Goal: Information Seeking & Learning: Learn about a topic

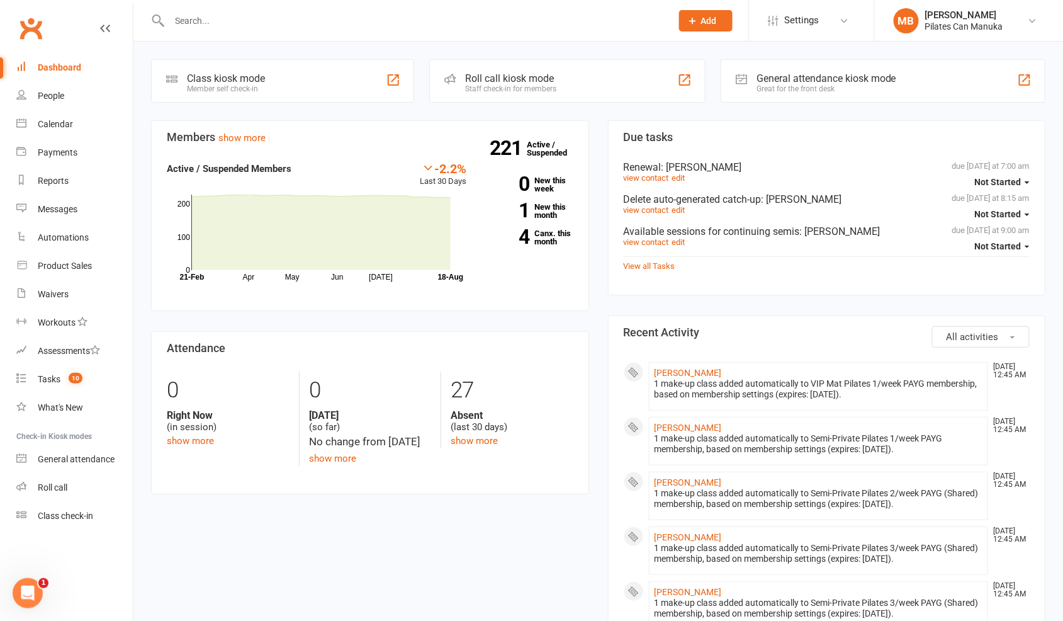
click at [371, 24] on input "text" at bounding box center [414, 21] width 497 height 18
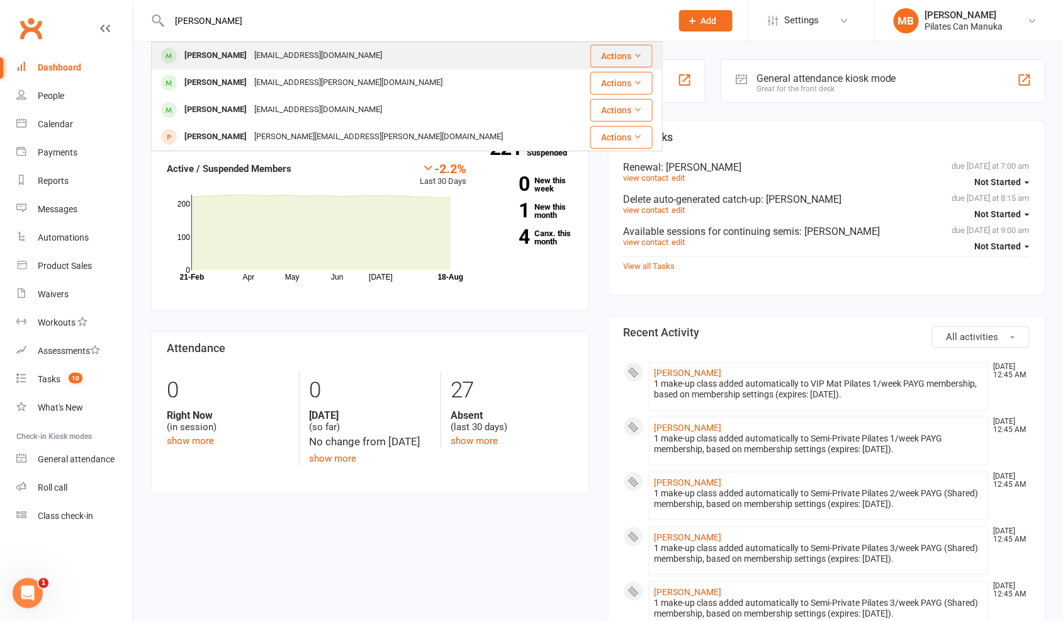
type input "[PERSON_NAME]"
click at [338, 47] on div "[EMAIL_ADDRESS][DOMAIN_NAME]" at bounding box center [318, 56] width 135 height 18
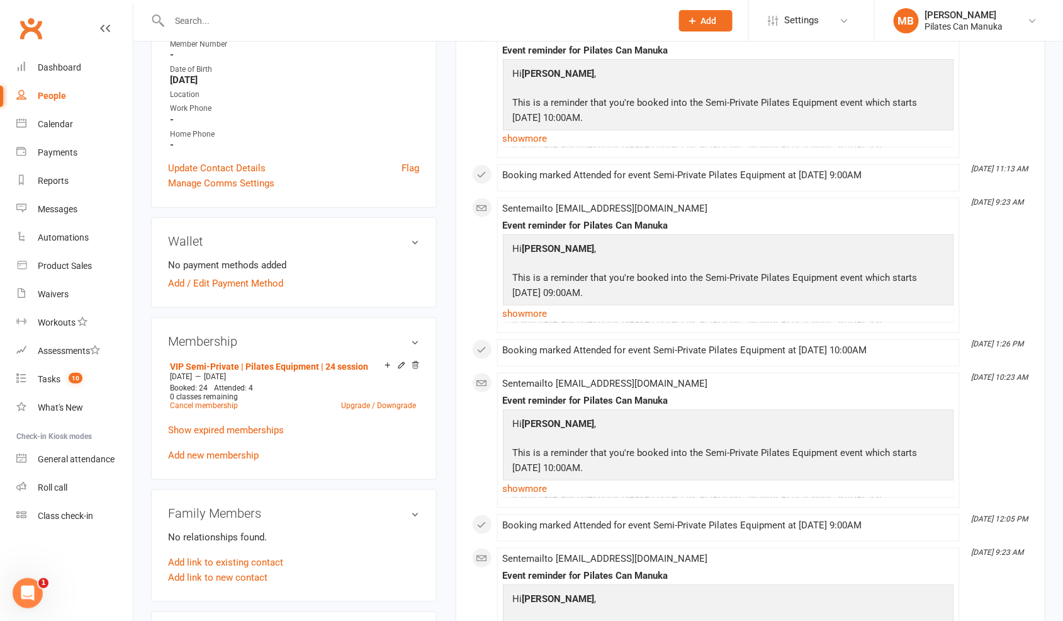
scroll to position [378, 0]
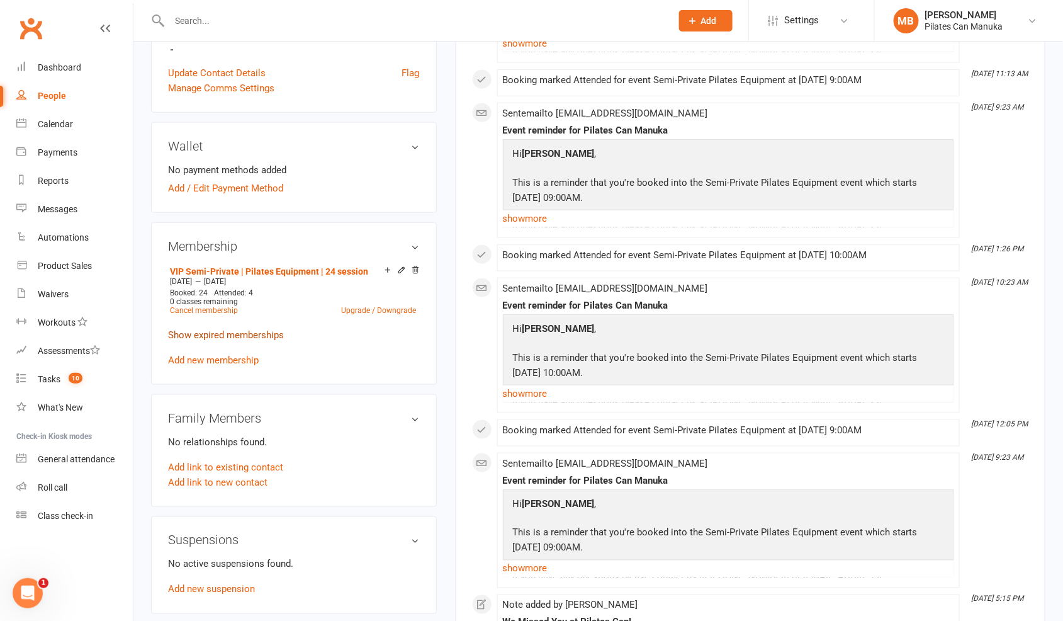
click at [233, 337] on link "Show expired memberships" at bounding box center [226, 334] width 116 height 11
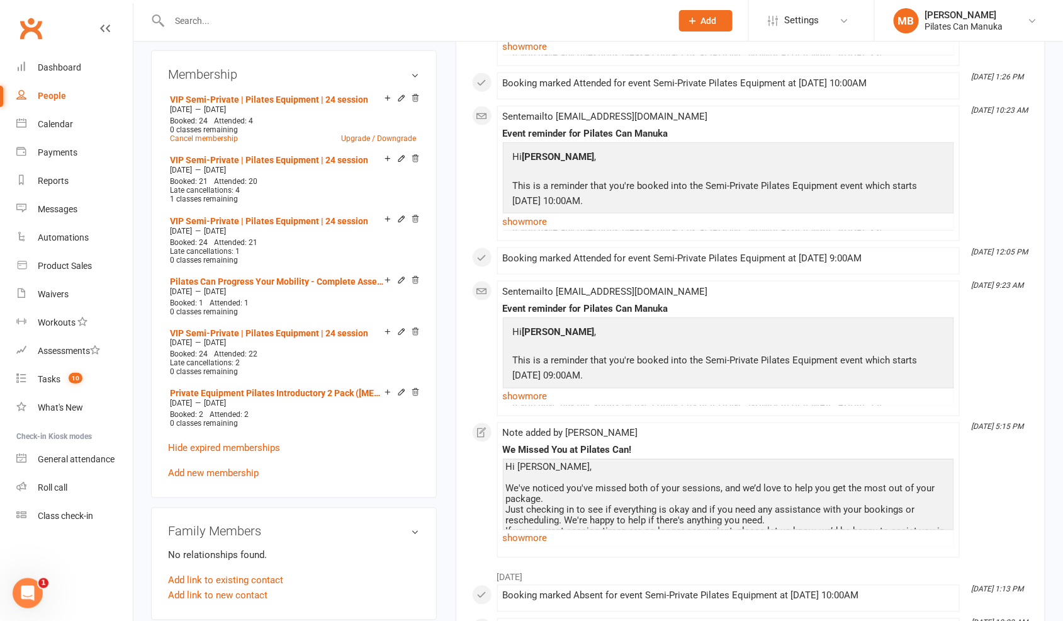
scroll to position [566, 0]
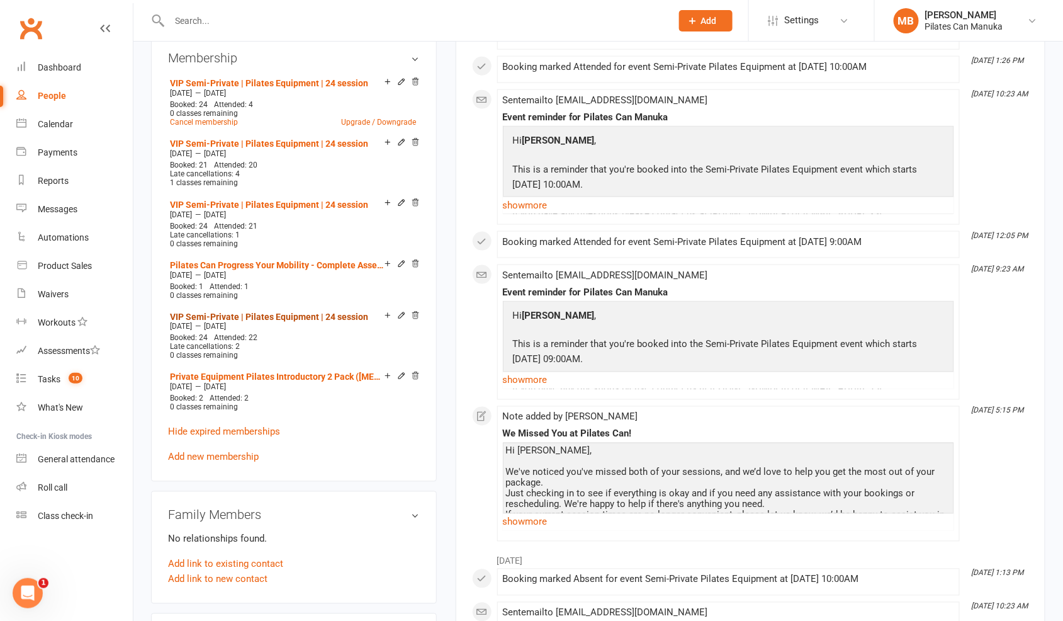
click at [243, 315] on link "VIP Semi-Private | Pilates Equipment | 24 session" at bounding box center [269, 317] width 198 height 10
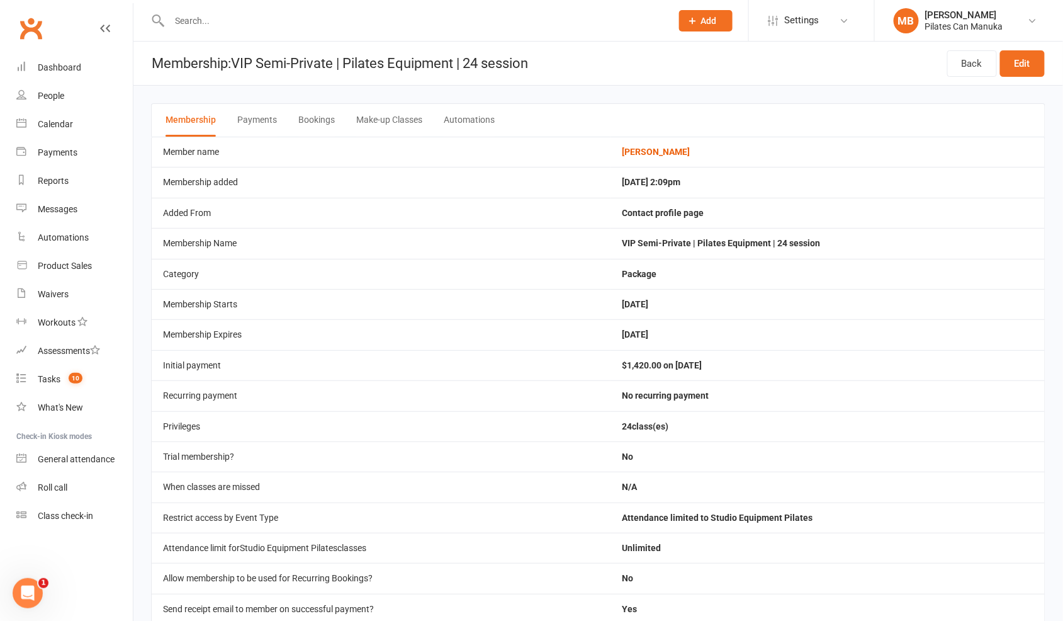
click at [320, 125] on button "Bookings" at bounding box center [316, 120] width 37 height 33
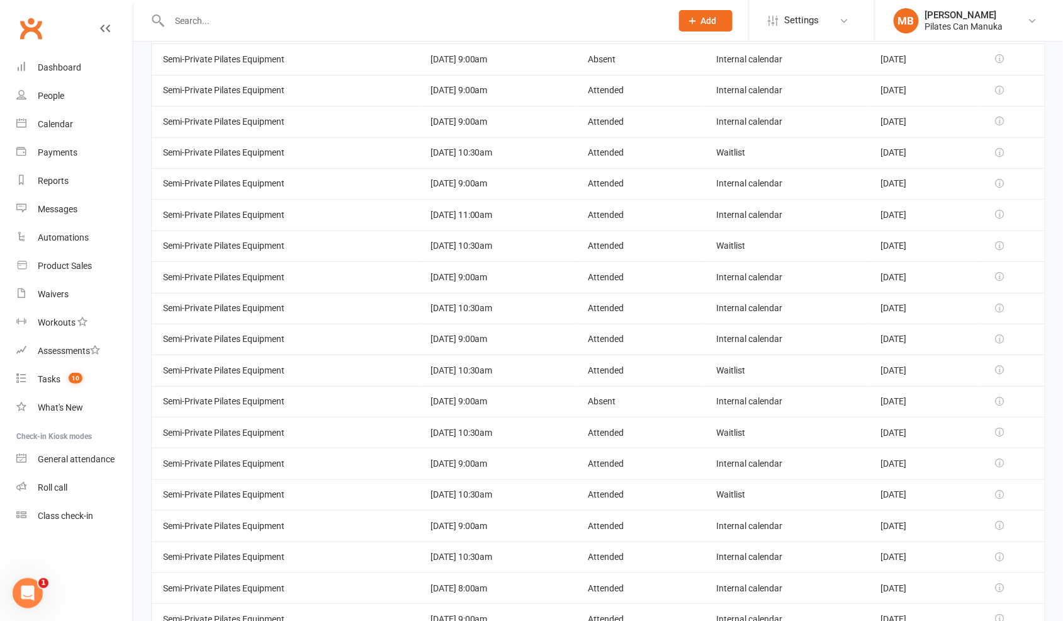
scroll to position [319, 0]
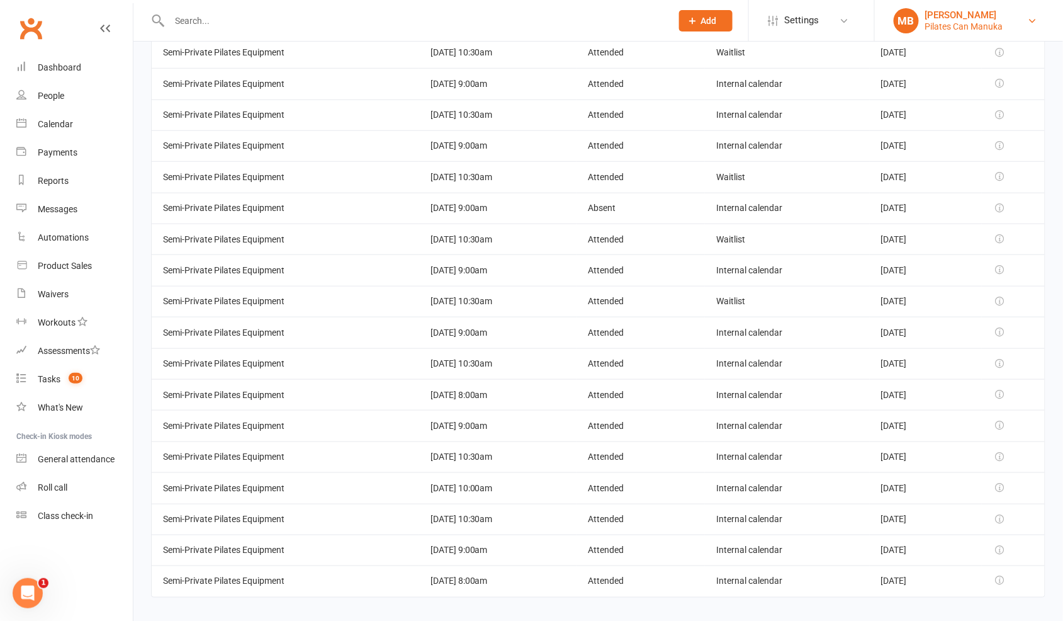
click at [1011, 9] on link "MB Mikka Bangay Pilates Can Manuka" at bounding box center [969, 20] width 150 height 25
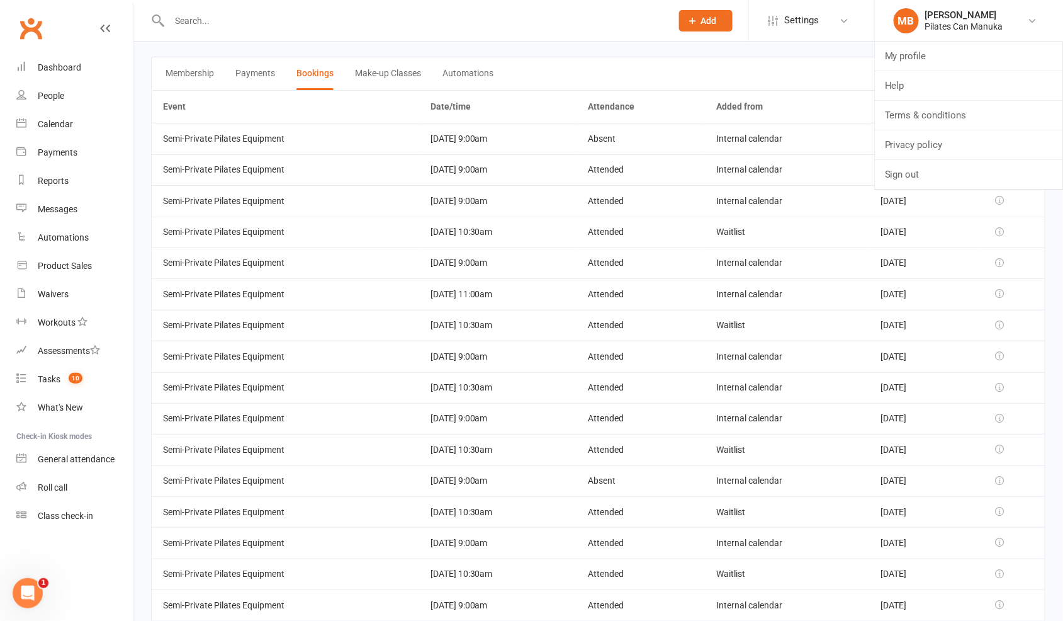
scroll to position [0, 0]
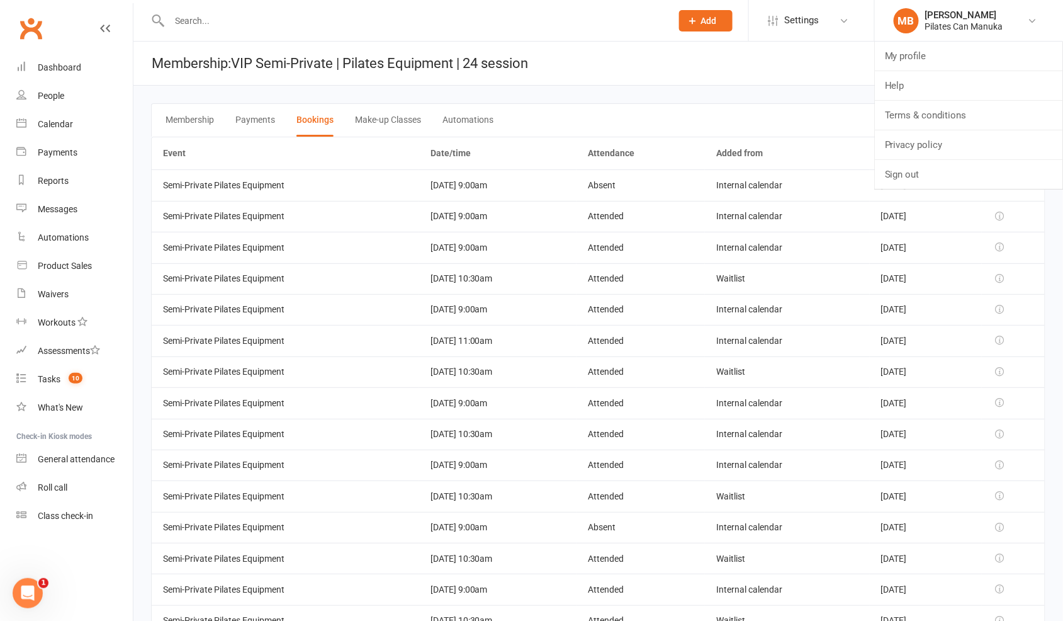
click at [198, 118] on button "Membership" at bounding box center [190, 120] width 48 height 33
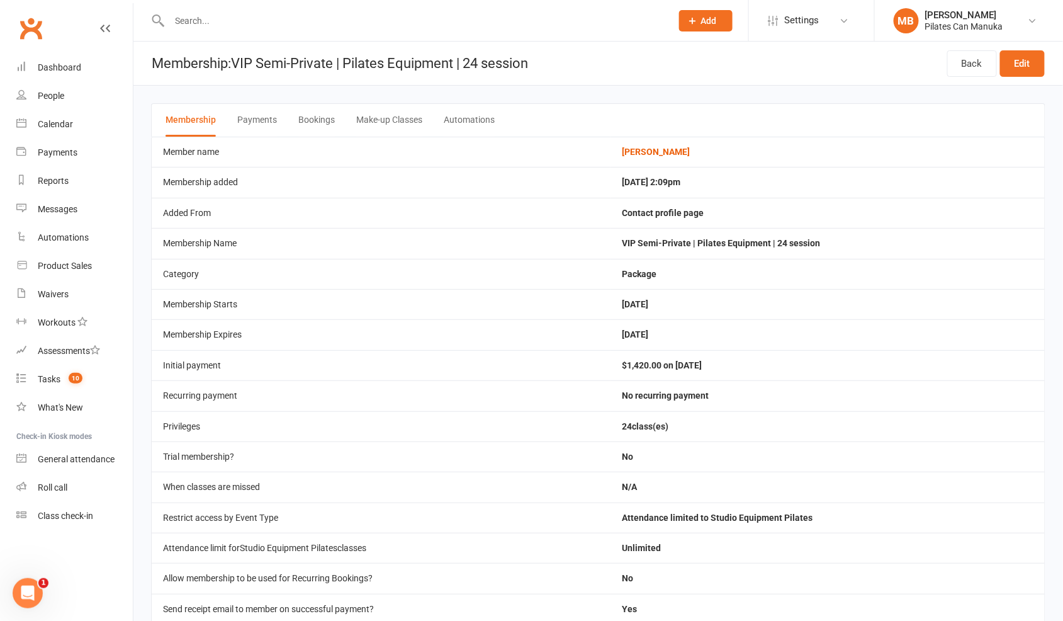
click at [926, 46] on header "Membership: VIP Semi-Private | Pilates Equipment | 24 session Back Edit" at bounding box center [598, 64] width 930 height 44
click at [926, 57] on header "Membership: VIP Semi-Private | Pilates Equipment | 24 session Back Edit" at bounding box center [598, 64] width 930 height 44
click at [323, 115] on button "Bookings" at bounding box center [316, 120] width 37 height 33
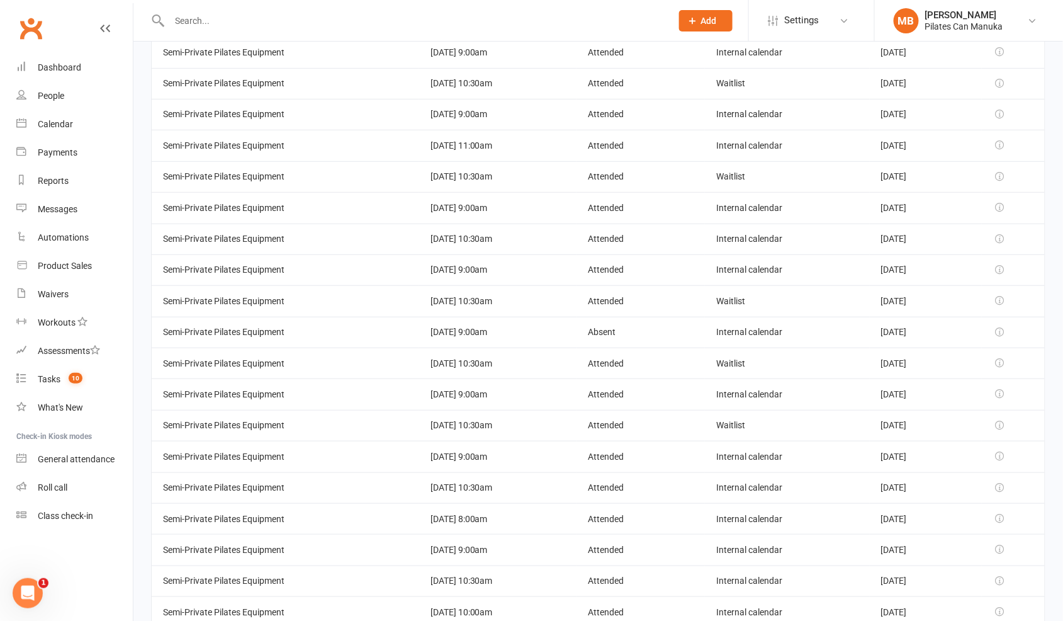
scroll to position [319, 0]
click at [1047, 194] on main "Membership Payments Bookings Make-up Classes Automations Event Date/time Attend…" at bounding box center [598, 190] width 930 height 848
click at [977, 42] on td "Nov 15, 2024" at bounding box center [926, 52] width 112 height 31
click at [1036, 169] on td at bounding box center [1013, 176] width 63 height 31
drag, startPoint x: 1047, startPoint y: 393, endPoint x: 1022, endPoint y: 405, distance: 27.0
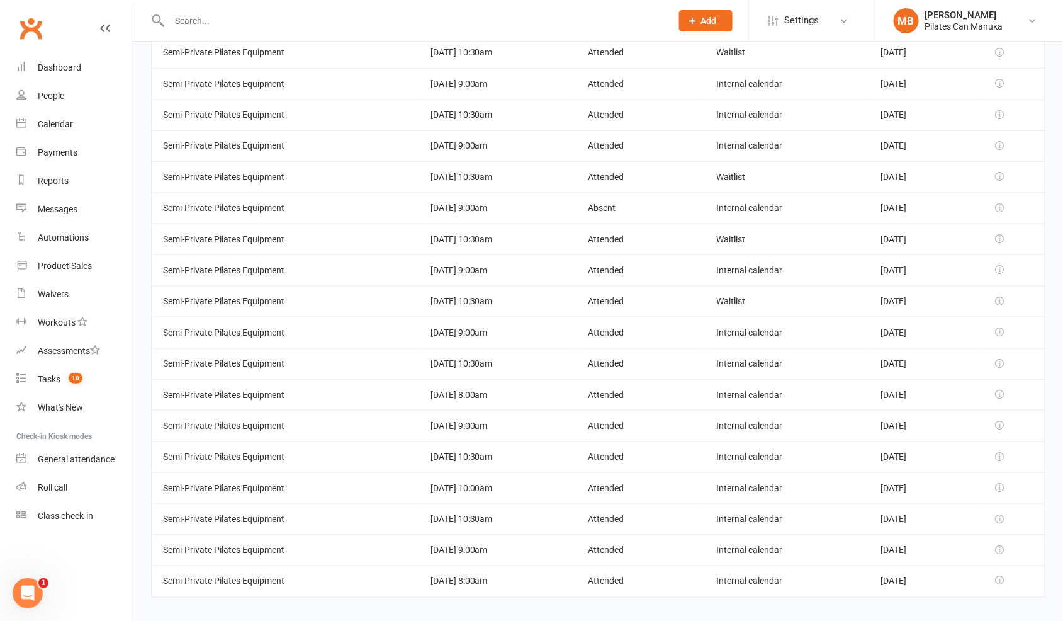
click at [1047, 393] on main "Membership Payments Bookings Make-up Classes Automations Event Date/time Attend…" at bounding box center [598, 190] width 930 height 848
click at [1040, 504] on td at bounding box center [1013, 519] width 63 height 31
click at [1010, 150] on td at bounding box center [1013, 145] width 63 height 31
click at [1004, 300] on td at bounding box center [1013, 301] width 63 height 31
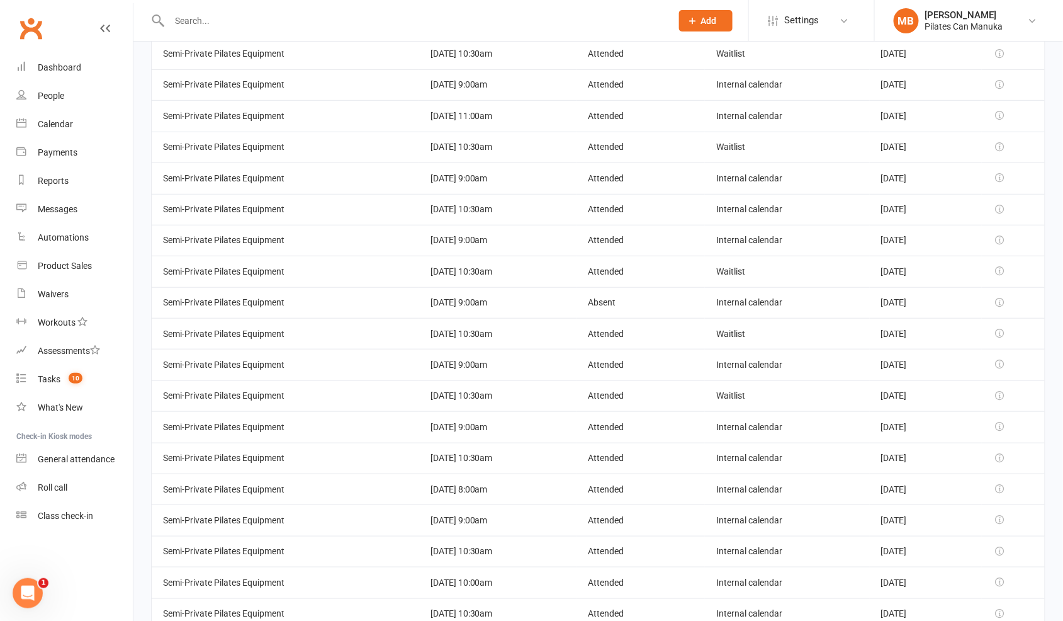
click at [964, 217] on td "Dec 14, 2024" at bounding box center [926, 209] width 112 height 31
click at [981, 359] on td "Oct 21, 2024" at bounding box center [926, 364] width 112 height 31
click at [1001, 349] on td at bounding box center [1013, 364] width 63 height 31
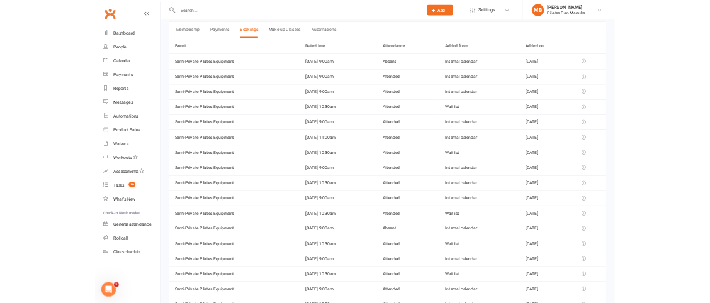
scroll to position [36, 0]
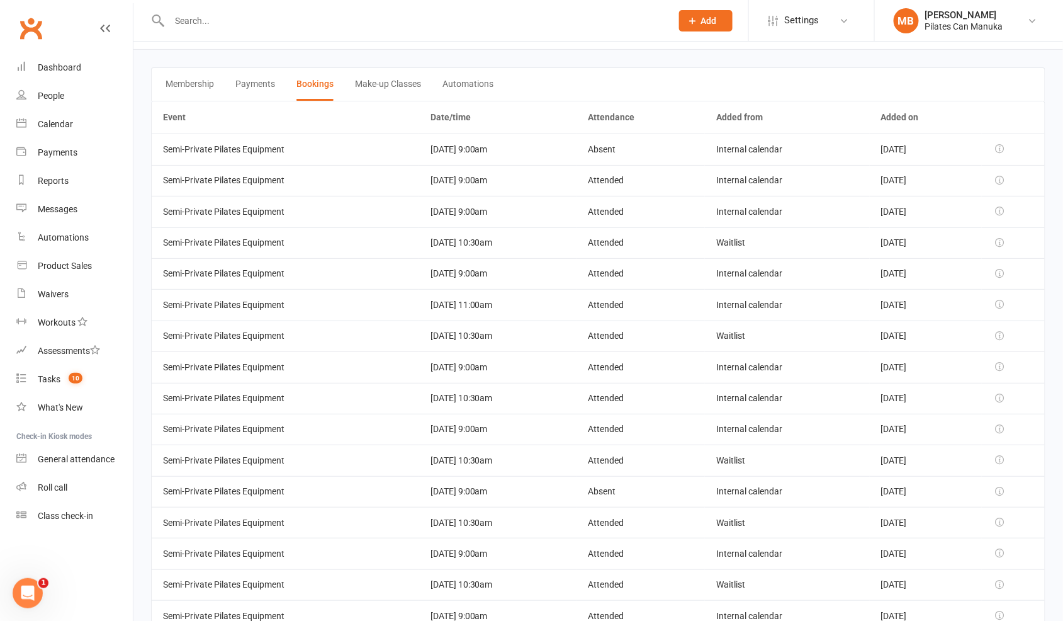
click at [1020, 242] on td at bounding box center [1013, 242] width 63 height 31
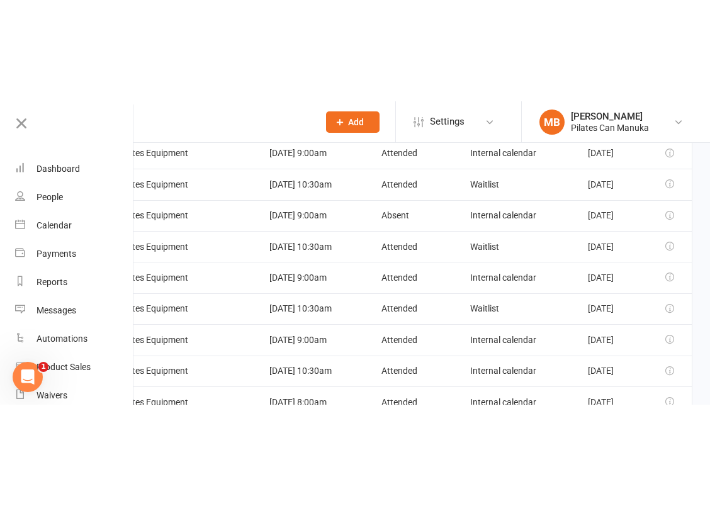
scroll to position [414, 0]
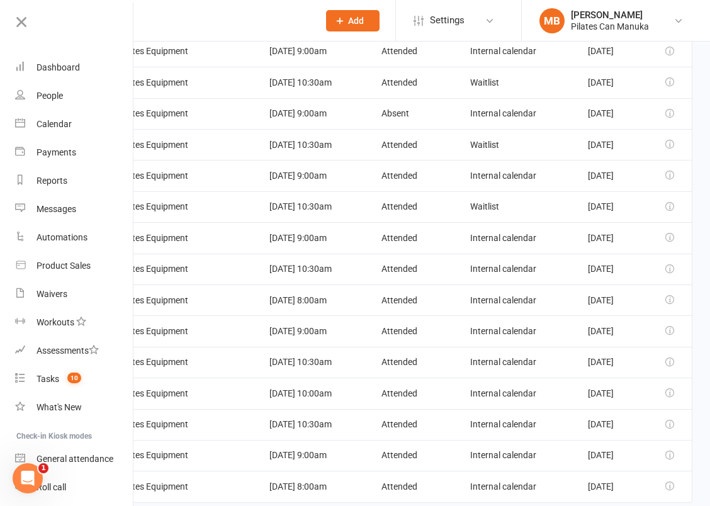
click at [694, 318] on main "Membership Payments Bookings Make-up Classes Automations Event Date/time Attend…" at bounding box center [376, 96] width 667 height 848
click at [666, 266] on td at bounding box center [674, 269] width 35 height 31
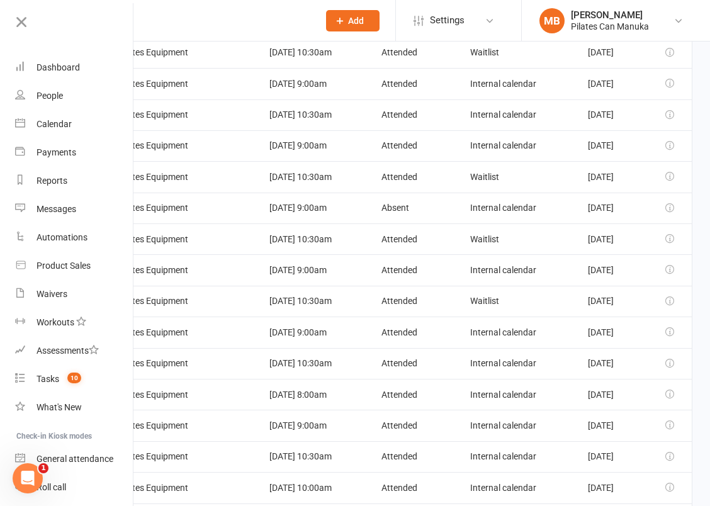
click at [633, 359] on td "Oct 21, 2024" at bounding box center [619, 363] width 75 height 31
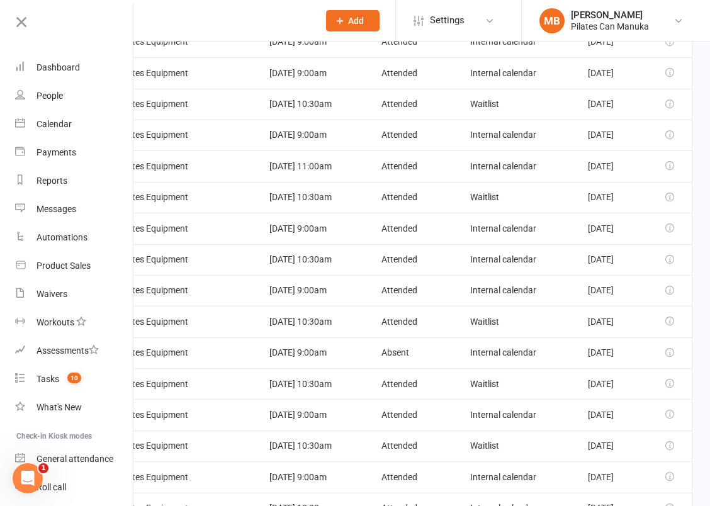
scroll to position [130, 0]
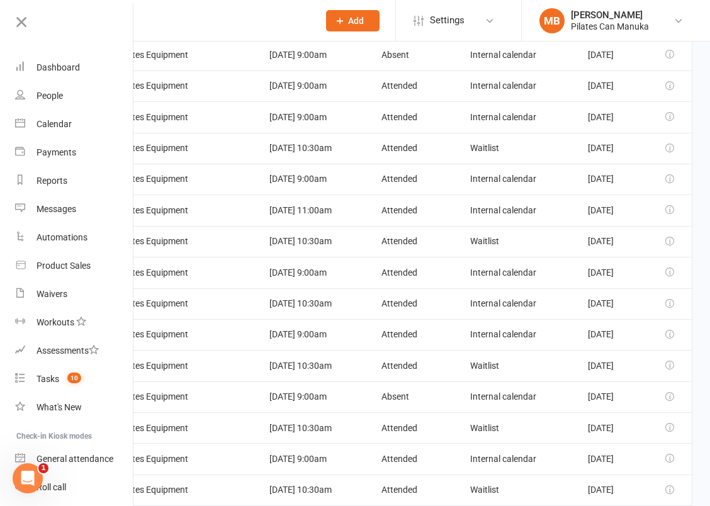
click at [681, 300] on td at bounding box center [674, 303] width 35 height 31
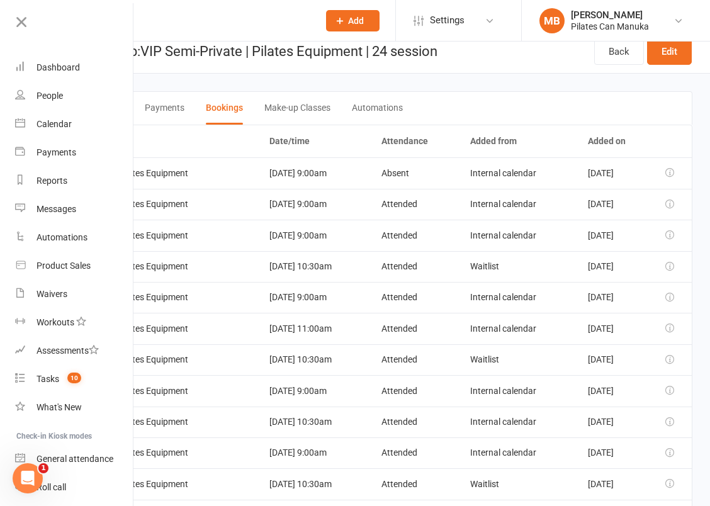
scroll to position [0, 0]
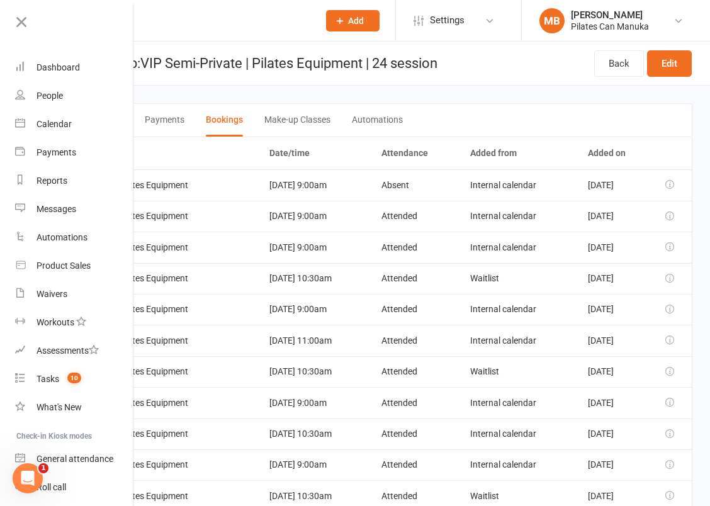
click at [674, 378] on td at bounding box center [674, 371] width 35 height 31
click at [663, 148] on th at bounding box center [674, 153] width 35 height 32
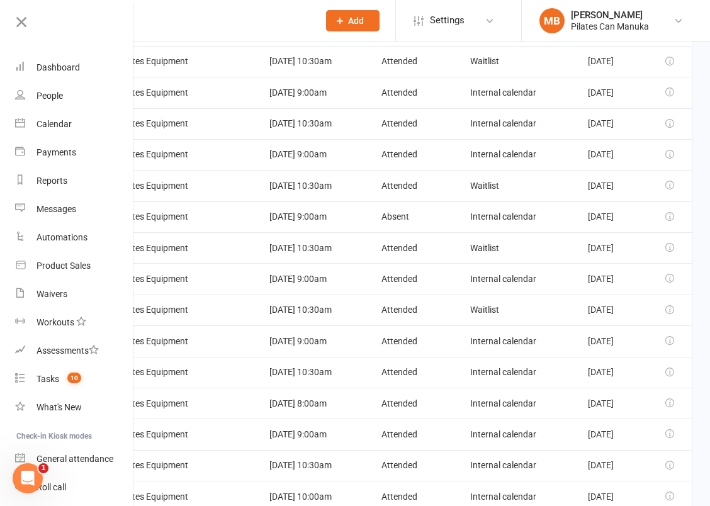
scroll to position [434, 0]
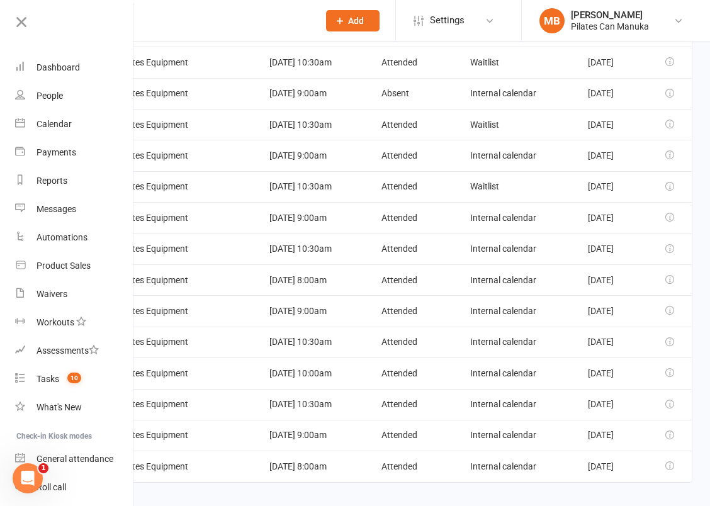
click at [636, 499] on html "Prospect Member Non-attending contact Class / event Appointment Task Add Settin…" at bounding box center [355, 42] width 710 height 952
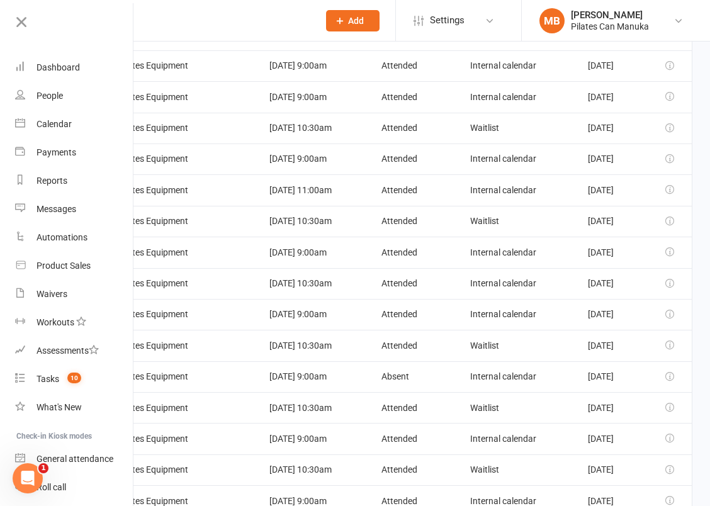
scroll to position [56, 0]
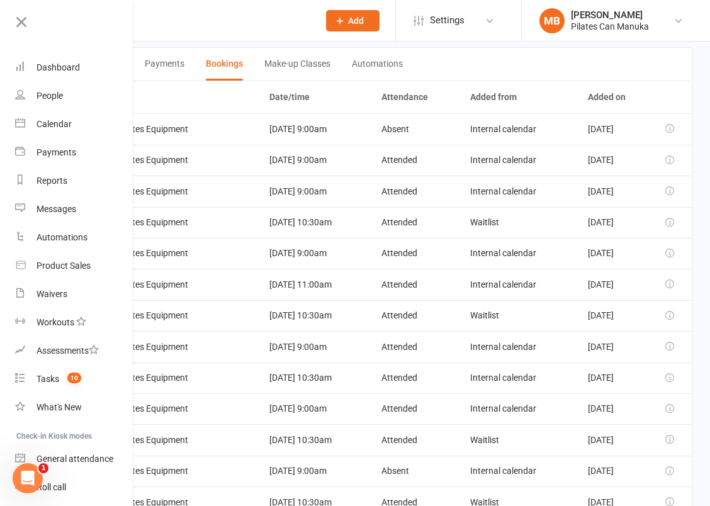
click at [682, 64] on div "Membership Payments Bookings Make-up Classes Automations" at bounding box center [376, 63] width 632 height 33
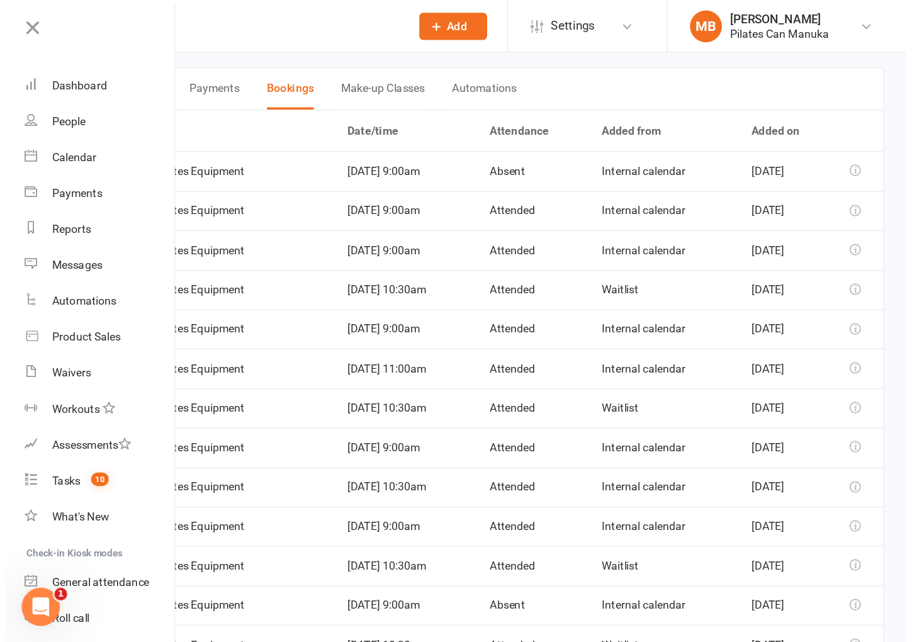
scroll to position [0, 0]
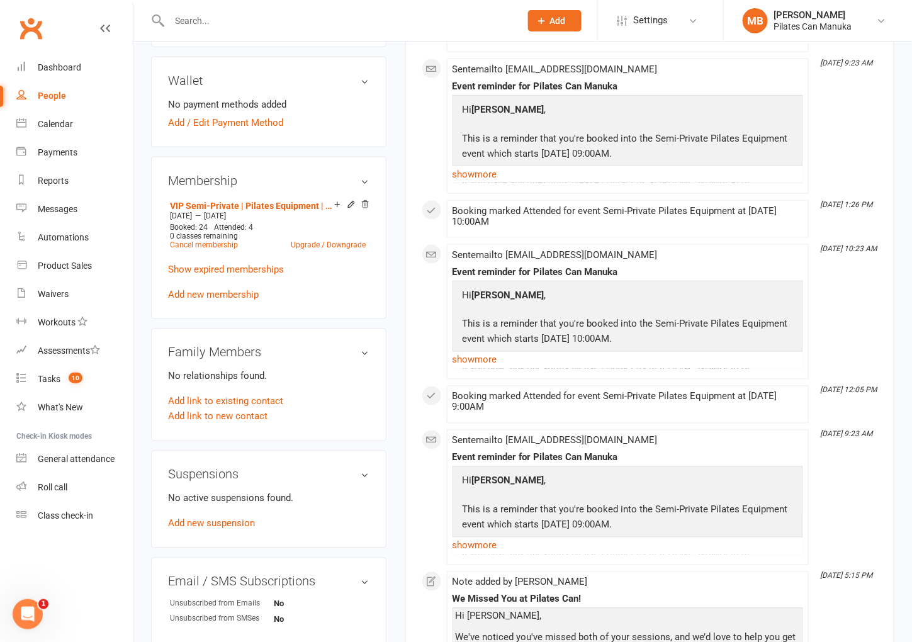
scroll to position [471, 0]
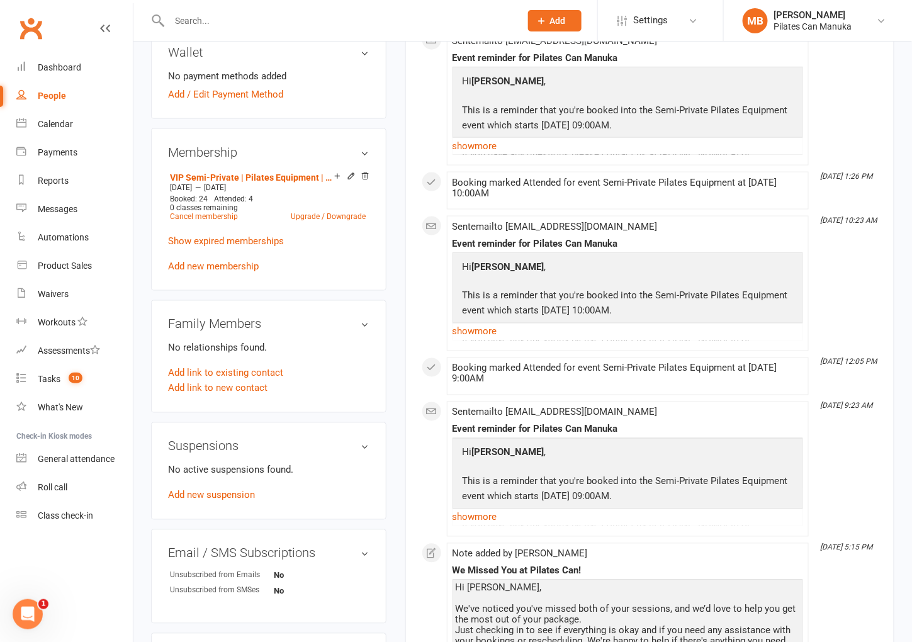
click at [217, 234] on p "Show expired memberships" at bounding box center [268, 241] width 201 height 15
click at [218, 235] on link "Show expired memberships" at bounding box center [226, 240] width 116 height 11
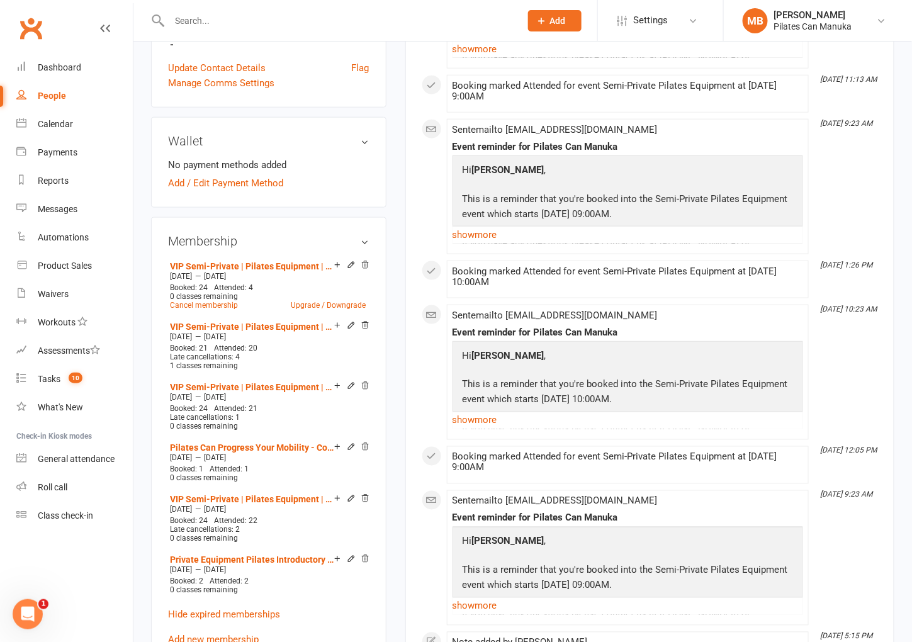
scroll to position [94, 0]
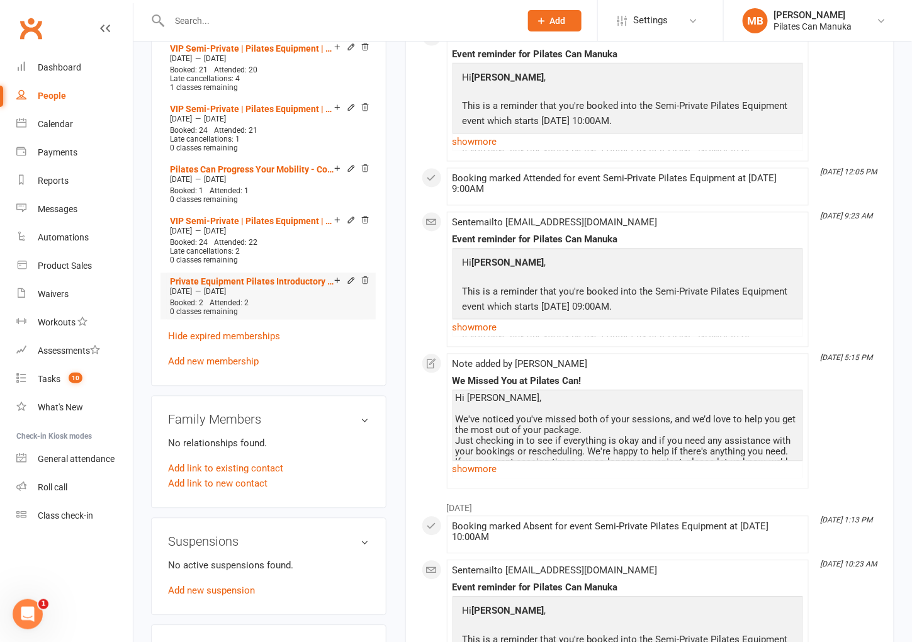
scroll to position [566, 0]
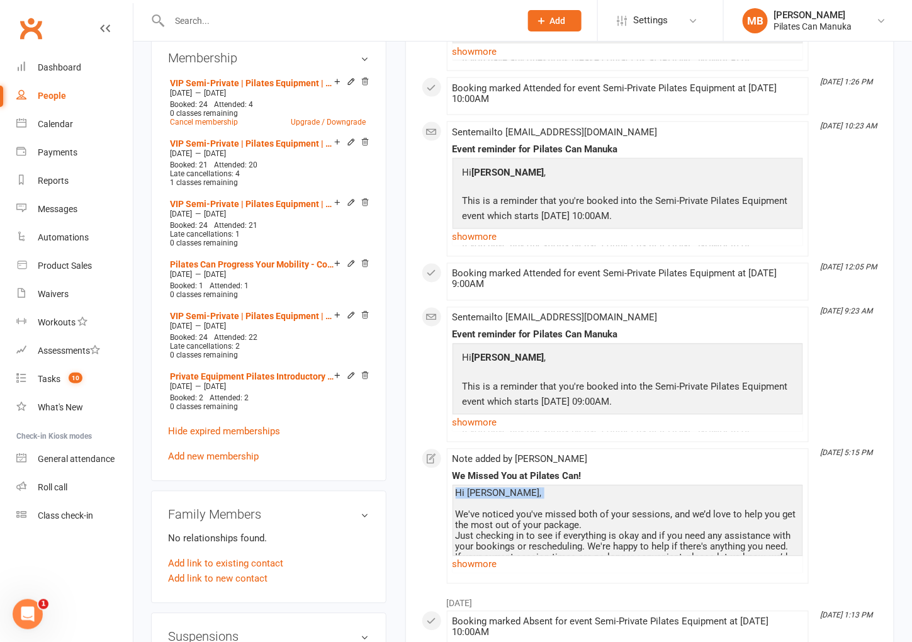
click at [264, 203] on link "VIP Semi-Private | Pilates Equipment | 24 session" at bounding box center [252, 205] width 164 height 10
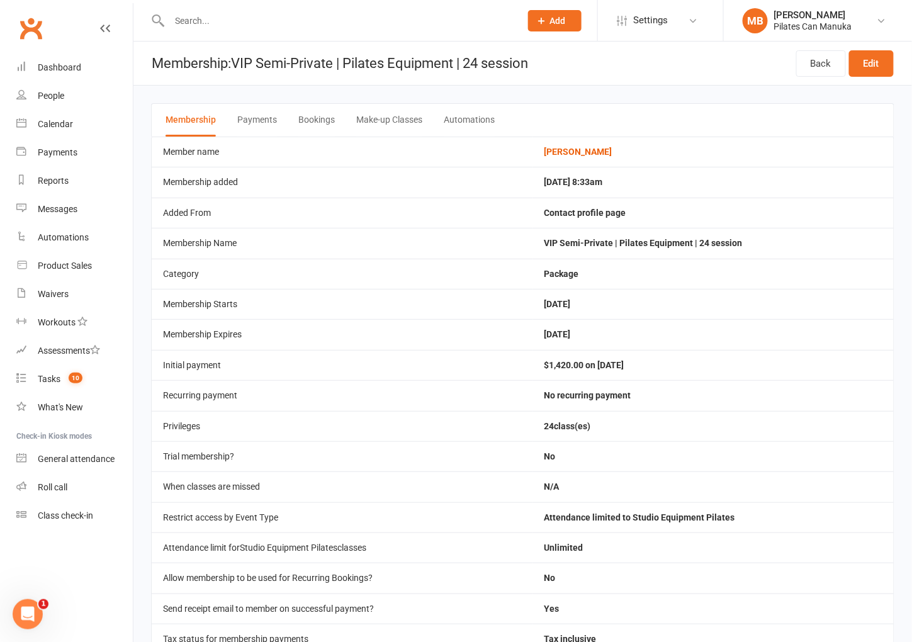
click at [320, 118] on button "Bookings" at bounding box center [316, 120] width 37 height 33
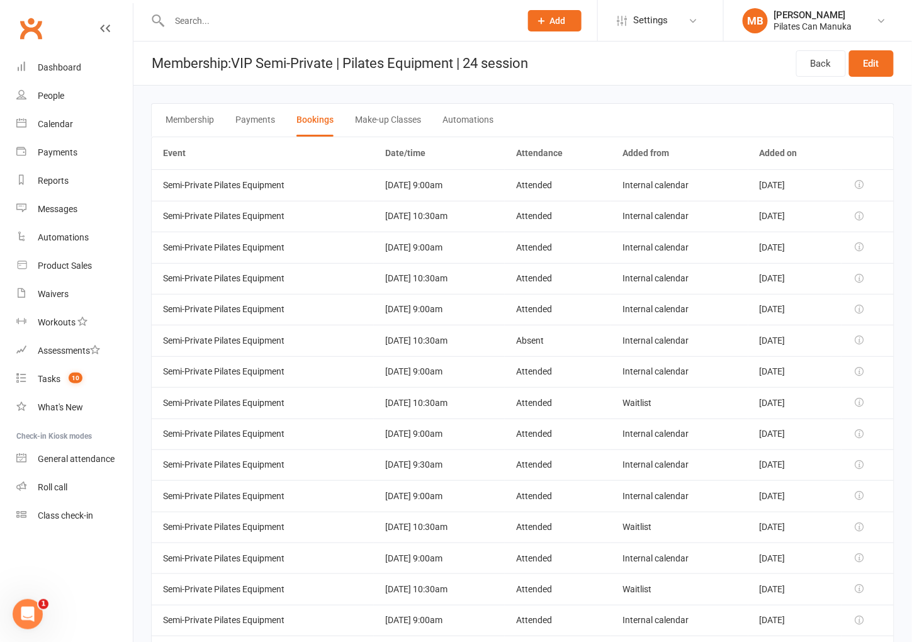
click at [189, 121] on button "Membership" at bounding box center [190, 120] width 48 height 33
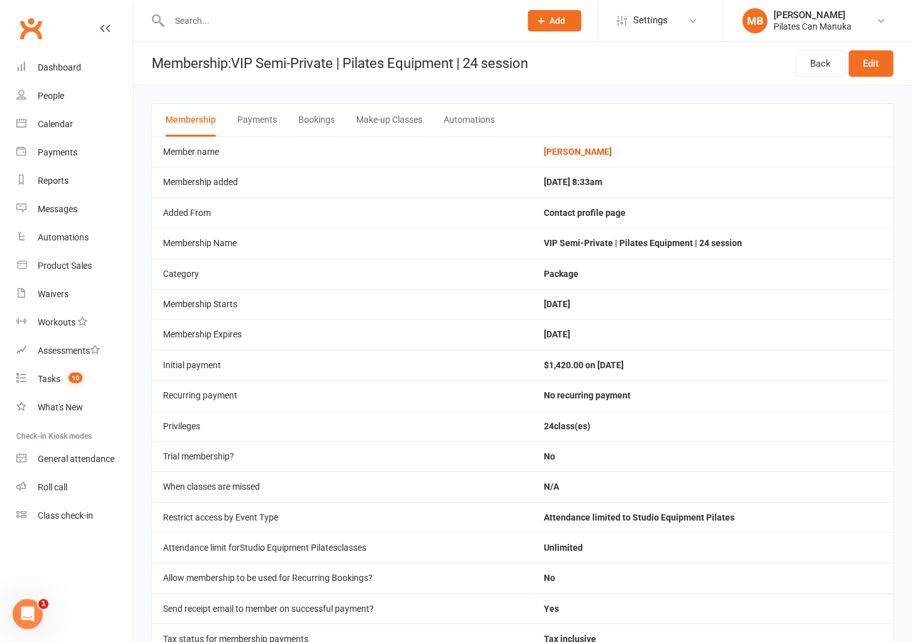
click at [320, 104] on button "Bookings" at bounding box center [316, 120] width 37 height 33
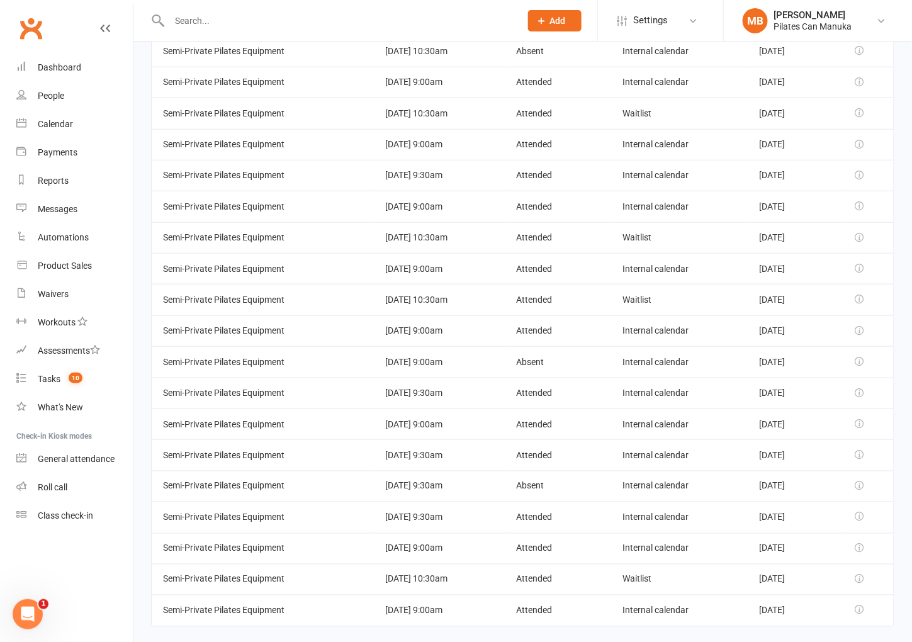
scroll to position [298, 0]
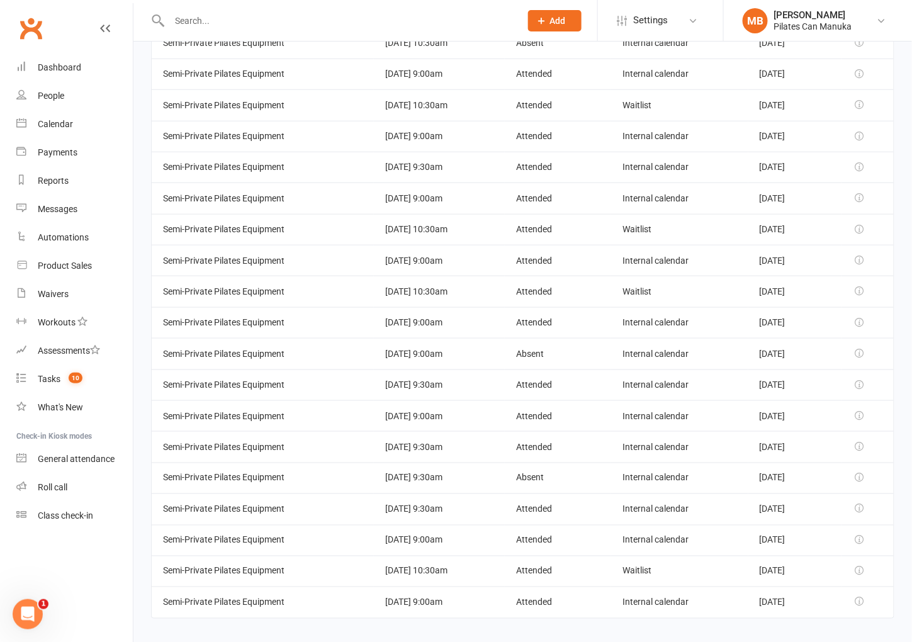
click at [898, 439] on main "Membership Payments Bookings Make-up Classes Automations Event Date/time Attend…" at bounding box center [522, 212] width 779 height 848
click at [911, 326] on main "Membership Payments Bookings Make-up Classes Automations Event Date/time Attend…" at bounding box center [522, 212] width 779 height 848
click at [904, 284] on main "Membership Payments Bookings Make-up Classes Automations Event Date/time Attend…" at bounding box center [522, 212] width 779 height 848
click at [809, 310] on td "Jan 07, 2025" at bounding box center [794, 322] width 93 height 31
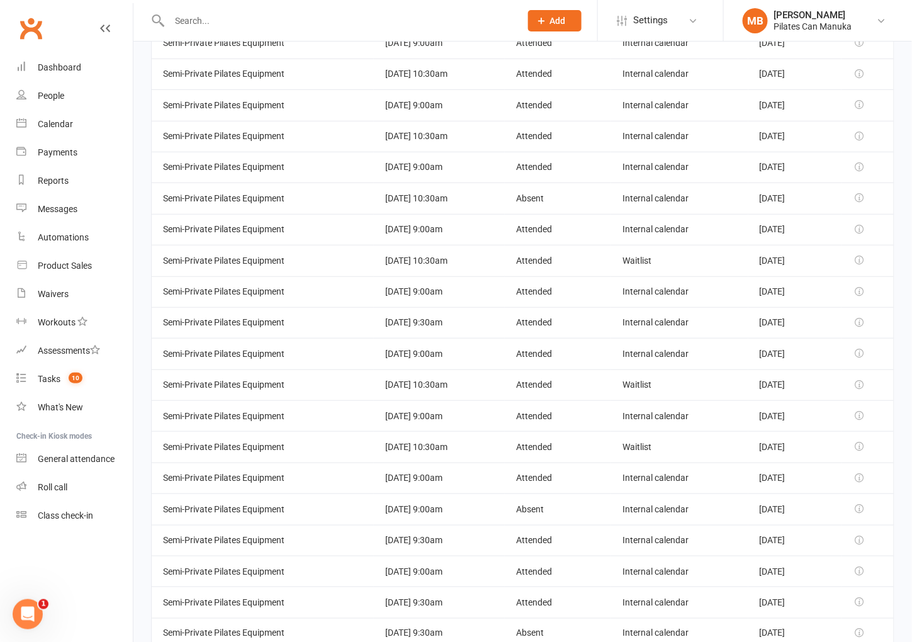
scroll to position [109, 0]
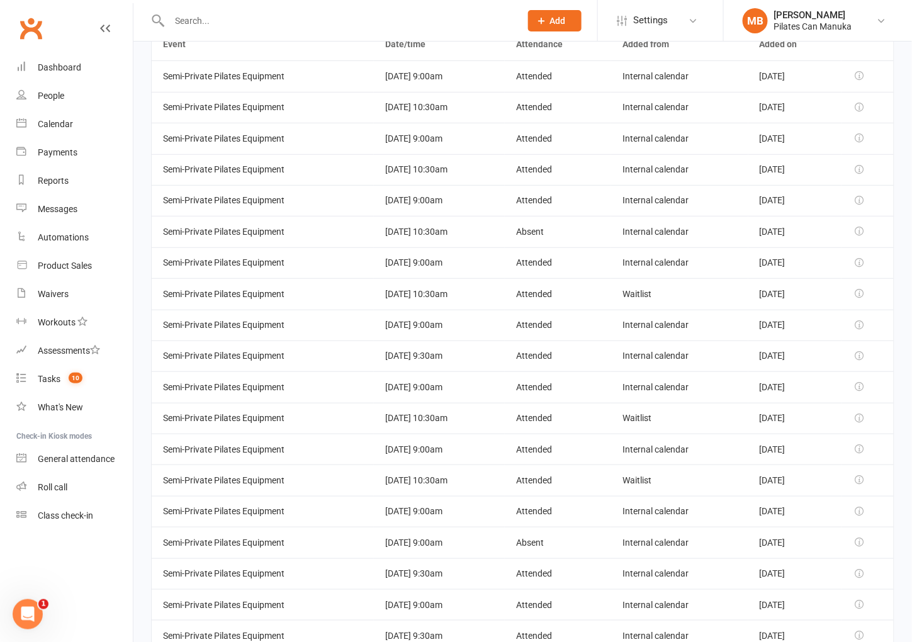
click at [867, 420] on td at bounding box center [868, 418] width 52 height 31
click at [902, 355] on main "Membership Payments Bookings Make-up Classes Automations Event Date/time Attend…" at bounding box center [522, 401] width 779 height 848
click at [875, 359] on td at bounding box center [868, 356] width 52 height 31
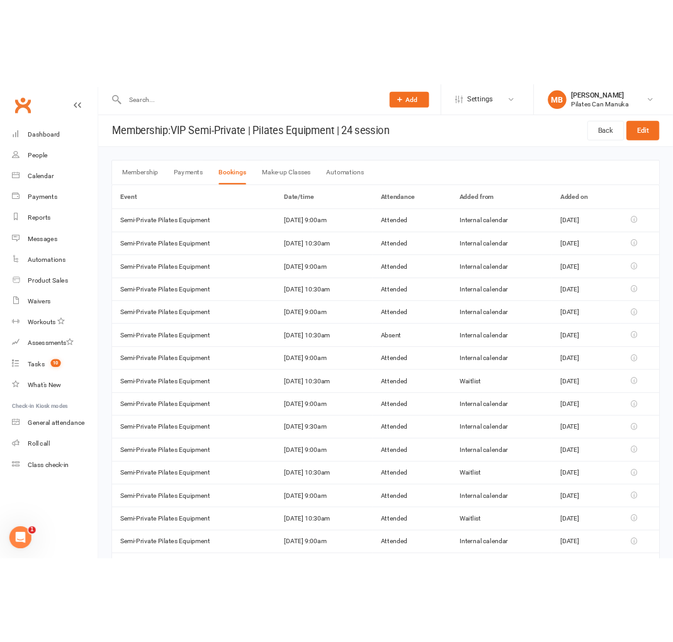
scroll to position [0, 0]
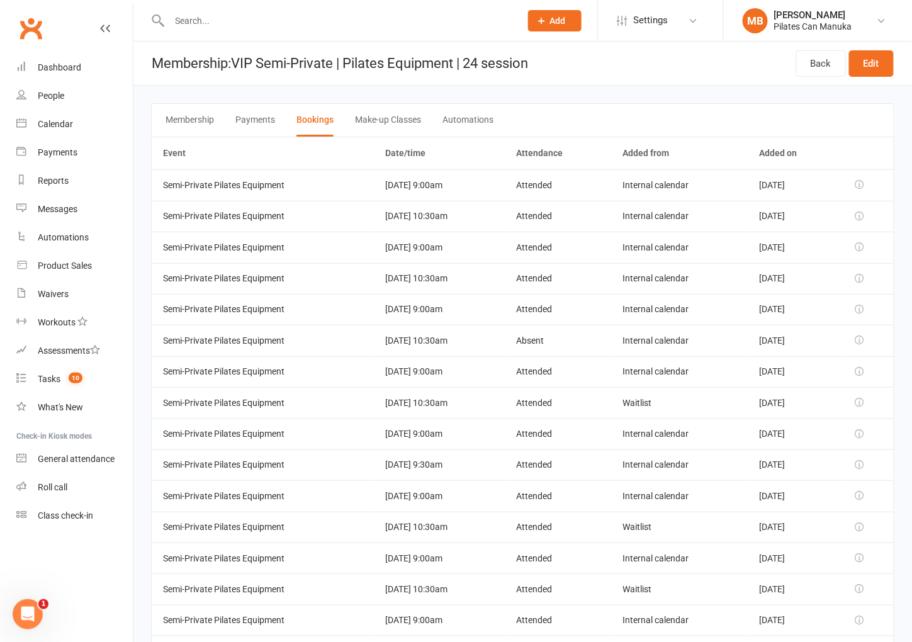
click at [841, 137] on th "Added on" at bounding box center [794, 153] width 93 height 32
click at [1, 559] on nav "Clubworx Dashboard People Calendar Payments Reports Messages Automations Produc…" at bounding box center [66, 324] width 133 height 642
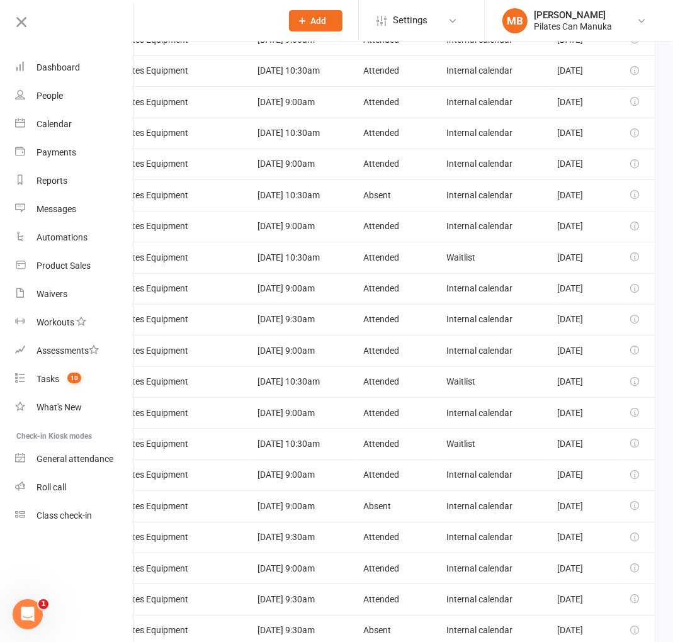
scroll to position [298, 0]
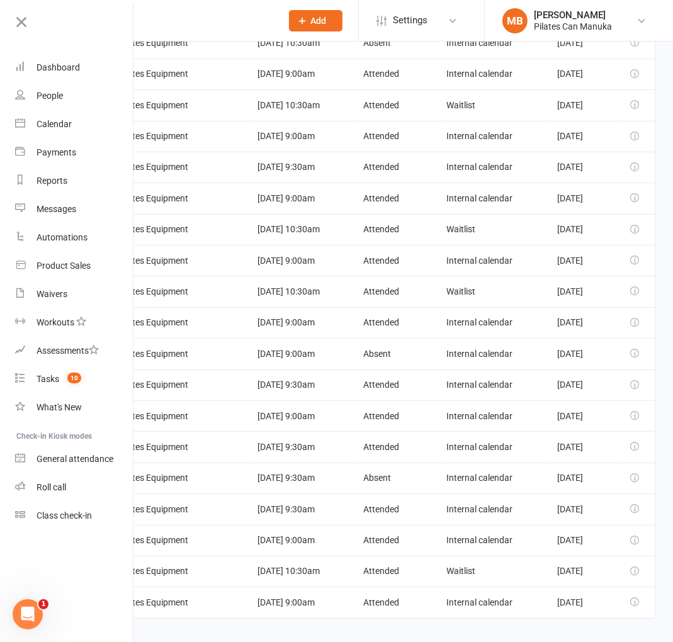
click at [636, 411] on icon at bounding box center [634, 415] width 9 height 9
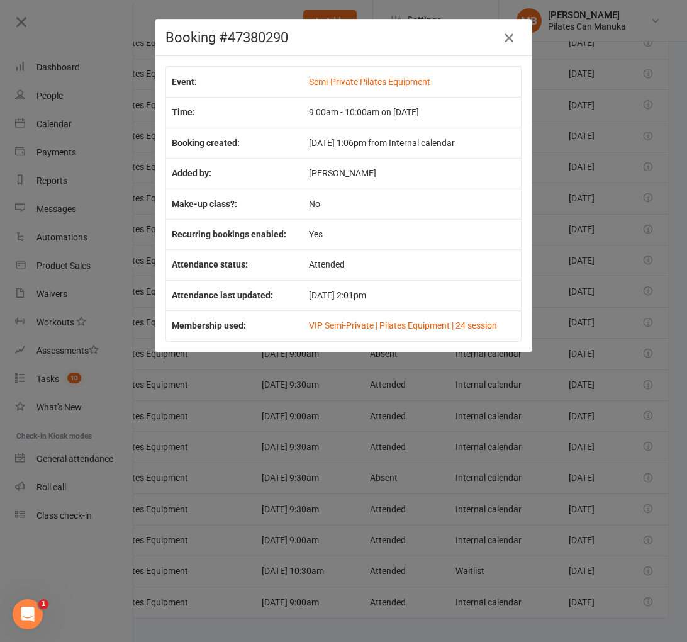
click at [499, 31] on button "button" at bounding box center [509, 38] width 20 height 20
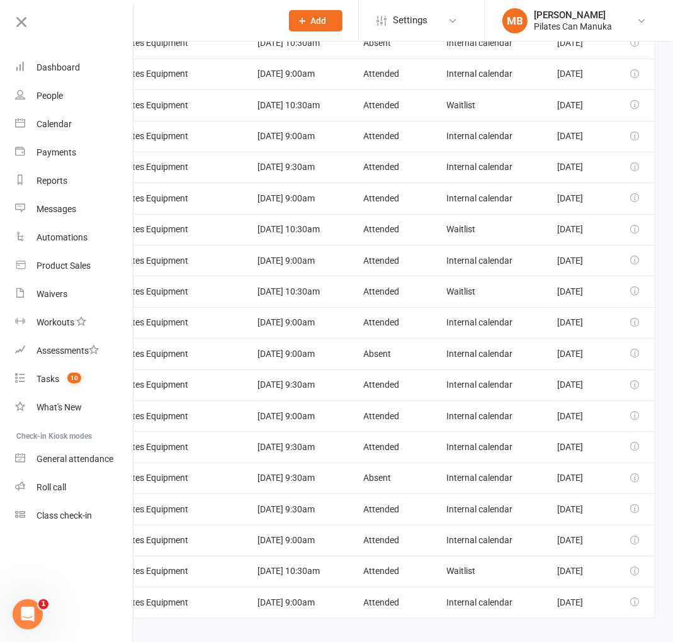
click at [598, 441] on td "Jan 07, 2025" at bounding box center [586, 446] width 70 height 31
click at [596, 417] on td "Jan 07, 2025" at bounding box center [586, 415] width 70 height 31
click at [583, 400] on td "Jan 07, 2025" at bounding box center [586, 415] width 70 height 31
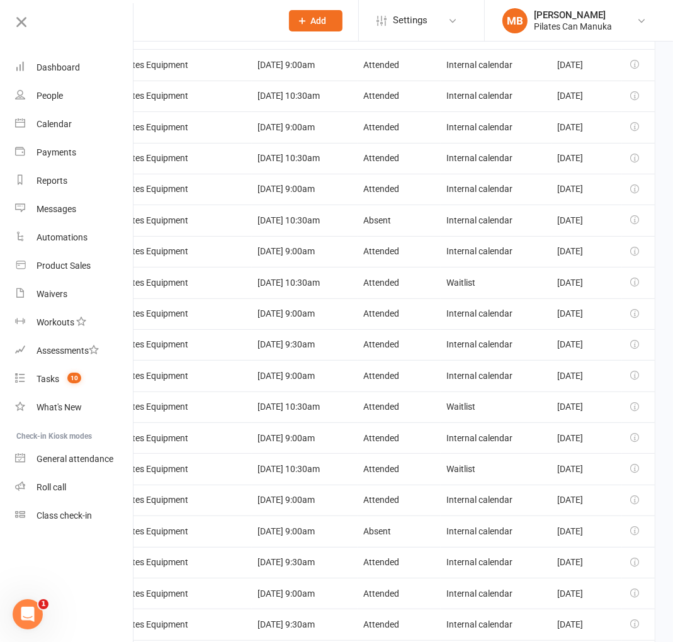
scroll to position [109, 0]
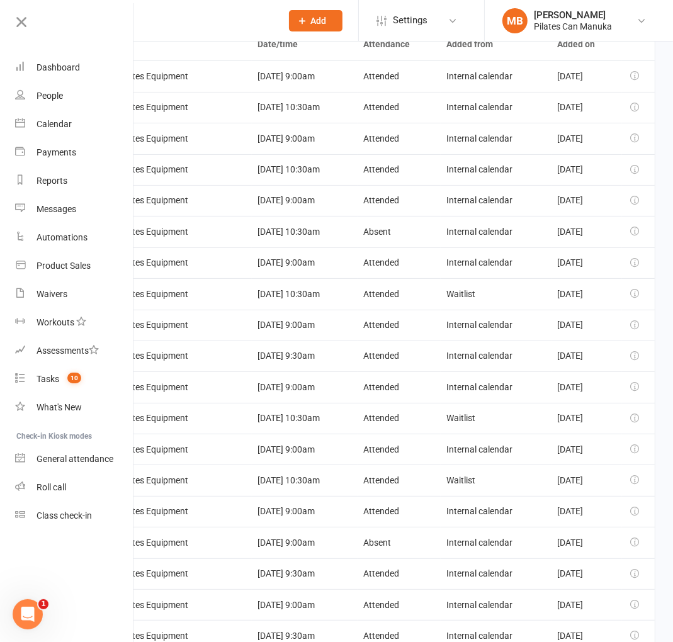
click at [614, 447] on td "Jan 07, 2025" at bounding box center [586, 449] width 70 height 31
click at [602, 434] on td "Jan 07, 2025" at bounding box center [586, 449] width 70 height 31
click at [309, 290] on td "20 Mar 2025 10:30am" at bounding box center [305, 293] width 106 height 31
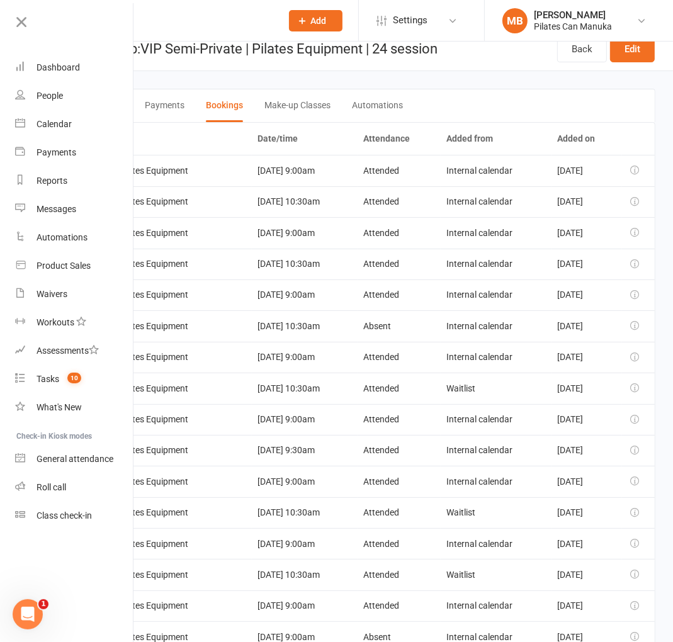
scroll to position [0, 0]
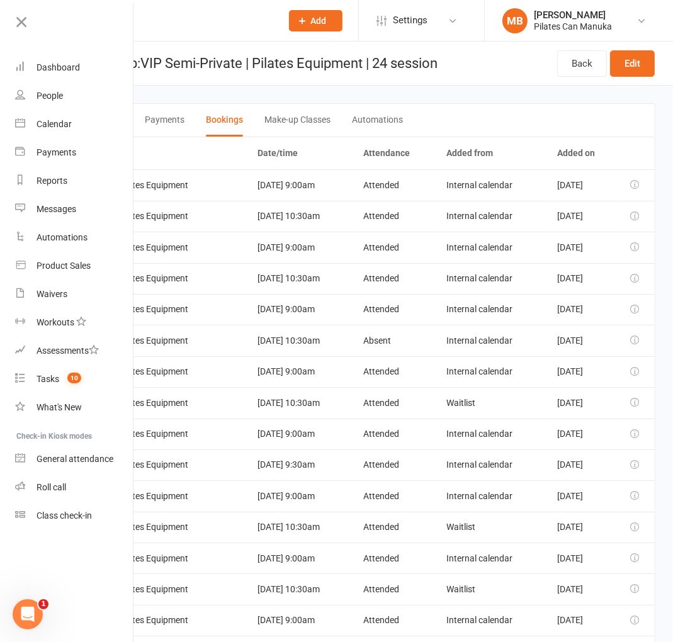
click at [611, 308] on td "Jan 07, 2025" at bounding box center [586, 309] width 70 height 31
click at [628, 379] on td at bounding box center [638, 371] width 33 height 31
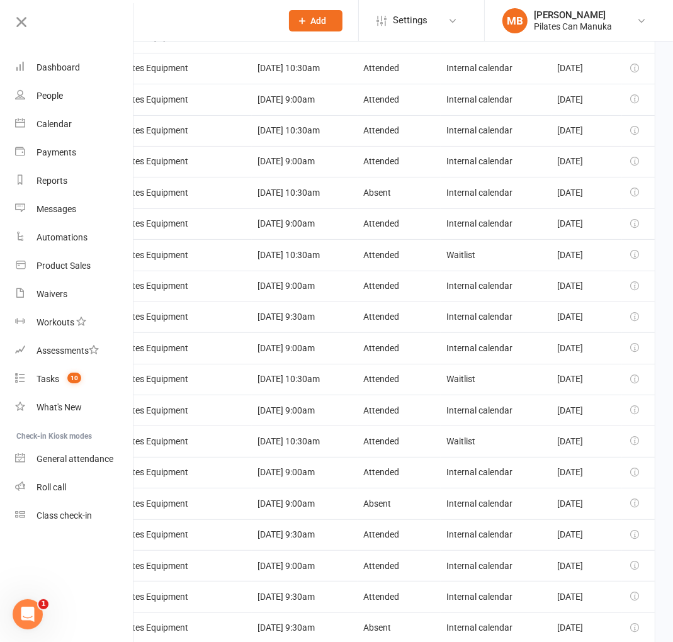
scroll to position [298, 0]
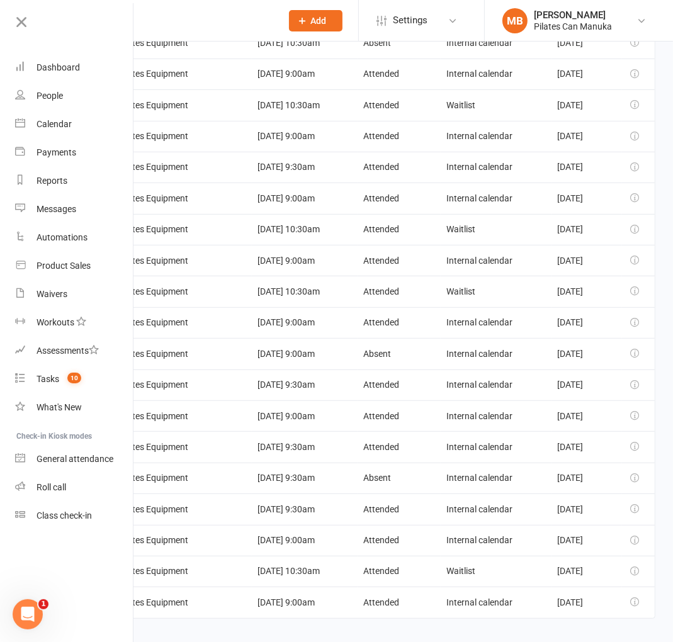
click at [595, 385] on td "Jan 07, 2025" at bounding box center [586, 384] width 70 height 31
click at [602, 405] on td "Jan 07, 2025" at bounding box center [586, 415] width 70 height 31
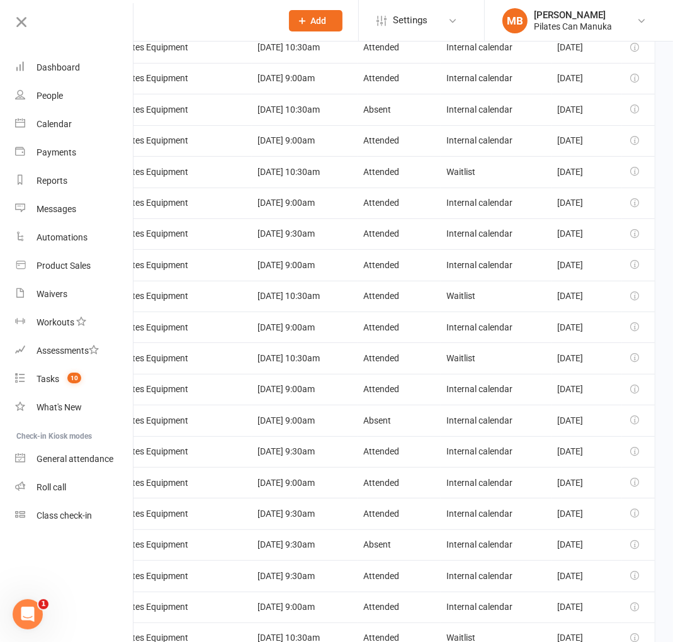
scroll to position [203, 0]
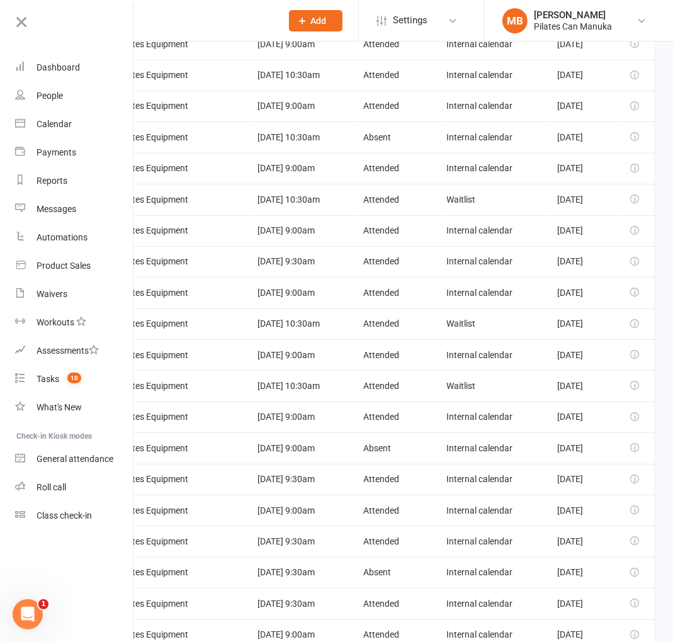
drag, startPoint x: 609, startPoint y: 385, endPoint x: 587, endPoint y: 356, distance: 35.9
click at [609, 385] on td "Feb 25, 2025" at bounding box center [586, 385] width 70 height 31
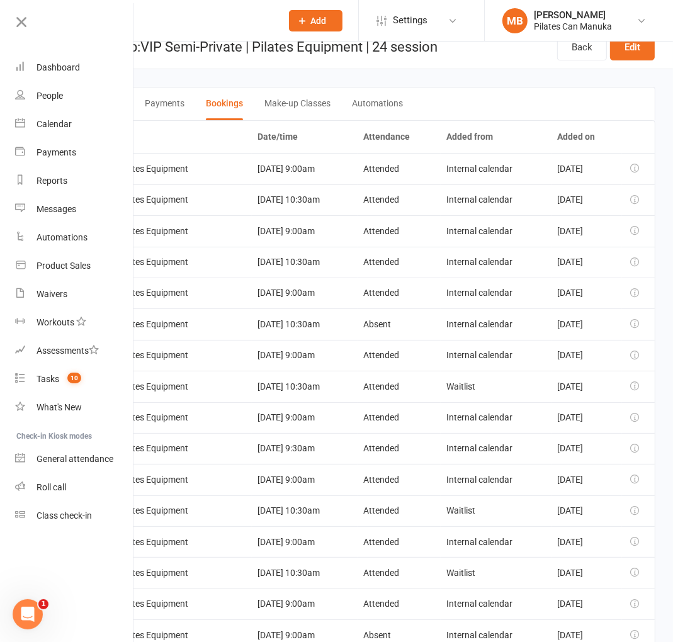
scroll to position [14, 0]
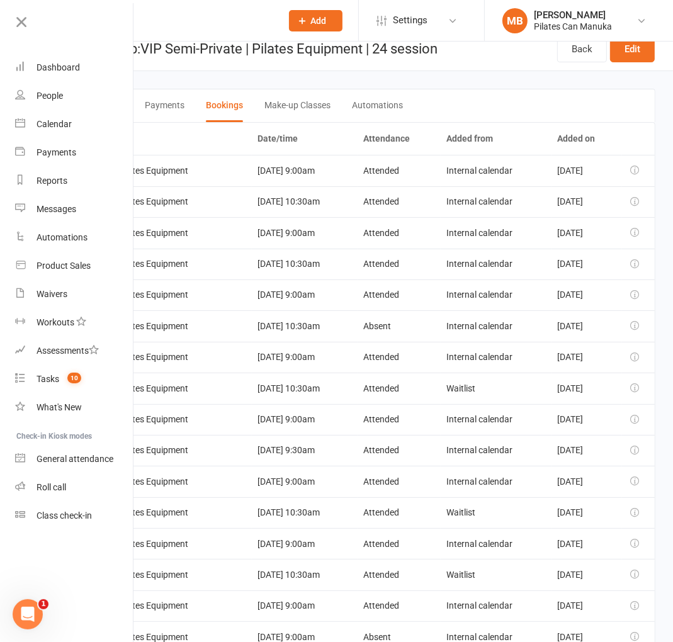
click at [600, 443] on td "Mar 04, 2025" at bounding box center [586, 450] width 70 height 31
click at [609, 417] on td "Jan 07, 2025" at bounding box center [586, 419] width 70 height 31
click at [590, 453] on td "Mar 04, 2025" at bounding box center [586, 450] width 70 height 31
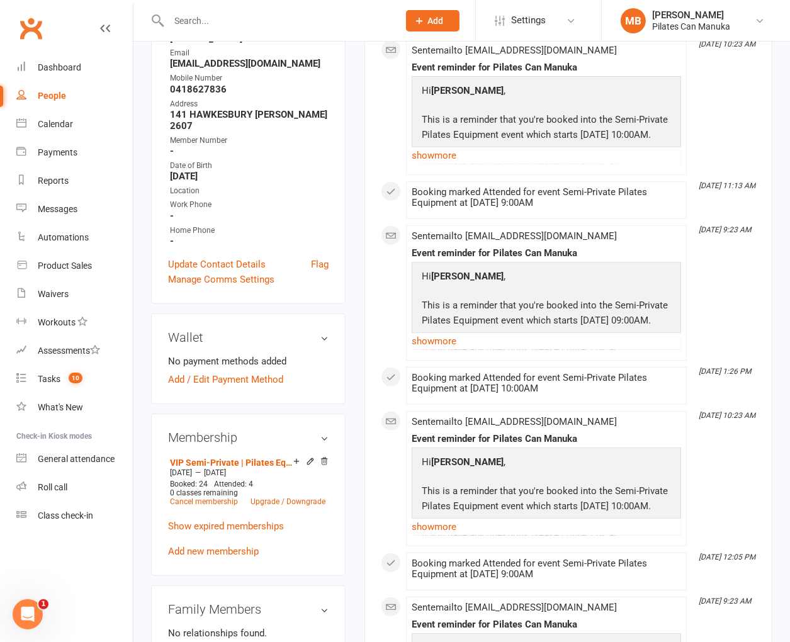
scroll to position [283, 0]
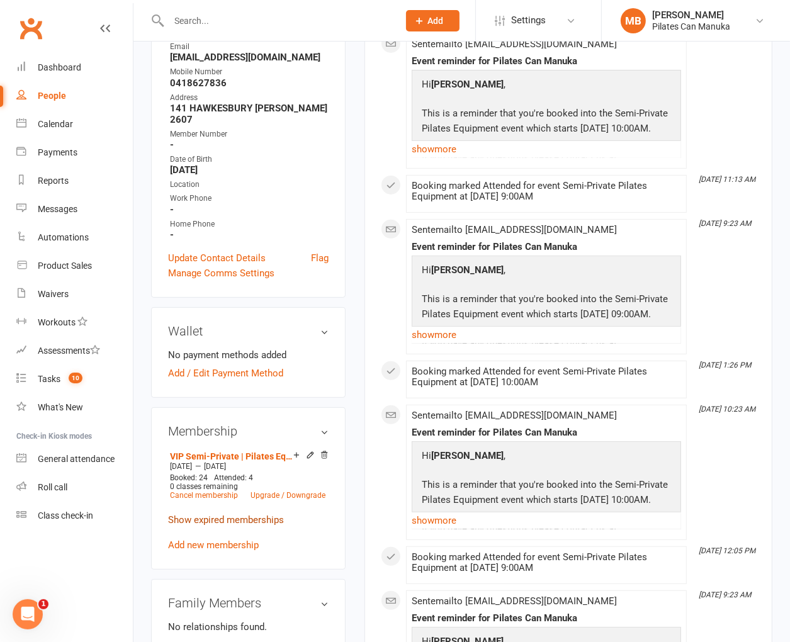
click at [216, 514] on link "Show expired memberships" at bounding box center [226, 519] width 116 height 11
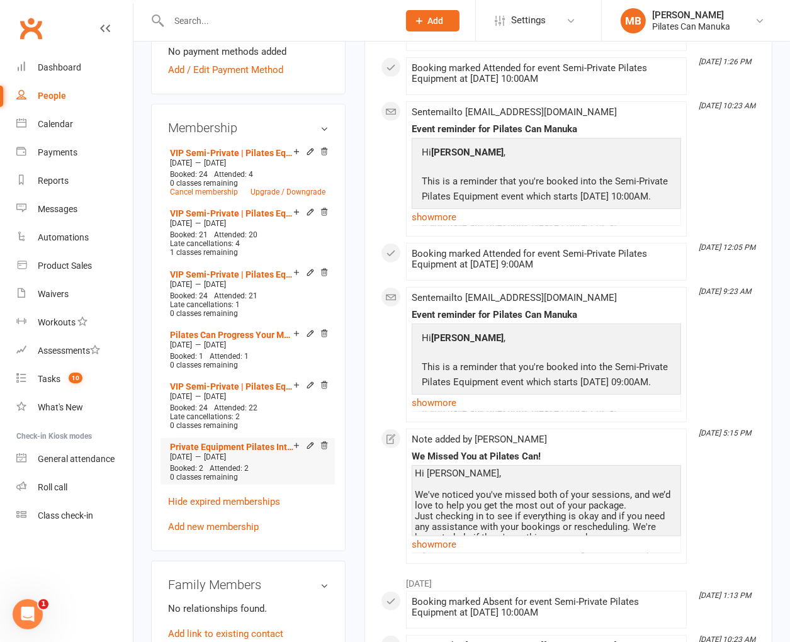
scroll to position [471, 0]
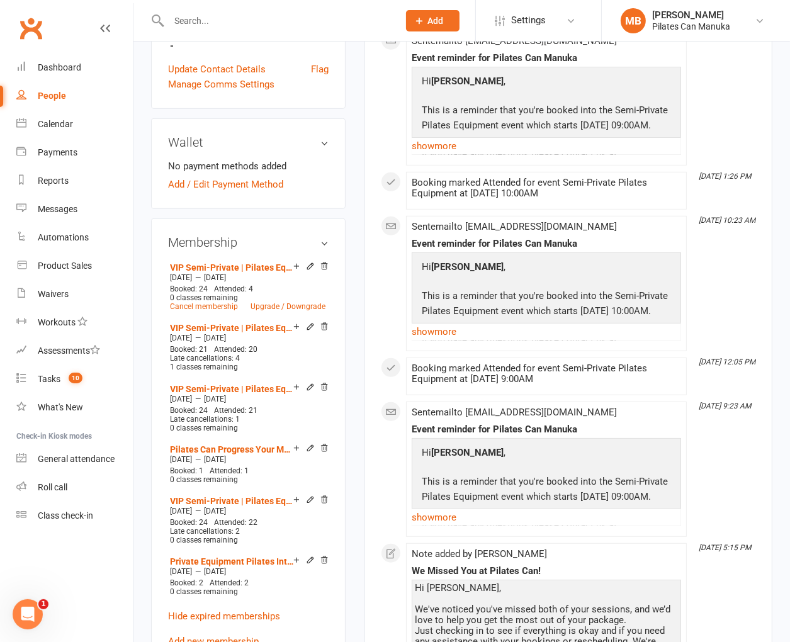
click at [701, 289] on div "This Month Aug 14, 1:31 PM Booking marked Attended for event Semi-Private Pilat…" at bounding box center [568, 229] width 375 height 898
click at [652, 420] on div "Sent email to liampatrickjones@bigpond.com Event reminder for Pilates Can Manuk…" at bounding box center [546, 469] width 269 height 124
click at [234, 323] on link "VIP Semi-Private | Pilates Equipment | 24 session" at bounding box center [231, 328] width 123 height 10
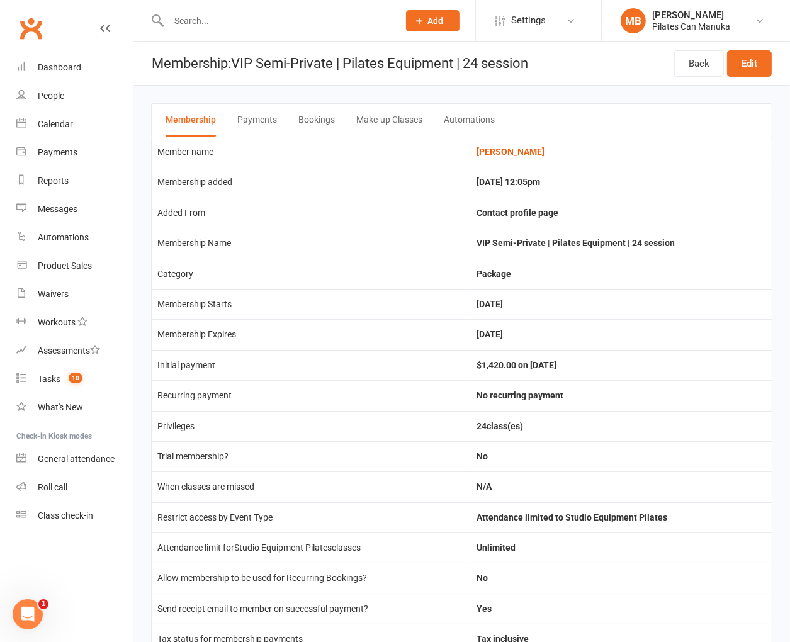
click at [310, 123] on button "Bookings" at bounding box center [316, 120] width 37 height 33
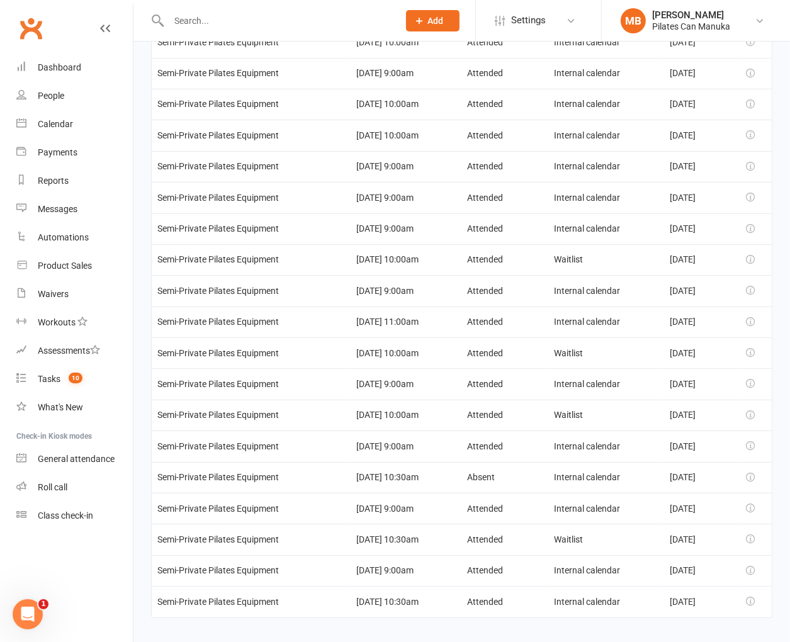
scroll to position [206, 0]
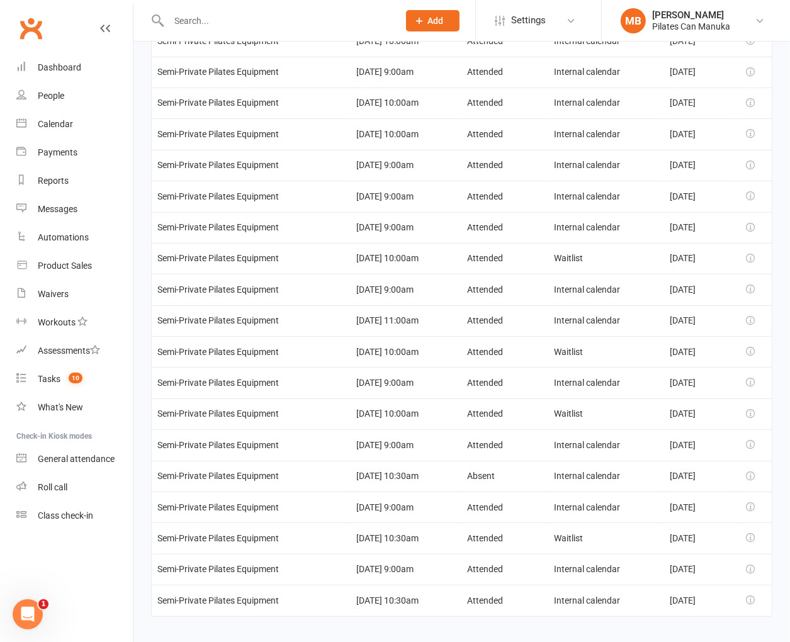
click at [605, 538] on td "Waitlist" at bounding box center [606, 537] width 116 height 31
click at [614, 492] on td "Internal calendar" at bounding box center [606, 507] width 116 height 31
click at [590, 446] on td "Internal calendar" at bounding box center [606, 444] width 116 height 31
click at [473, 476] on td "Absent" at bounding box center [504, 476] width 87 height 31
click at [562, 436] on td "Internal calendar" at bounding box center [606, 444] width 116 height 31
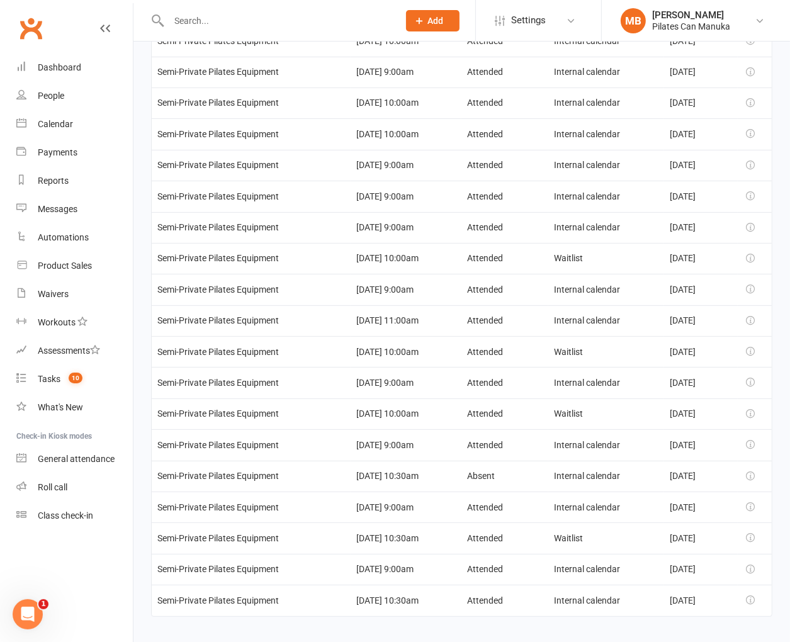
click at [643, 398] on td "Waitlist" at bounding box center [606, 413] width 116 height 31
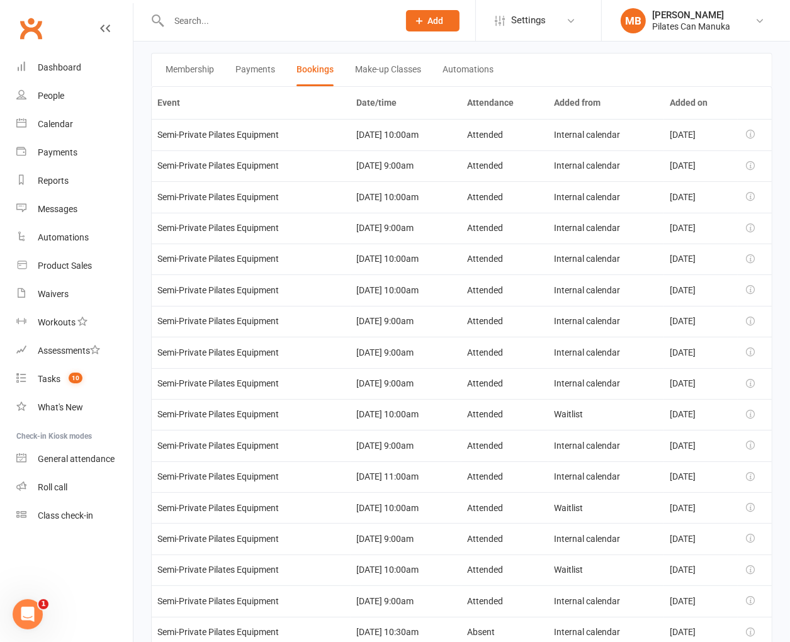
scroll to position [18, 0]
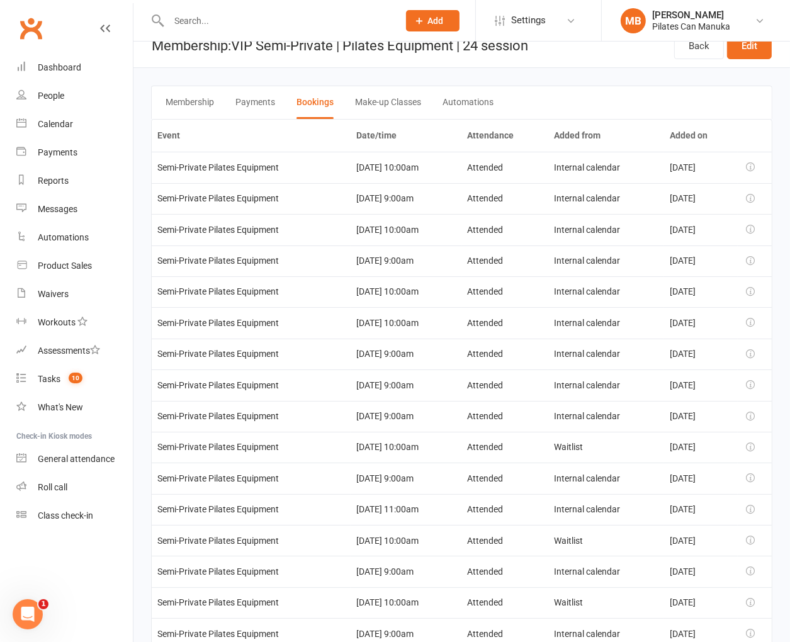
click at [592, 463] on td "Internal calendar" at bounding box center [606, 478] width 116 height 31
click at [645, 405] on td "Internal calendar" at bounding box center [606, 416] width 116 height 31
click at [555, 408] on td "Internal calendar" at bounding box center [606, 416] width 116 height 31
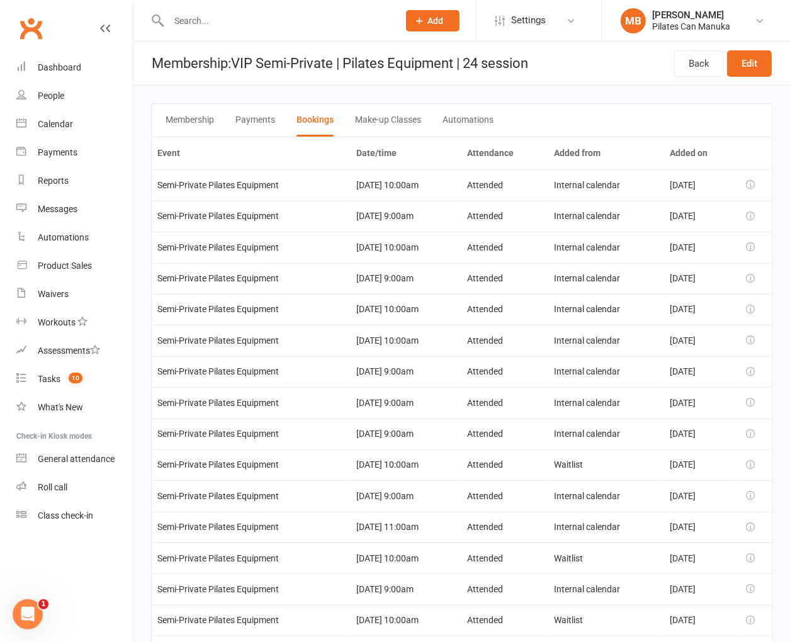
click at [583, 352] on td "Internal calendar" at bounding box center [606, 340] width 116 height 31
click at [664, 345] on td "Mar 07, 2025" at bounding box center [701, 340] width 74 height 31
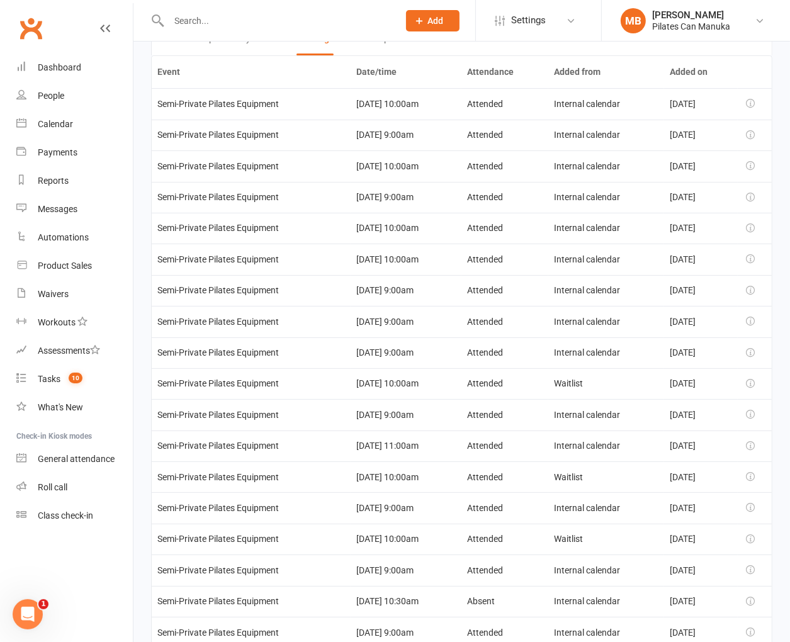
scroll to position [206, 0]
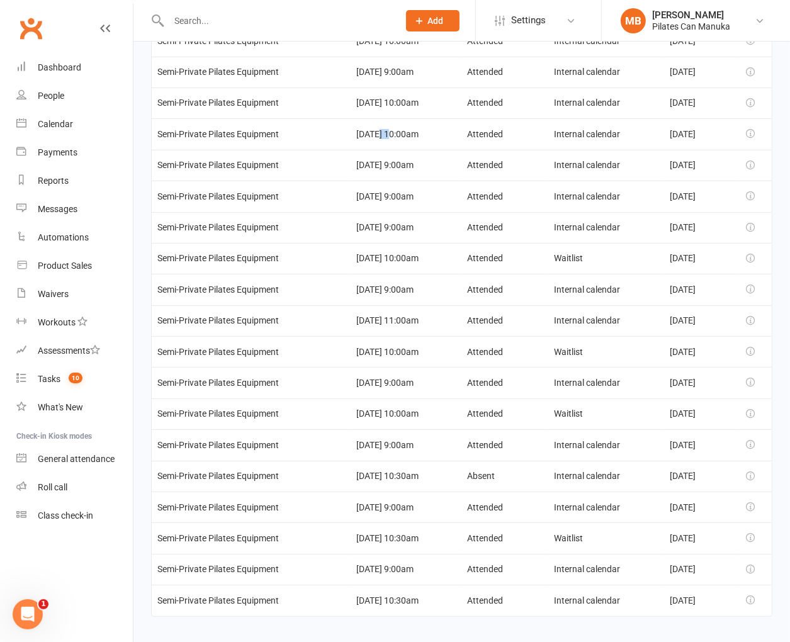
drag, startPoint x: 361, startPoint y: 133, endPoint x: 378, endPoint y: 130, distance: 17.9
click at [377, 130] on td "19 Jun 2025 10:00am" at bounding box center [406, 133] width 110 height 31
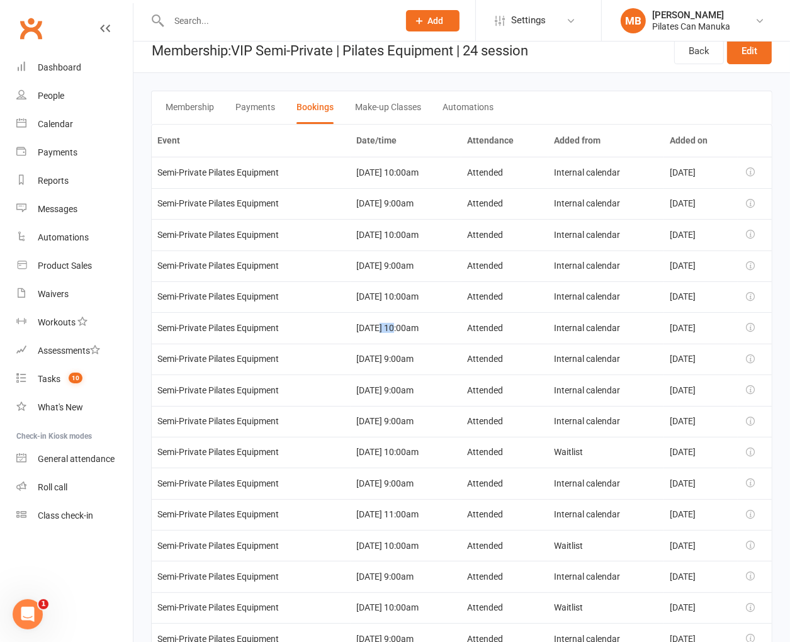
scroll to position [0, 0]
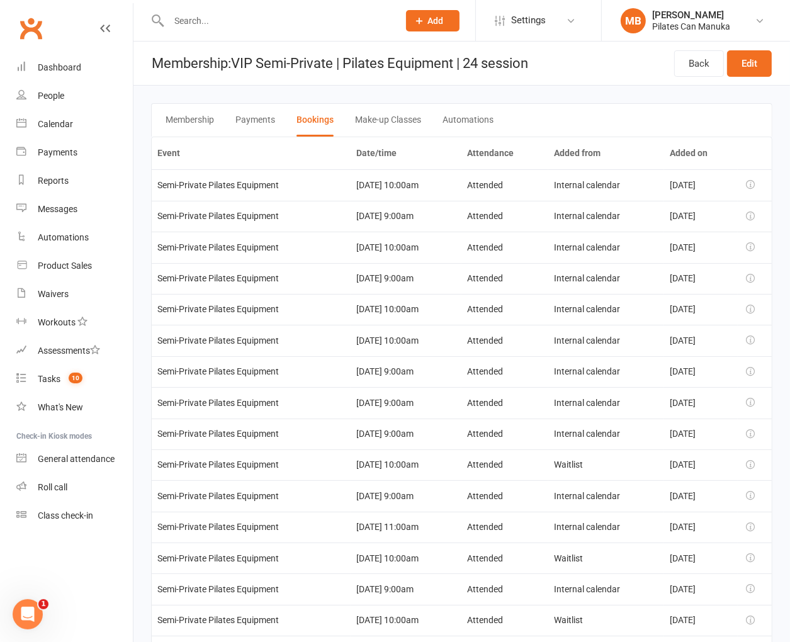
click at [752, 148] on th at bounding box center [755, 153] width 34 height 32
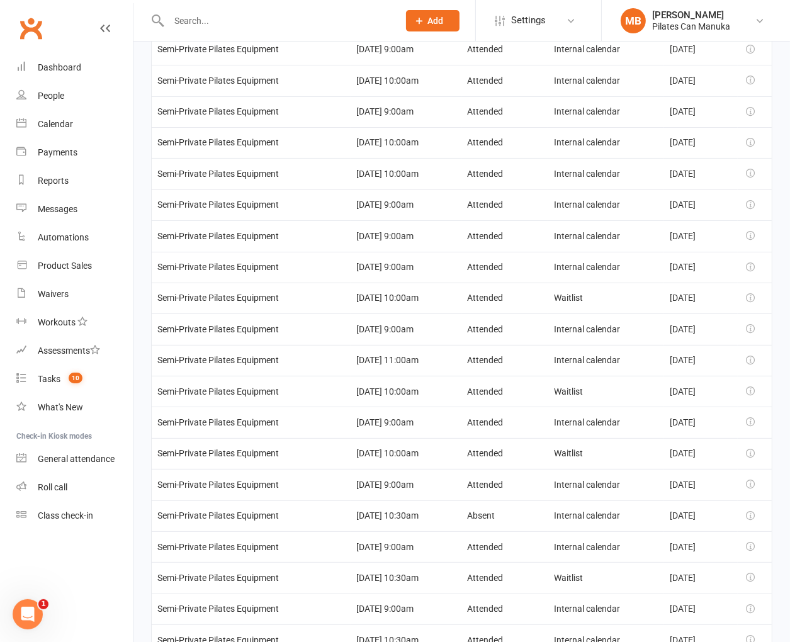
scroll to position [206, 0]
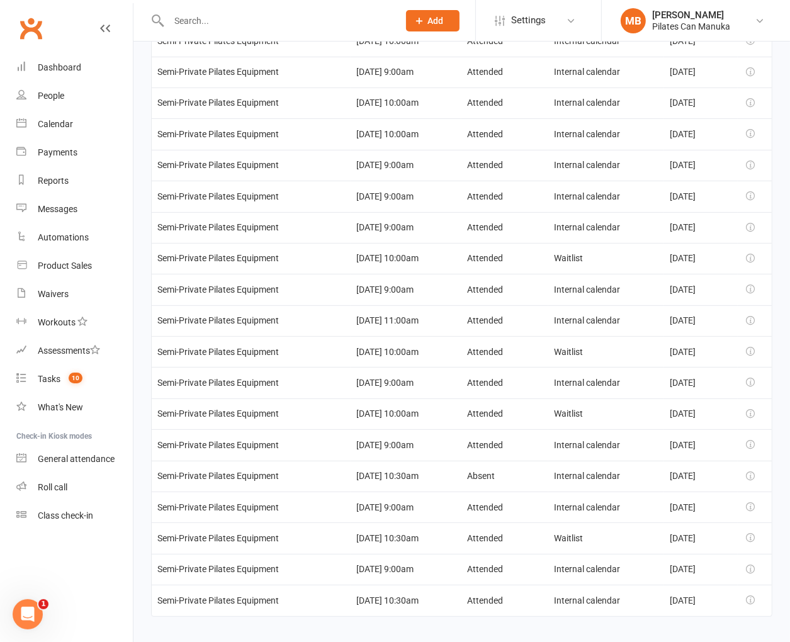
click at [561, 478] on td "Internal calendar" at bounding box center [606, 476] width 116 height 31
click at [694, 352] on td "Mar 06, 2025" at bounding box center [701, 351] width 74 height 31
click at [670, 317] on td "May 22, 2025" at bounding box center [701, 320] width 74 height 31
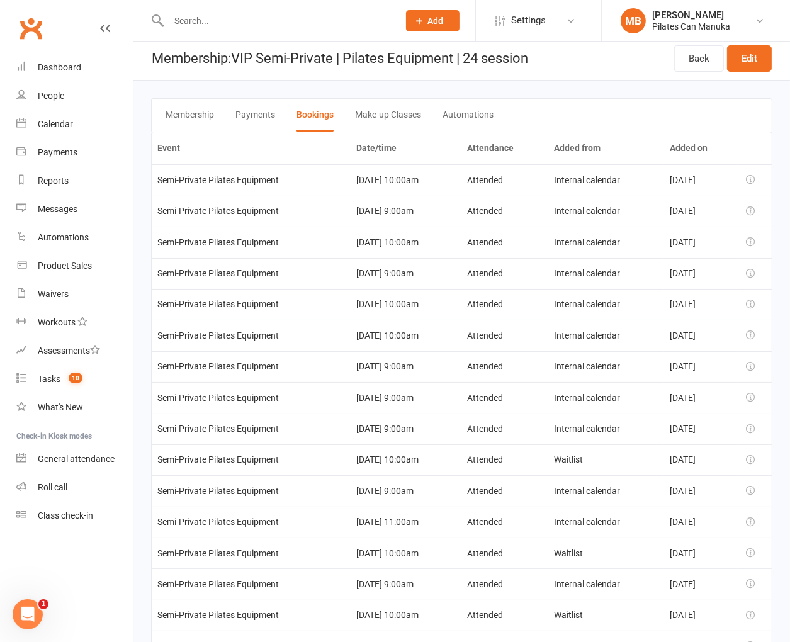
scroll to position [0, 0]
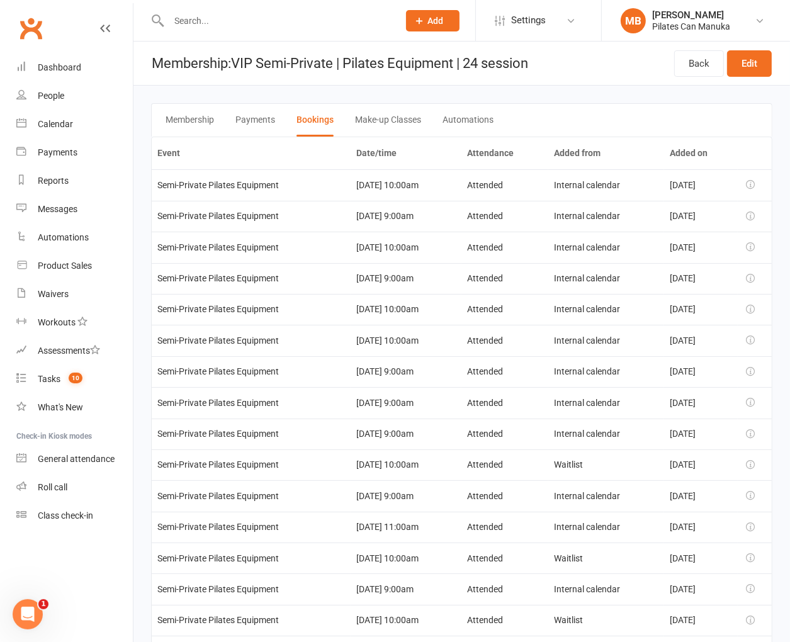
click at [456, 408] on td "10 Jun 2025 9:00am" at bounding box center [406, 402] width 110 height 31
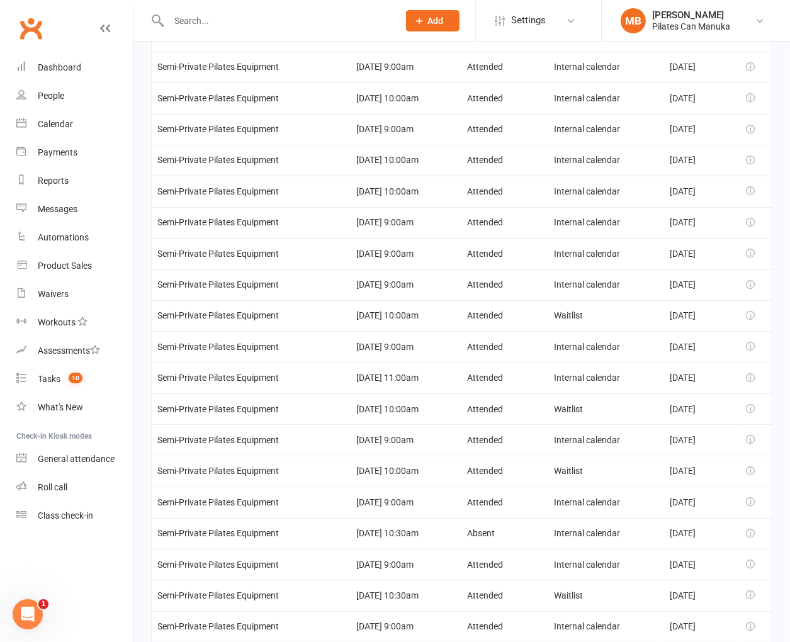
scroll to position [206, 0]
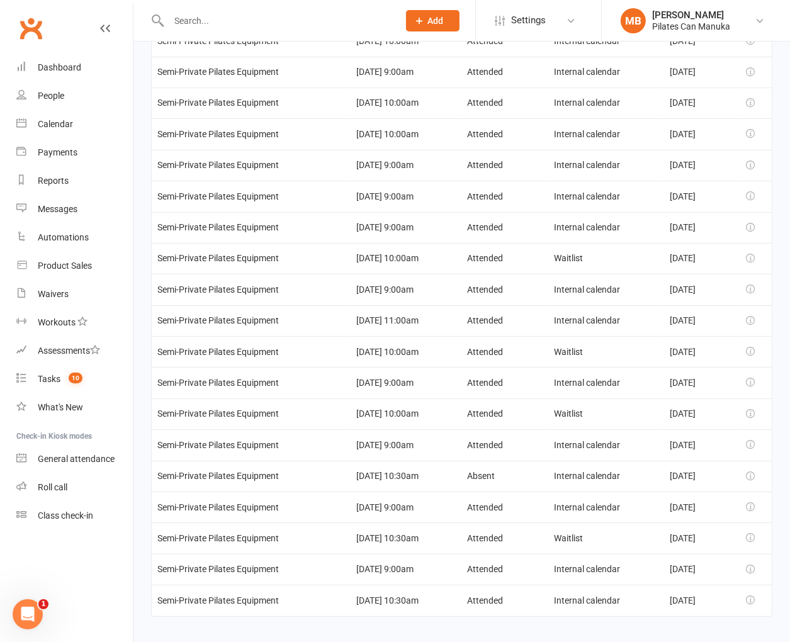
click at [554, 398] on td "Waitlist" at bounding box center [606, 413] width 116 height 31
click at [664, 403] on td "Mar 06, 2025" at bounding box center [701, 413] width 74 height 31
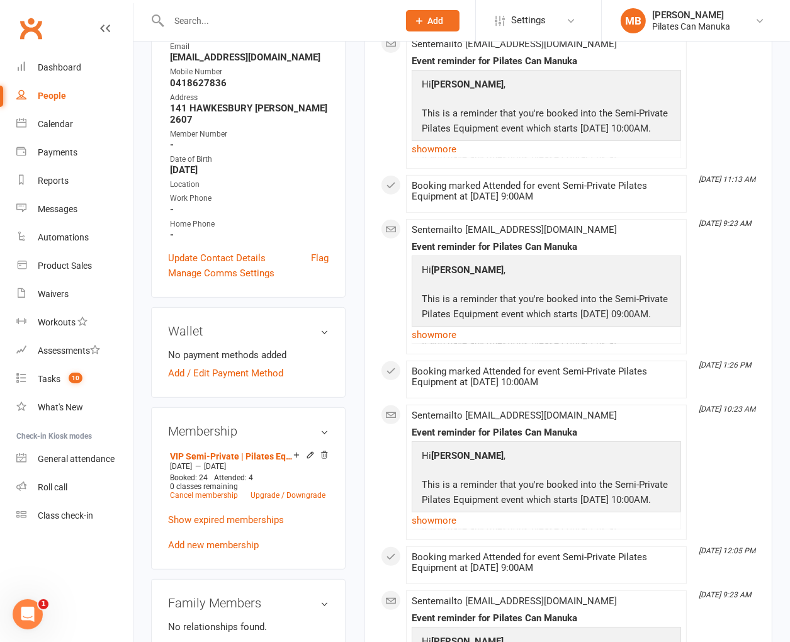
scroll to position [378, 0]
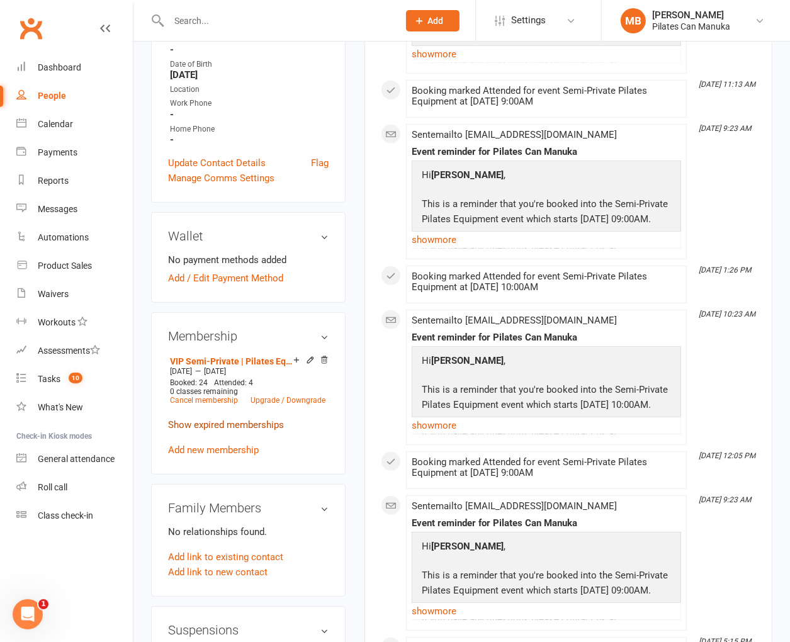
click at [209, 419] on link "Show expired memberships" at bounding box center [226, 424] width 116 height 11
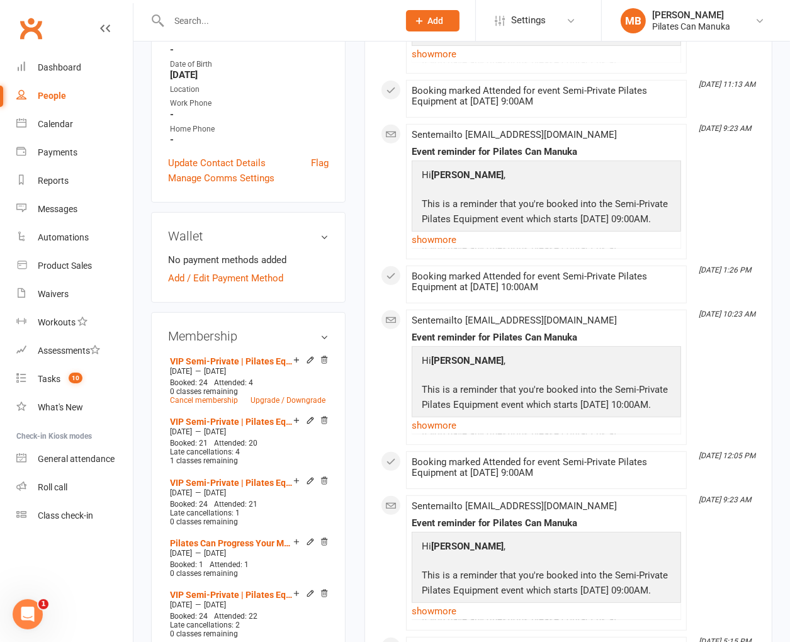
click at [716, 363] on div "This Month Aug 14, 1:31 PM Booking marked Attended for event Semi-Private Pilat…" at bounding box center [568, 323] width 375 height 898
click at [723, 363] on div "This Month Aug 14, 1:31 PM Booking marked Attended for event Semi-Private Pilat…" at bounding box center [568, 323] width 375 height 898
click at [700, 366] on div "This Month Aug 14, 1:31 PM Booking marked Attended for event Semi-Private Pilat…" at bounding box center [568, 323] width 375 height 898
click at [260, 356] on link "VIP Semi-Private | Pilates Equipment | 24 session" at bounding box center [231, 361] width 123 height 10
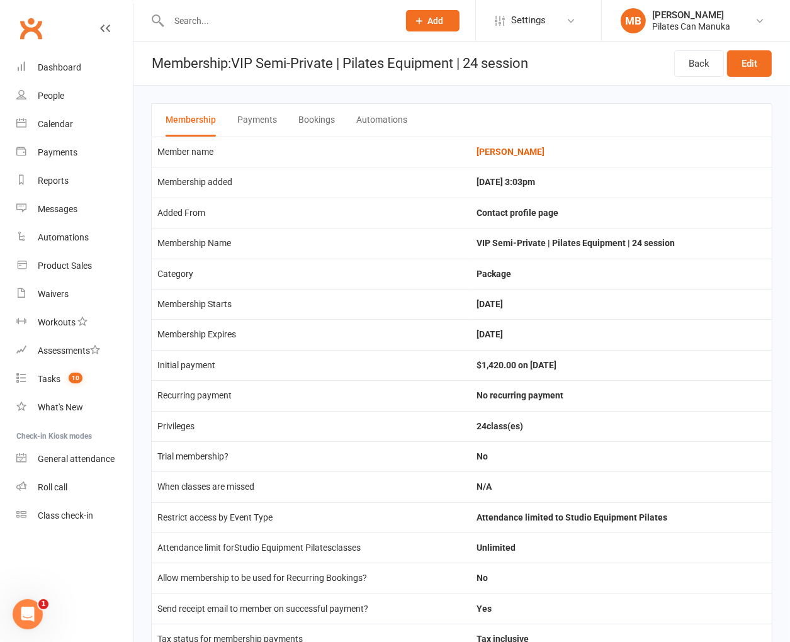
click at [320, 117] on button "Bookings" at bounding box center [316, 120] width 37 height 33
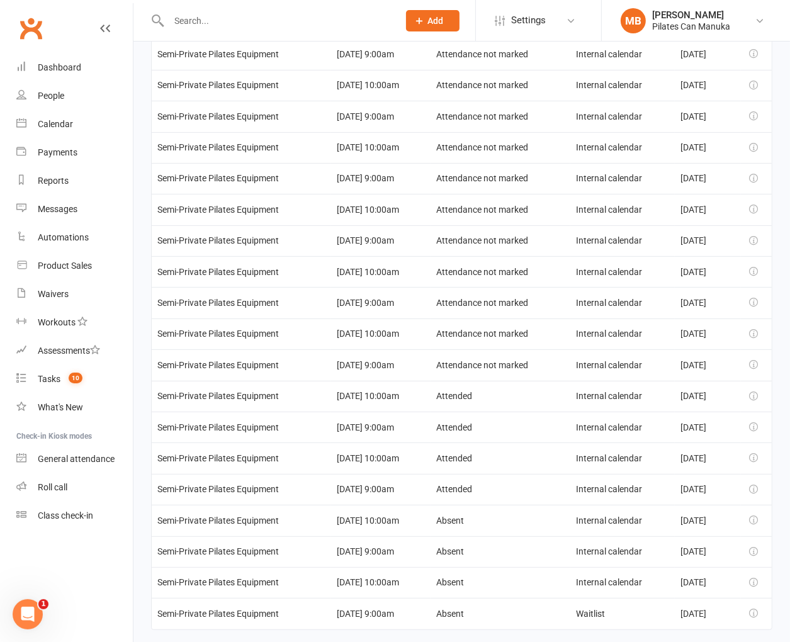
scroll to position [298, 0]
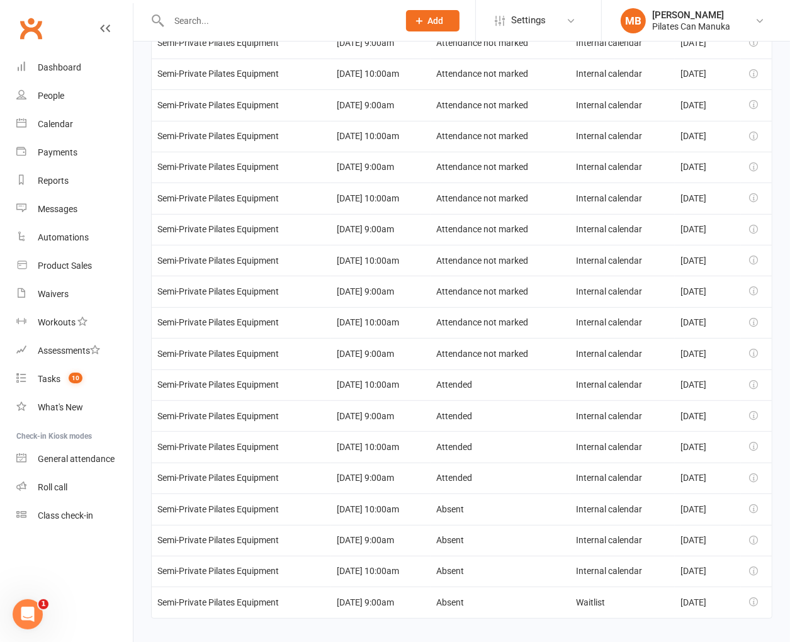
click at [524, 612] on div "Event Date/time Attendance Added from Added on Semi-Private Pilates Equipment 0…" at bounding box center [461, 237] width 621 height 797
click at [700, 480] on td "Jun 03, 2025" at bounding box center [708, 478] width 66 height 31
click at [604, 431] on td "Internal calendar" at bounding box center [622, 446] width 104 height 31
click at [596, 431] on td "Internal calendar" at bounding box center [622, 446] width 104 height 31
click at [607, 416] on td "Internal calendar" at bounding box center [622, 415] width 104 height 31
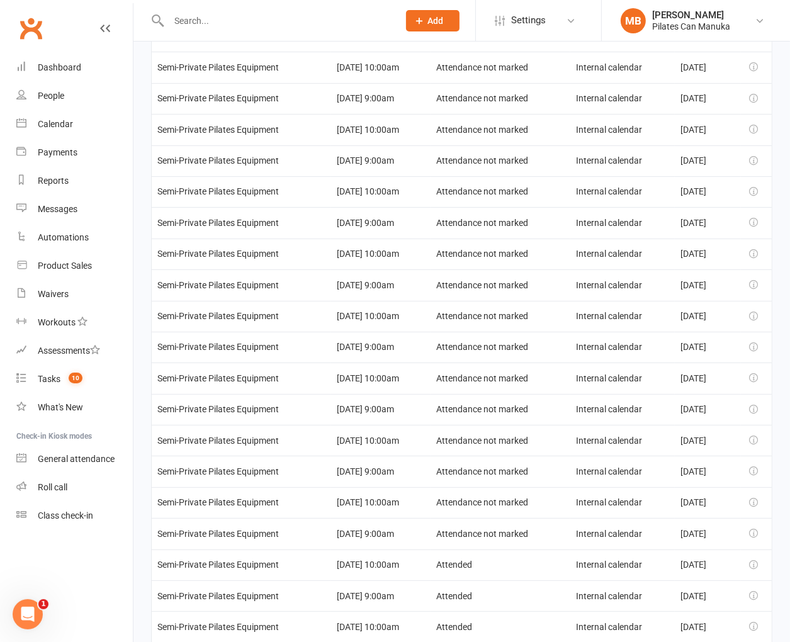
scroll to position [109, 0]
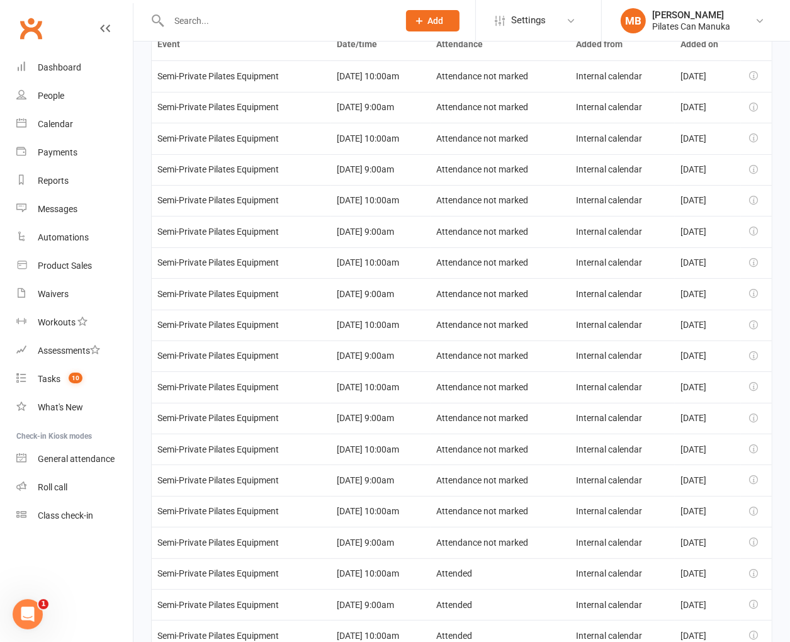
click at [561, 420] on td "Attendance not marked" at bounding box center [501, 418] width 140 height 31
click at [648, 371] on td "Internal calendar" at bounding box center [622, 386] width 104 height 31
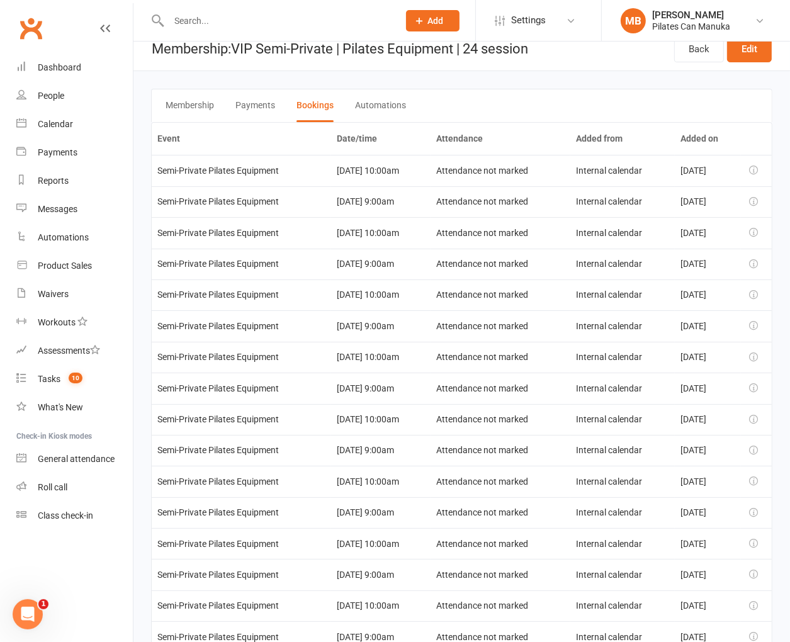
click at [560, 357] on td "Attendance not marked" at bounding box center [501, 357] width 140 height 31
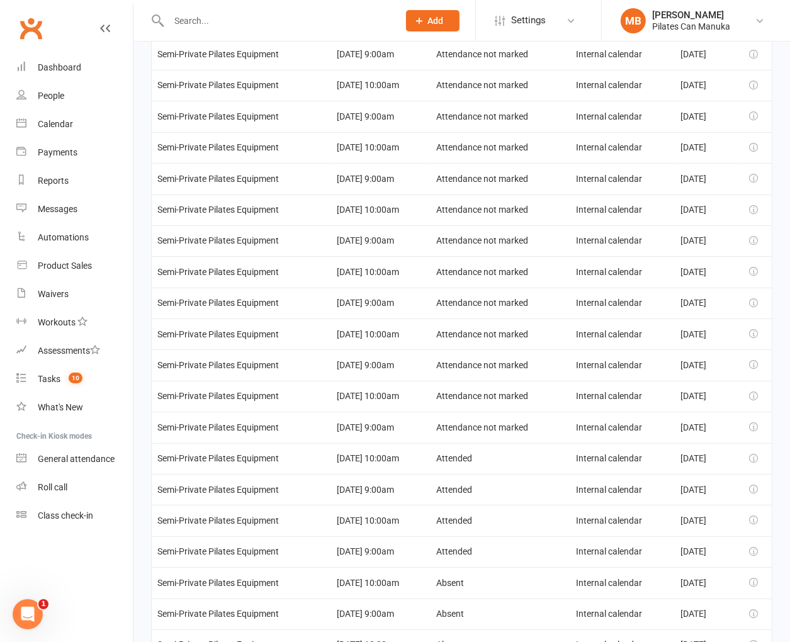
scroll to position [298, 0]
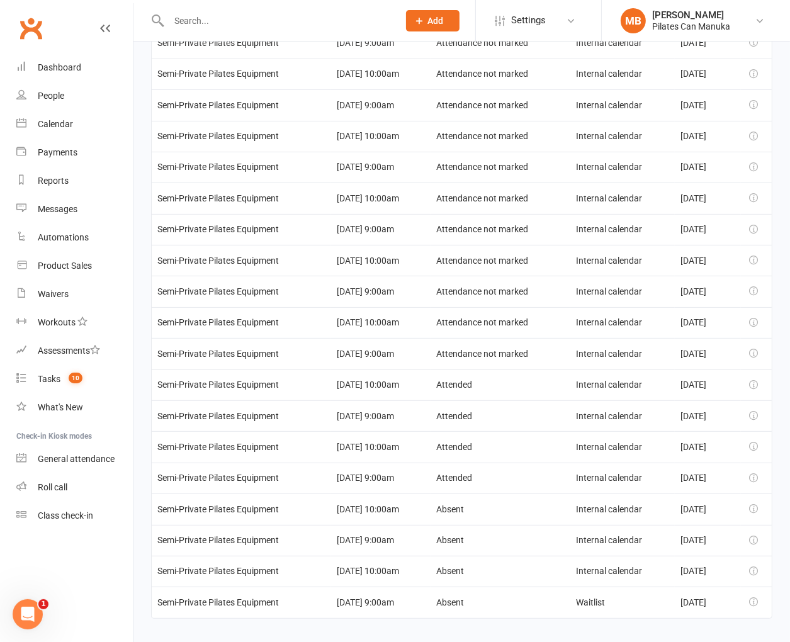
drag, startPoint x: 576, startPoint y: 619, endPoint x: 571, endPoint y: 560, distance: 59.4
click at [576, 619] on div "Event Date/time Attendance Added from Added on Semi-Private Pilates Equipment 0…" at bounding box center [461, 237] width 621 height 797
click at [582, 435] on td "Internal calendar" at bounding box center [622, 446] width 104 height 31
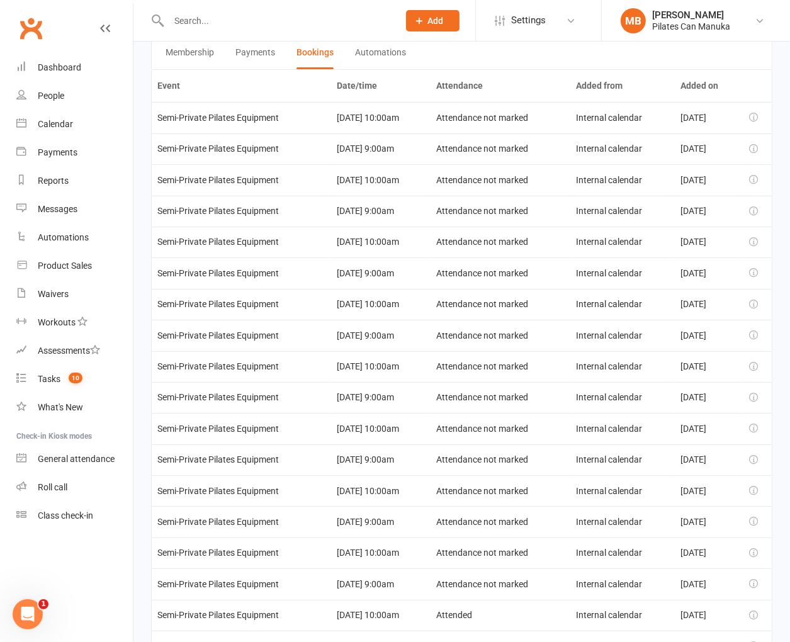
scroll to position [14, 0]
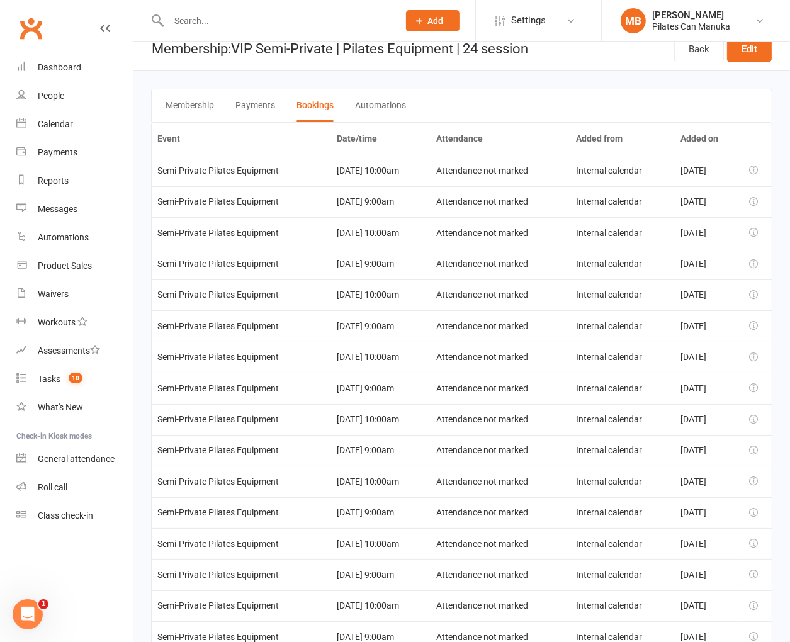
click at [382, 509] on td "02 Sep 2025 9:00am" at bounding box center [380, 512] width 99 height 31
click at [393, 477] on td "04 Sep 2025 10:00am" at bounding box center [380, 481] width 99 height 31
click at [390, 446] on td "09 Sep 2025 9:00am" at bounding box center [380, 450] width 99 height 31
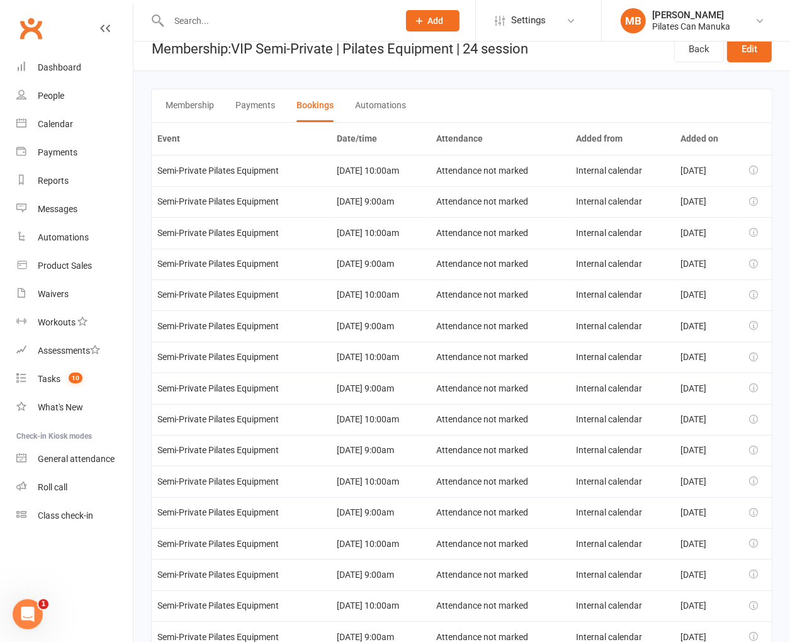
click at [390, 446] on td "09 Sep 2025 9:00am" at bounding box center [380, 450] width 99 height 31
click at [388, 411] on td "11 Sep 2025 10:00am" at bounding box center [380, 419] width 99 height 31
click at [383, 385] on td "16 Sep 2025 9:00am" at bounding box center [380, 388] width 99 height 31
click at [383, 383] on td "16 Sep 2025 9:00am" at bounding box center [380, 388] width 99 height 31
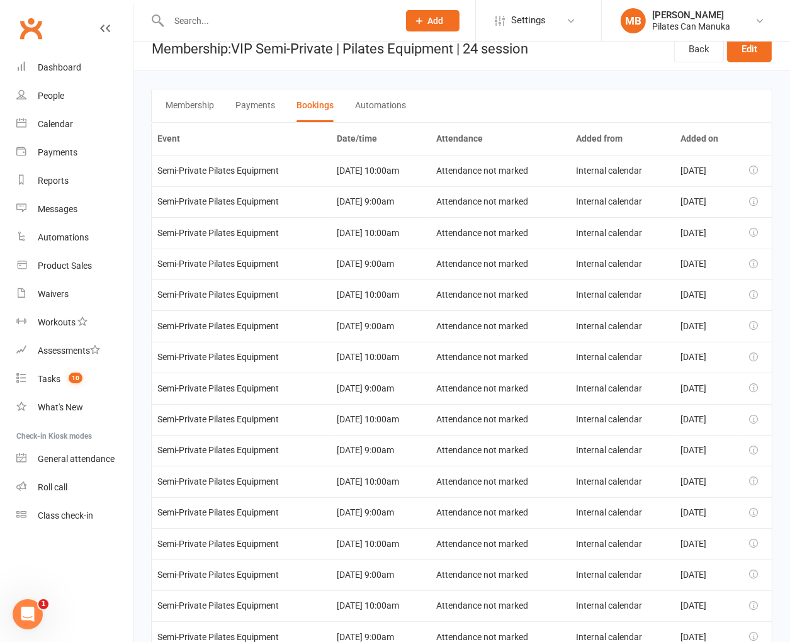
click at [379, 354] on td "18 Sep 2025 10:00am" at bounding box center [380, 357] width 99 height 31
click at [383, 329] on td "23 Sep 2025 9:00am" at bounding box center [380, 325] width 99 height 31
click at [388, 296] on td "25 Sep 2025 10:00am" at bounding box center [380, 294] width 99 height 31
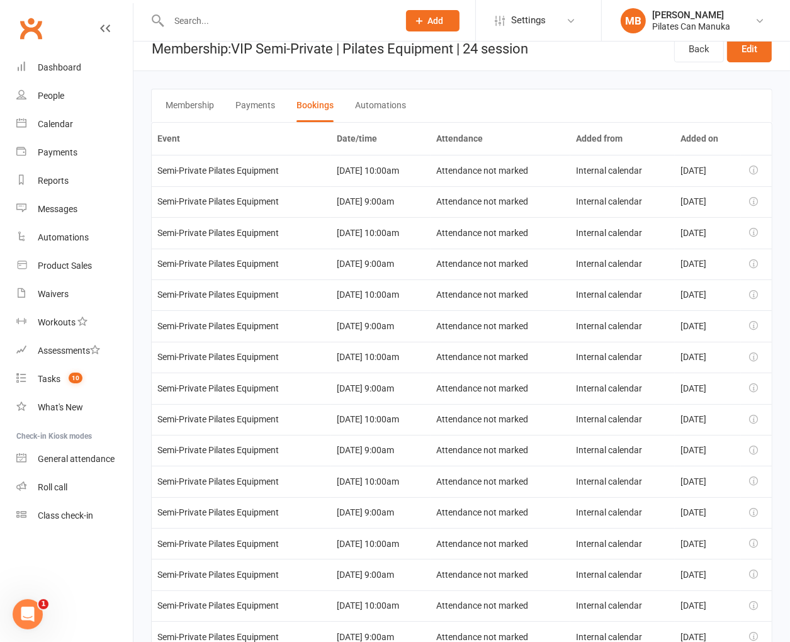
click at [388, 296] on td "25 Sep 2025 10:00am" at bounding box center [380, 294] width 99 height 31
click at [378, 257] on td "30 Sep 2025 9:00am" at bounding box center [380, 264] width 99 height 31
click at [380, 235] on td "02 Oct 2025 10:00am" at bounding box center [380, 232] width 99 height 31
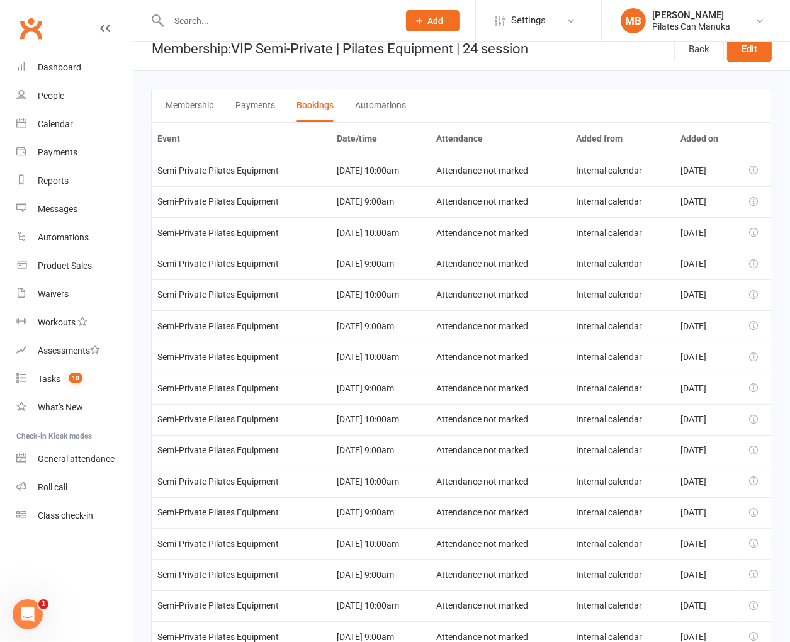
click at [682, 110] on div "Membership Payments Bookings Automations" at bounding box center [461, 105] width 621 height 33
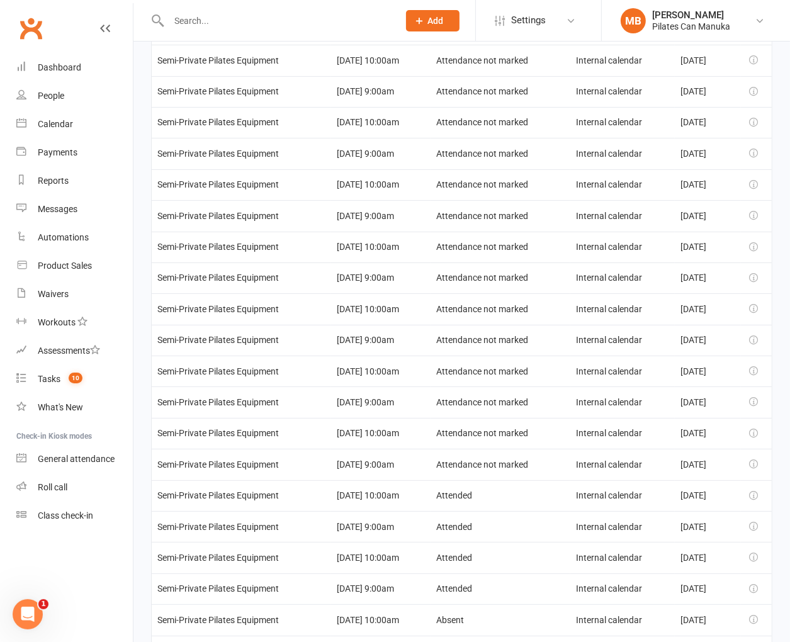
scroll to position [298, 0]
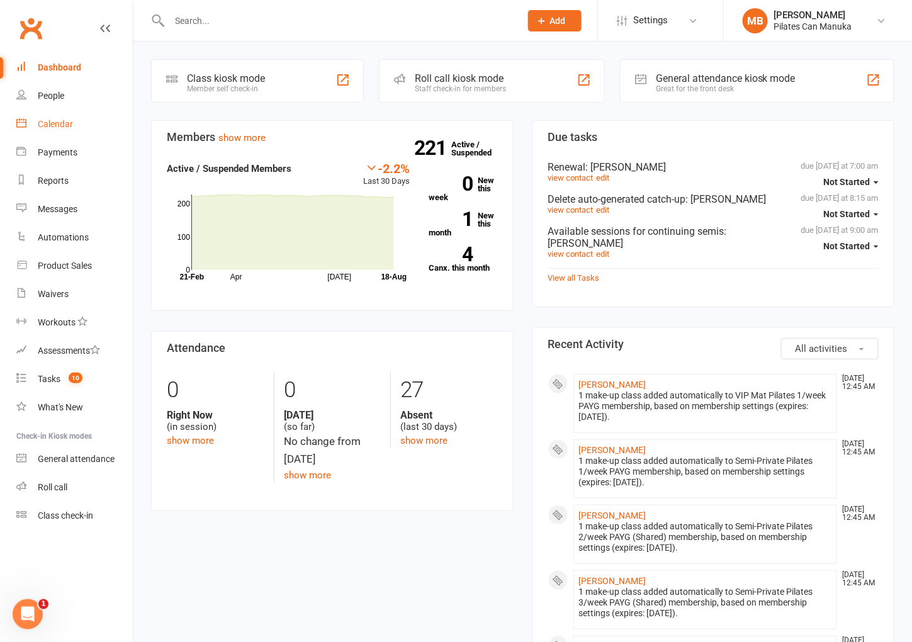
click at [58, 125] on div "Calendar" at bounding box center [55, 124] width 35 height 10
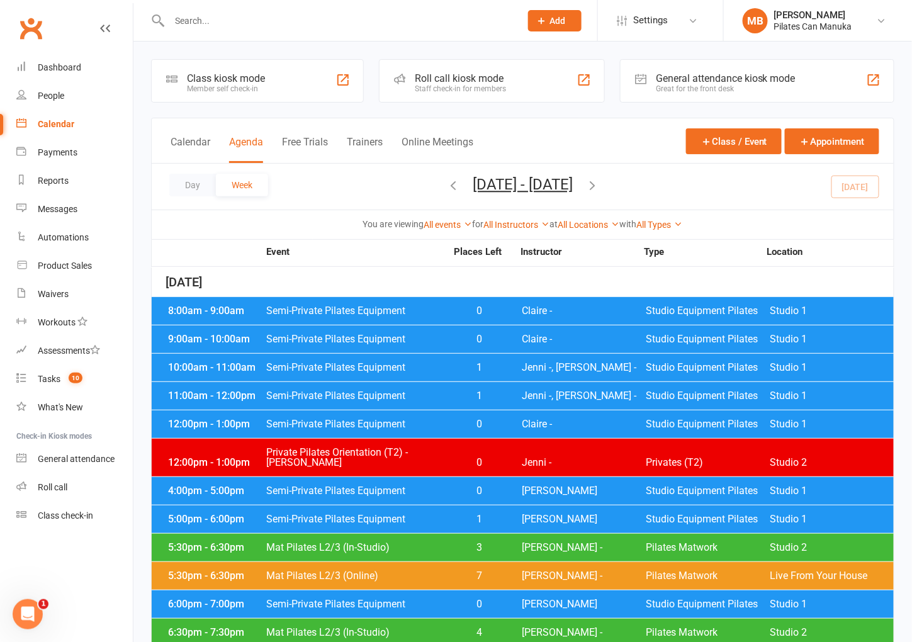
click at [473, 181] on button "[DATE] - [DATE]" at bounding box center [523, 185] width 100 height 18
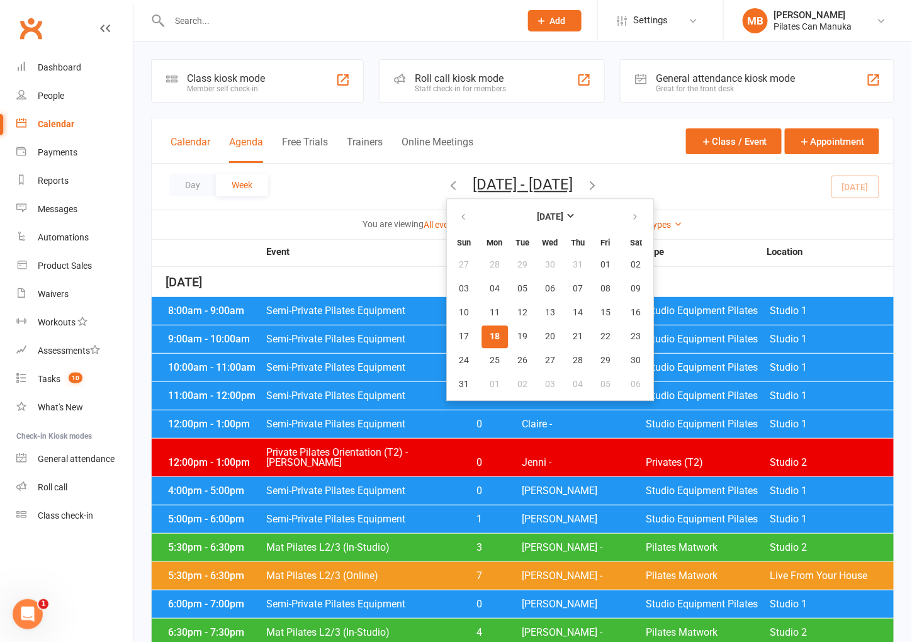
click at [193, 142] on button "Calendar" at bounding box center [191, 149] width 40 height 27
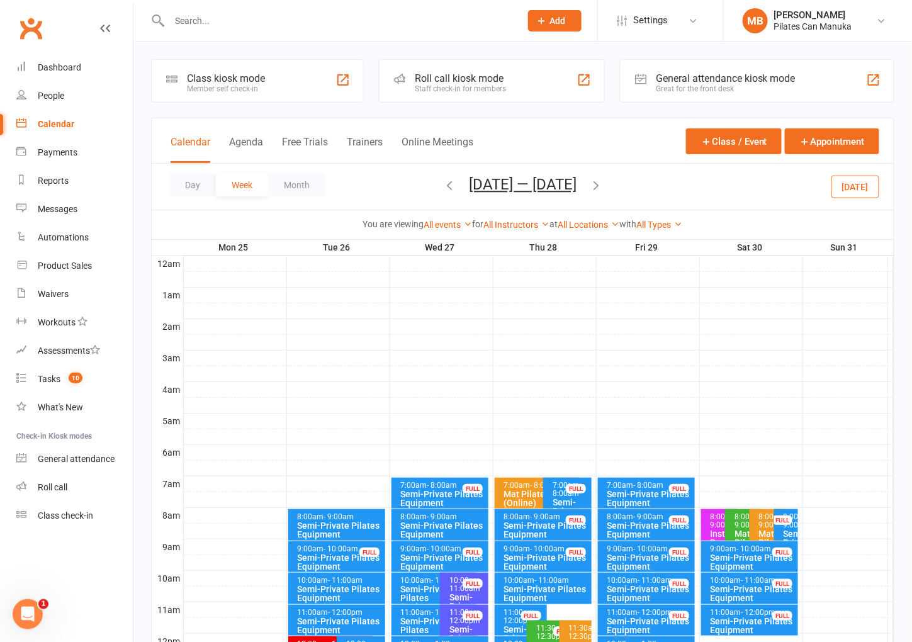
click at [521, 189] on button "[DATE] — [DATE]" at bounding box center [523, 185] width 108 height 18
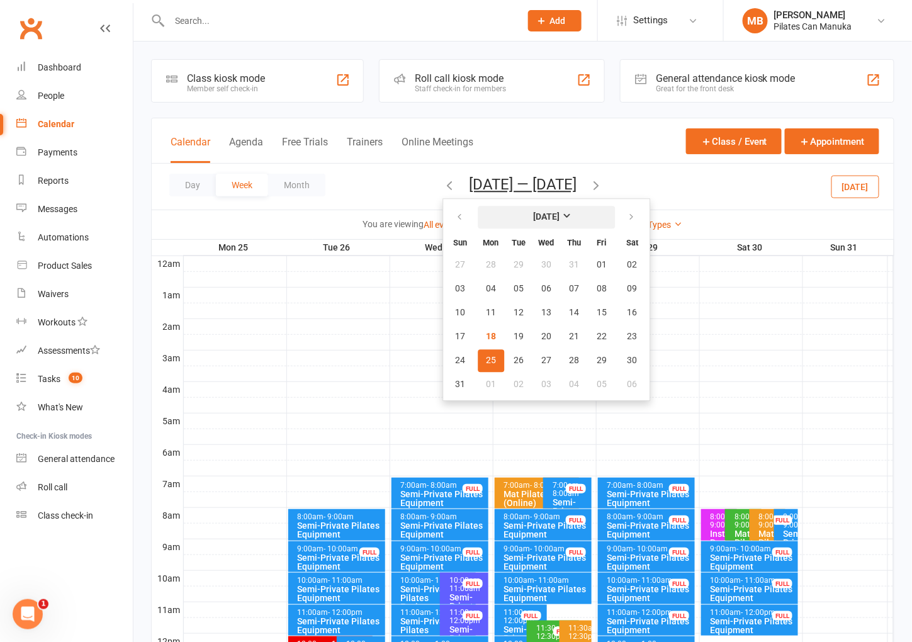
click at [563, 223] on button "[DATE]" at bounding box center [546, 217] width 137 height 23
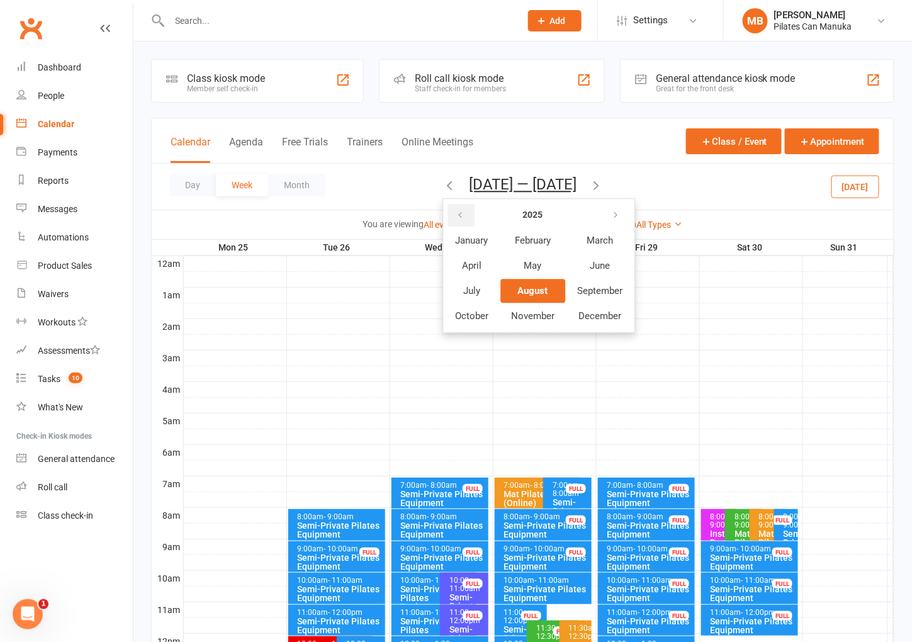
click at [456, 212] on icon "button" at bounding box center [460, 215] width 9 height 10
click at [459, 310] on span "October" at bounding box center [471, 315] width 33 height 11
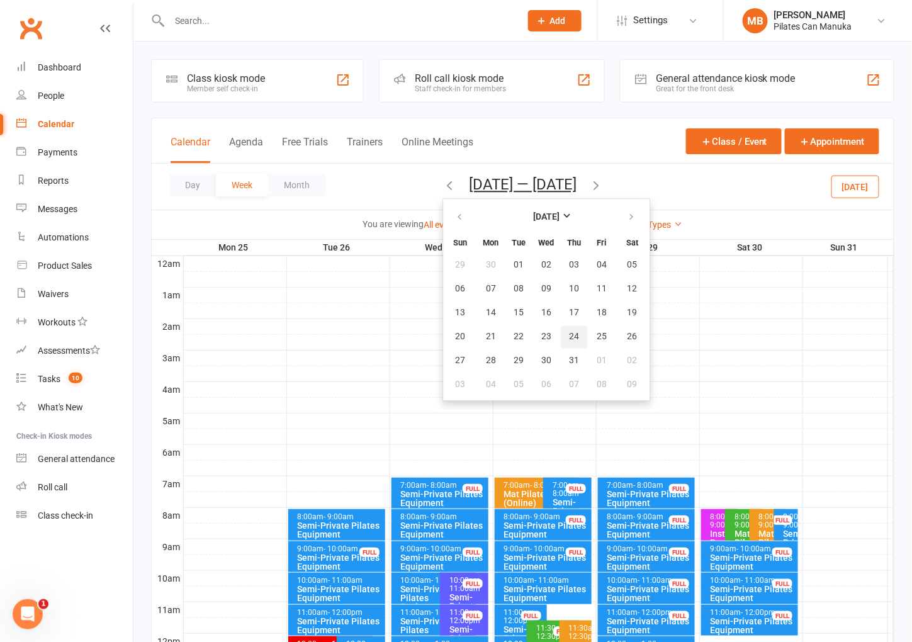
click at [569, 337] on span "24" at bounding box center [574, 337] width 10 height 10
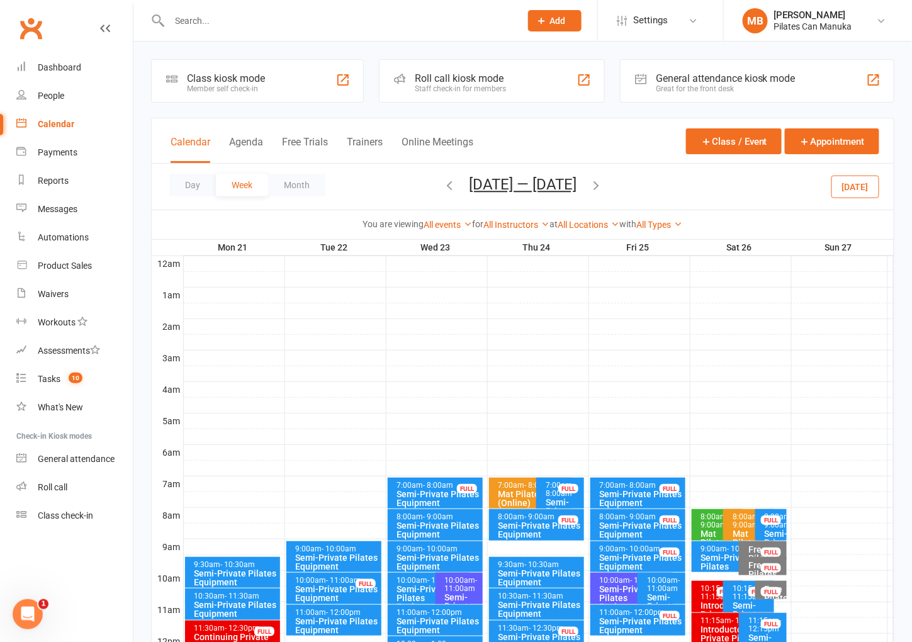
click at [525, 519] on span "- 9:00am" at bounding box center [540, 516] width 30 height 9
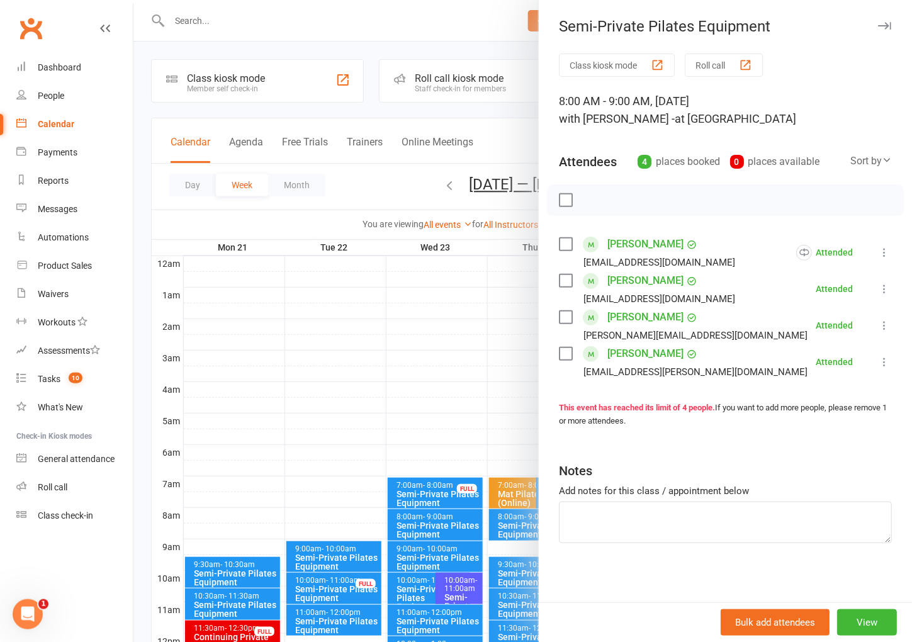
click at [813, 52] on div "Semi-Private Pilates Equipment Class kiosk mode Roll call 8:00 AM - 9:00 AM, [D…" at bounding box center [725, 321] width 374 height 642
click at [461, 38] on div at bounding box center [522, 321] width 779 height 642
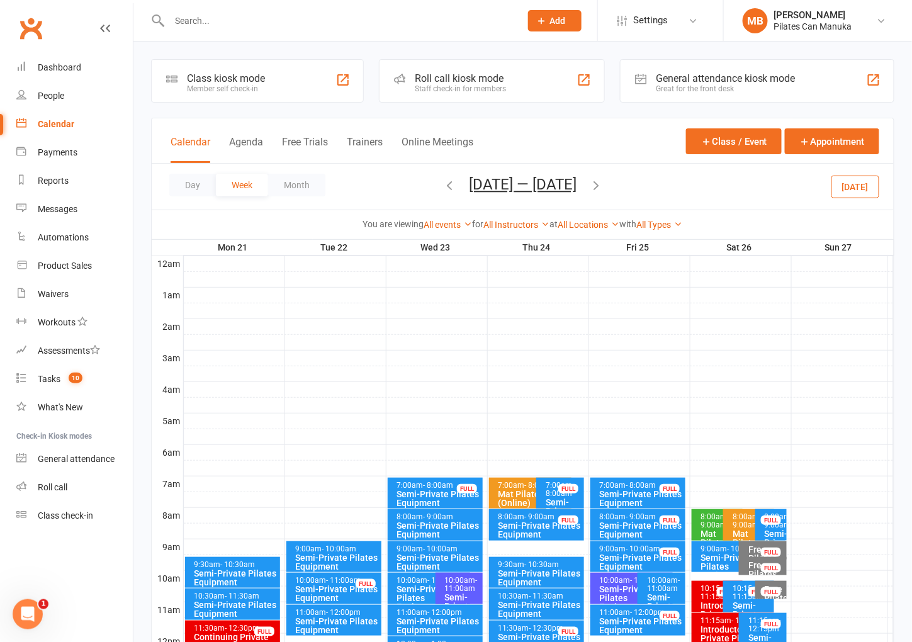
click at [538, 190] on button "[DATE] — [DATE]" at bounding box center [523, 185] width 108 height 18
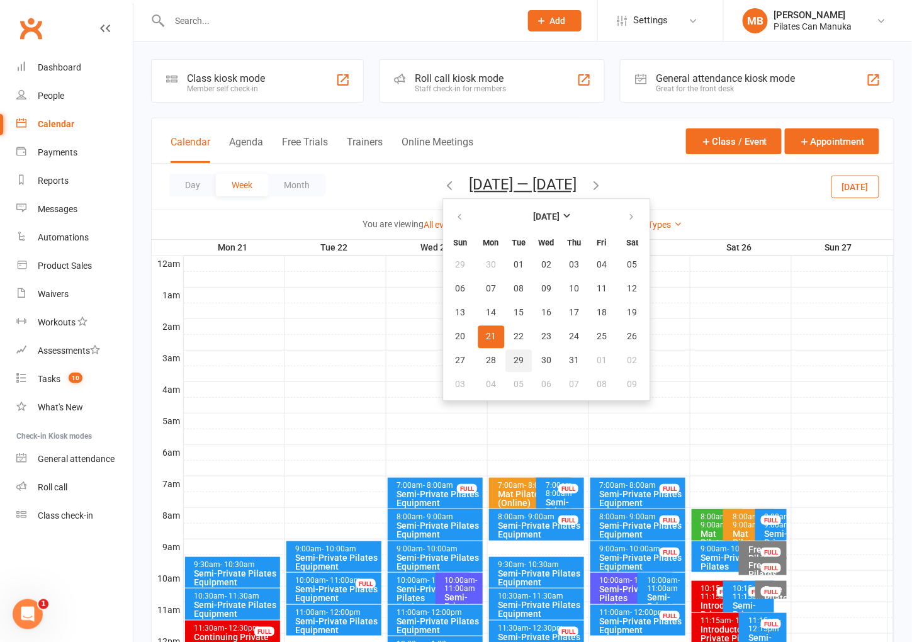
click at [514, 356] on span "29" at bounding box center [519, 361] width 10 height 10
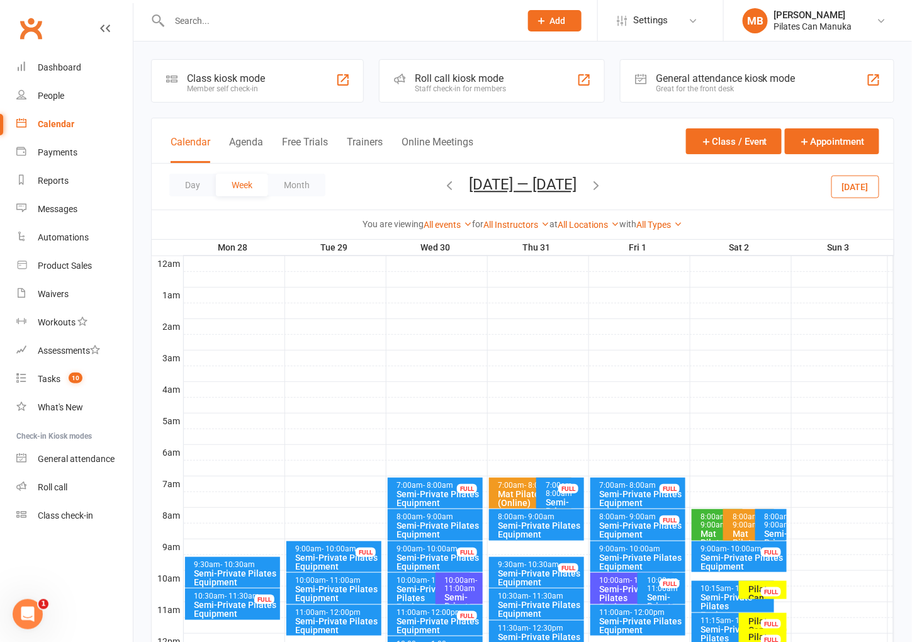
click at [324, 549] on span "- 10:00am" at bounding box center [339, 548] width 35 height 9
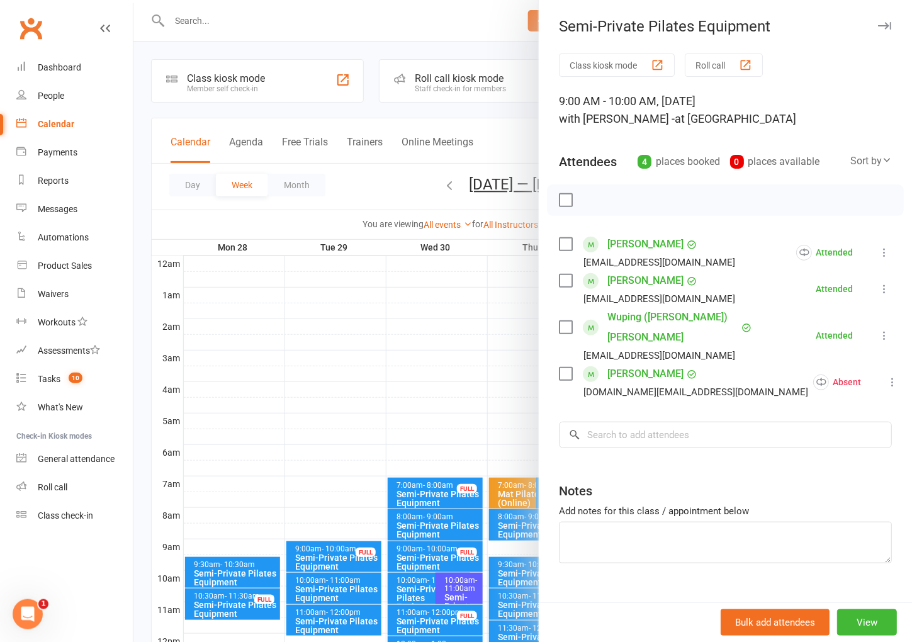
click at [800, 50] on div "Semi-Private Pilates Equipment Class kiosk mode Roll call 9:00 AM - 10:00 AM, […" at bounding box center [725, 321] width 374 height 642
click at [378, 189] on div at bounding box center [522, 321] width 779 height 642
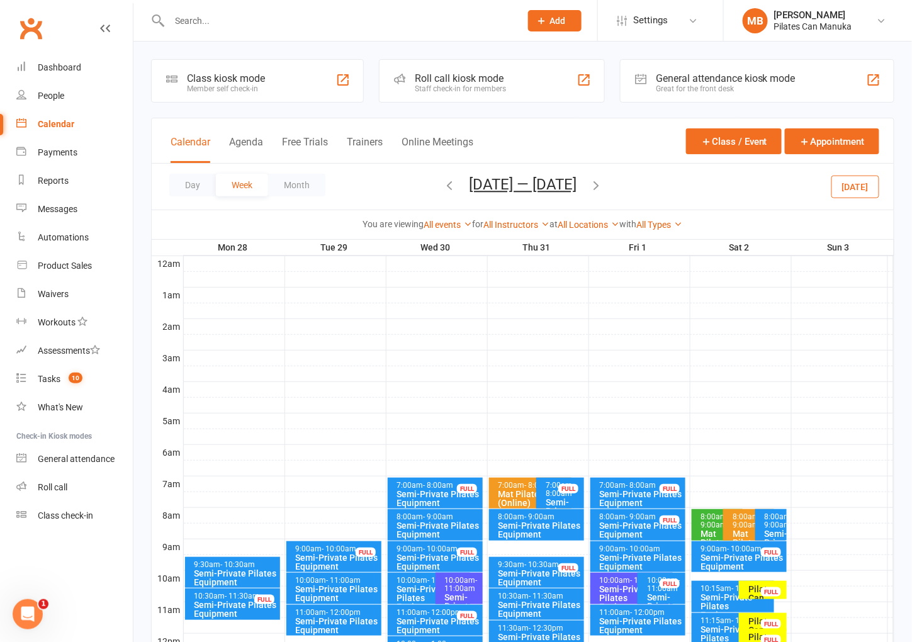
click at [481, 188] on button "[DATE] — [DATE]" at bounding box center [523, 185] width 108 height 18
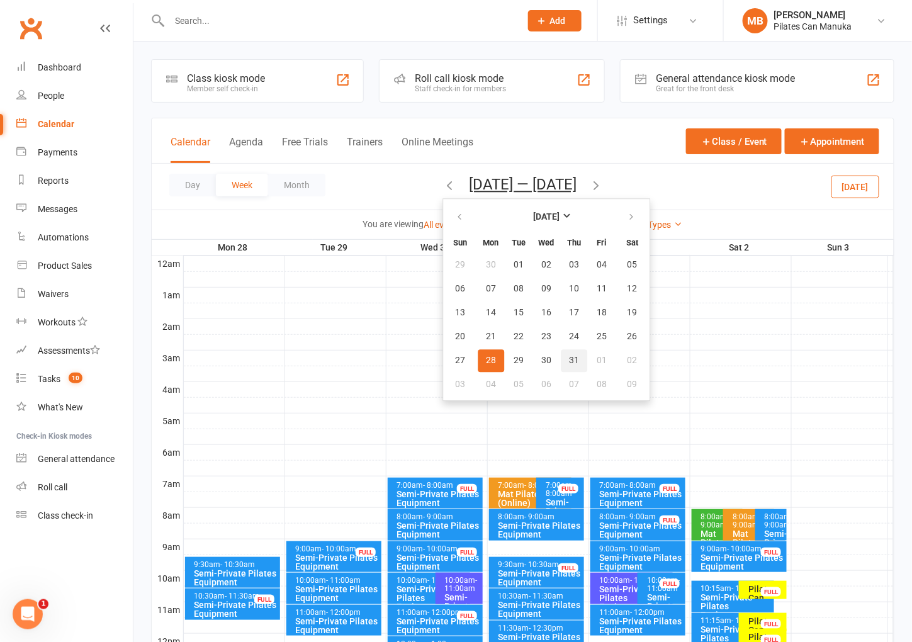
click at [569, 360] on span "31" at bounding box center [574, 361] width 10 height 10
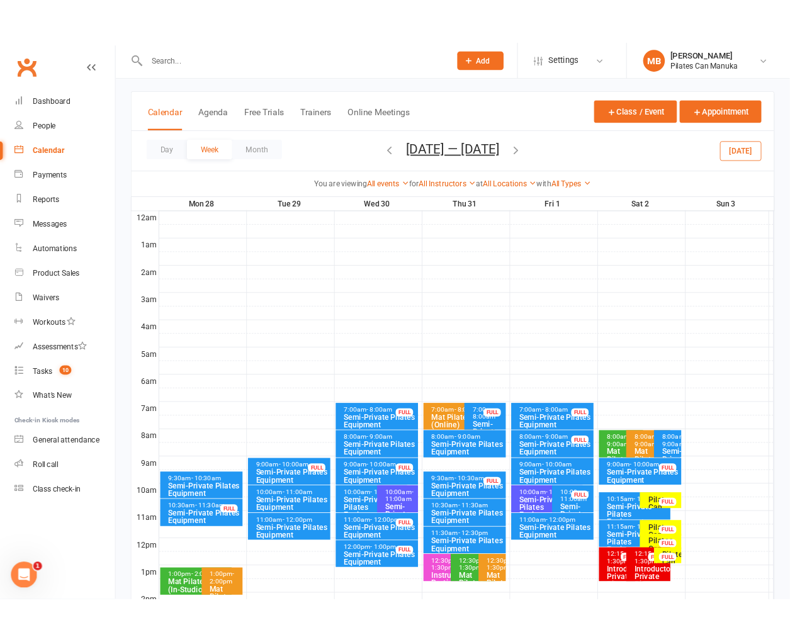
scroll to position [189, 0]
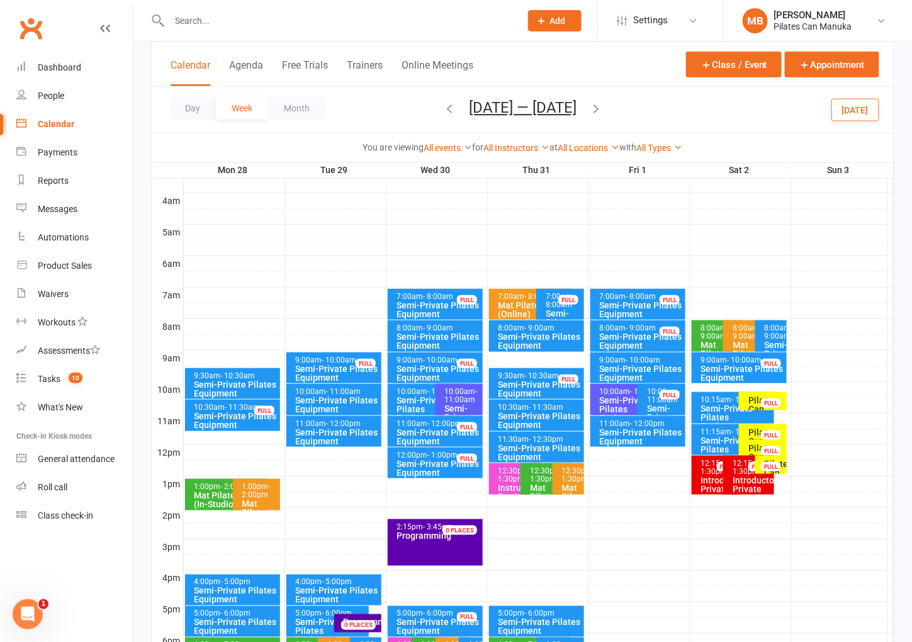
click at [524, 412] on div "Semi-Private Pilates Equipment" at bounding box center [540, 421] width 84 height 18
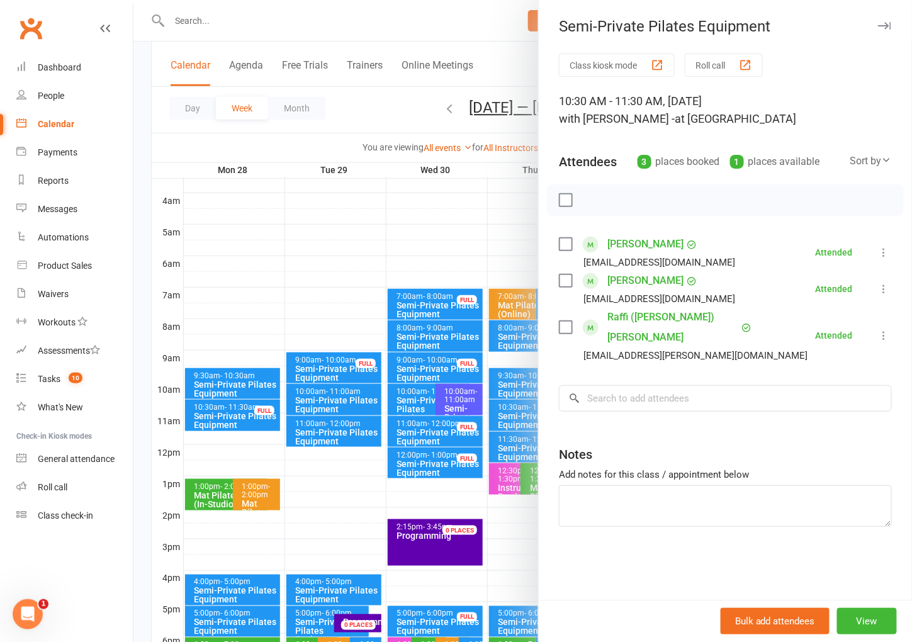
click at [841, 60] on div "Class kiosk mode Roll call" at bounding box center [725, 64] width 333 height 23
click at [380, 102] on div at bounding box center [522, 321] width 779 height 642
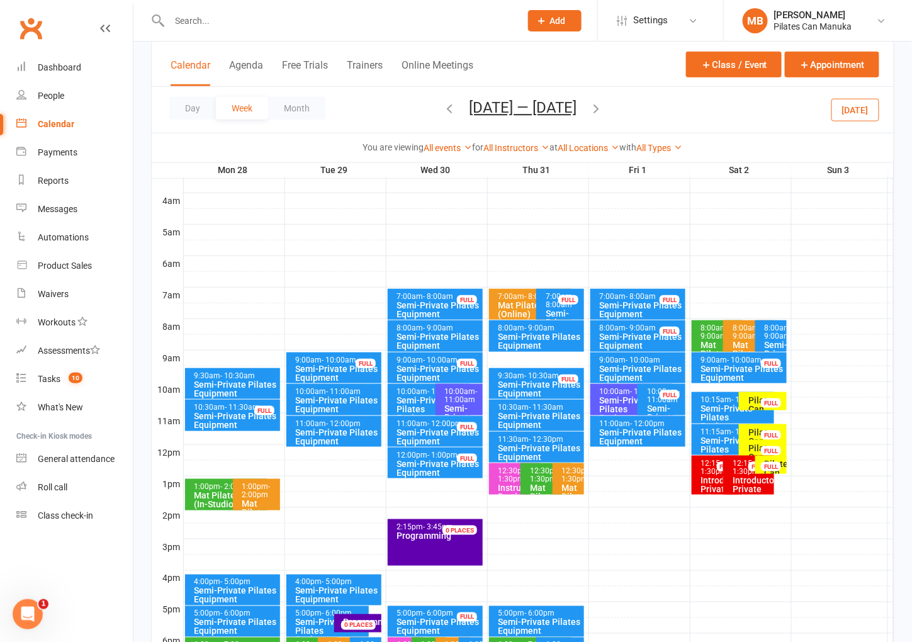
click at [603, 108] on icon "button" at bounding box center [596, 108] width 14 height 14
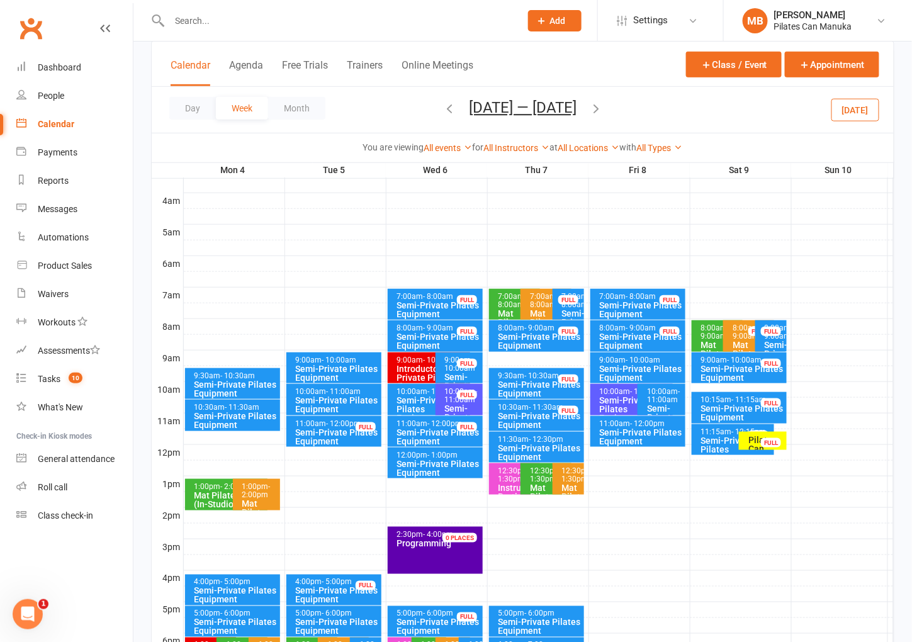
click at [448, 108] on icon "button" at bounding box center [449, 108] width 14 height 14
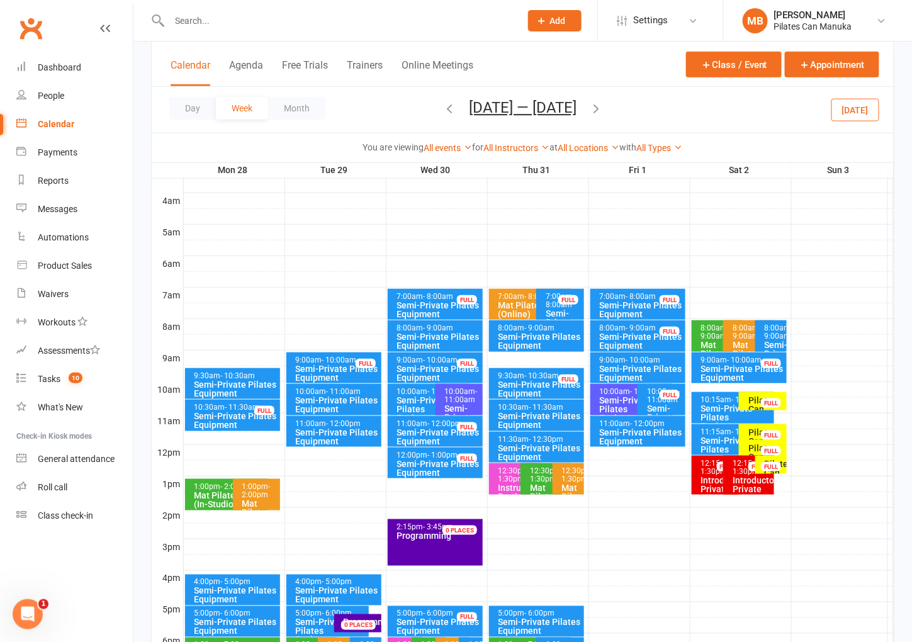
click at [799, 117] on div "Day Week Month [DATE] — [DATE] [DATE] Sun Mon Tue Wed Thu Fri Sat 29 30 01 02 0…" at bounding box center [523, 110] width 742 height 46
click at [620, 402] on div "Semi-Private Pilates Equipment" at bounding box center [635, 409] width 72 height 26
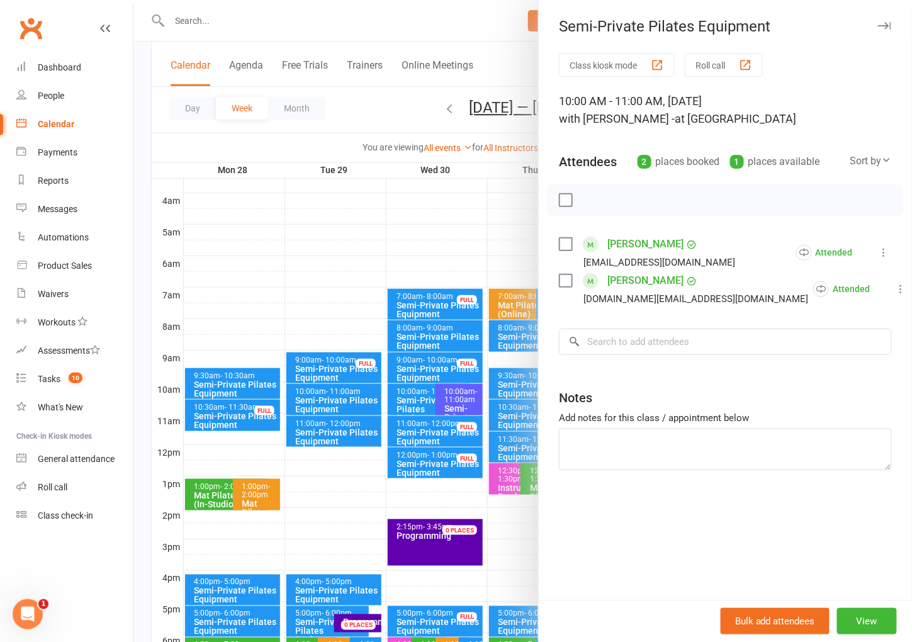
click at [504, 74] on div at bounding box center [522, 321] width 779 height 642
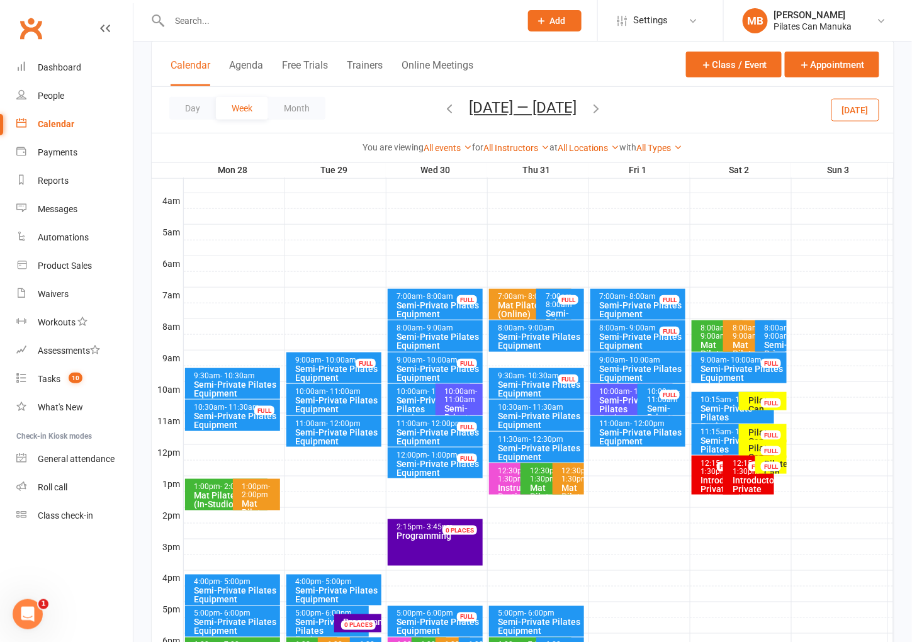
click at [653, 402] on span "- 11:00am" at bounding box center [663, 395] width 33 height 17
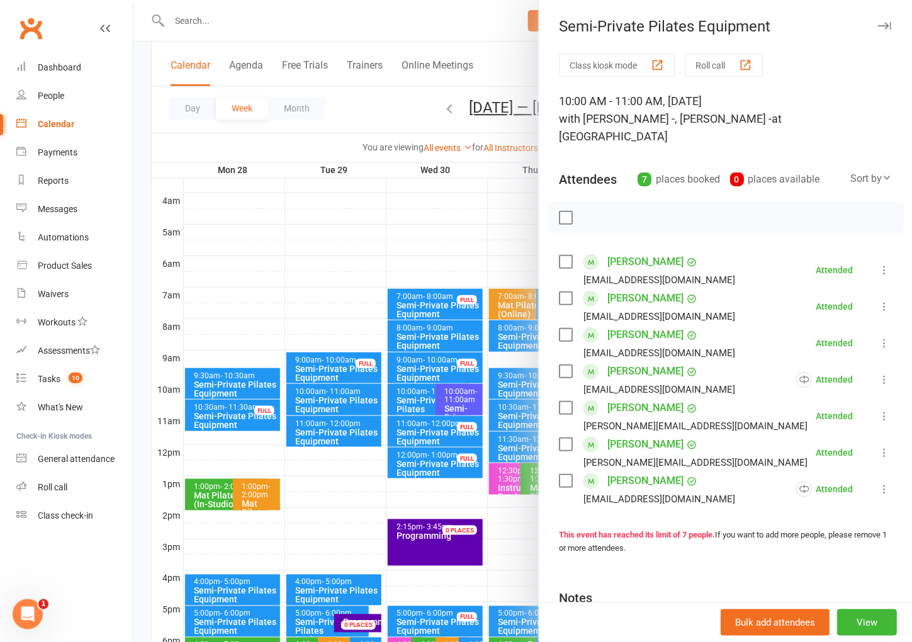
click at [809, 50] on div "Semi-Private Pilates Equipment Class kiosk mode Roll call 10:00 AM - 11:00 AM, …" at bounding box center [725, 321] width 374 height 642
click at [314, 35] on div at bounding box center [522, 321] width 779 height 642
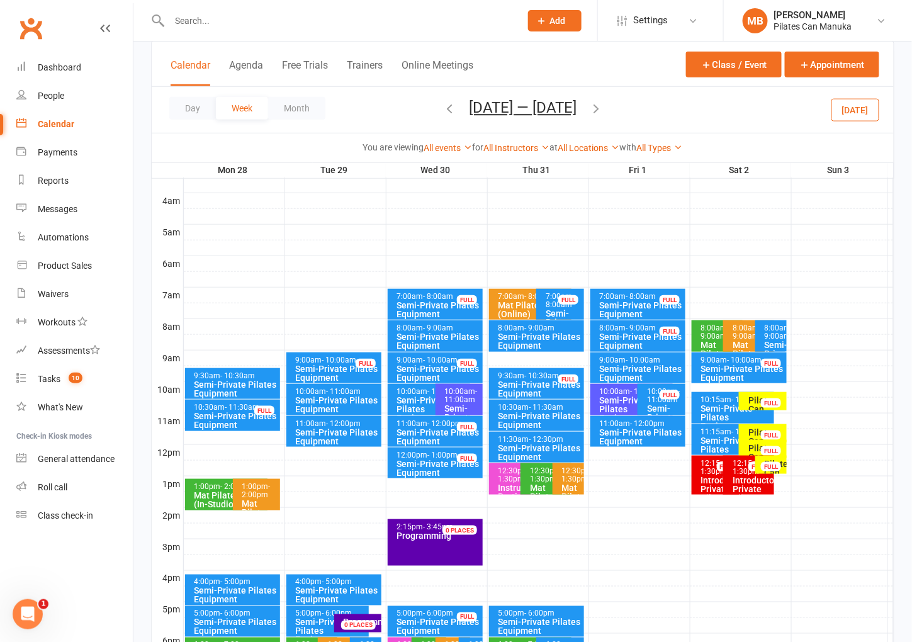
click at [603, 108] on icon "button" at bounding box center [596, 108] width 14 height 14
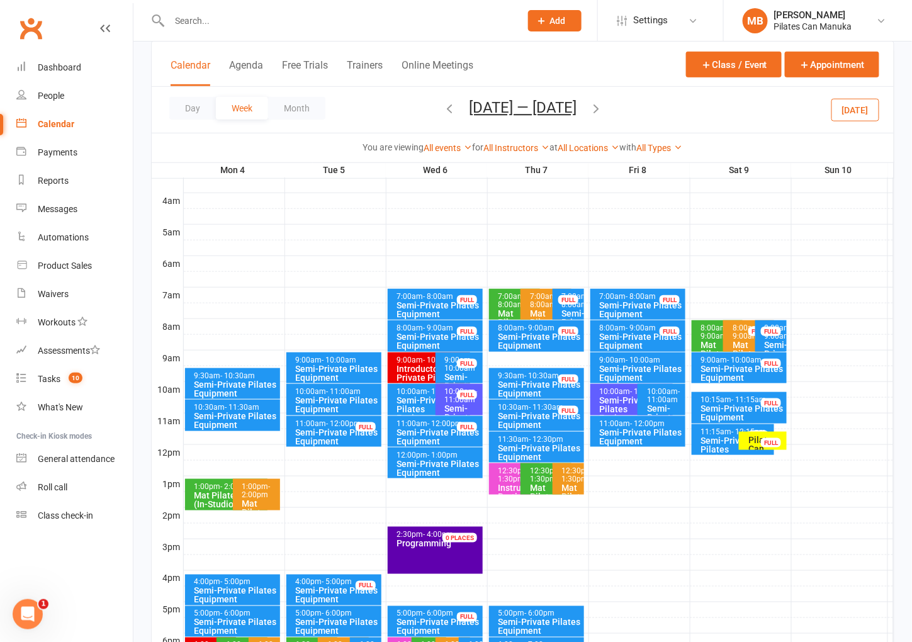
click at [225, 409] on span "- 11:30am" at bounding box center [242, 407] width 35 height 9
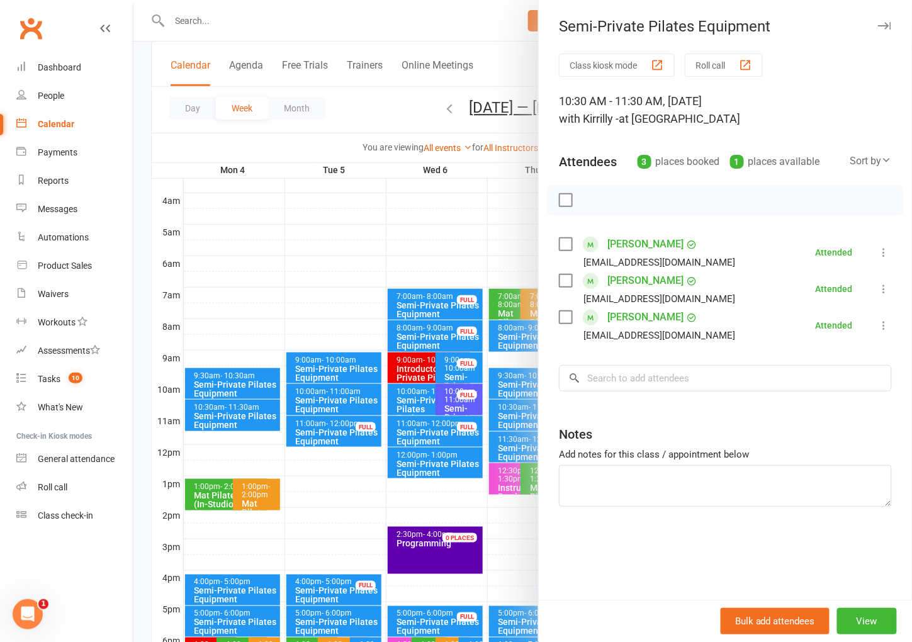
drag, startPoint x: 804, startPoint y: 67, endPoint x: 818, endPoint y: 67, distance: 13.8
click at [804, 67] on div "Class kiosk mode Roll call" at bounding box center [725, 64] width 333 height 23
click at [397, 23] on div at bounding box center [522, 321] width 779 height 642
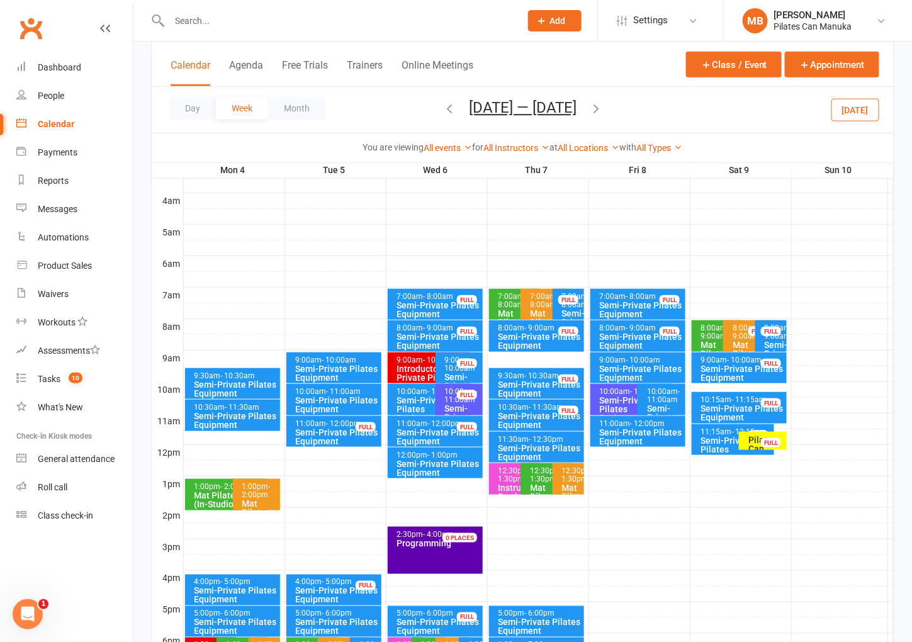
click at [327, 364] on div "Semi-Private Pilates Equipment" at bounding box center [337, 373] width 84 height 18
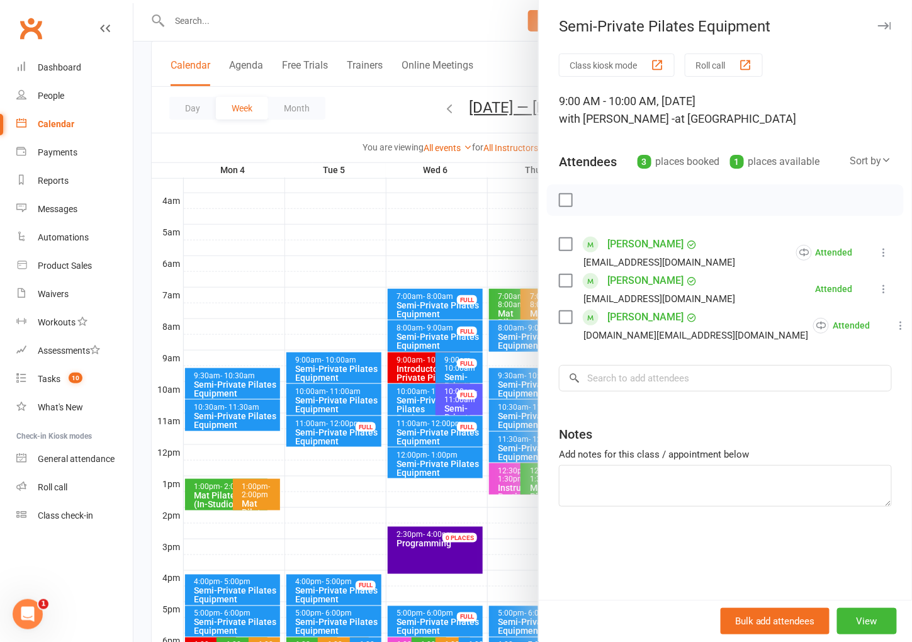
click at [814, 49] on div "Semi-Private Pilates Equipment Class kiosk mode Roll call 9:00 AM - 10:00 AM, […" at bounding box center [725, 321] width 374 height 642
click at [498, 30] on div at bounding box center [522, 321] width 779 height 642
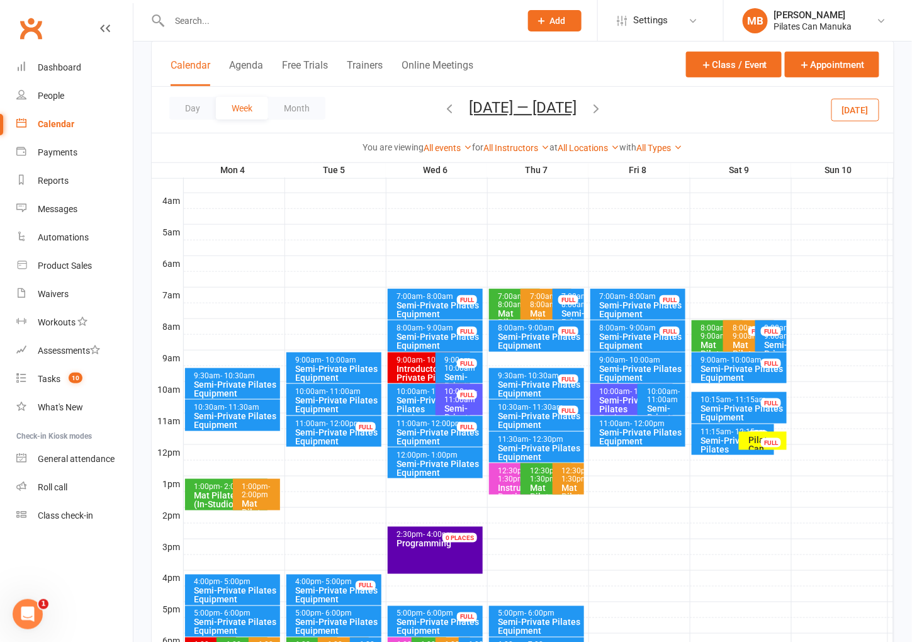
click at [617, 326] on div "8:00am - 9:00am" at bounding box center [641, 328] width 84 height 8
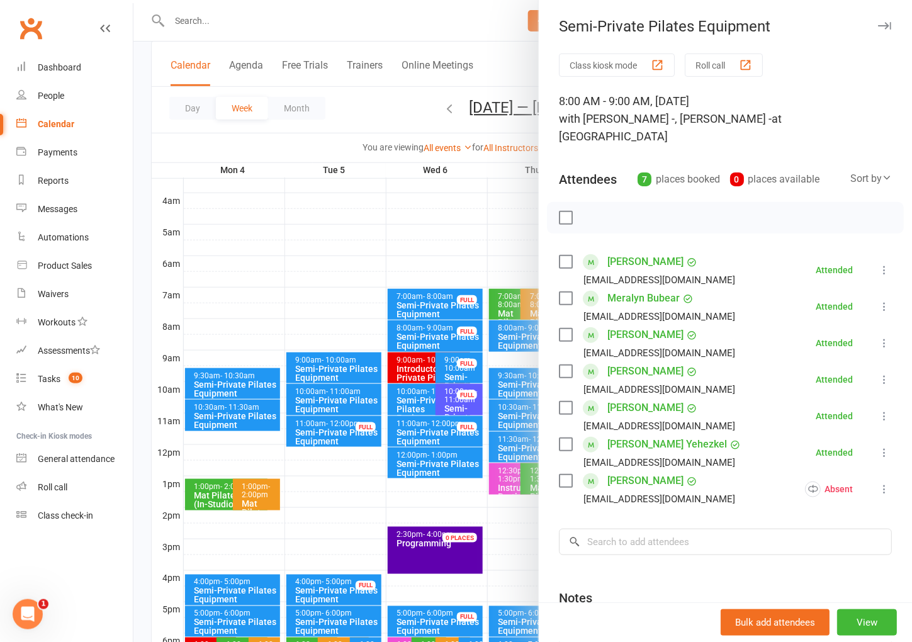
click at [848, 65] on div "Class kiosk mode Roll call" at bounding box center [725, 64] width 333 height 23
click at [401, 38] on div at bounding box center [522, 321] width 779 height 642
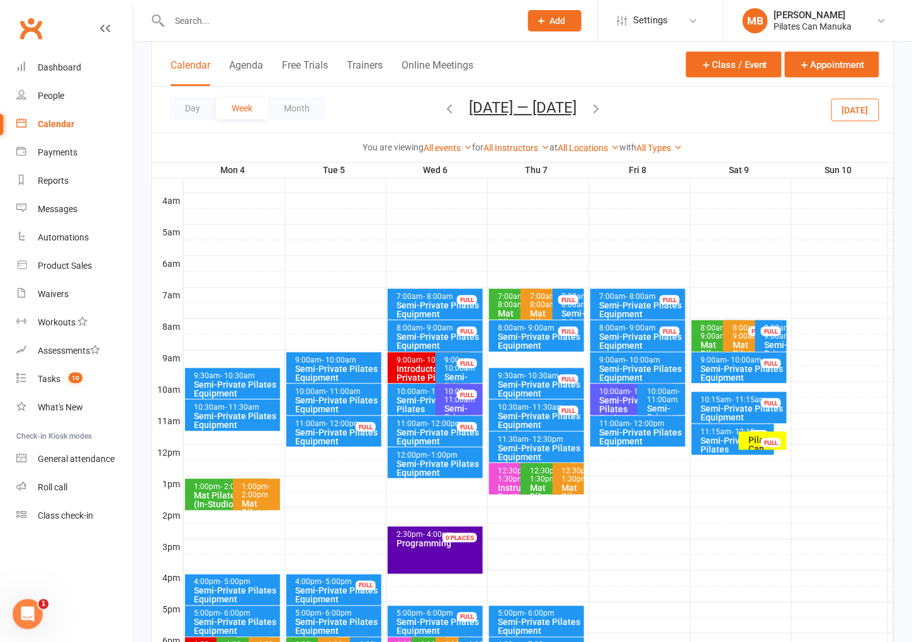
click at [595, 111] on icon "button" at bounding box center [596, 108] width 14 height 14
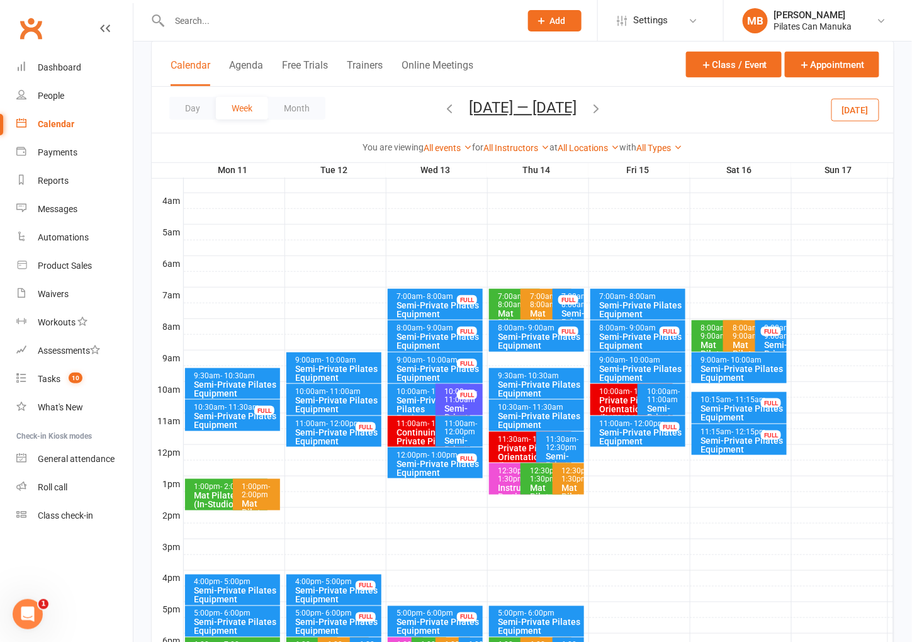
click at [534, 414] on div "Semi-Private Pilates Equipment" at bounding box center [540, 421] width 84 height 18
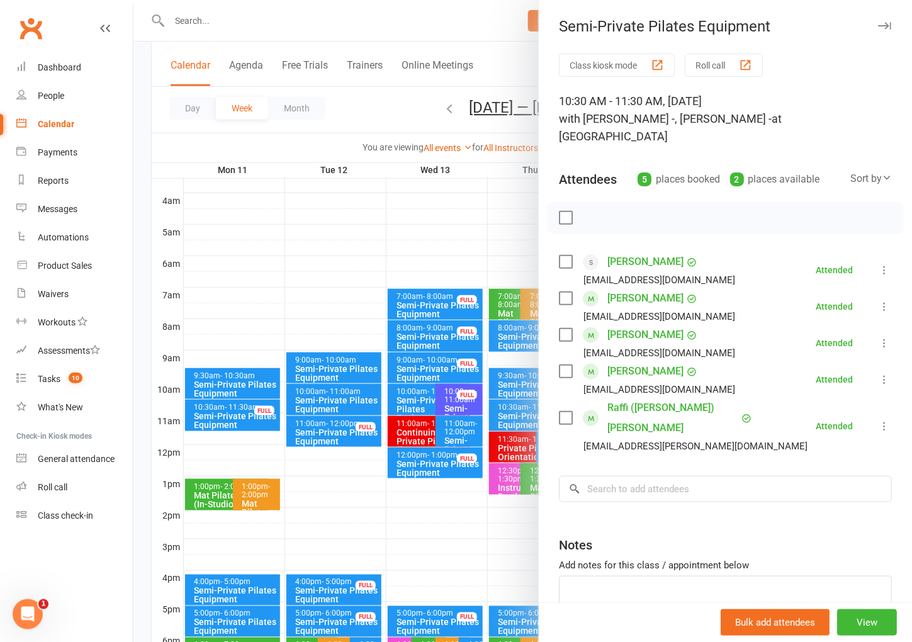
drag, startPoint x: 833, startPoint y: 50, endPoint x: 817, endPoint y: 53, distance: 16.6
click at [833, 50] on div "Semi-Private Pilates Equipment Class kiosk mode Roll call 10:30 AM - 11:30 AM, …" at bounding box center [725, 321] width 374 height 642
click at [436, 43] on div at bounding box center [522, 321] width 779 height 642
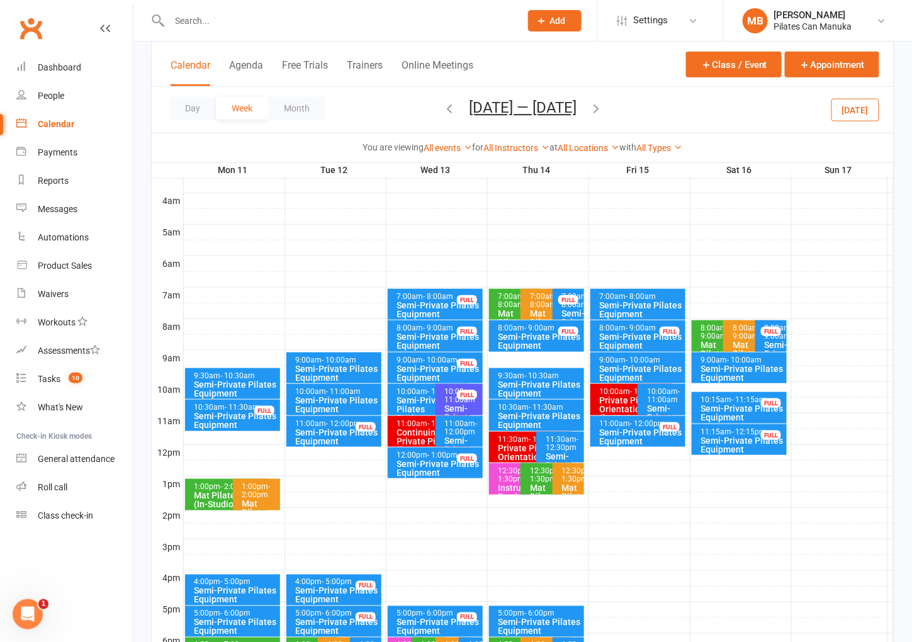
click at [536, 102] on button "[DATE] — [DATE]" at bounding box center [523, 108] width 108 height 18
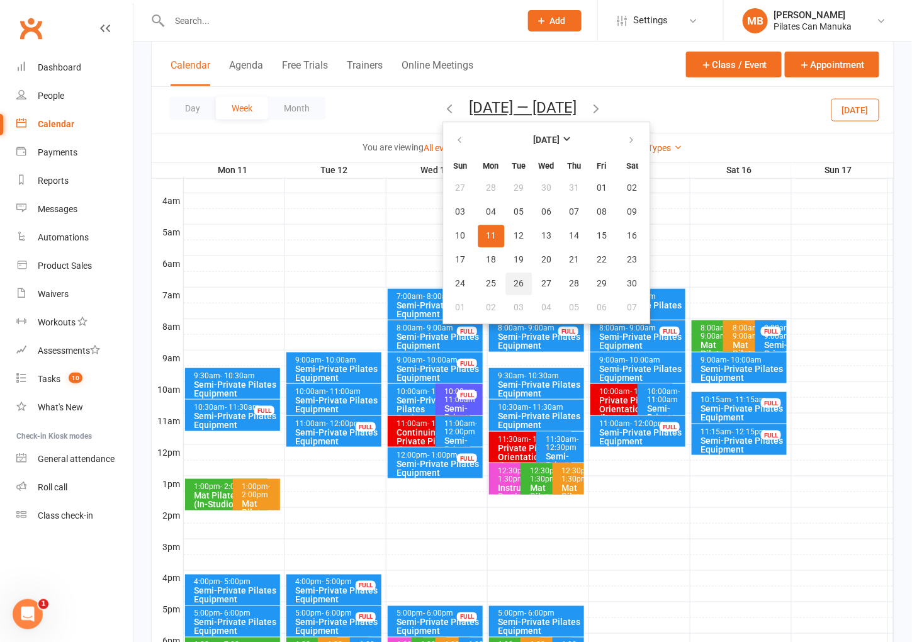
click at [515, 283] on span "26" at bounding box center [519, 284] width 10 height 10
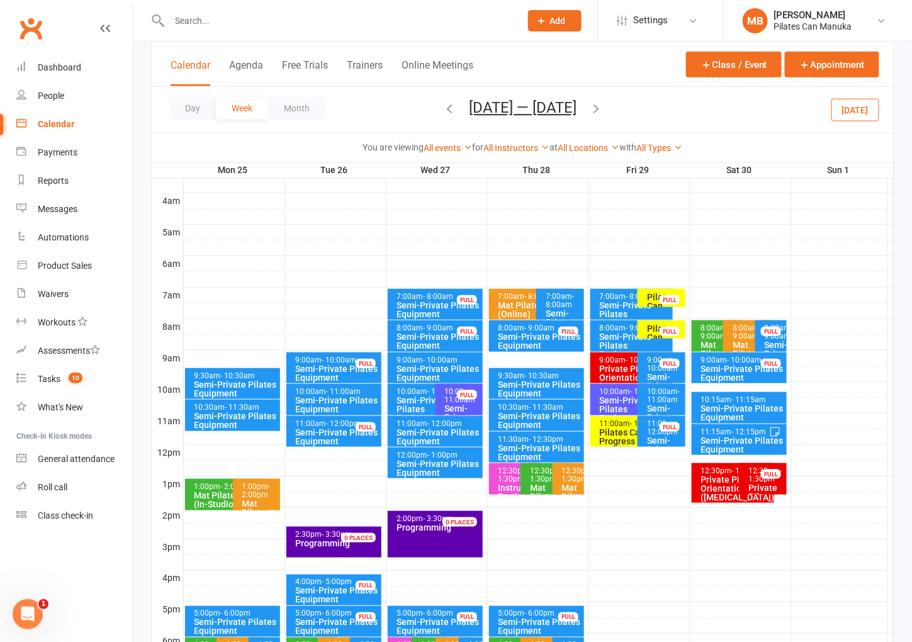
click at [325, 364] on div "Semi-Private Pilates Equipment" at bounding box center [337, 373] width 84 height 18
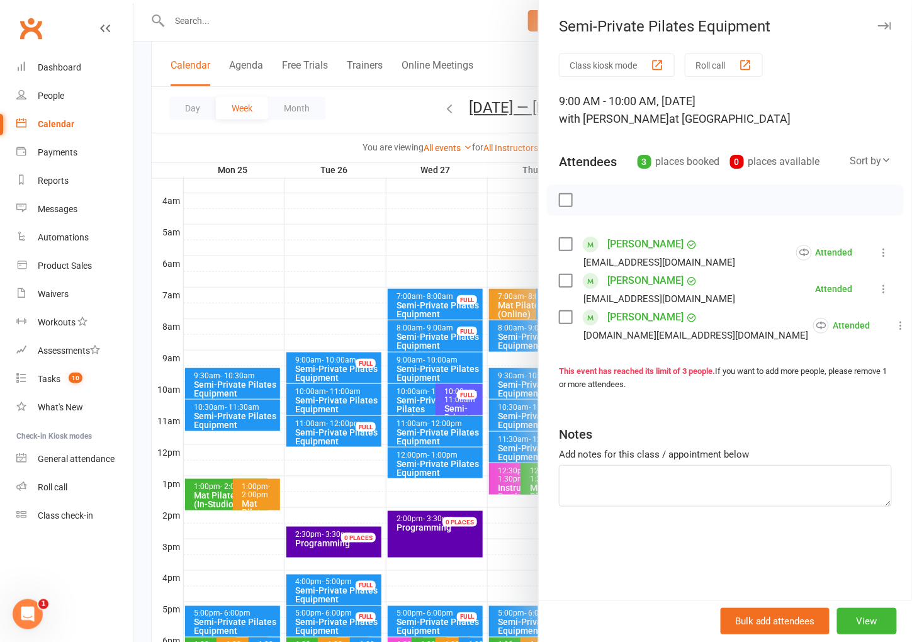
click at [829, 43] on div "Semi-Private Pilates Equipment Class kiosk mode Roll call 9:00 AM - 10:00 AM, […" at bounding box center [725, 321] width 374 height 642
click at [458, 27] on div at bounding box center [522, 321] width 779 height 642
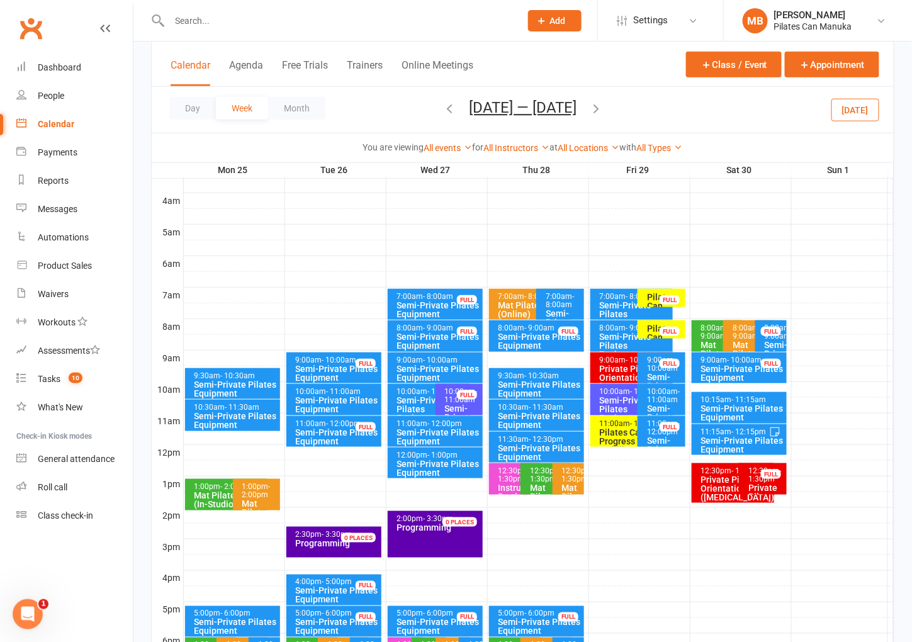
click at [534, 412] on div "Semi-Private Pilates Equipment" at bounding box center [540, 421] width 84 height 18
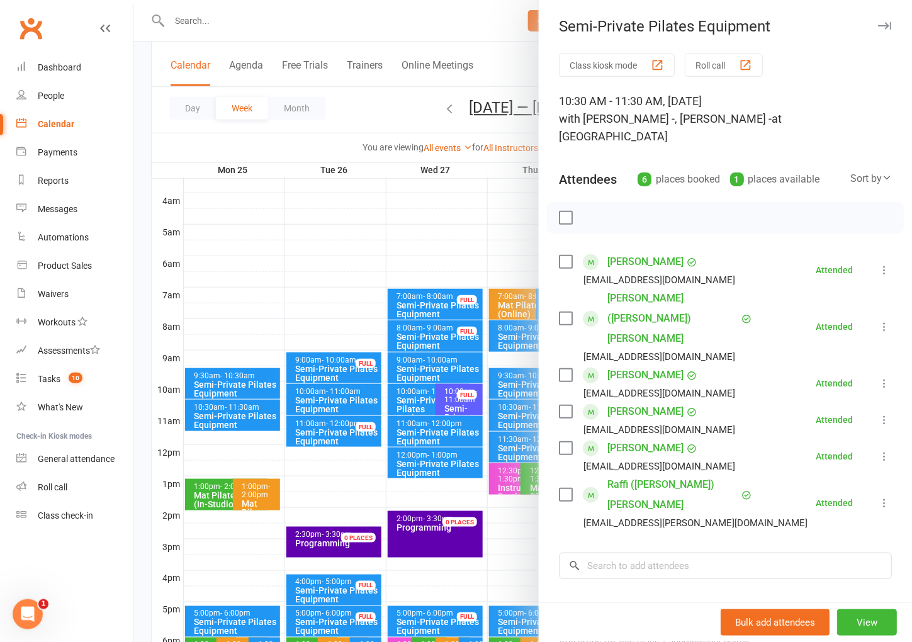
click at [809, 53] on div "Class kiosk mode Roll call" at bounding box center [725, 64] width 333 height 23
click at [435, 31] on div at bounding box center [522, 321] width 779 height 642
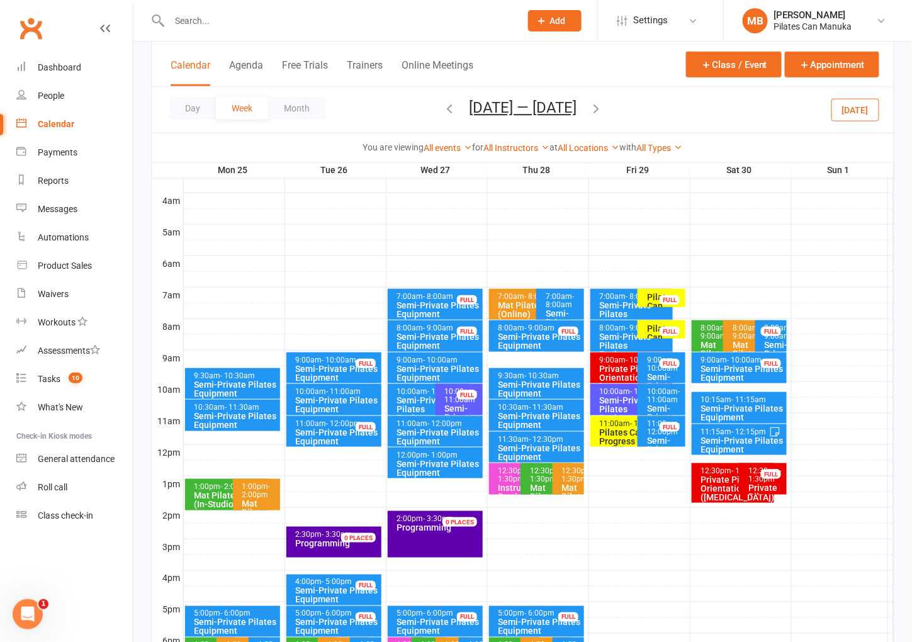
click at [603, 110] on icon "button" at bounding box center [596, 108] width 14 height 14
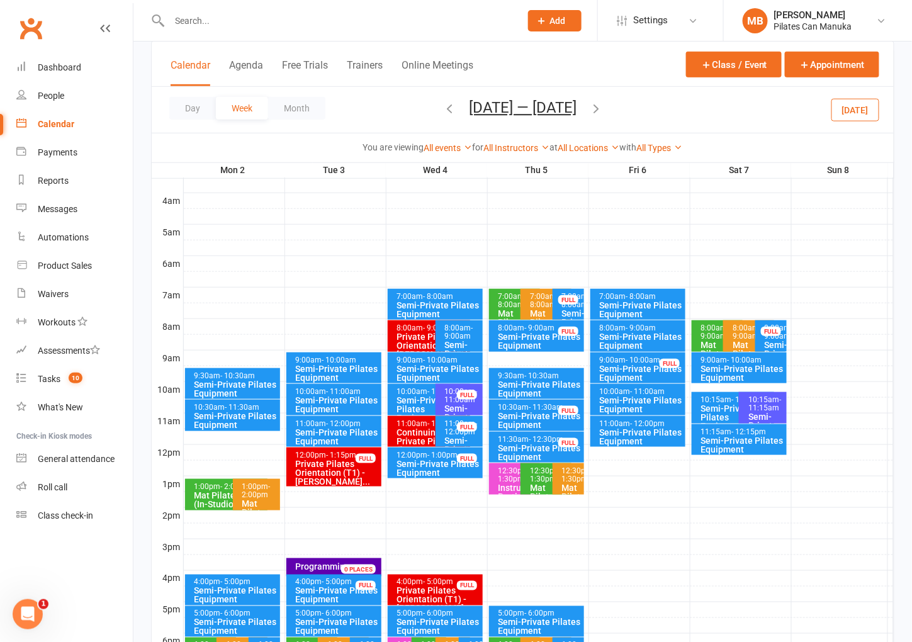
click at [345, 364] on div "Semi-Private Pilates Equipment" at bounding box center [337, 373] width 84 height 18
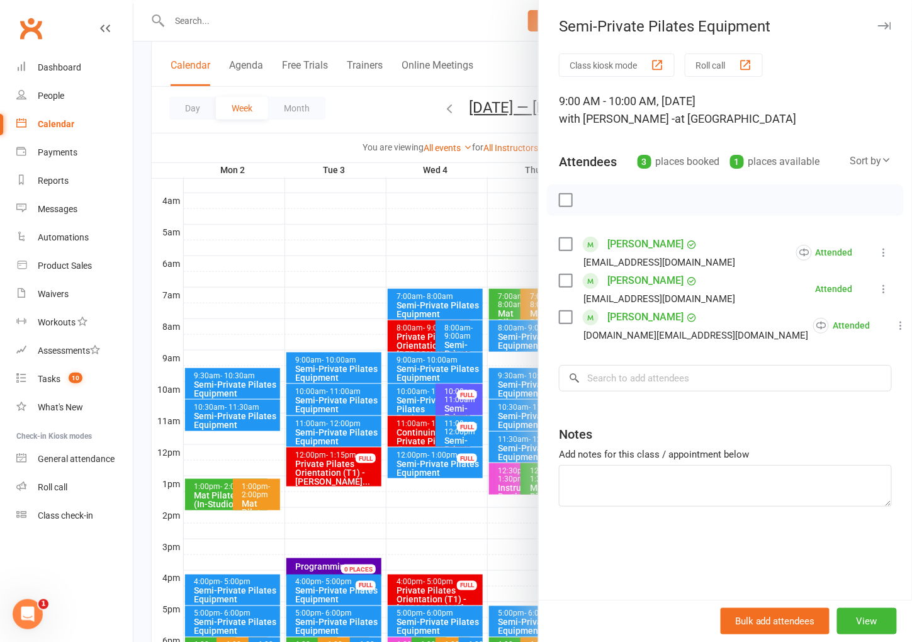
click at [803, 50] on div "Semi-Private Pilates Equipment Class kiosk mode Roll call 9:00 AM - 10:00 AM, […" at bounding box center [725, 321] width 374 height 642
click at [414, 15] on div at bounding box center [522, 321] width 779 height 642
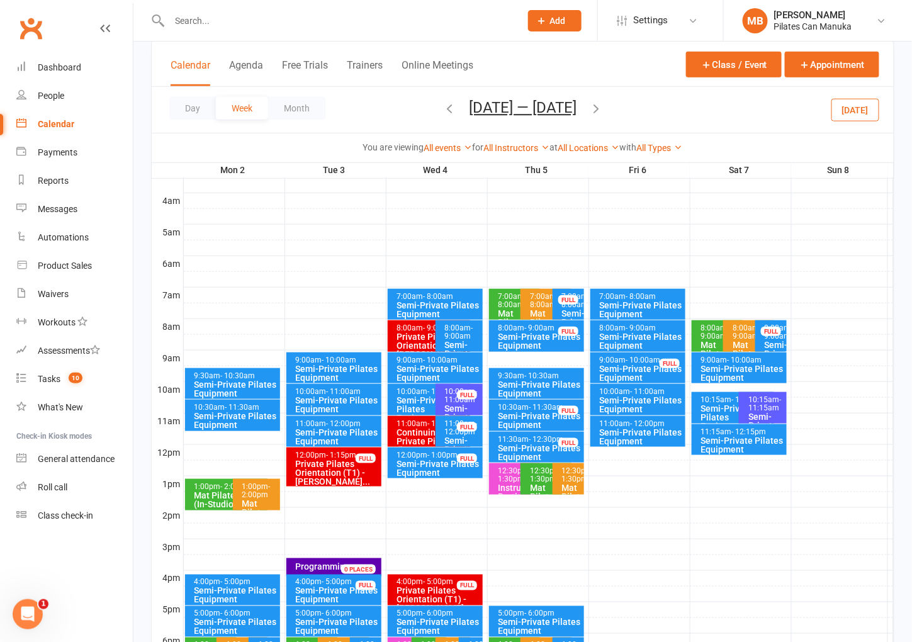
click at [529, 412] on div "Semi-Private Pilates Equipment" at bounding box center [540, 421] width 84 height 18
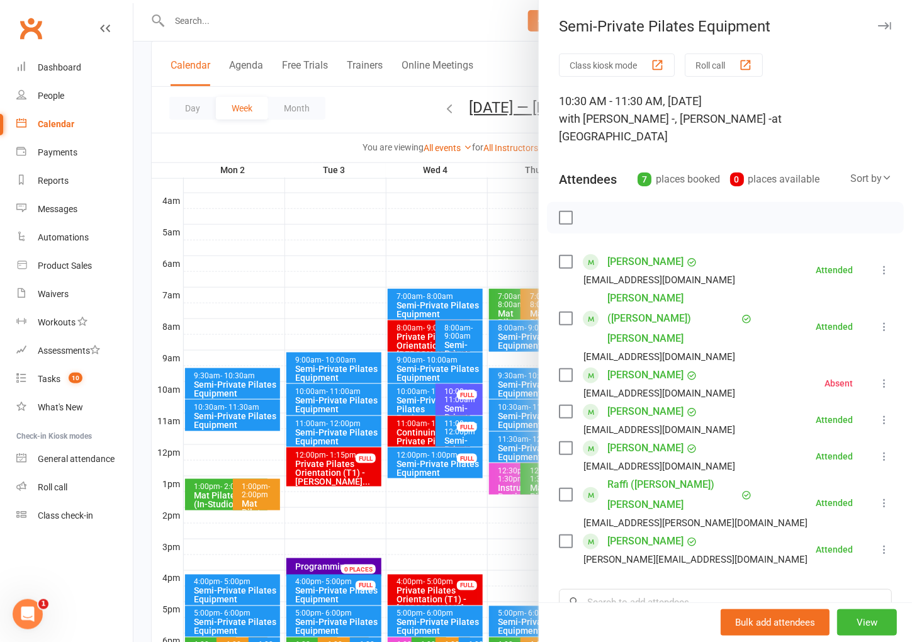
click at [817, 65] on div "Class kiosk mode Roll call" at bounding box center [725, 64] width 333 height 23
click at [490, 74] on div at bounding box center [522, 321] width 779 height 642
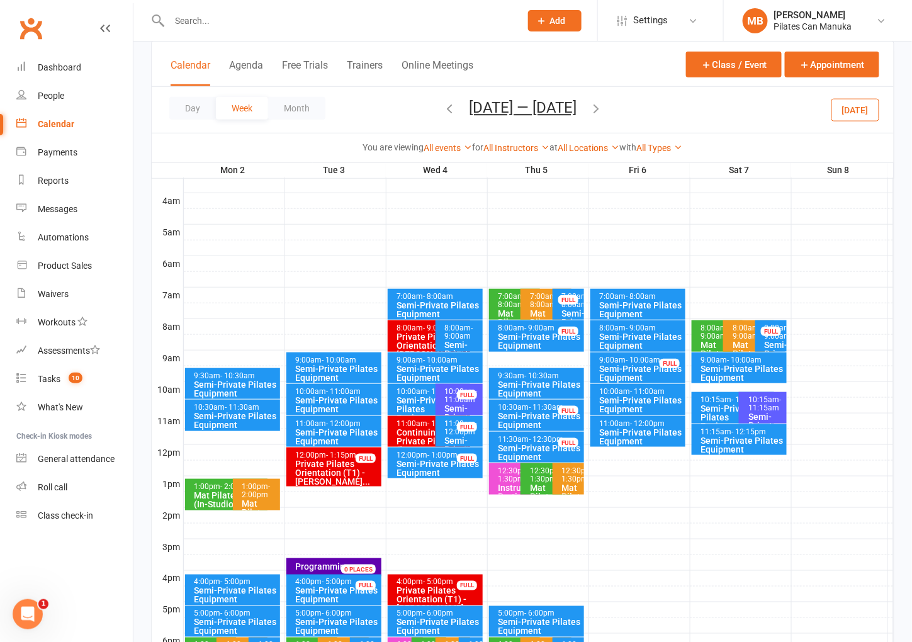
click at [599, 108] on icon "button" at bounding box center [596, 108] width 14 height 14
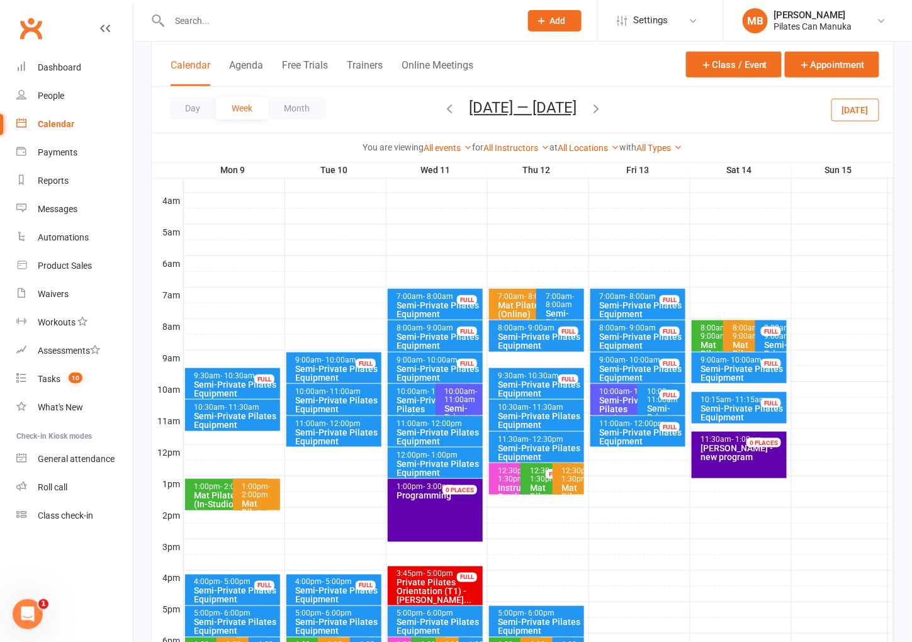
click at [315, 364] on div "Semi-Private Pilates Equipment" at bounding box center [337, 373] width 84 height 18
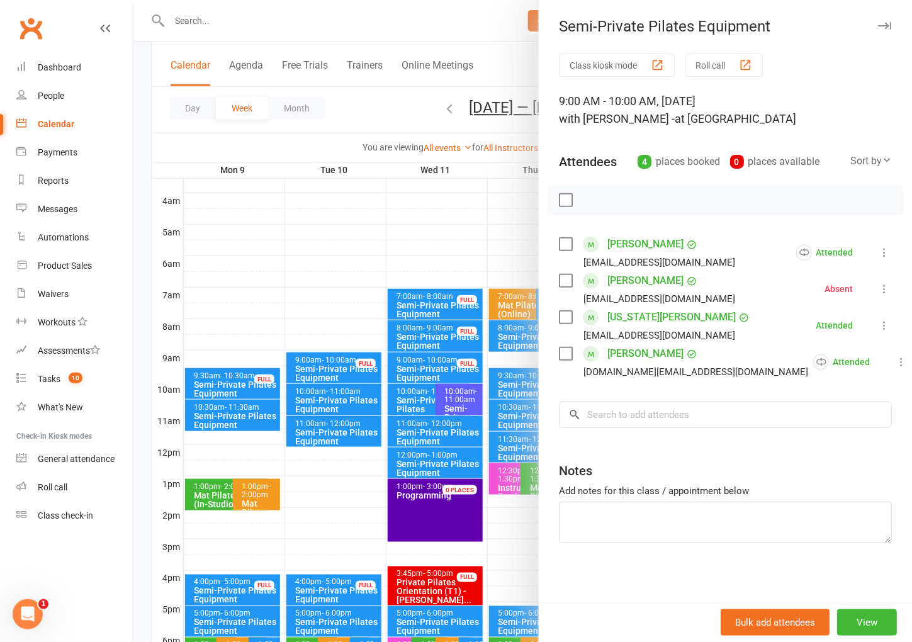
click at [853, 102] on div "9:00 AM - 10:00 AM, [DATE] with Jenni - at Studio 1" at bounding box center [725, 110] width 333 height 35
click at [414, 26] on div at bounding box center [522, 321] width 779 height 642
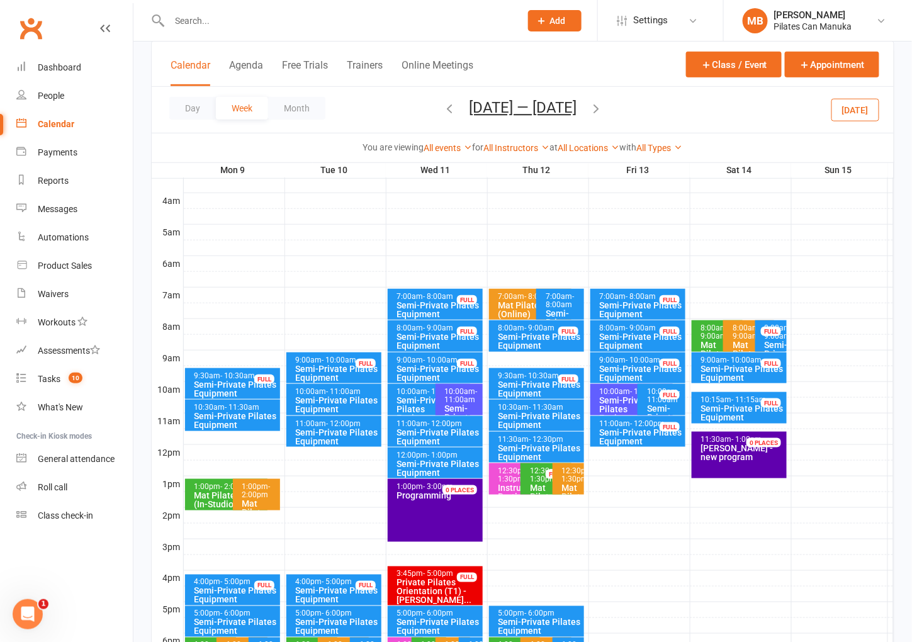
click at [531, 419] on div "Semi-Private Pilates Equipment" at bounding box center [540, 421] width 84 height 18
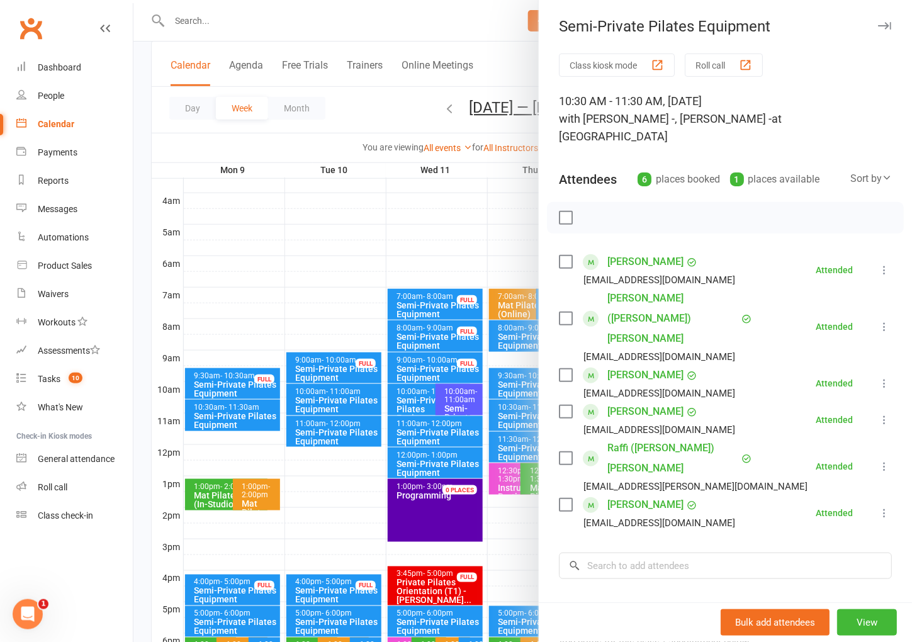
click at [821, 64] on div "Class kiosk mode Roll call" at bounding box center [725, 64] width 333 height 23
click at [357, 120] on div at bounding box center [522, 321] width 779 height 642
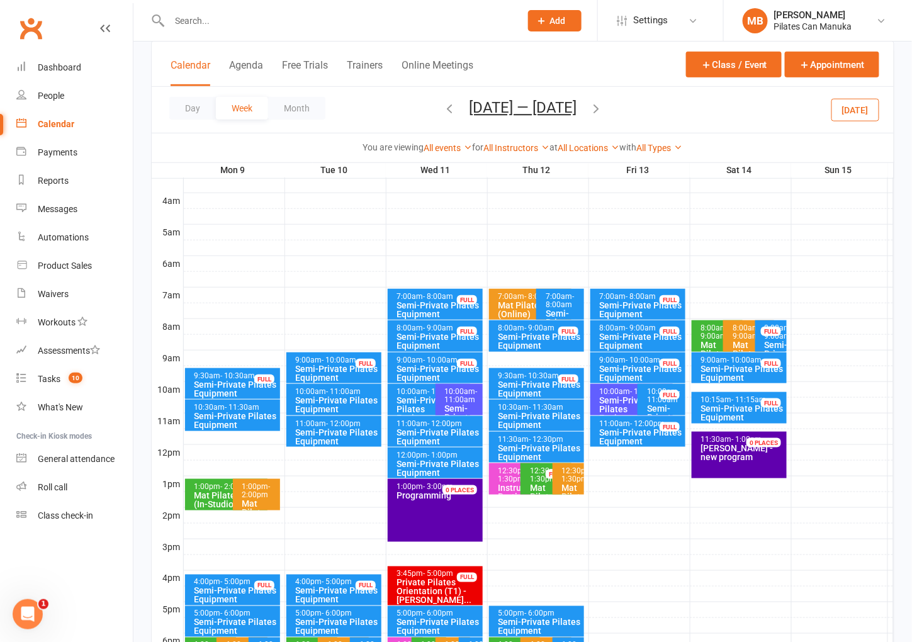
click at [629, 364] on div "Semi-Private Pilates Equipment" at bounding box center [641, 373] width 84 height 18
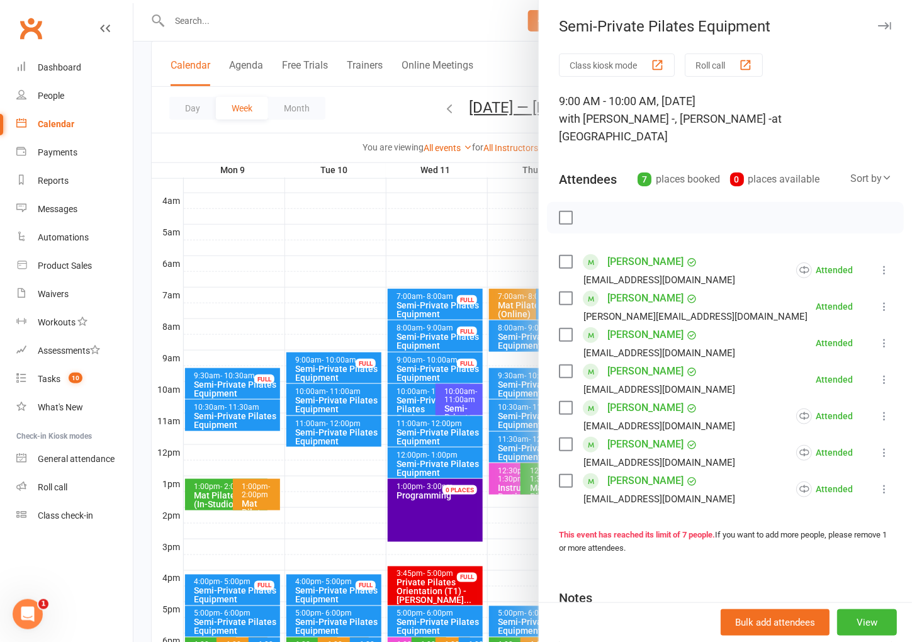
click at [855, 89] on div "Class kiosk mode Roll call 9:00 AM - 10:00 AM, [DATE] with [PERSON_NAME] -, [PE…" at bounding box center [725, 393] width 373 height 680
click at [394, 117] on div at bounding box center [522, 321] width 779 height 642
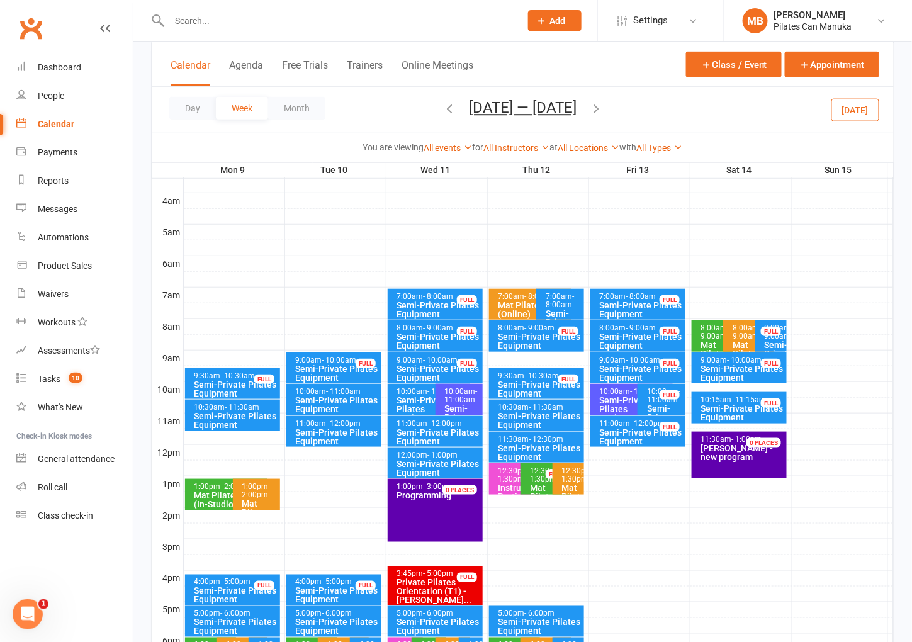
click at [595, 111] on icon "button" at bounding box center [596, 108] width 14 height 14
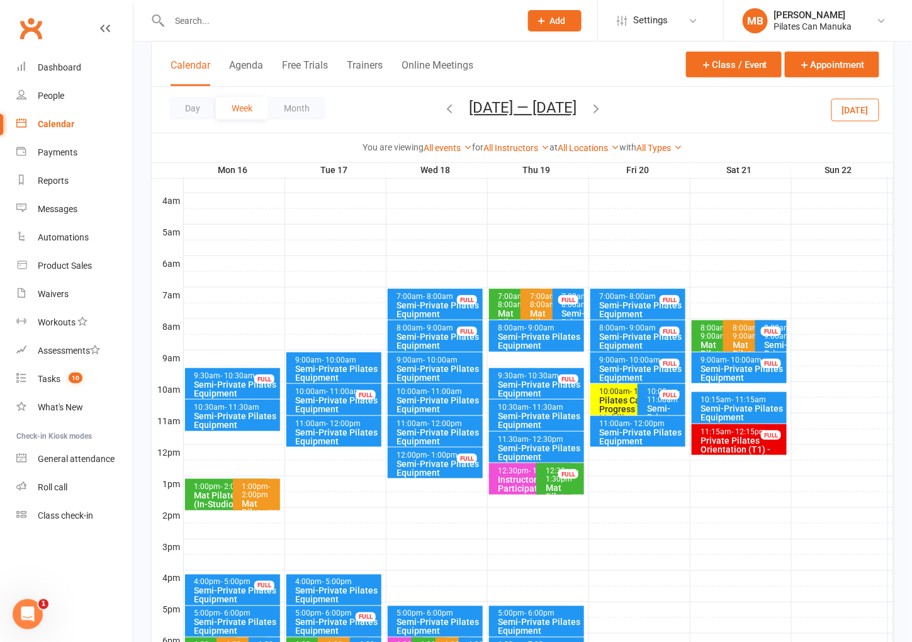
click at [233, 413] on div "Semi-Private Pilates Equipment" at bounding box center [236, 421] width 84 height 18
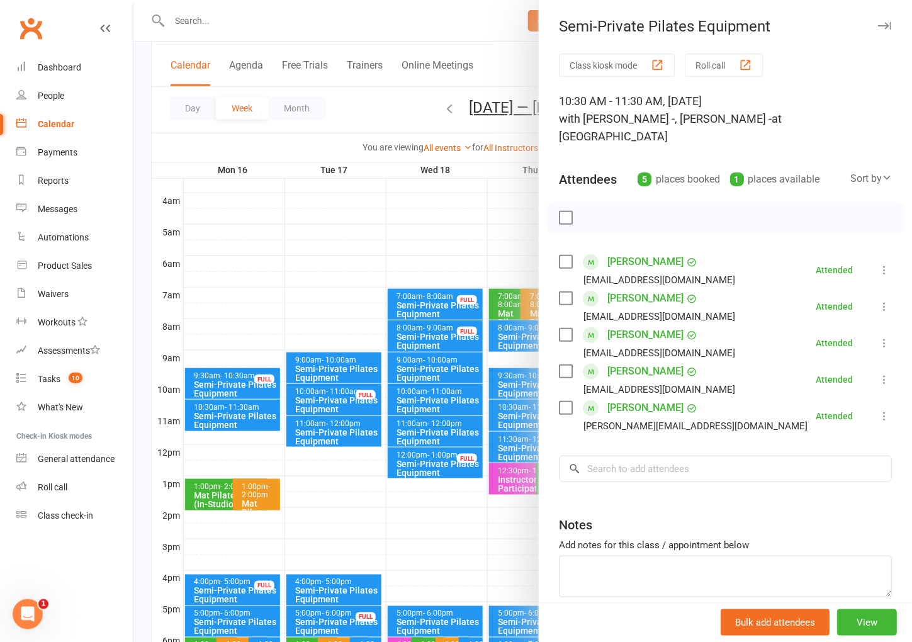
click at [815, 60] on div "Class kiosk mode Roll call" at bounding box center [725, 64] width 333 height 23
click at [395, 96] on div at bounding box center [522, 321] width 779 height 642
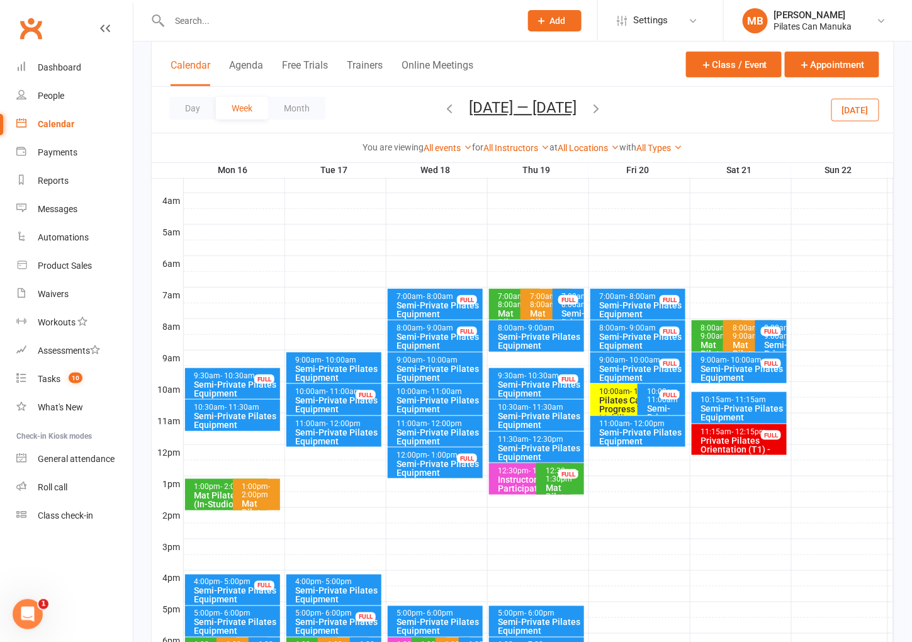
click at [330, 366] on div "Semi-Private Pilates Equipment" at bounding box center [337, 373] width 84 height 18
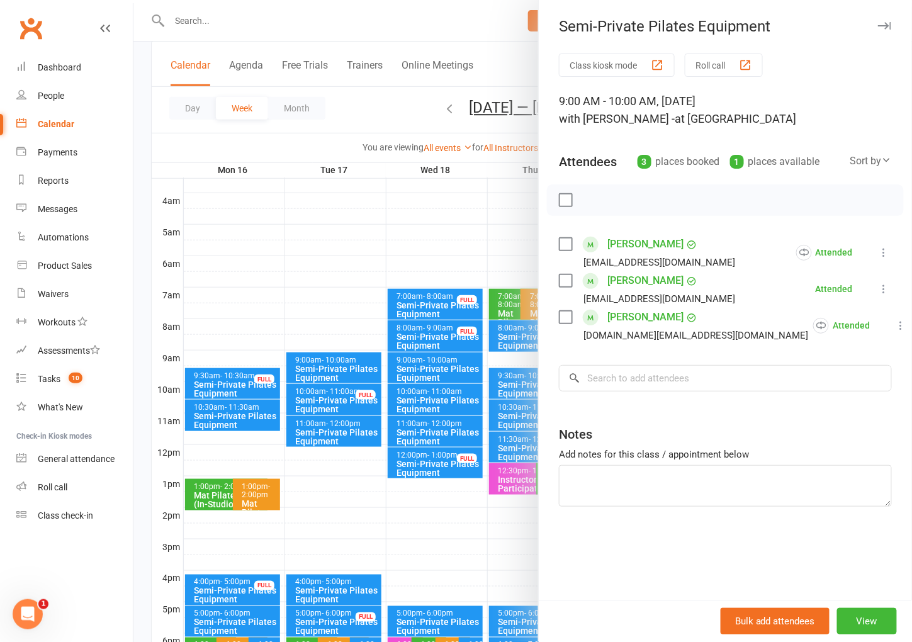
click at [845, 534] on div "Class kiosk mode Roll call 9:00 AM - 10:00 AM, [DATE] with [PERSON_NAME] - at S…" at bounding box center [725, 326] width 373 height 546
click at [383, 105] on div at bounding box center [522, 321] width 779 height 642
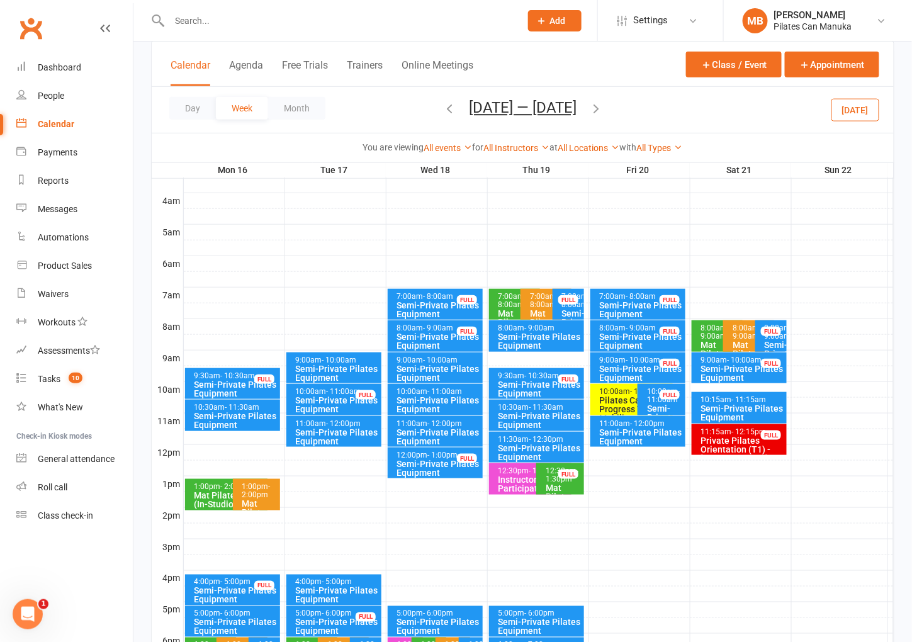
click at [541, 419] on div "Semi-Private Pilates Equipment" at bounding box center [540, 421] width 84 height 18
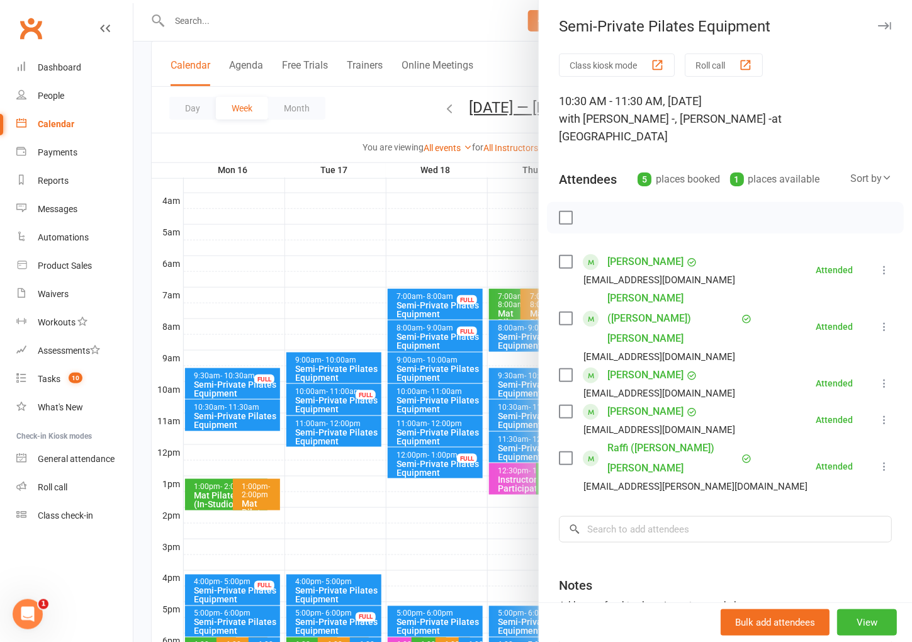
click at [844, 567] on div "Notes" at bounding box center [725, 582] width 333 height 31
click at [499, 27] on div at bounding box center [522, 321] width 779 height 642
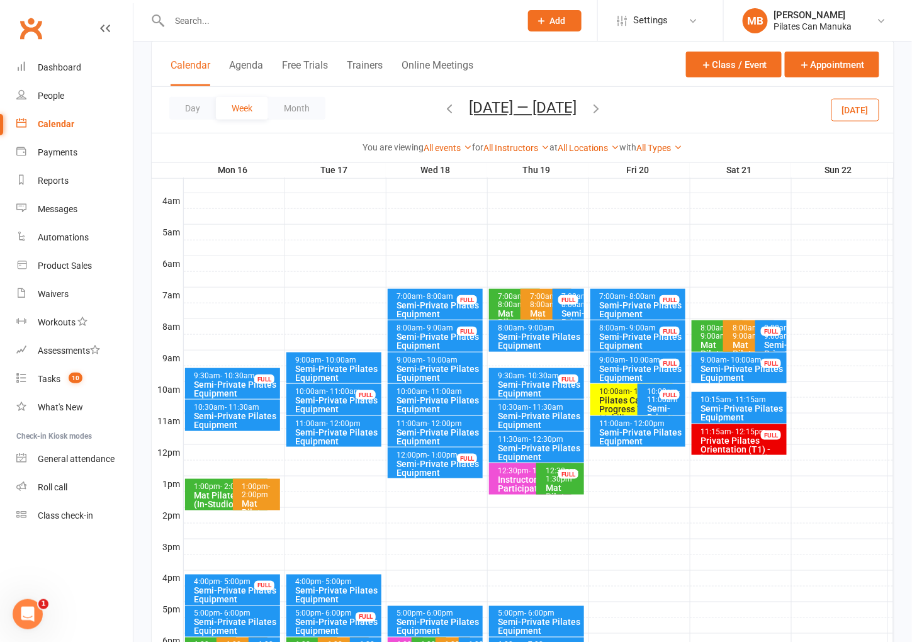
click at [596, 106] on icon "button" at bounding box center [596, 108] width 14 height 14
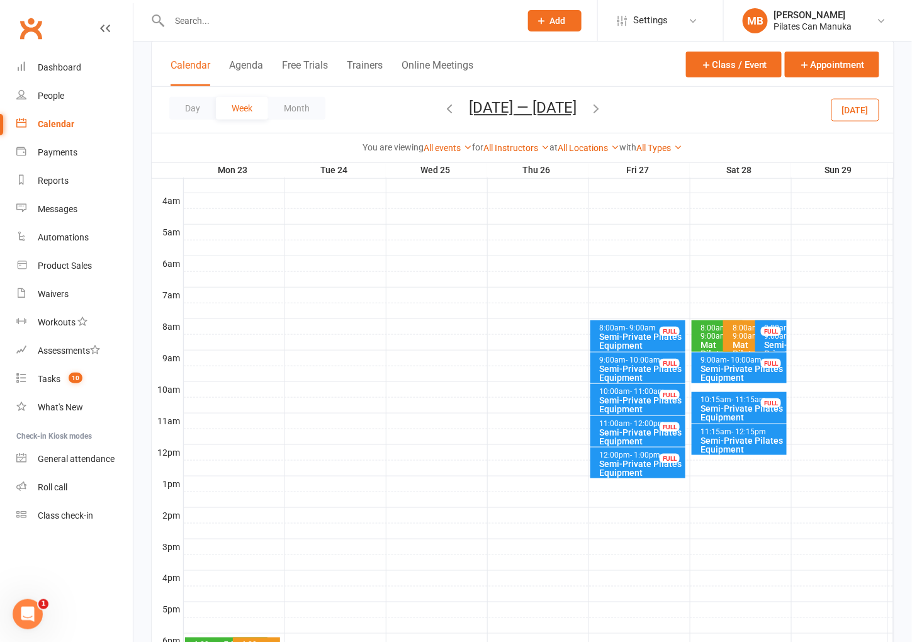
click at [622, 434] on div "Semi-Private Pilates Equipment" at bounding box center [641, 437] width 84 height 18
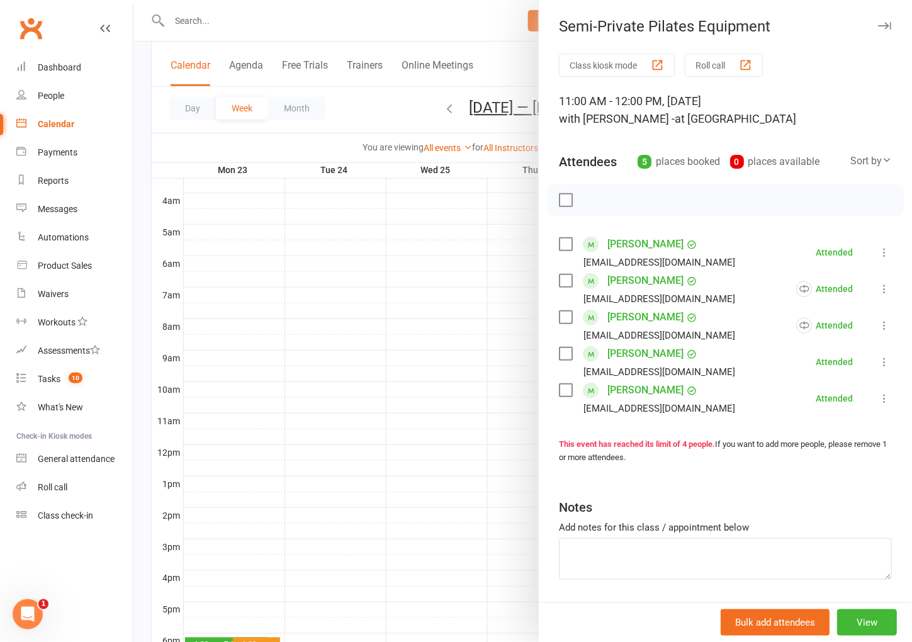
click at [857, 94] on div "11:00 AM - 12:00 PM, [DATE] with [PERSON_NAME] - at [GEOGRAPHIC_DATA]" at bounding box center [725, 110] width 333 height 35
click at [439, 92] on div at bounding box center [522, 321] width 779 height 642
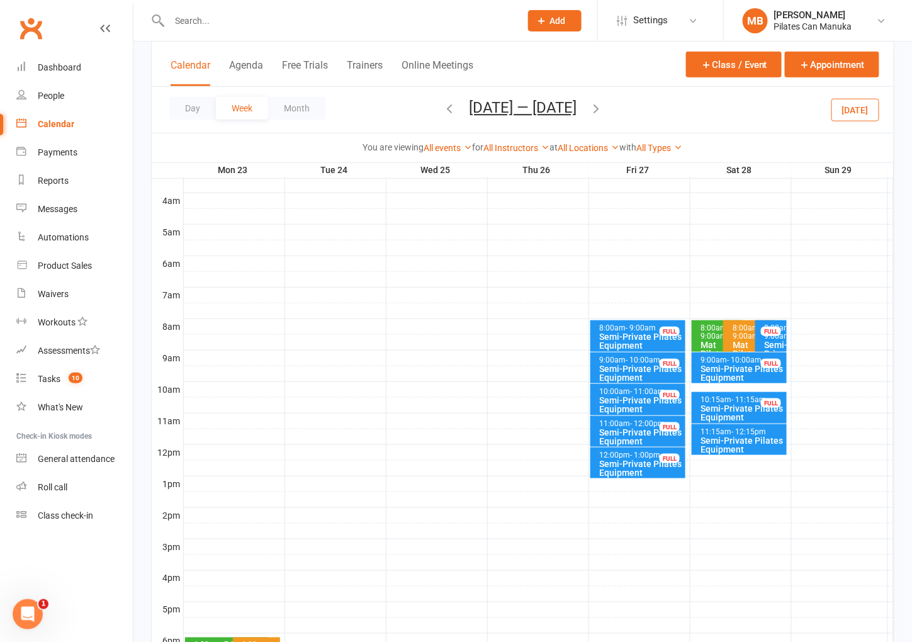
click at [599, 110] on icon "button" at bounding box center [596, 108] width 14 height 14
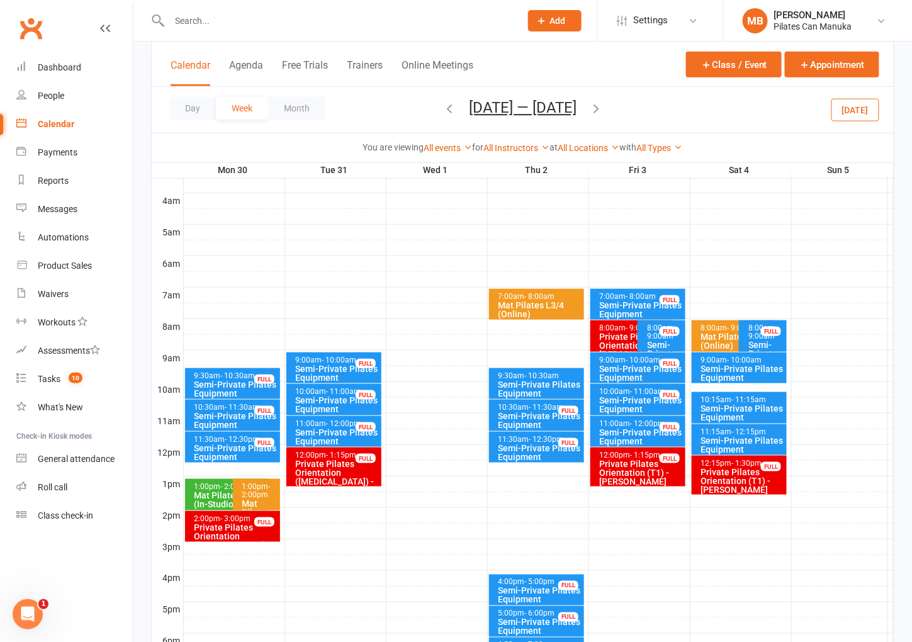
click at [320, 373] on div "Semi-Private Pilates Equipment" at bounding box center [337, 373] width 84 height 18
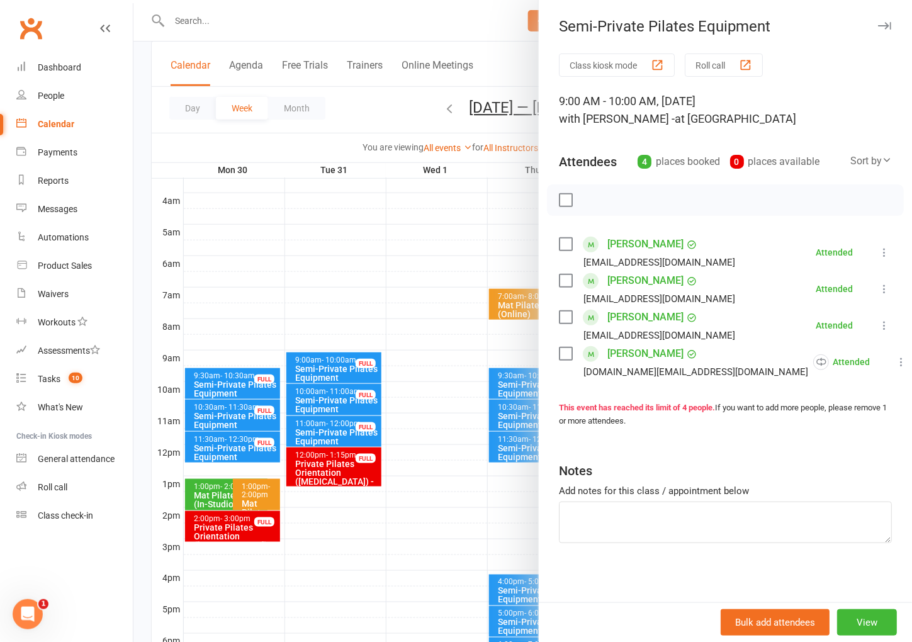
drag, startPoint x: 832, startPoint y: 475, endPoint x: 830, endPoint y: 466, distance: 9.0
click at [832, 475] on div "Notes" at bounding box center [725, 468] width 333 height 31
click at [358, 110] on div at bounding box center [522, 321] width 779 height 642
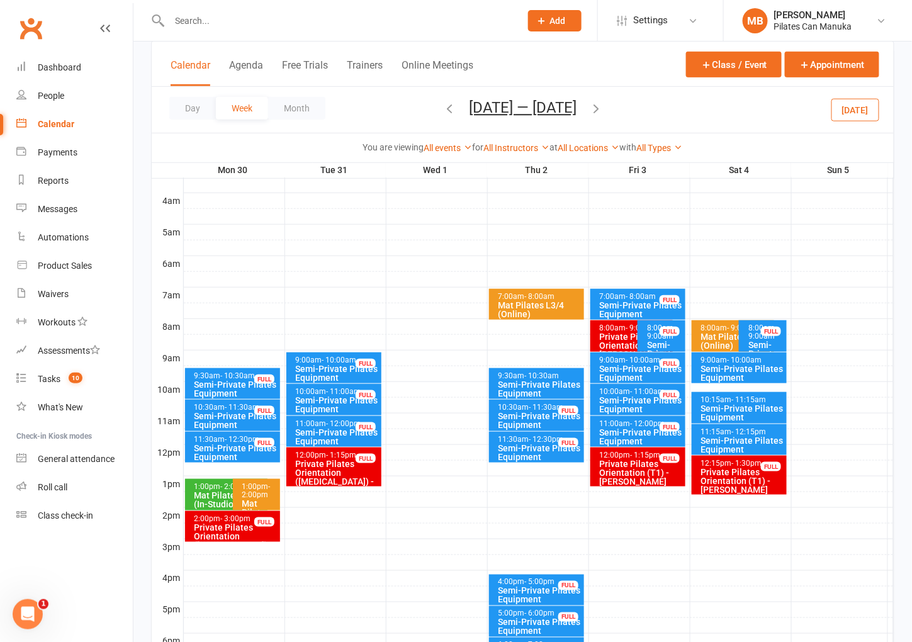
click at [901, 87] on div "Class kiosk mode Member self check-in Roll call kiosk mode Staff check-in for m…" at bounding box center [522, 350] width 779 height 994
click at [534, 419] on div "Semi-Private Pilates Equipment" at bounding box center [540, 421] width 84 height 18
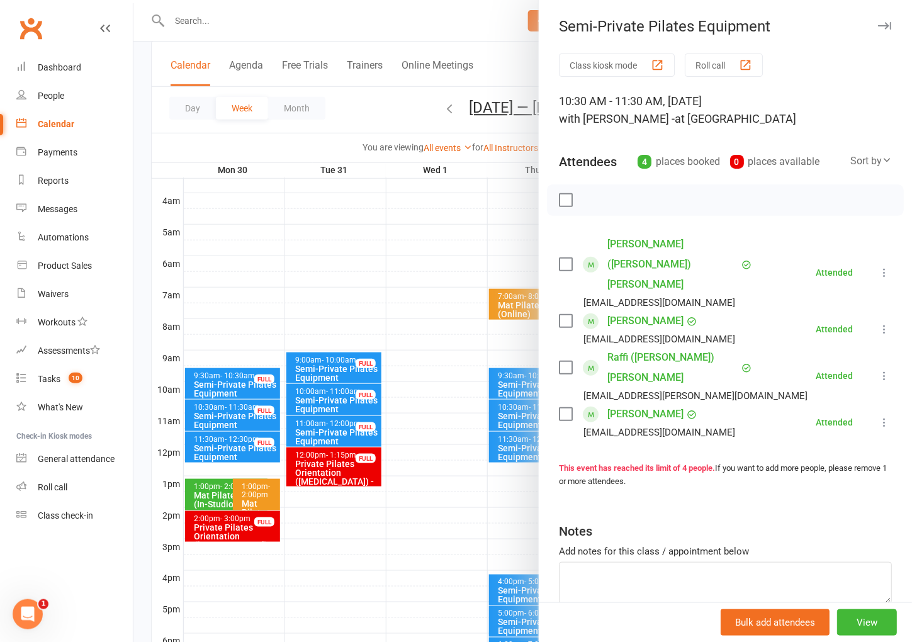
click at [837, 513] on div "Notes" at bounding box center [725, 528] width 333 height 31
click at [325, 93] on div at bounding box center [522, 321] width 779 height 642
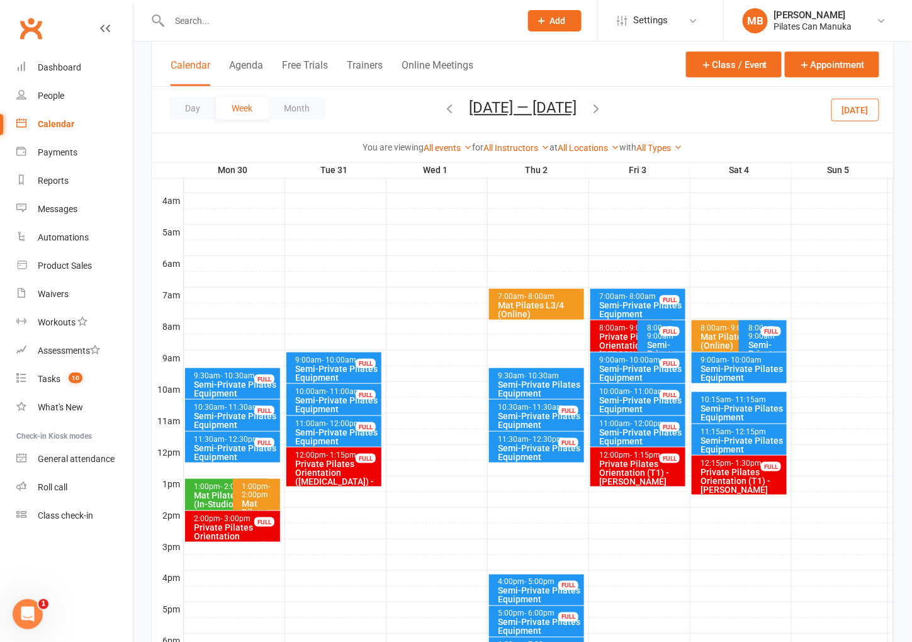
click at [603, 107] on icon "button" at bounding box center [596, 108] width 14 height 14
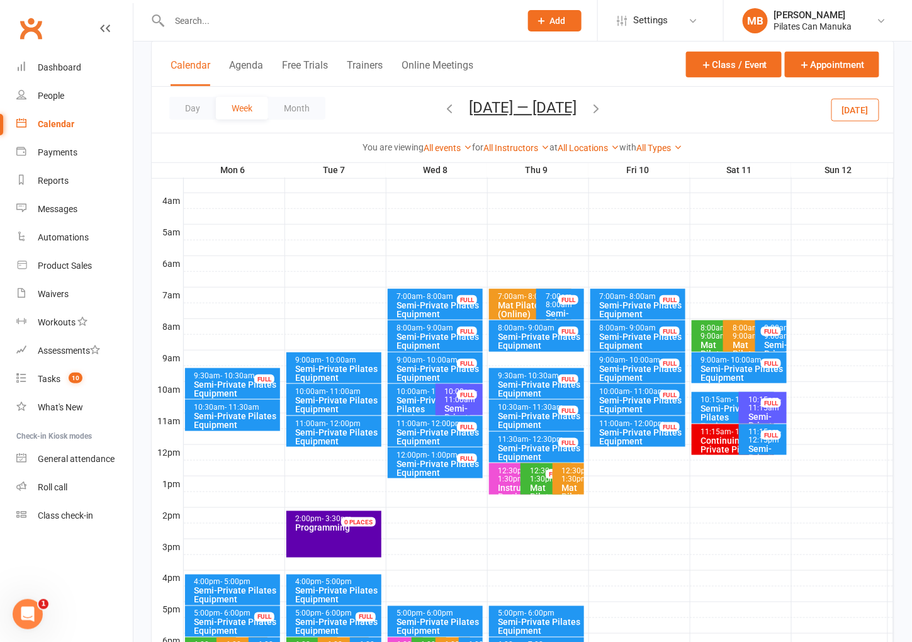
click at [337, 368] on div "Semi-Private Pilates Equipment" at bounding box center [337, 373] width 84 height 18
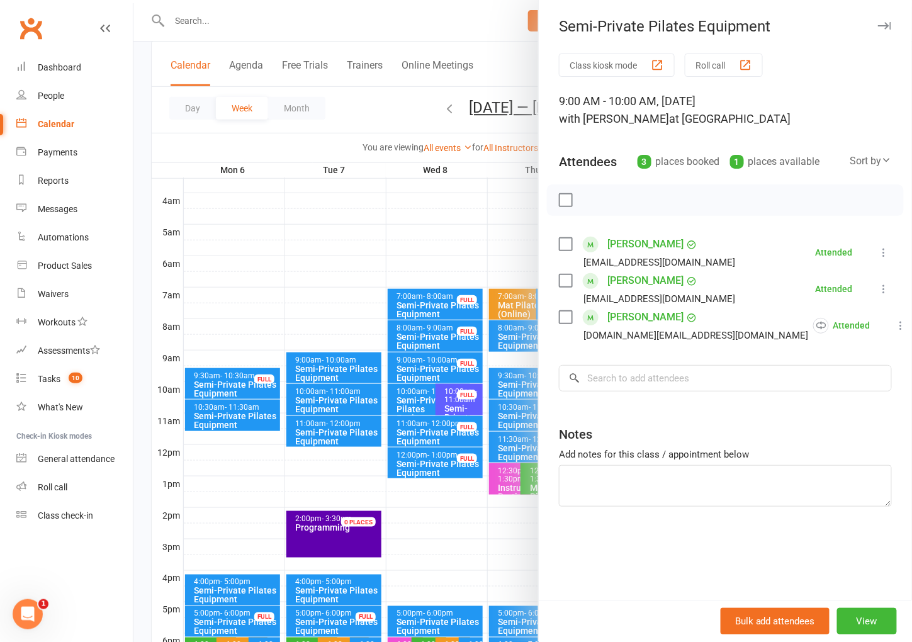
click at [874, 429] on div "Notes" at bounding box center [725, 431] width 333 height 31
click at [412, 102] on div at bounding box center [522, 321] width 779 height 642
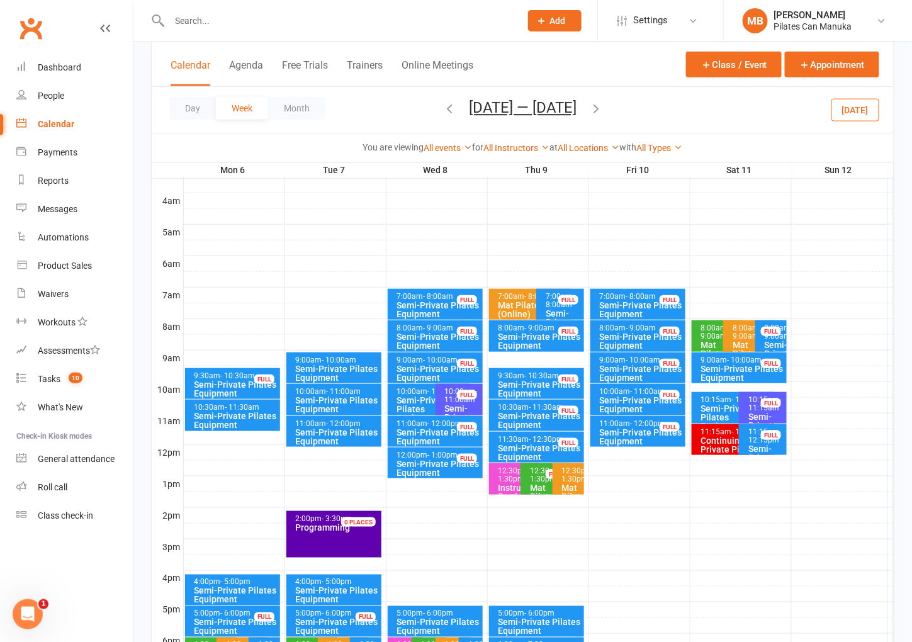
click at [410, 370] on div "Semi-Private Pilates Equipment" at bounding box center [439, 373] width 84 height 18
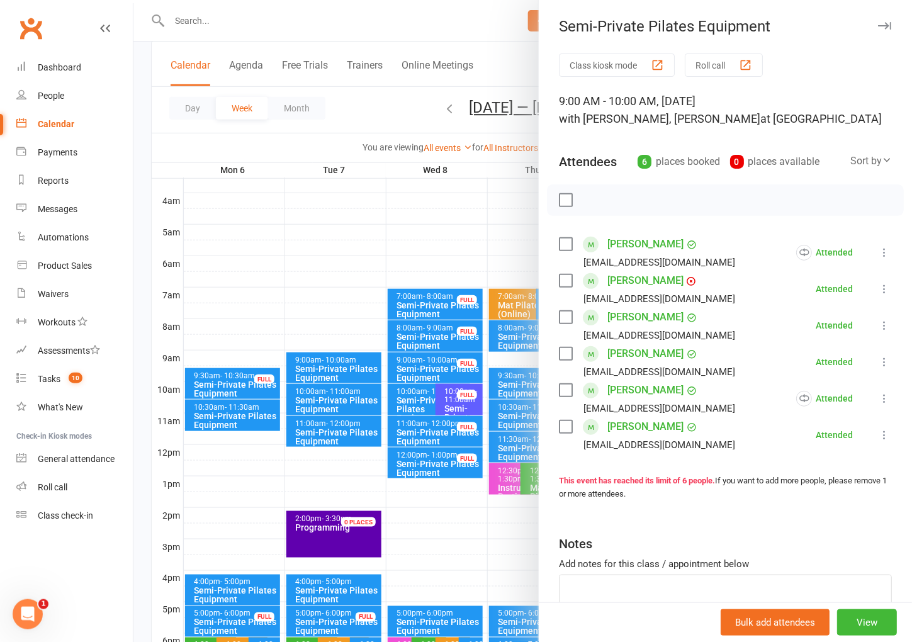
drag, startPoint x: 862, startPoint y: 72, endPoint x: 868, endPoint y: 62, distance: 12.1
click at [862, 73] on div "Class kiosk mode Roll call" at bounding box center [725, 64] width 333 height 23
click at [371, 33] on div at bounding box center [522, 321] width 779 height 642
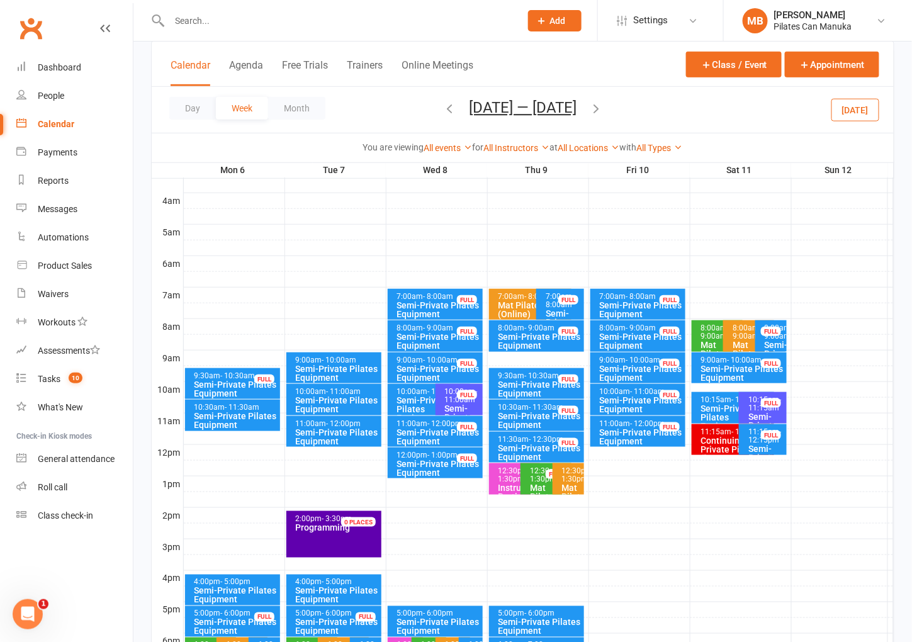
click at [597, 108] on icon "button" at bounding box center [596, 108] width 14 height 14
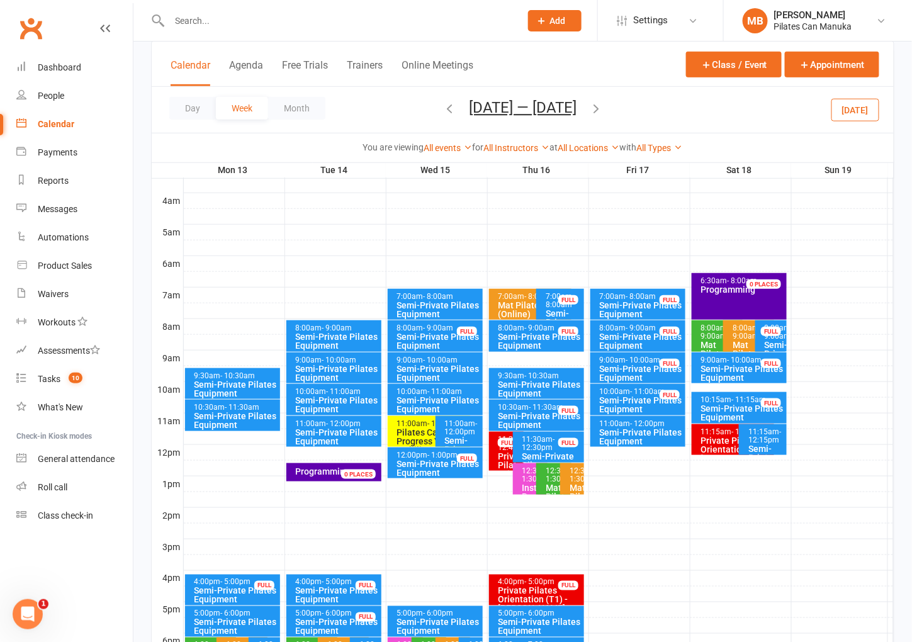
click at [362, 368] on div "Semi-Private Pilates Equipment" at bounding box center [337, 373] width 84 height 18
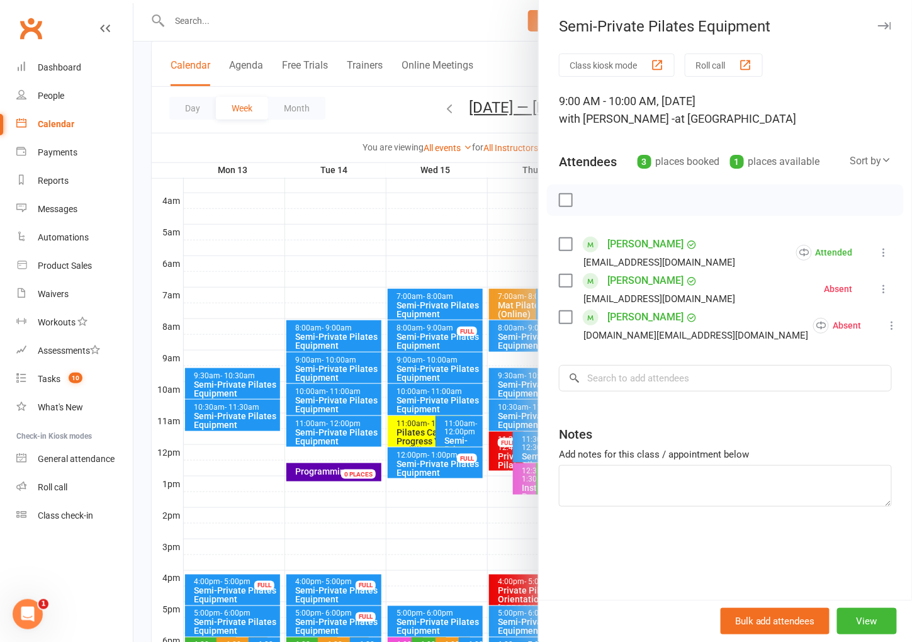
drag, startPoint x: 847, startPoint y: 69, endPoint x: 852, endPoint y: 64, distance: 7.1
click at [847, 69] on div "Class kiosk mode Roll call" at bounding box center [725, 64] width 333 height 23
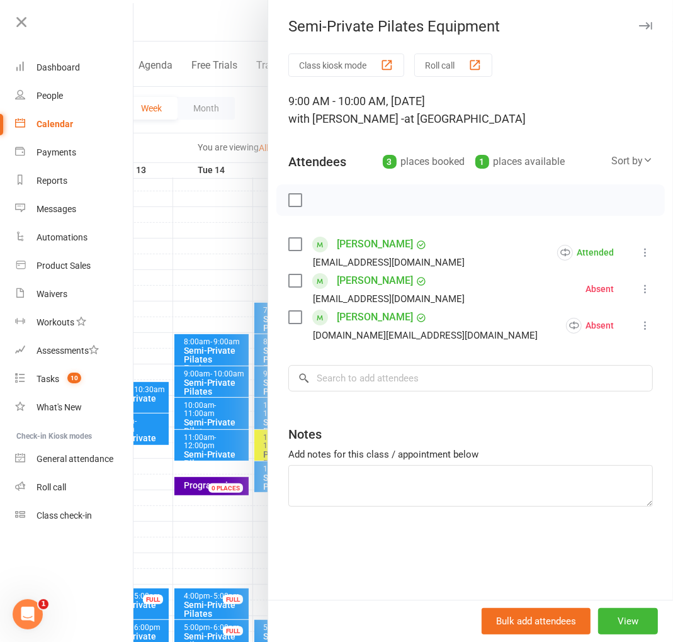
click at [216, 34] on div at bounding box center [402, 321] width 539 height 642
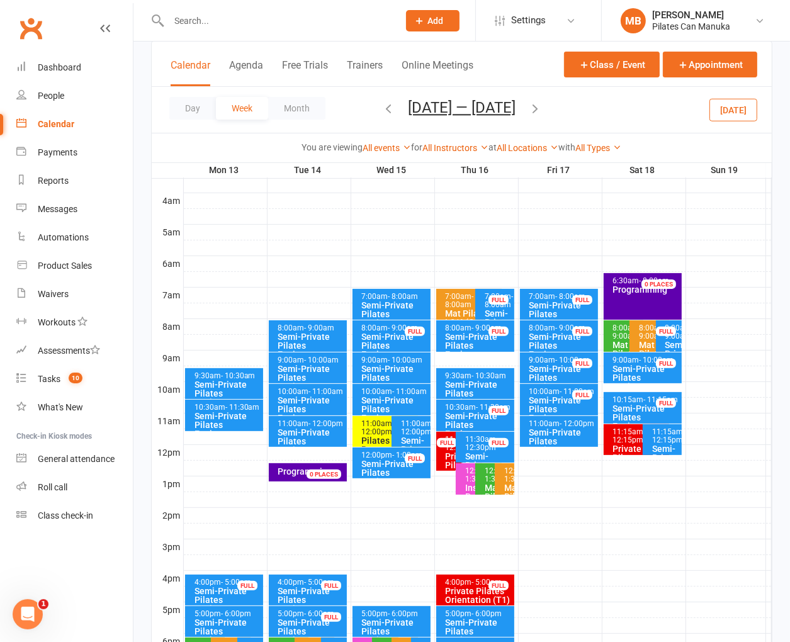
click at [490, 106] on button "[DATE] — [DATE]" at bounding box center [462, 108] width 108 height 18
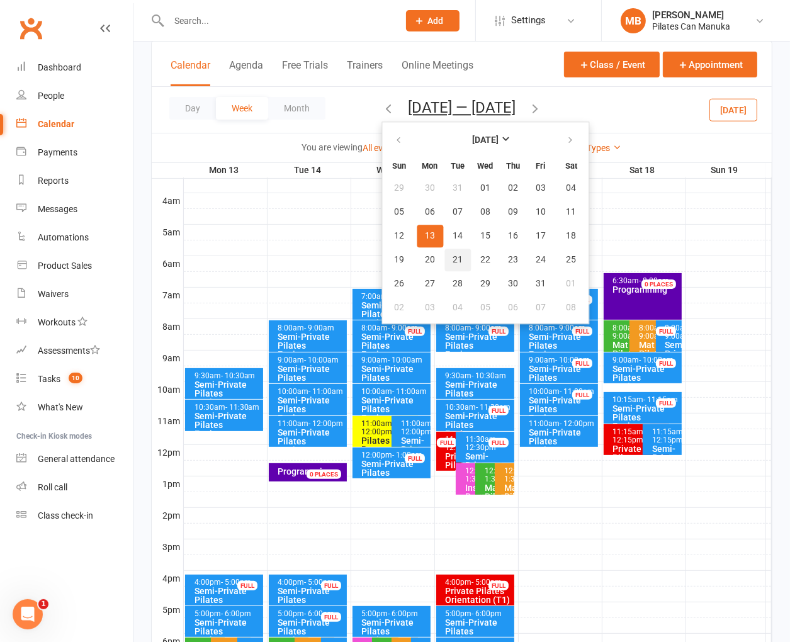
click at [453, 255] on span "21" at bounding box center [458, 260] width 10 height 10
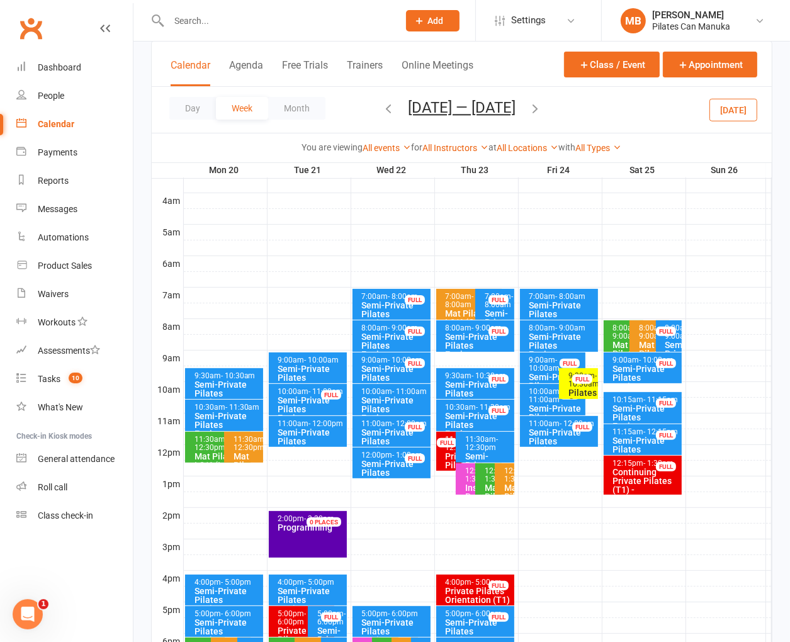
click at [643, 93] on div "Day Week Month [DATE] — [DATE] [DATE] Sun Mon Tue Wed Thu Fri Sat 29 30 31 01 0…" at bounding box center [462, 110] width 620 height 46
click at [310, 366] on div "Semi-Private Pilates Equipment" at bounding box center [311, 377] width 67 height 26
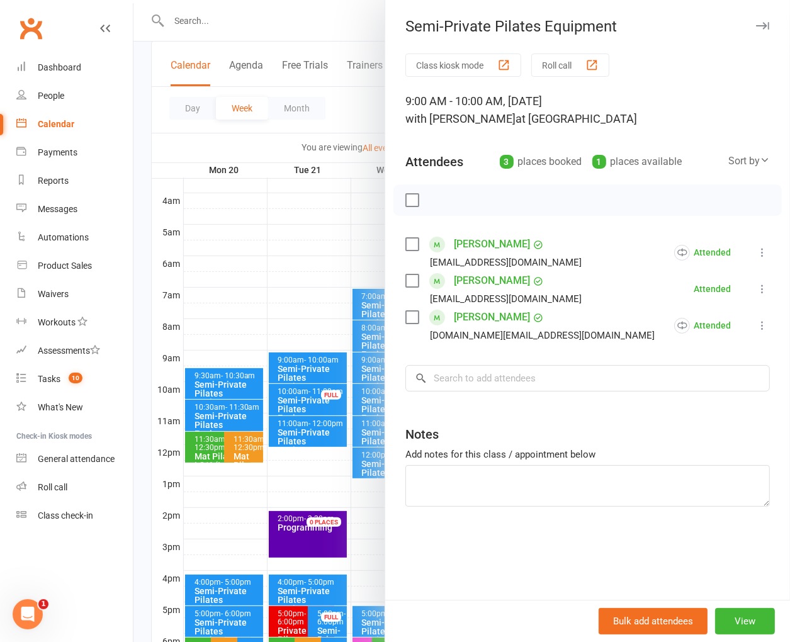
click at [594, 417] on div "Notes" at bounding box center [587, 431] width 364 height 31
click at [269, 142] on div at bounding box center [461, 321] width 656 height 642
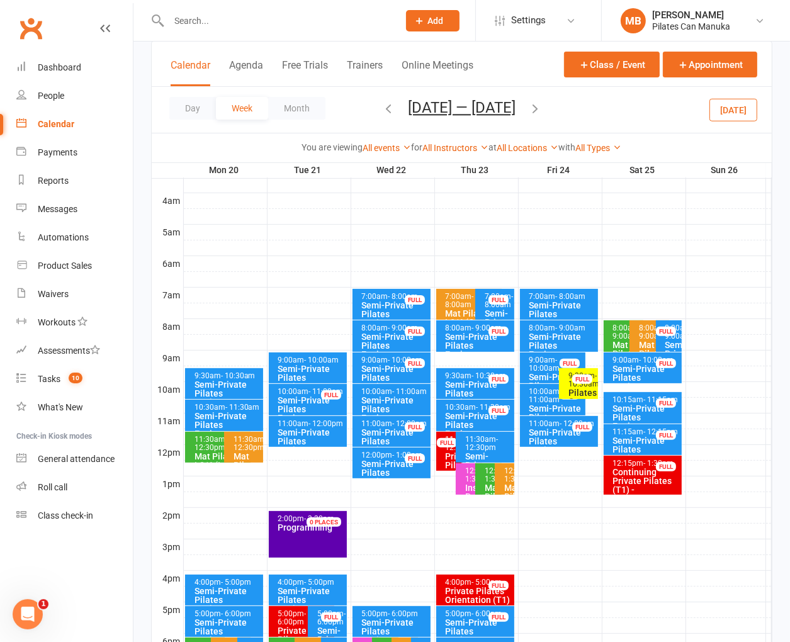
click at [460, 415] on div "Semi-Private Pilates Equipment" at bounding box center [478, 425] width 67 height 26
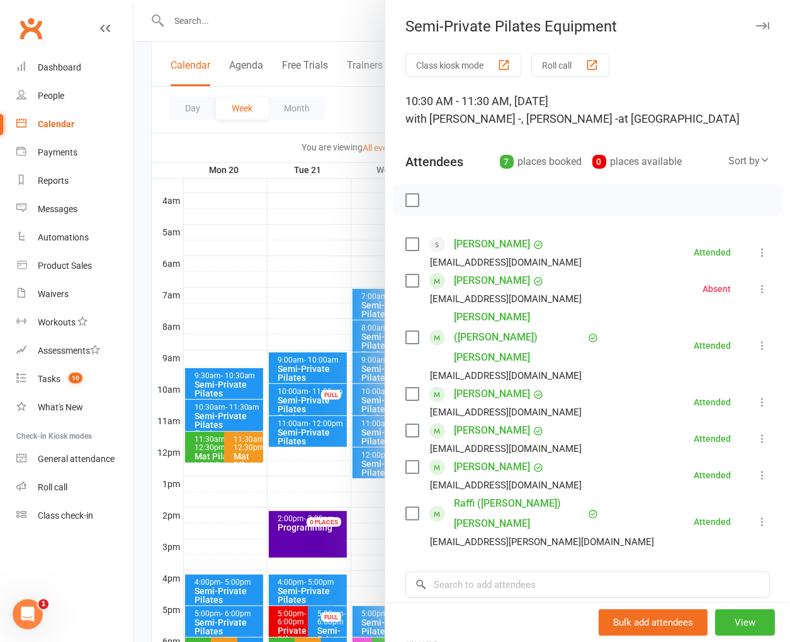
click at [566, 205] on div at bounding box center [587, 199] width 388 height 31
click at [359, 111] on div at bounding box center [461, 321] width 656 height 642
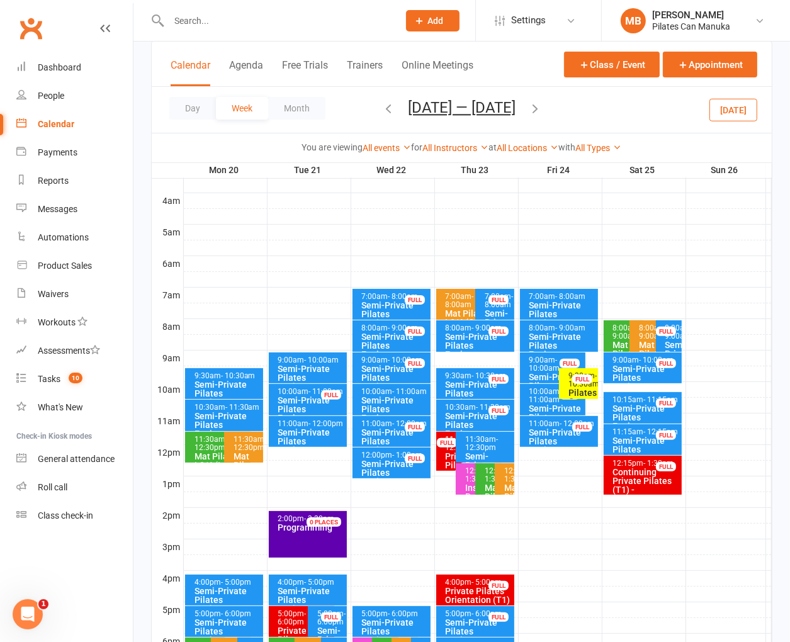
click at [539, 111] on icon "button" at bounding box center [535, 108] width 14 height 14
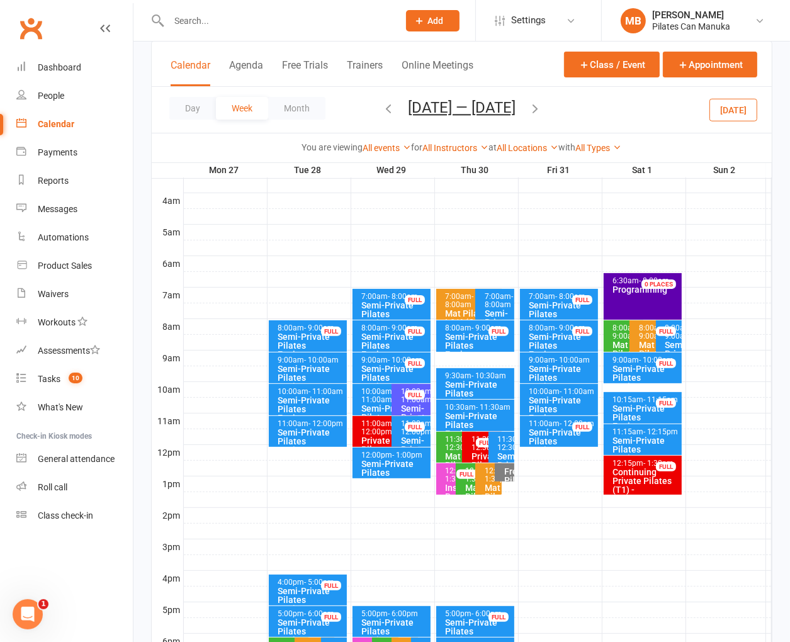
click at [305, 364] on div "Semi-Private Pilates Equipment" at bounding box center [311, 377] width 67 height 26
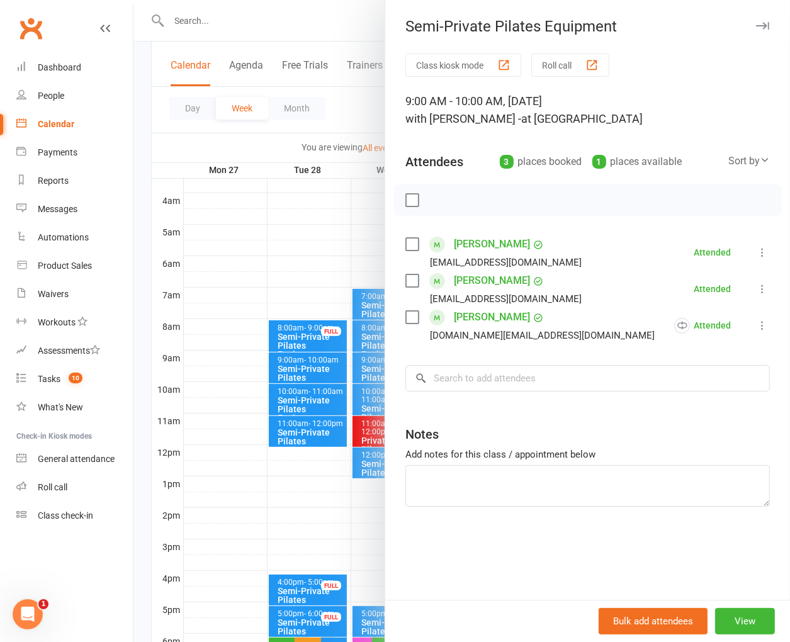
click at [539, 423] on div "Notes" at bounding box center [587, 431] width 364 height 31
click at [240, 148] on div at bounding box center [461, 321] width 656 height 642
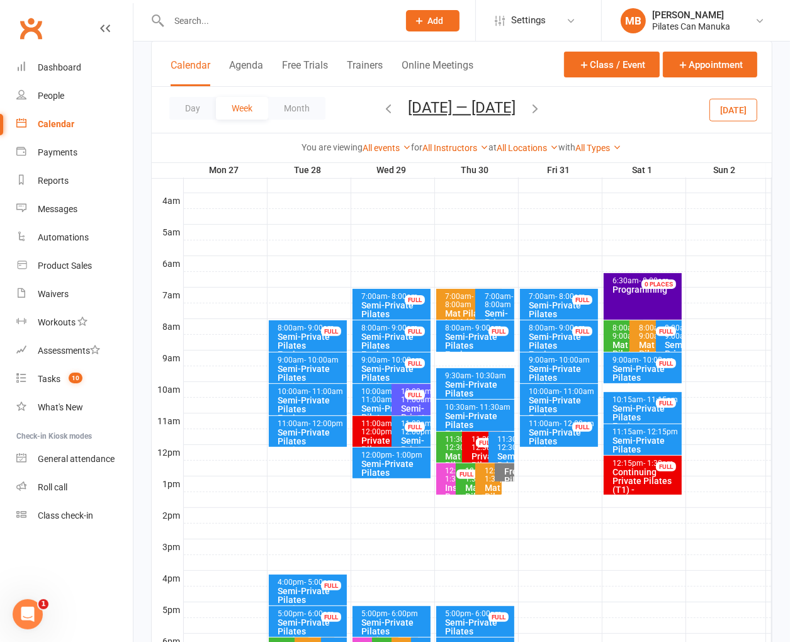
click at [470, 380] on div "Semi-Private Pilates Equipment" at bounding box center [478, 393] width 67 height 26
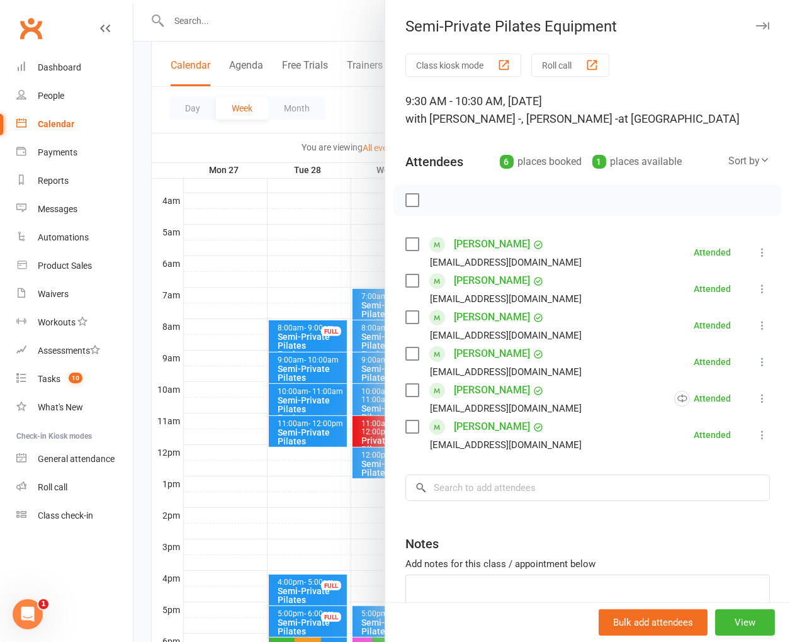
click at [592, 201] on div at bounding box center [587, 199] width 388 height 31
drag, startPoint x: 254, startPoint y: 143, endPoint x: 455, endPoint y: 148, distance: 200.8
click at [254, 142] on div at bounding box center [461, 321] width 656 height 642
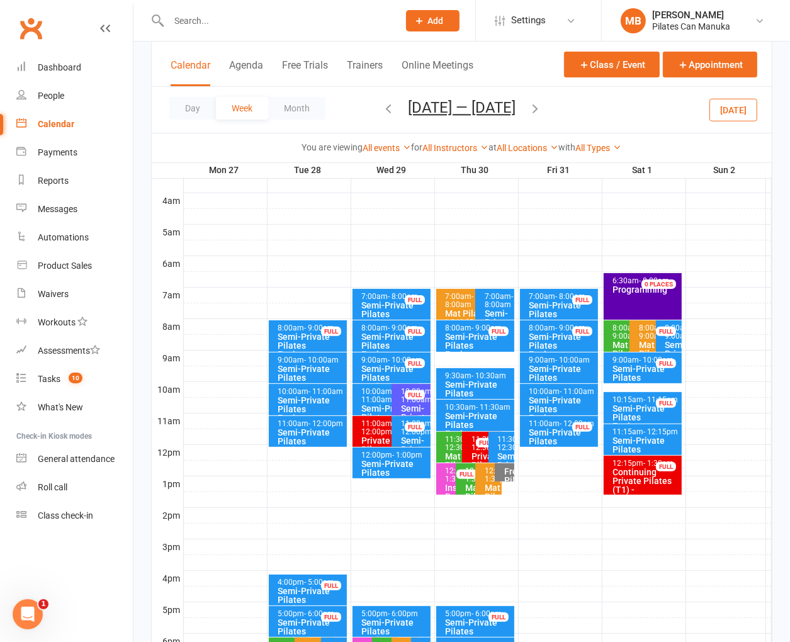
click at [542, 107] on icon "button" at bounding box center [535, 108] width 14 height 14
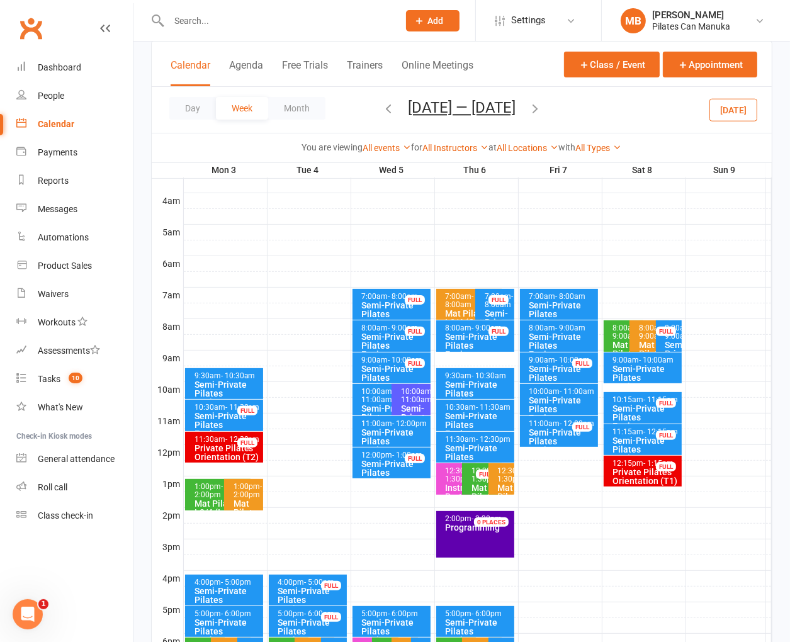
click at [228, 381] on div "Semi-Private Pilates Equipment" at bounding box center [227, 393] width 67 height 26
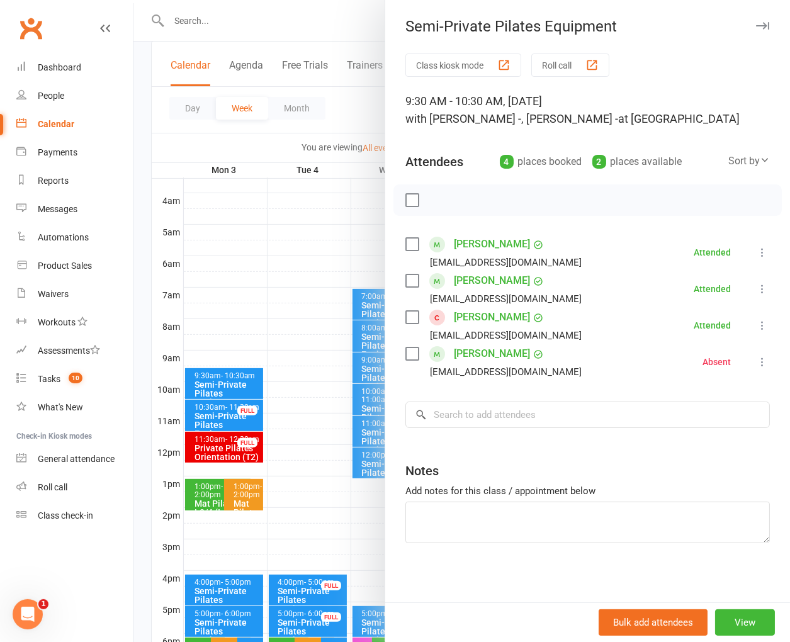
click at [577, 241] on li "[PERSON_NAME] [EMAIL_ADDRESS][DOMAIN_NAME] Attended More info Remove [PERSON_NA…" at bounding box center [587, 252] width 364 height 37
click at [252, 140] on div at bounding box center [461, 321] width 656 height 642
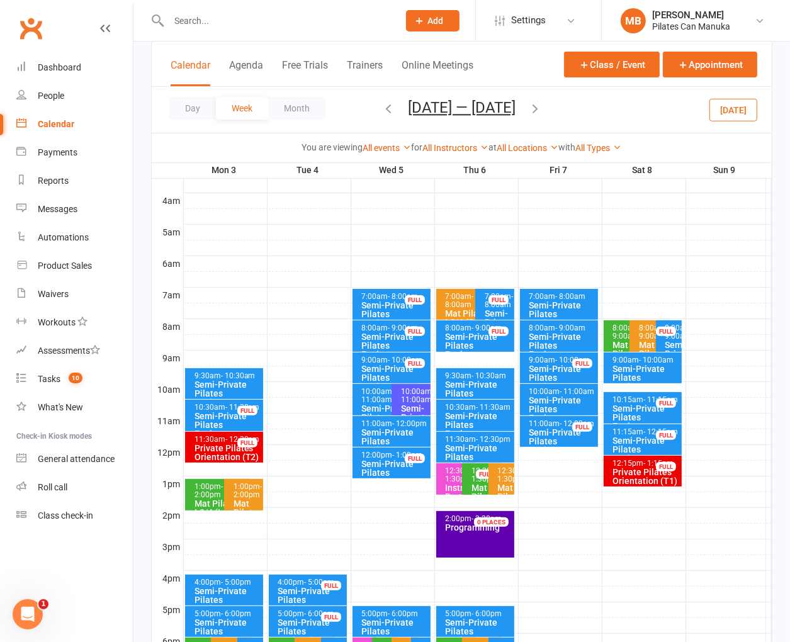
click at [481, 387] on div "Semi-Private Pilates Equipment" at bounding box center [478, 393] width 67 height 26
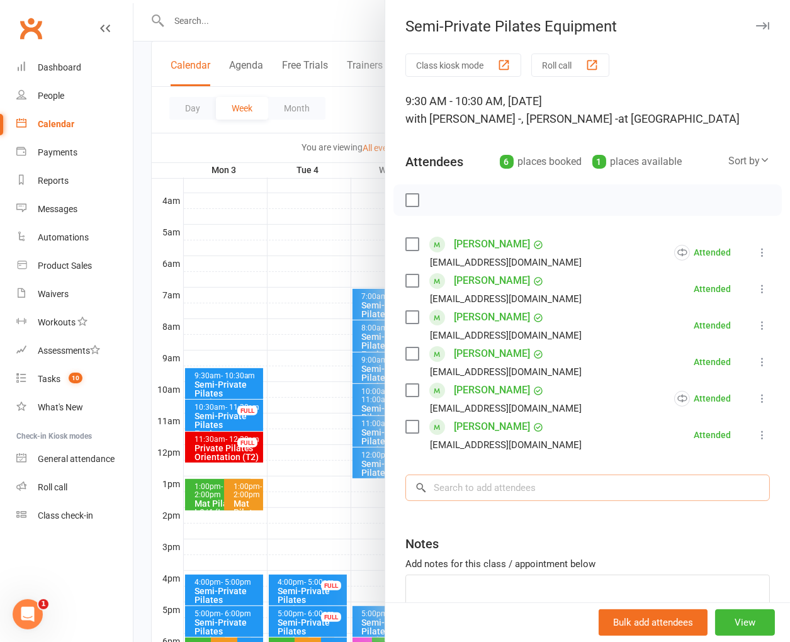
click at [538, 498] on input "search" at bounding box center [587, 488] width 364 height 26
click at [280, 145] on div at bounding box center [461, 321] width 656 height 642
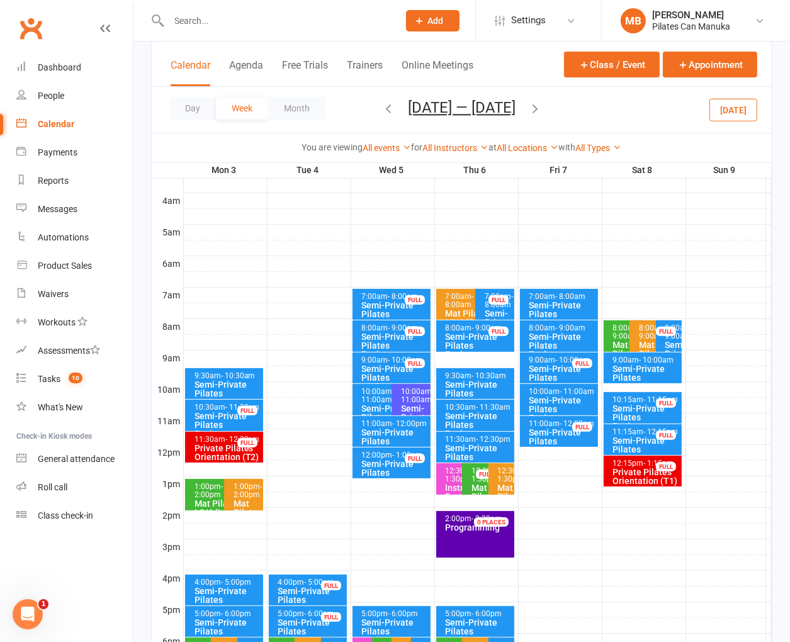
click at [532, 109] on icon "button" at bounding box center [535, 108] width 14 height 14
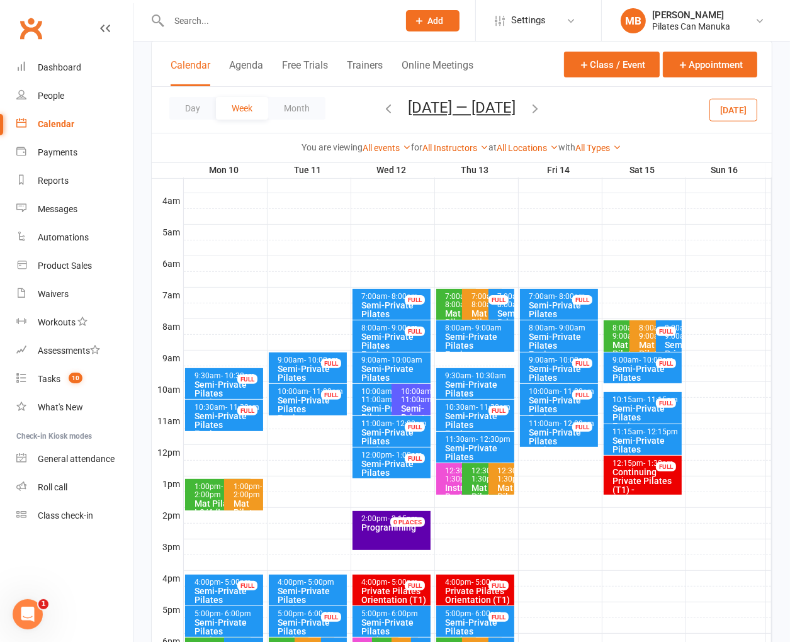
click at [300, 364] on div "Semi-Private Pilates Equipment" at bounding box center [311, 377] width 67 height 26
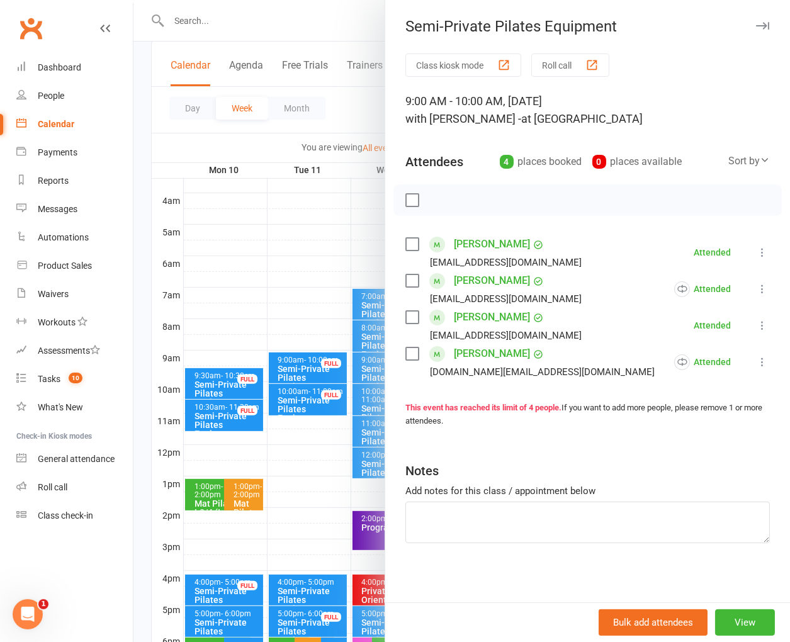
drag, startPoint x: 480, startPoint y: 589, endPoint x: 255, endPoint y: 299, distance: 367.4
click at [480, 589] on div "Class kiosk mode Roll call 9:00 AM - 10:00 AM, [DATE] with [PERSON_NAME] - at S…" at bounding box center [587, 329] width 405 height 553
click at [236, 213] on div at bounding box center [461, 321] width 656 height 642
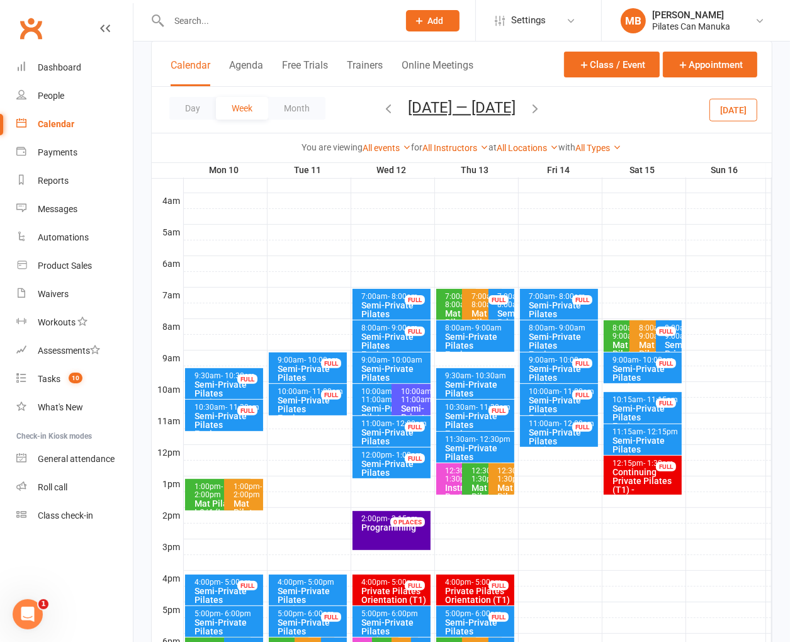
click at [474, 376] on span "- 10:30am" at bounding box center [489, 375] width 35 height 9
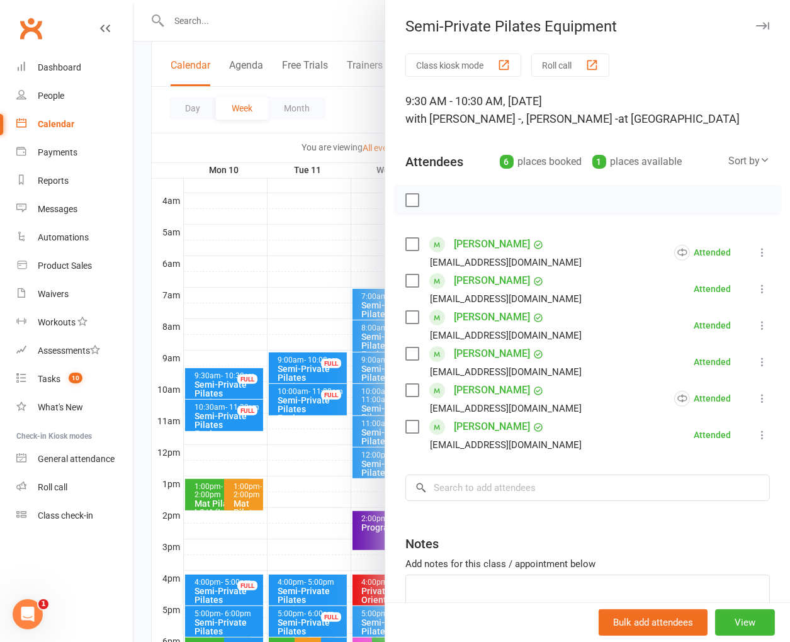
click at [489, 534] on div "Notes" at bounding box center [587, 541] width 364 height 31
click at [209, 152] on div at bounding box center [461, 321] width 656 height 642
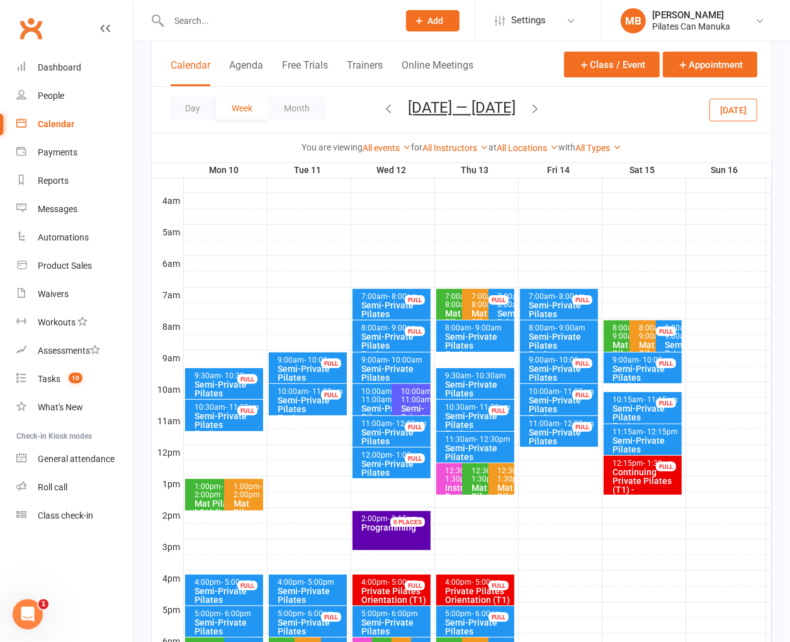
click at [542, 107] on icon "button" at bounding box center [535, 108] width 14 height 14
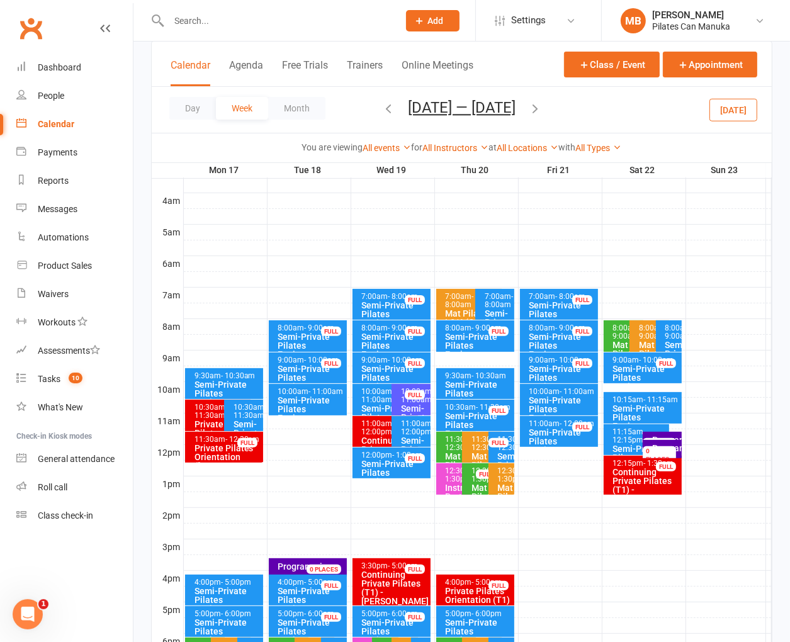
click at [301, 362] on div "9:00am - 10:00am" at bounding box center [311, 360] width 67 height 8
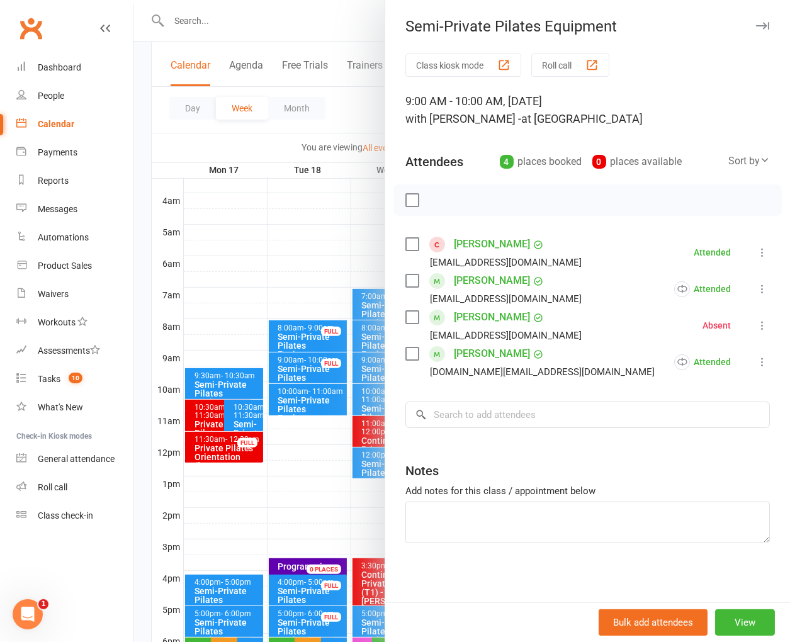
click at [528, 589] on div "Class kiosk mode Roll call 9:00 AM - 10:00 AM, [DATE] with [PERSON_NAME] - at S…" at bounding box center [587, 329] width 405 height 553
click at [286, 128] on div at bounding box center [461, 321] width 656 height 642
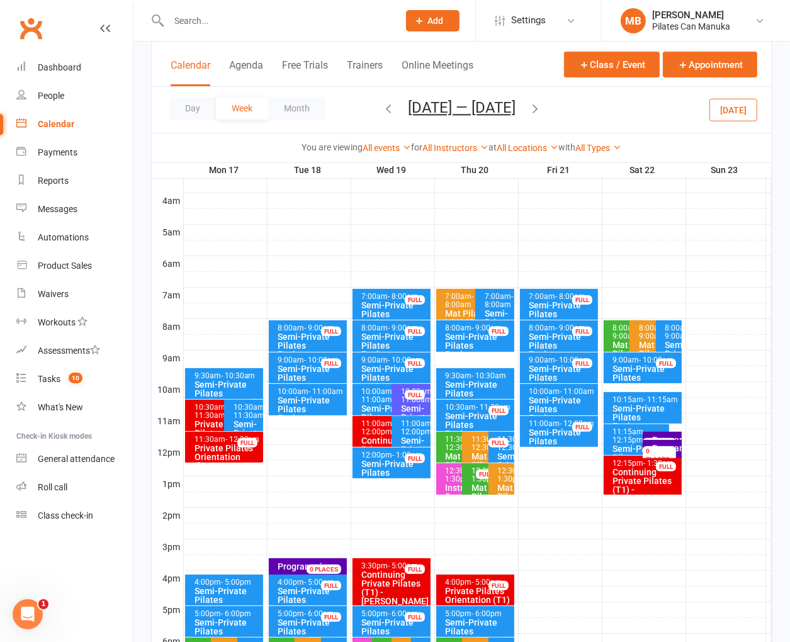
click at [539, 110] on icon "button" at bounding box center [535, 108] width 14 height 14
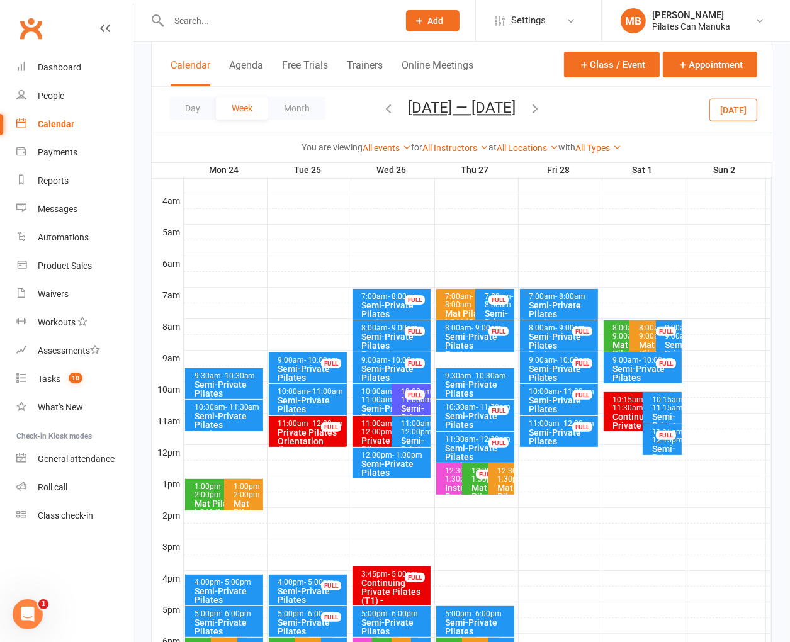
click at [292, 371] on div "Semi-Private Pilates Equipment" at bounding box center [311, 377] width 67 height 26
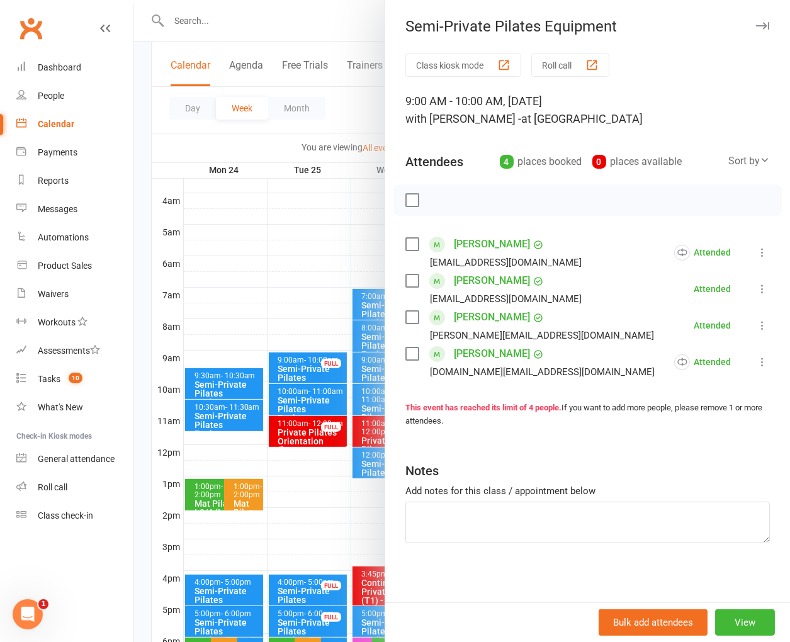
click at [464, 559] on div "Class kiosk mode Roll call 9:00 AM - 10:00 AM, [DATE] with [PERSON_NAME] - at S…" at bounding box center [587, 329] width 405 height 553
click at [259, 142] on div at bounding box center [461, 321] width 656 height 642
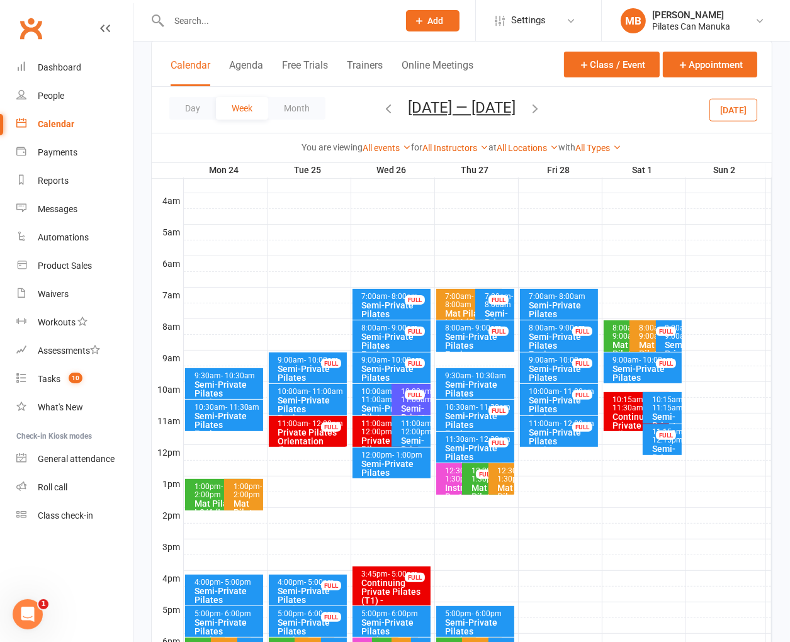
click at [474, 412] on div "Semi-Private Pilates Equipment" at bounding box center [478, 425] width 67 height 26
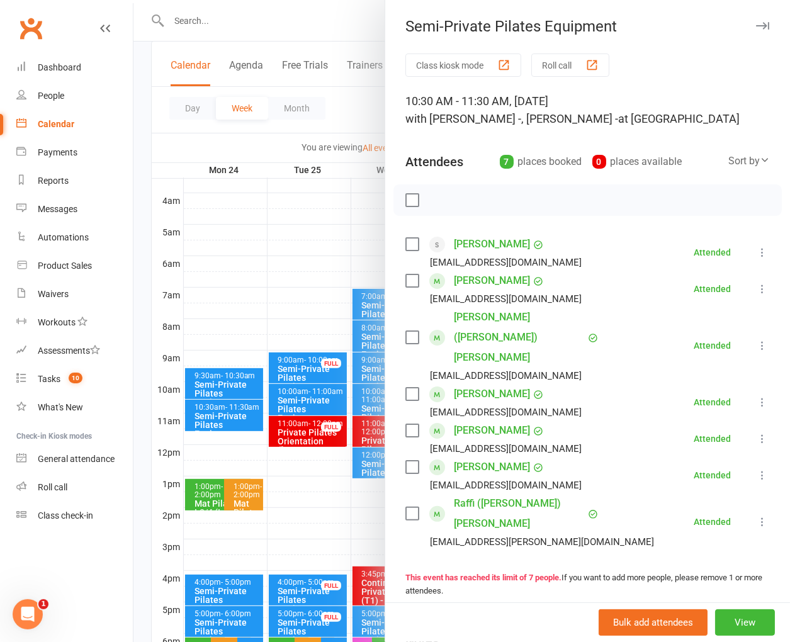
click at [458, 622] on div "Notes" at bounding box center [587, 637] width 364 height 31
drag, startPoint x: 269, startPoint y: 144, endPoint x: 271, endPoint y: 138, distance: 6.6
click at [269, 143] on div at bounding box center [461, 321] width 656 height 642
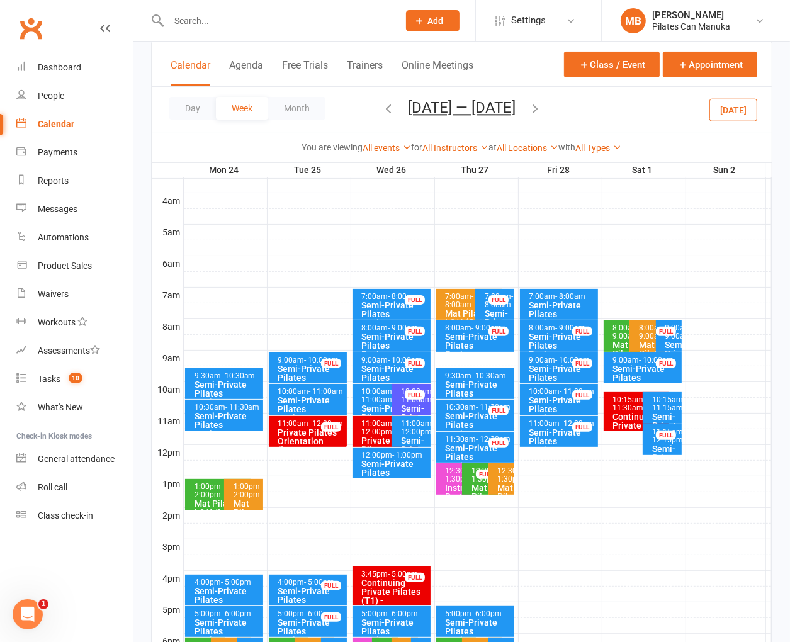
click at [542, 109] on icon "button" at bounding box center [535, 108] width 14 height 14
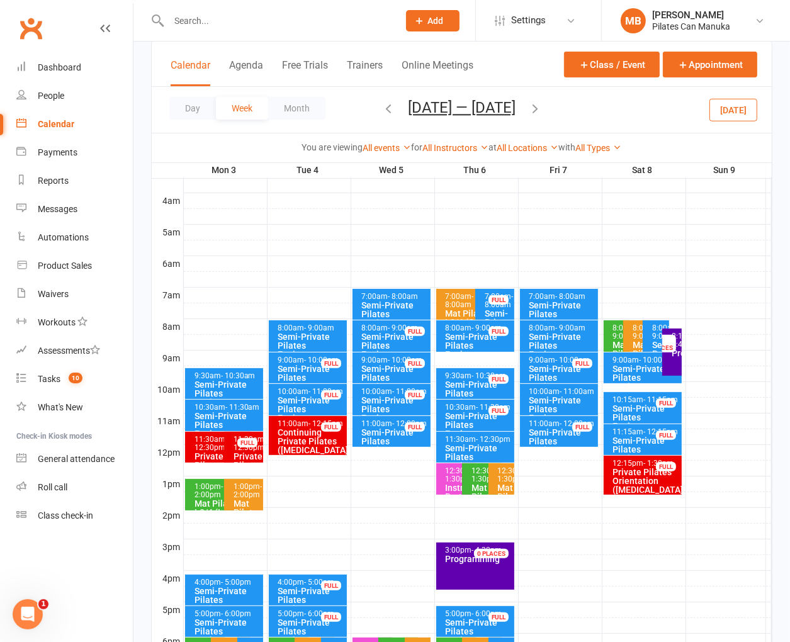
click at [296, 366] on div "Semi-Private Pilates Equipment" at bounding box center [311, 377] width 67 height 26
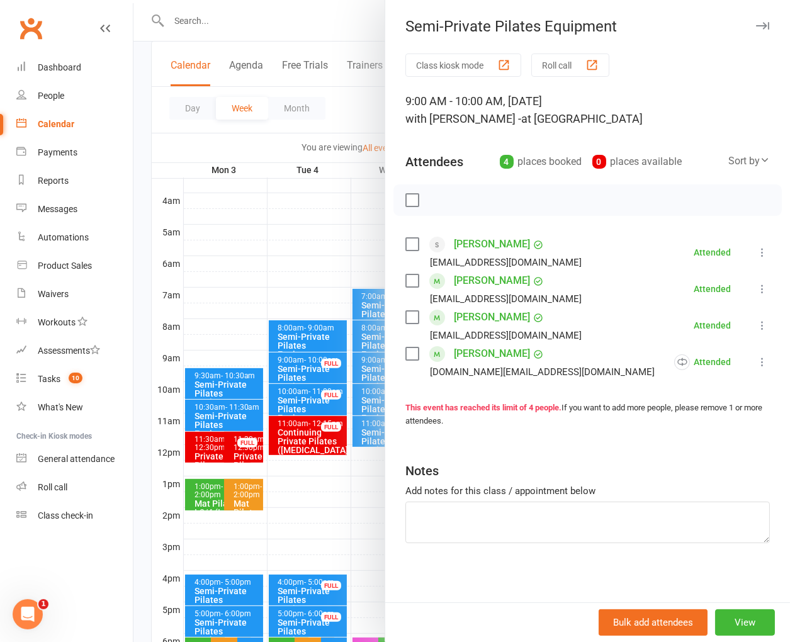
drag, startPoint x: 481, startPoint y: 570, endPoint x: 416, endPoint y: 519, distance: 82.5
click at [479, 570] on div "Class kiosk mode Roll call 9:00 AM - 10:00 AM, [DATE] with [PERSON_NAME] - at S…" at bounding box center [587, 329] width 405 height 553
click at [235, 135] on div at bounding box center [461, 321] width 656 height 642
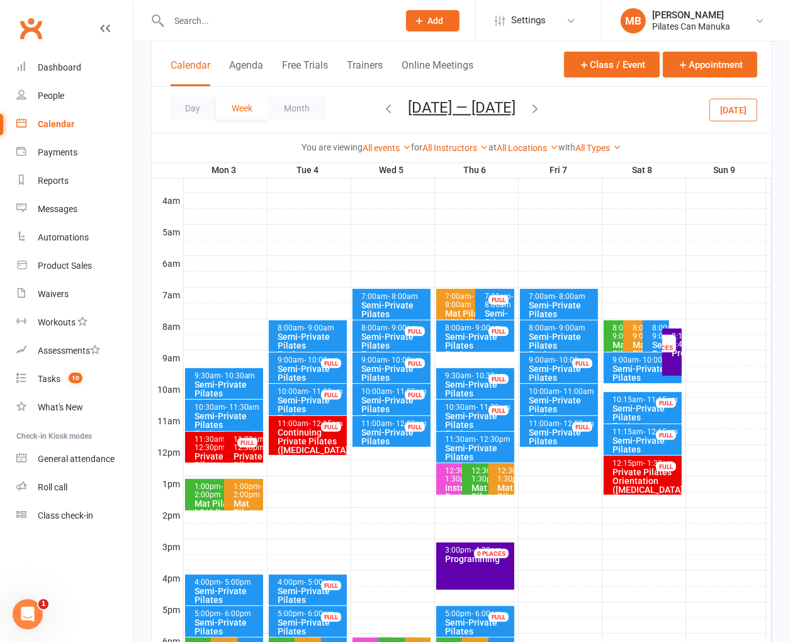
click at [466, 414] on div "Semi-Private Pilates Equipment" at bounding box center [478, 425] width 67 height 26
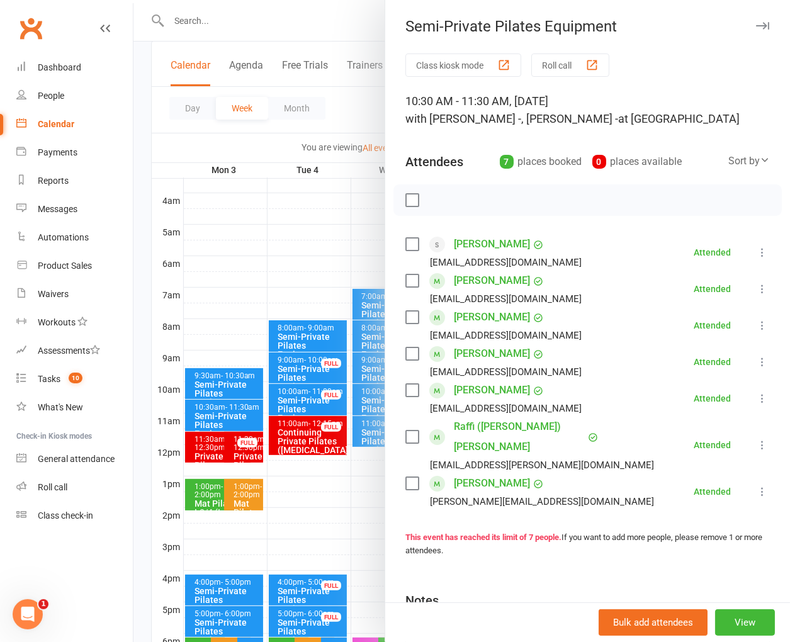
click at [511, 582] on div "Notes" at bounding box center [587, 597] width 364 height 31
drag, startPoint x: 277, startPoint y: 159, endPoint x: 499, endPoint y: 149, distance: 222.4
click at [283, 158] on div at bounding box center [461, 321] width 656 height 642
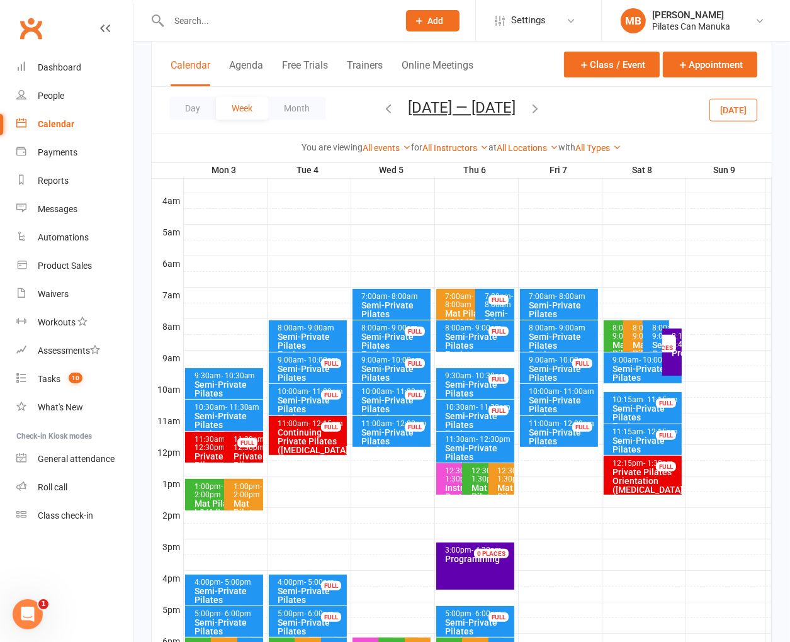
click at [534, 109] on icon "button" at bounding box center [535, 108] width 14 height 14
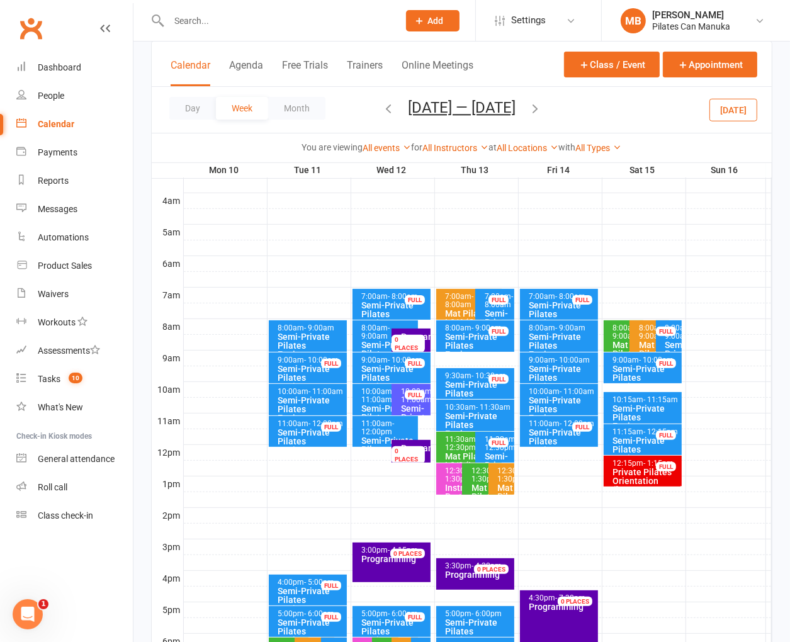
click at [299, 364] on div "Semi-Private Pilates Equipment" at bounding box center [311, 377] width 67 height 26
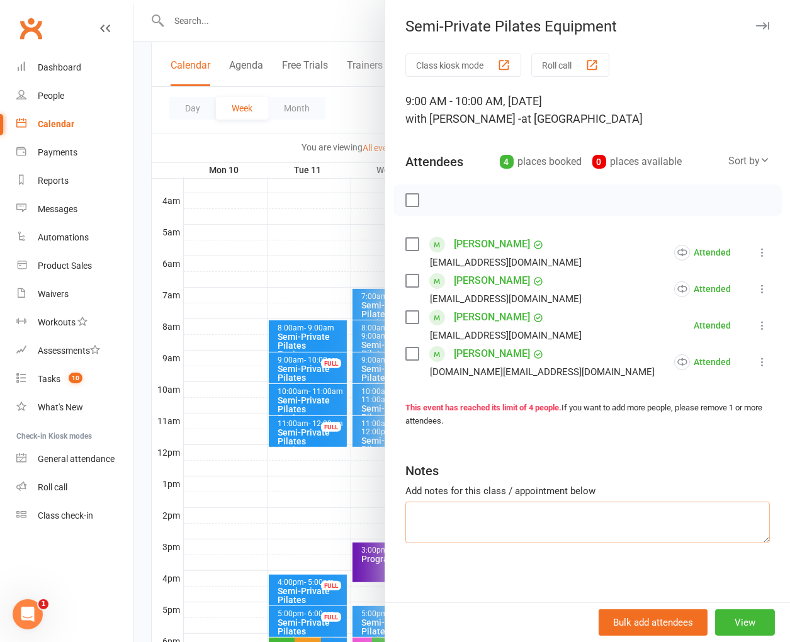
click at [570, 538] on textarea at bounding box center [587, 523] width 364 height 42
click at [254, 120] on div at bounding box center [461, 321] width 656 height 642
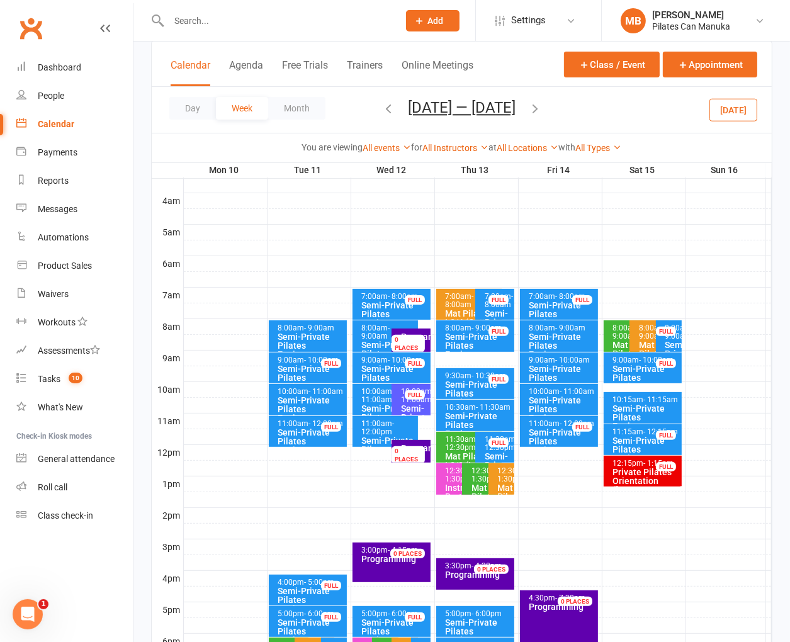
click at [467, 383] on div "Semi-Private Pilates Equipment" at bounding box center [478, 393] width 67 height 26
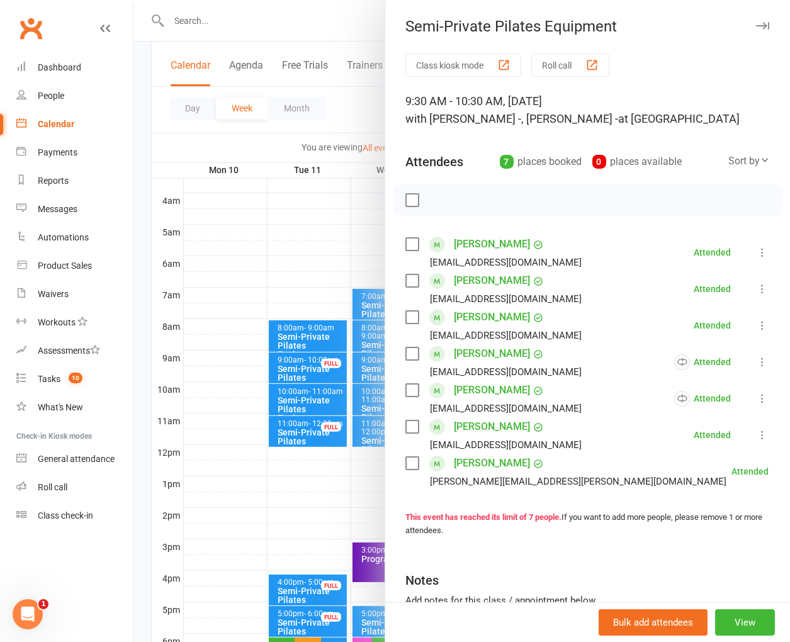
drag, startPoint x: 551, startPoint y: 566, endPoint x: 403, endPoint y: 303, distance: 301.0
click at [550, 563] on div "Notes" at bounding box center [587, 577] width 364 height 31
click at [333, 144] on div at bounding box center [461, 321] width 656 height 642
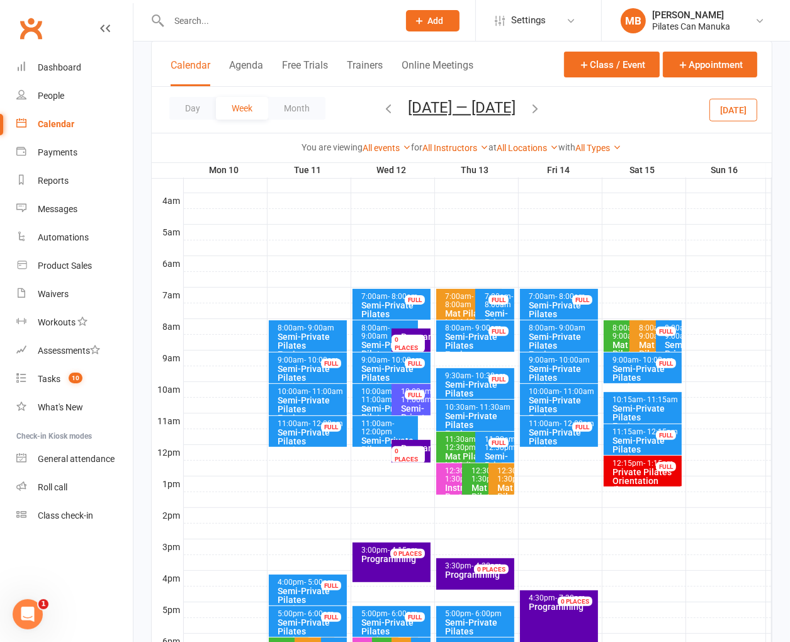
click at [541, 110] on icon "button" at bounding box center [535, 108] width 14 height 14
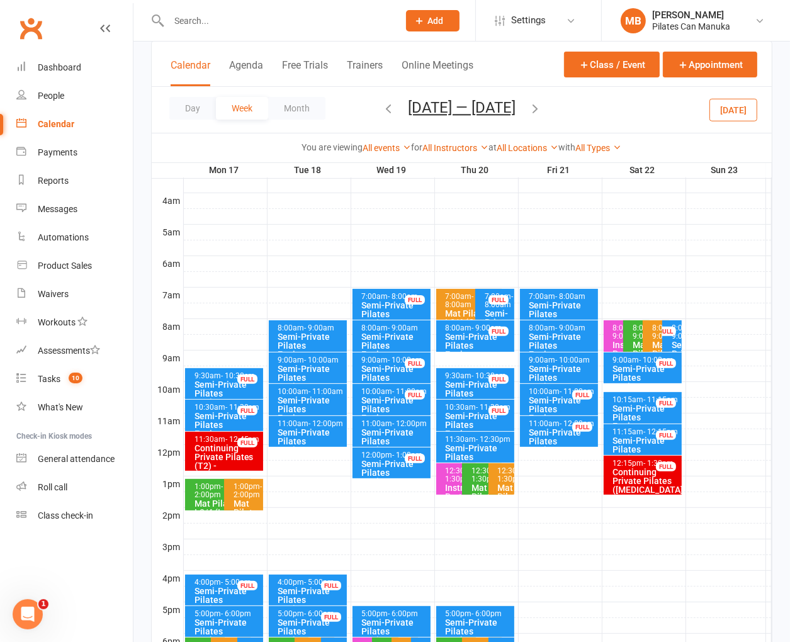
click at [293, 368] on div "Semi-Private Pilates Equipment" at bounding box center [311, 377] width 67 height 26
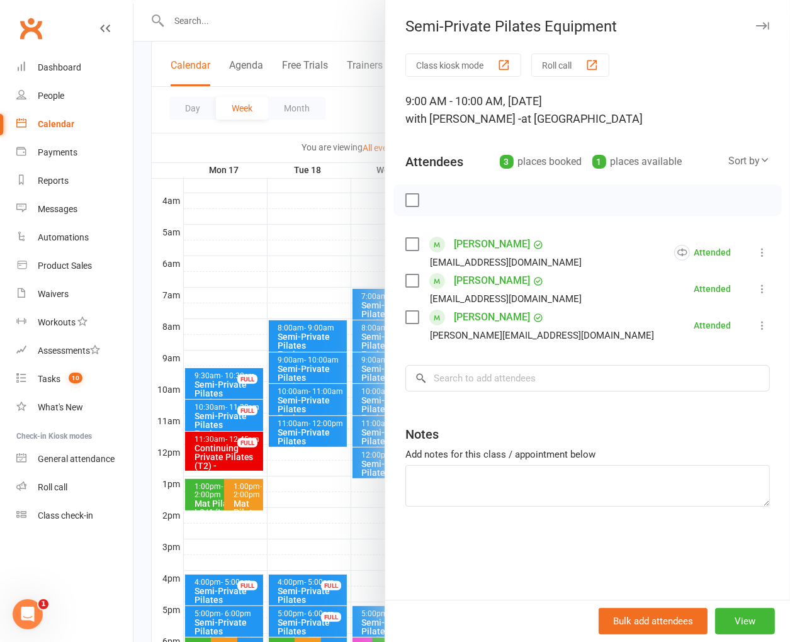
click at [521, 511] on div "Class kiosk mode Roll call 9:00 AM - 10:00 AM, [DATE] with [PERSON_NAME] - at S…" at bounding box center [587, 326] width 405 height 546
click at [309, 148] on div at bounding box center [461, 321] width 656 height 642
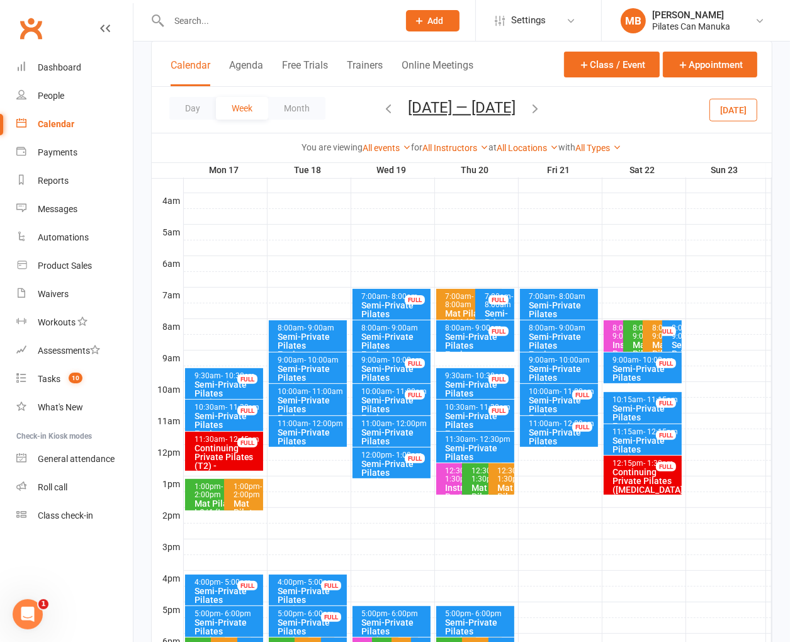
click at [466, 412] on div "Semi-Private Pilates Equipment" at bounding box center [478, 425] width 67 height 26
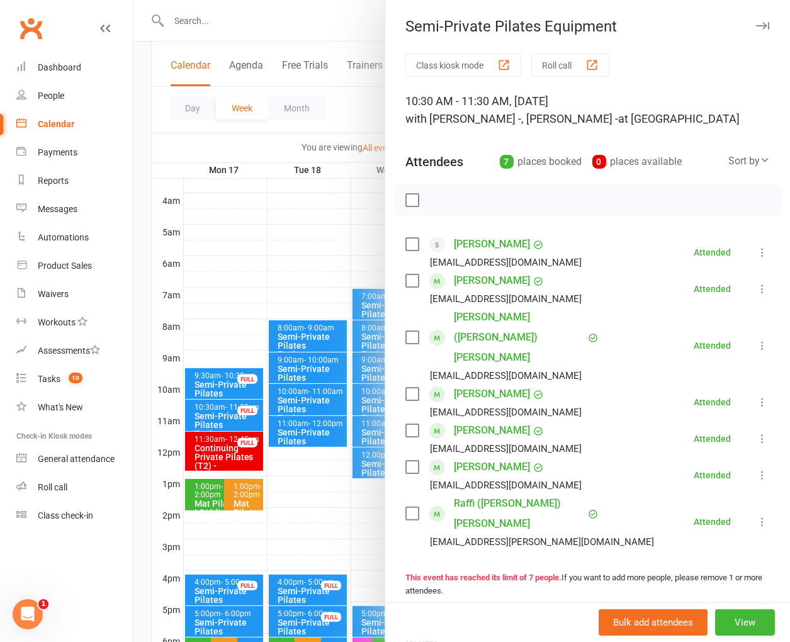
drag, startPoint x: 705, startPoint y: 348, endPoint x: 534, endPoint y: 249, distance: 197.7
click at [705, 384] on li "[PERSON_NAME] [PERSON_NAME][EMAIL_ADDRESS][DOMAIN_NAME] Attended More info Remo…" at bounding box center [587, 402] width 364 height 37
click at [354, 126] on div at bounding box center [461, 321] width 656 height 642
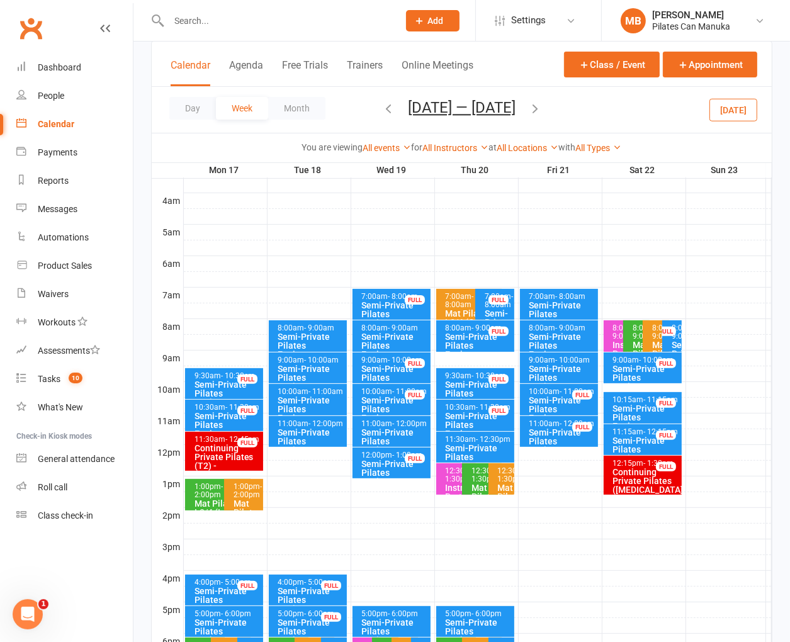
click at [541, 107] on icon "button" at bounding box center [535, 108] width 14 height 14
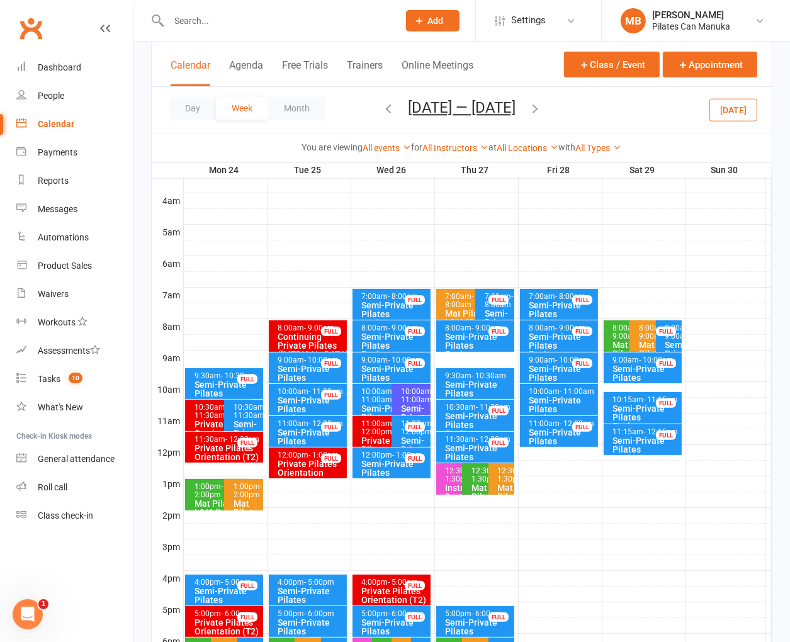
click at [300, 367] on div "Semi-Private Pilates Equipment" at bounding box center [311, 377] width 67 height 26
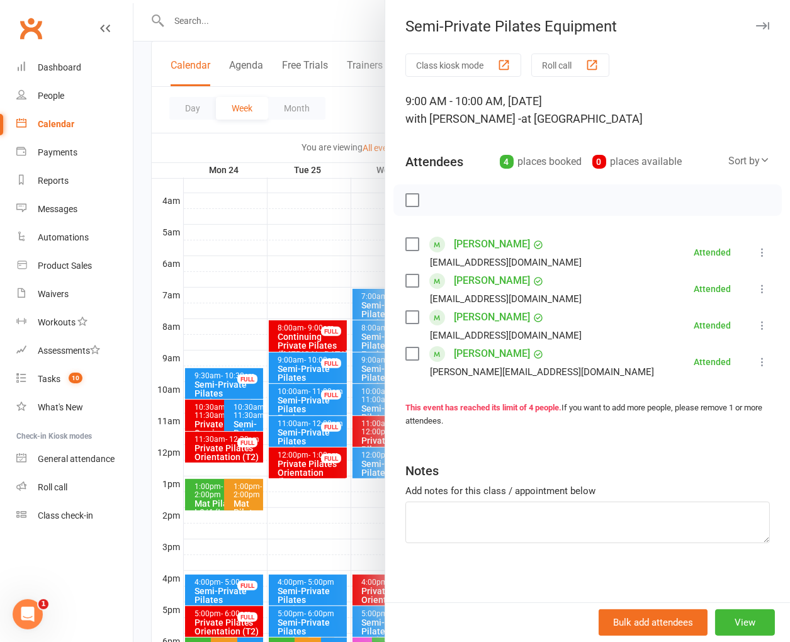
click at [509, 549] on div "Class kiosk mode Roll call 9:00 AM - 10:00 AM, [DATE] with [PERSON_NAME] - at S…" at bounding box center [587, 329] width 405 height 553
click at [281, 188] on div at bounding box center [461, 321] width 656 height 642
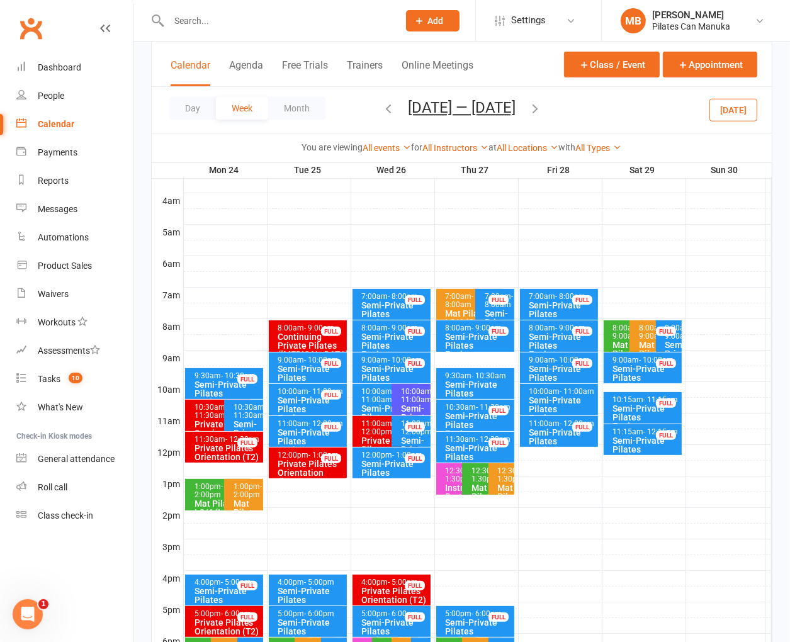
click at [469, 412] on div "Semi-Private Pilates Equipment" at bounding box center [478, 425] width 67 height 26
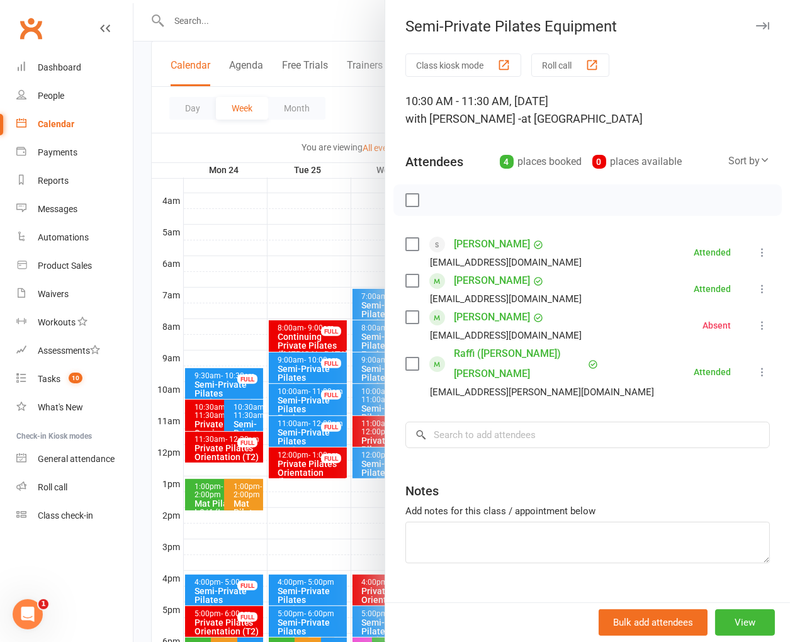
drag, startPoint x: 459, startPoint y: 556, endPoint x: 354, endPoint y: 276, distance: 299.2
click at [459, 556] on div "Class kiosk mode Roll call 10:30 AM - 11:30 AM, [DATE] with [PERSON_NAME] - at …" at bounding box center [587, 339] width 405 height 573
click at [269, 128] on div at bounding box center [461, 321] width 656 height 642
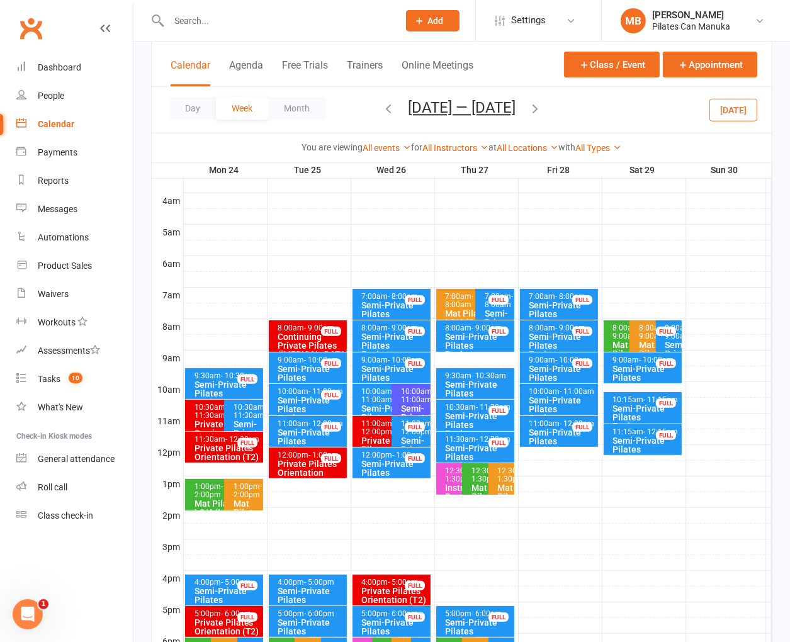
click at [549, 109] on div "Day Week Month [DATE] — [DATE] [DATE] Sun Mon Tue Wed Thu Fri Sat 29 30 31 01 0…" at bounding box center [462, 110] width 620 height 46
click at [542, 107] on icon "button" at bounding box center [535, 108] width 14 height 14
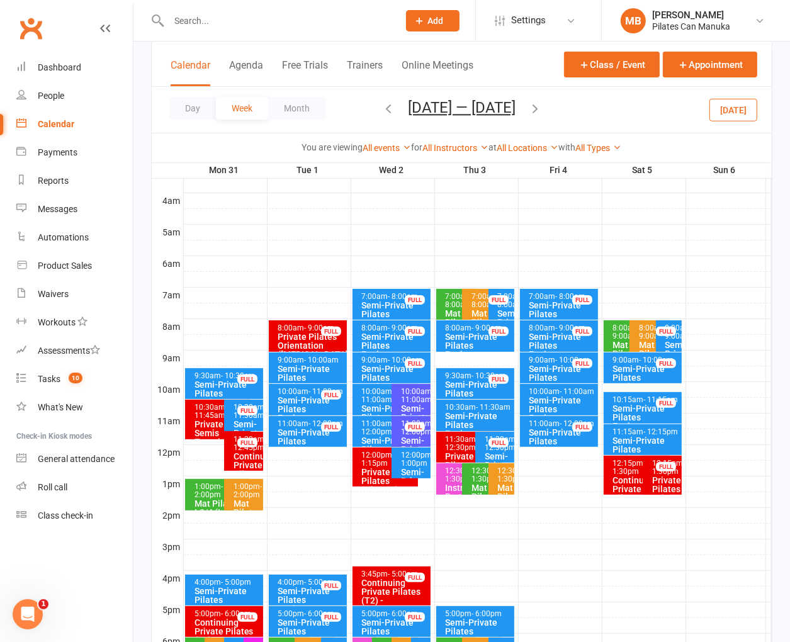
click at [288, 376] on div "Semi-Private Pilates Equipment" at bounding box center [311, 377] width 67 height 26
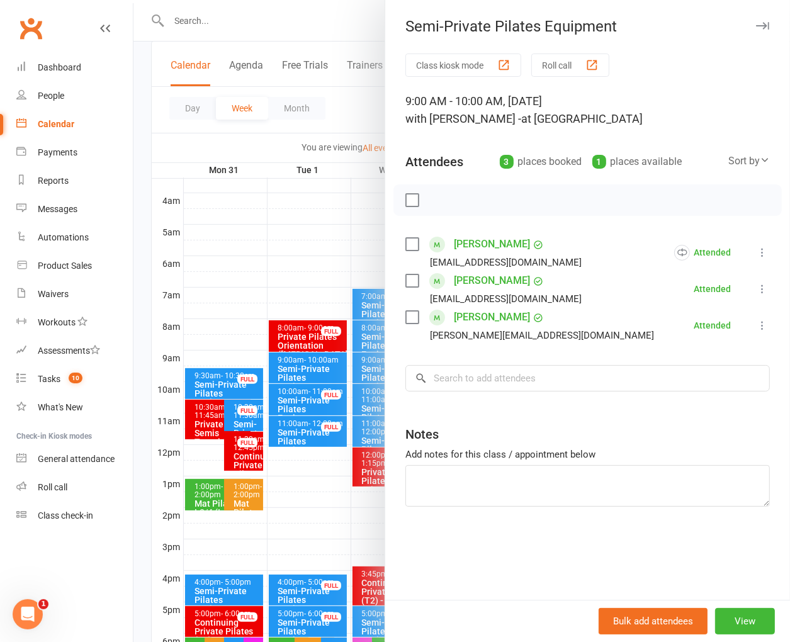
click at [195, 147] on div at bounding box center [461, 321] width 656 height 642
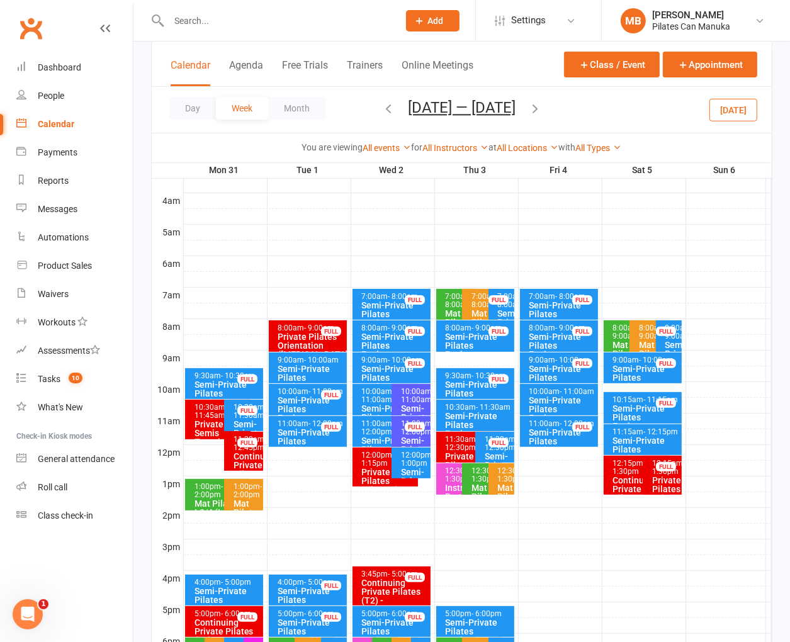
click at [476, 407] on span "- 11:30am" at bounding box center [493, 407] width 35 height 9
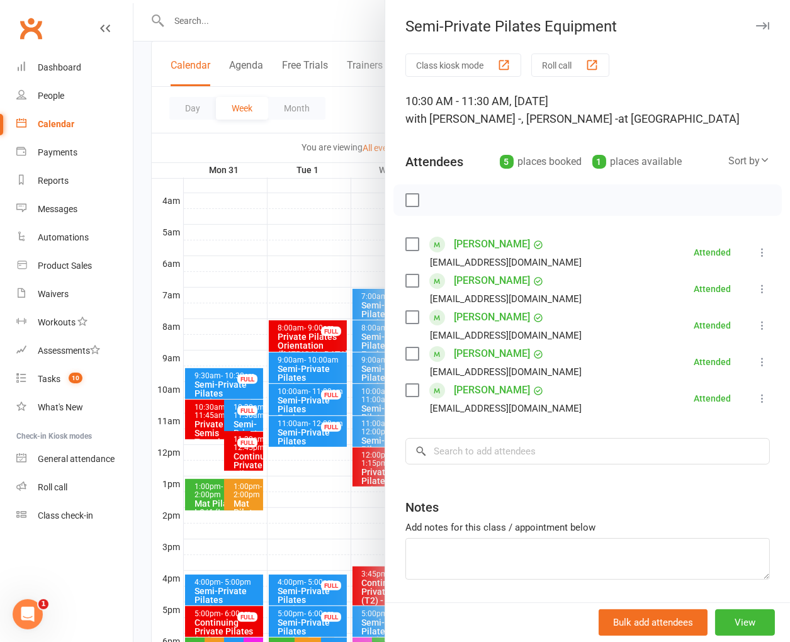
drag, startPoint x: 499, startPoint y: 600, endPoint x: 494, endPoint y: 575, distance: 25.7
click at [500, 598] on div "Class kiosk mode Roll call 10:30 AM - 11:30 AM, [DATE] with [PERSON_NAME] -, [P…" at bounding box center [587, 347] width 405 height 589
click at [296, 200] on div at bounding box center [461, 321] width 656 height 642
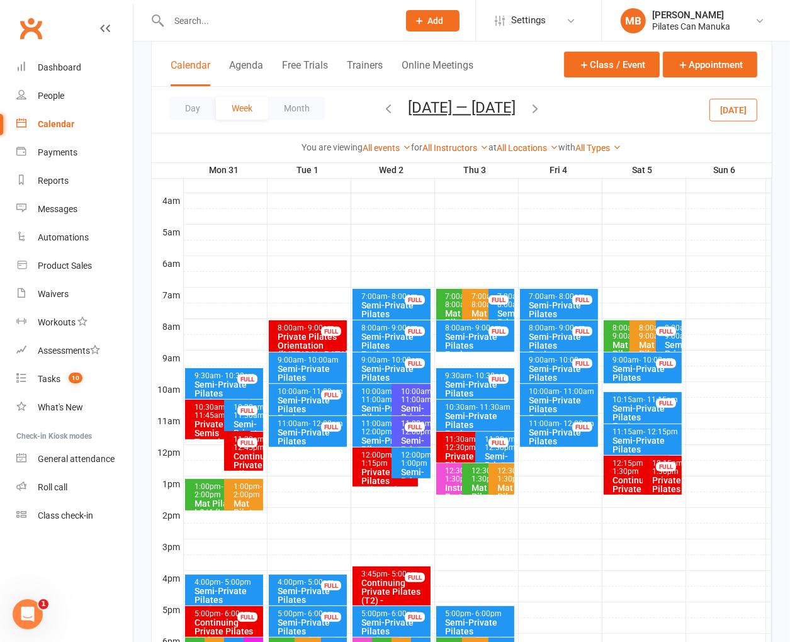
click at [542, 99] on button "button" at bounding box center [535, 110] width 14 height 22
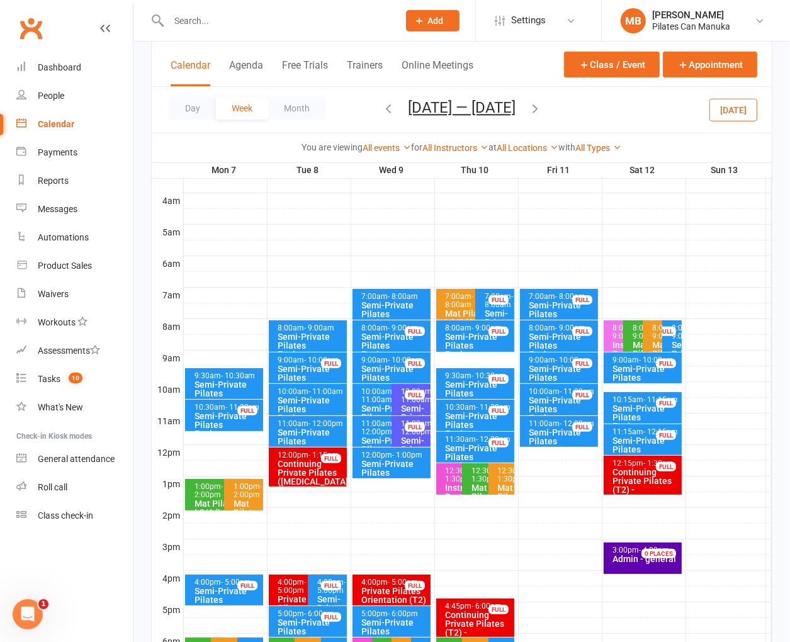
click at [296, 370] on div "Semi-Private Pilates Equipment" at bounding box center [311, 377] width 67 height 26
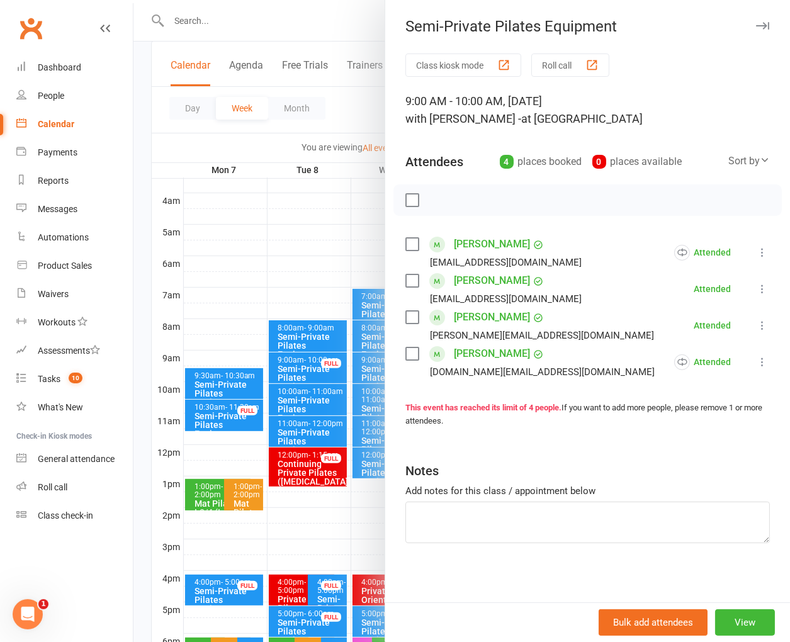
click at [509, 587] on div "Class kiosk mode Roll call 9:00 AM - 10:00 AM, [DATE] with [PERSON_NAME] - at S…" at bounding box center [587, 329] width 405 height 553
click at [239, 152] on div at bounding box center [461, 321] width 656 height 642
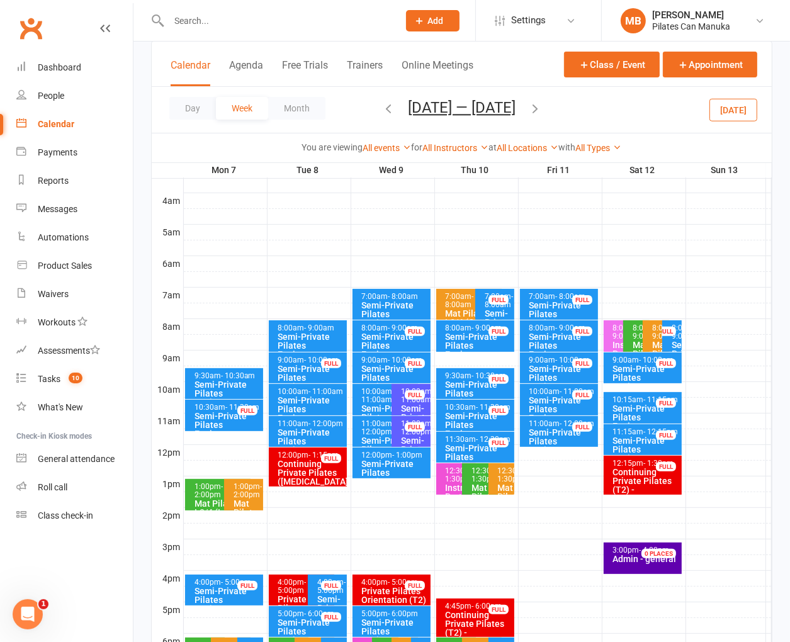
click at [473, 416] on div "Semi-Private Pilates Equipment" at bounding box center [478, 425] width 67 height 26
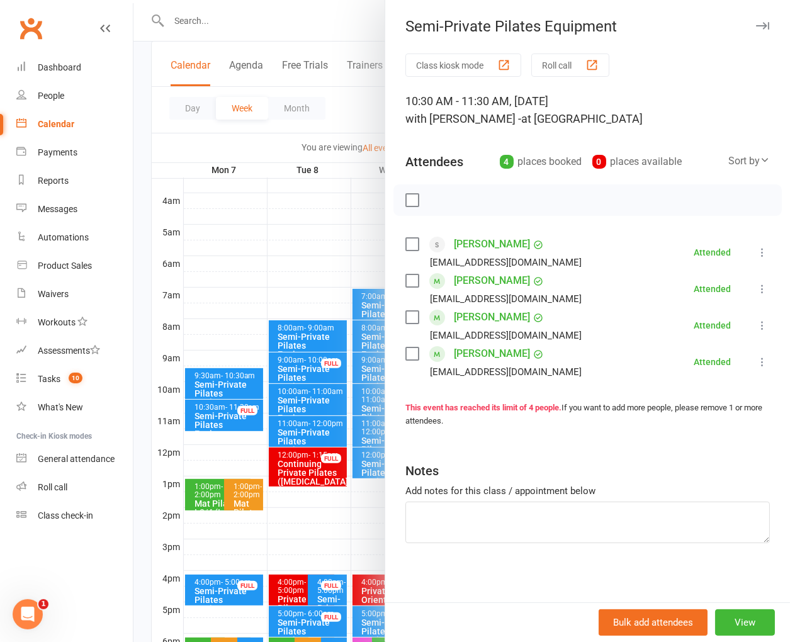
click at [536, 548] on div "Class kiosk mode Roll call 10:30 AM - 11:30 AM, [DATE] with [PERSON_NAME] - at …" at bounding box center [587, 329] width 405 height 553
click at [307, 215] on div at bounding box center [461, 321] width 656 height 642
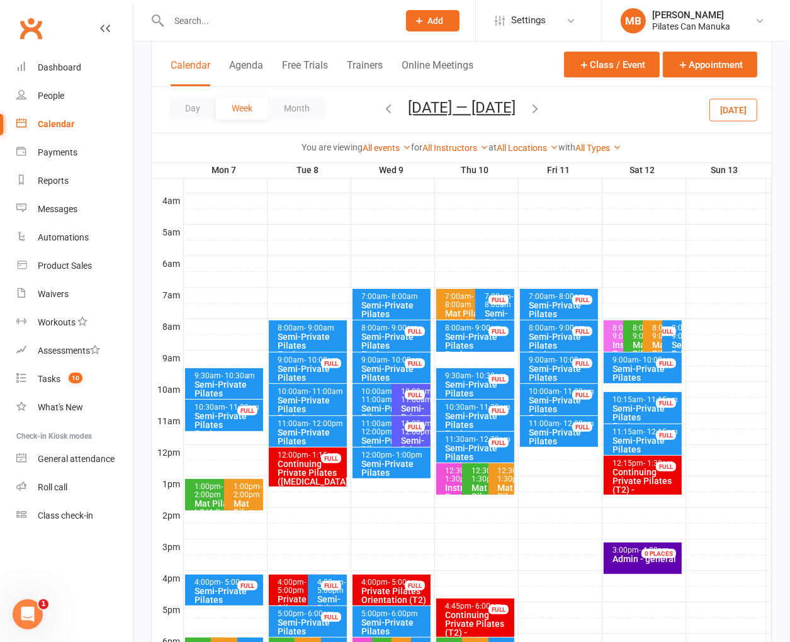
click at [526, 103] on span "[DATE] — [DATE] [DATE] Sun Mon Tue Wed Thu Fri Sat 29 30 31 01 02 03 04 05 06 0…" at bounding box center [461, 110] width 133 height 22
click at [535, 106] on icon "button" at bounding box center [535, 108] width 14 height 14
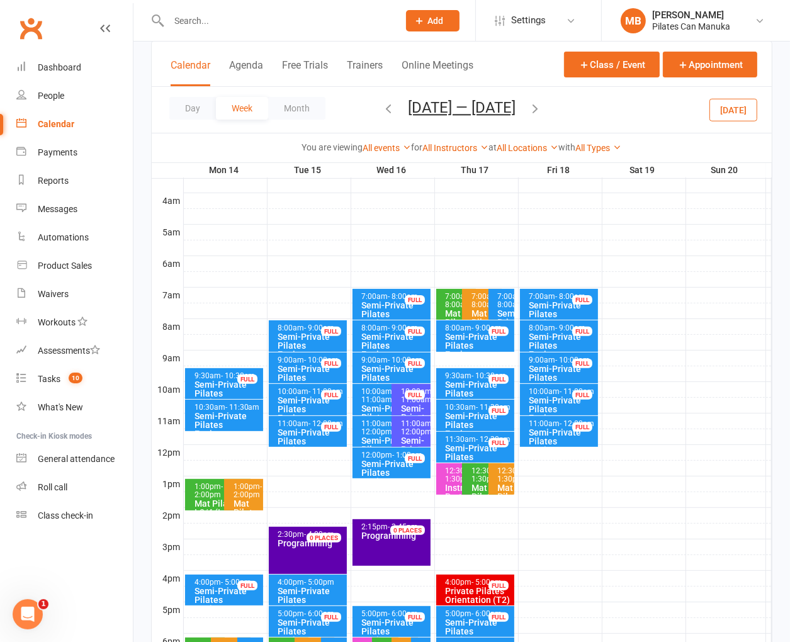
click at [295, 375] on div "Semi-Private Pilates Equipment" at bounding box center [311, 377] width 67 height 26
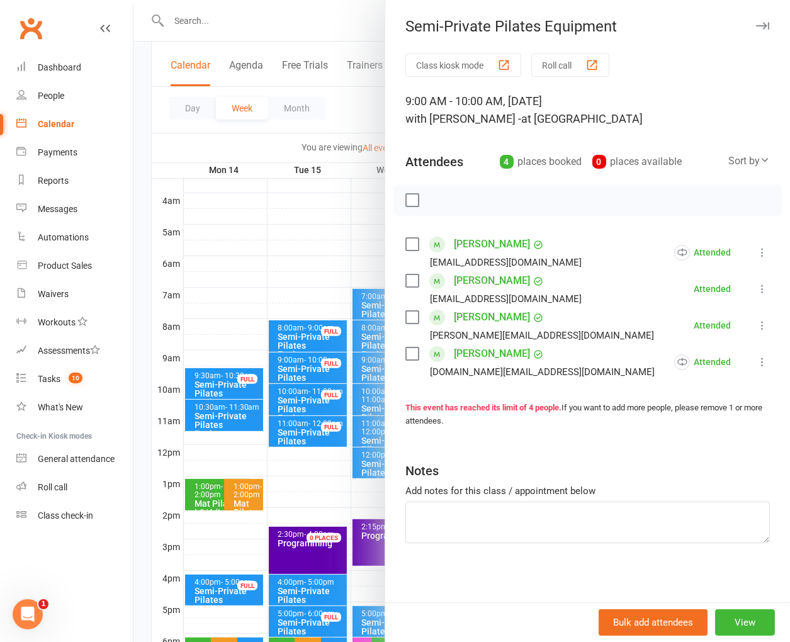
click at [652, 454] on div "Notes" at bounding box center [587, 468] width 364 height 31
click at [292, 13] on div at bounding box center [461, 321] width 656 height 642
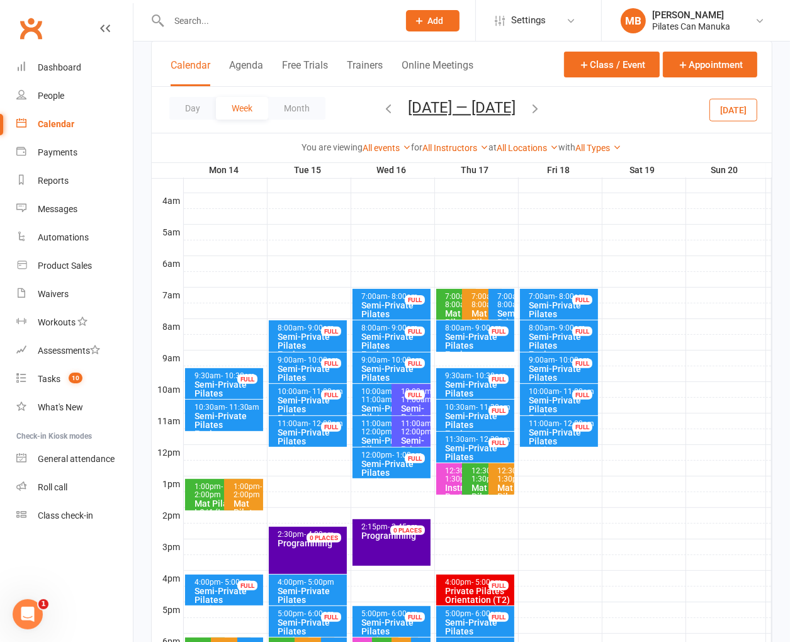
click at [478, 413] on div "Semi-Private Pilates Equipment" at bounding box center [478, 425] width 67 height 26
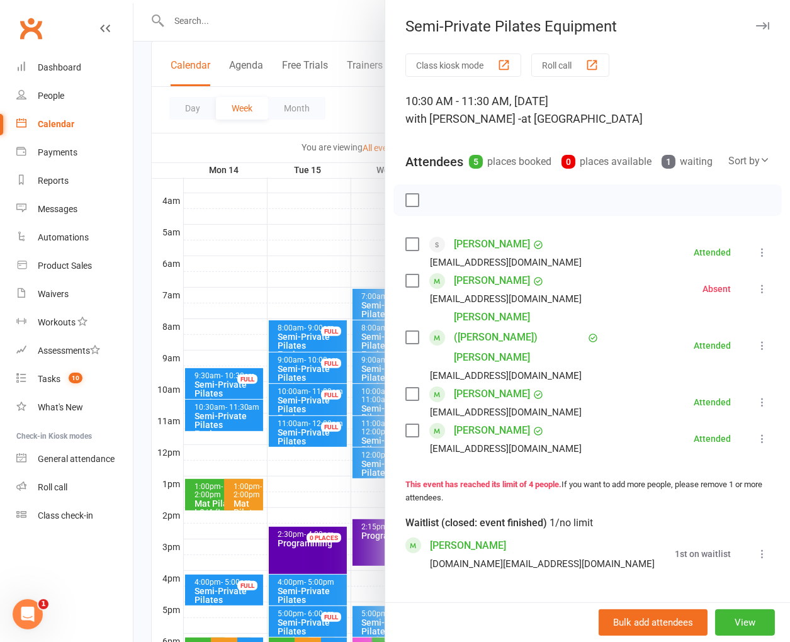
drag, startPoint x: 708, startPoint y: 45, endPoint x: 728, endPoint y: 51, distance: 21.1
click at [709, 45] on div "Semi-Private Pilates Equipment Class kiosk mode Roll call 10:30 AM - 11:30 AM, …" at bounding box center [587, 321] width 405 height 642
click at [251, 144] on div at bounding box center [461, 321] width 656 height 642
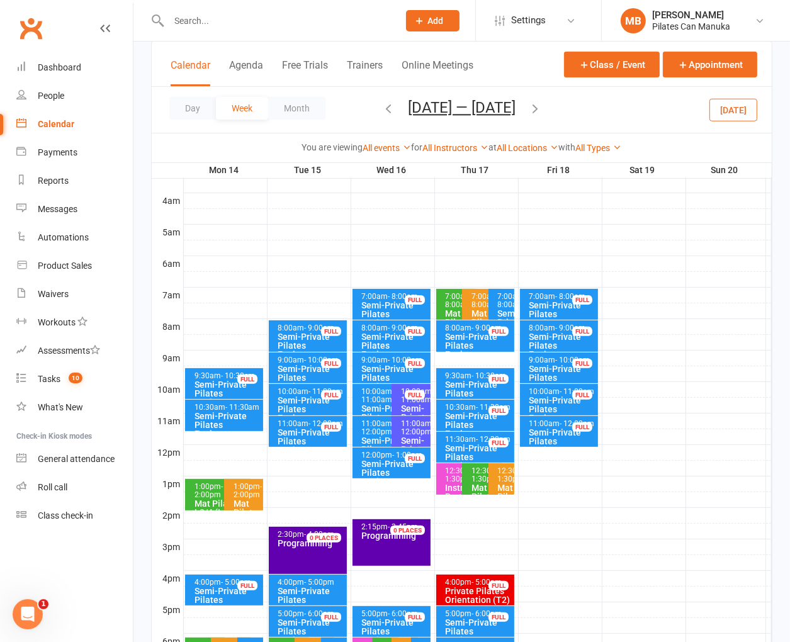
click at [539, 105] on icon "button" at bounding box center [535, 108] width 14 height 14
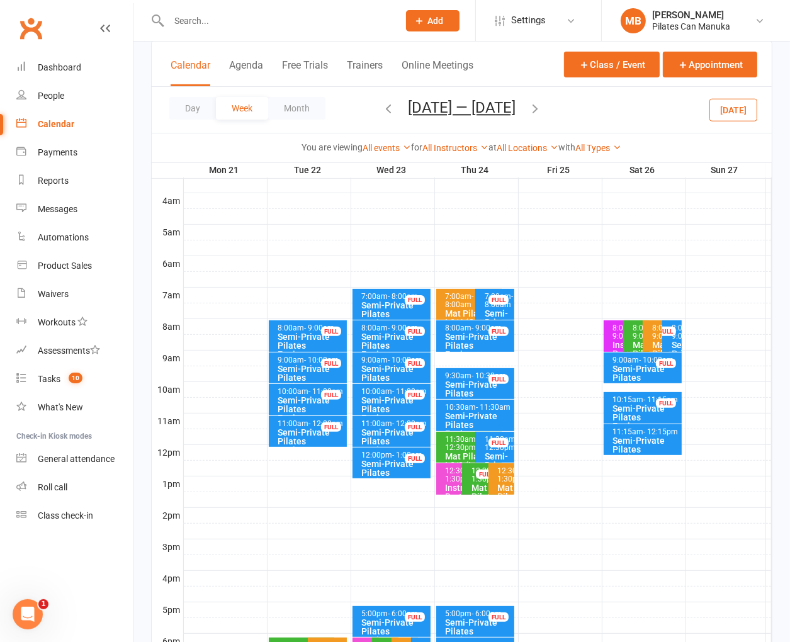
click at [296, 364] on div "Semi-Private Pilates Equipment" at bounding box center [311, 377] width 67 height 26
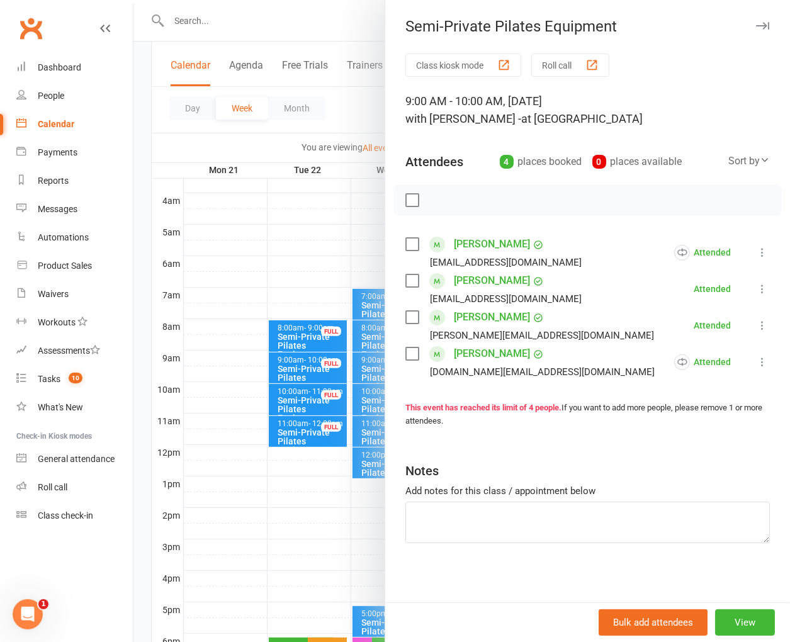
click at [674, 205] on div at bounding box center [587, 199] width 388 height 31
drag, startPoint x: 273, startPoint y: 149, endPoint x: 339, endPoint y: 175, distance: 71.5
click at [271, 147] on div at bounding box center [461, 321] width 656 height 642
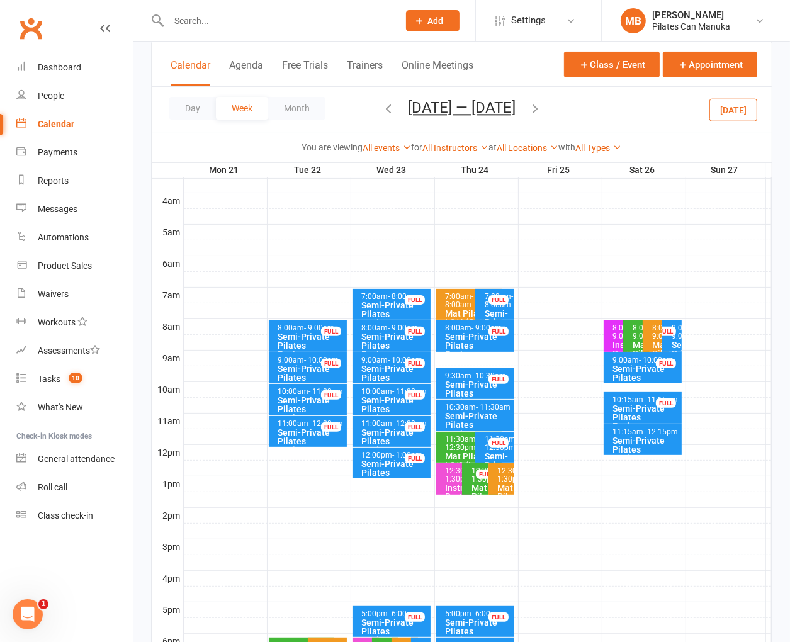
click at [467, 415] on div "Semi-Private Pilates Equipment" at bounding box center [478, 425] width 67 height 26
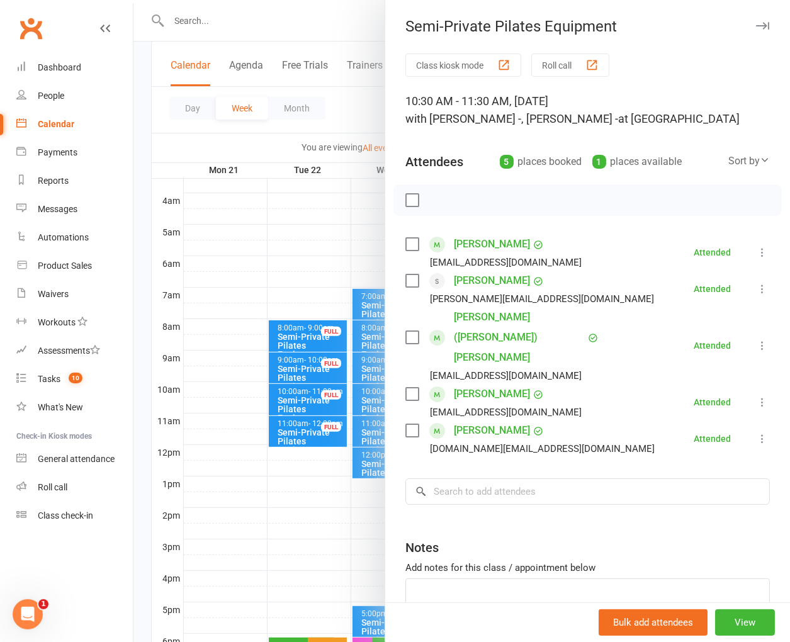
click at [658, 420] on li "[PERSON_NAME] [DOMAIN_NAME][EMAIL_ADDRESS][DOMAIN_NAME] Attended More info Remo…" at bounding box center [587, 438] width 364 height 37
click at [320, 148] on div at bounding box center [461, 321] width 656 height 642
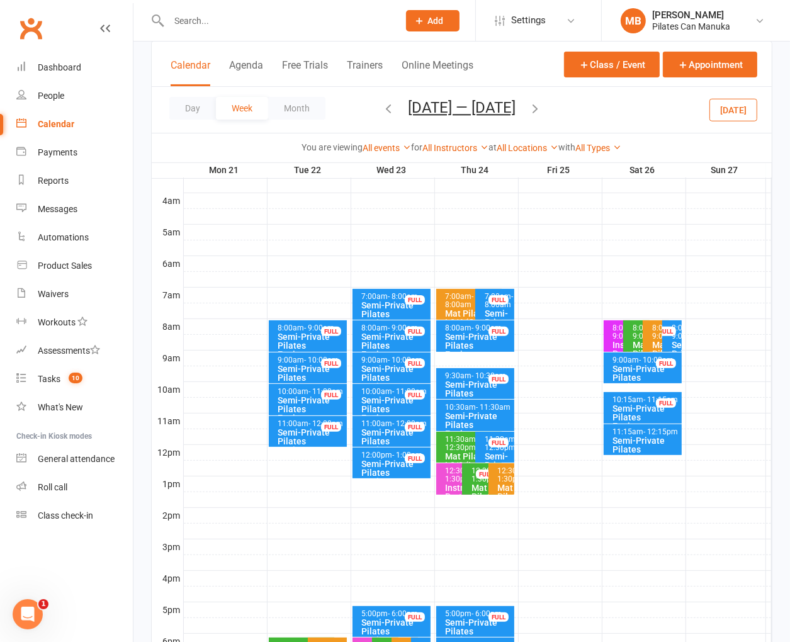
click at [534, 101] on icon "button" at bounding box center [535, 108] width 14 height 14
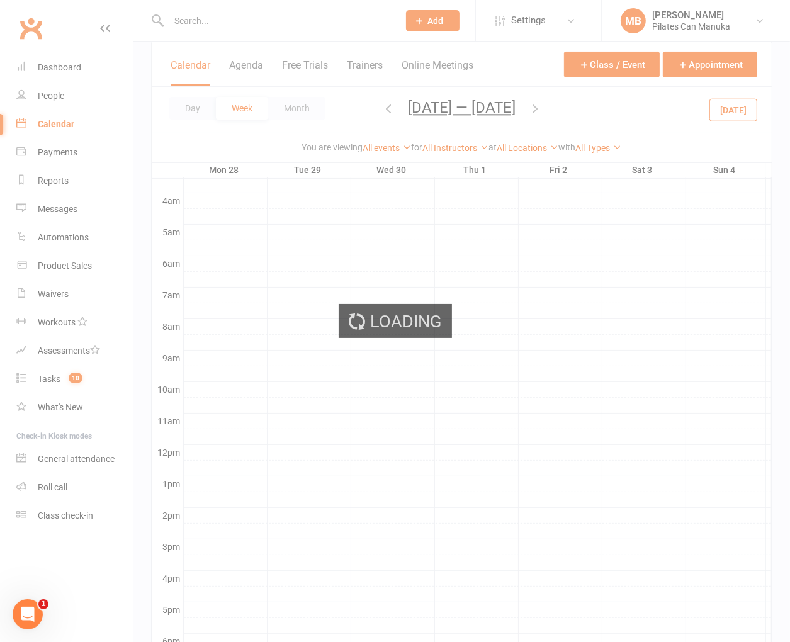
click at [541, 108] on div "Loading" at bounding box center [395, 321] width 790 height 642
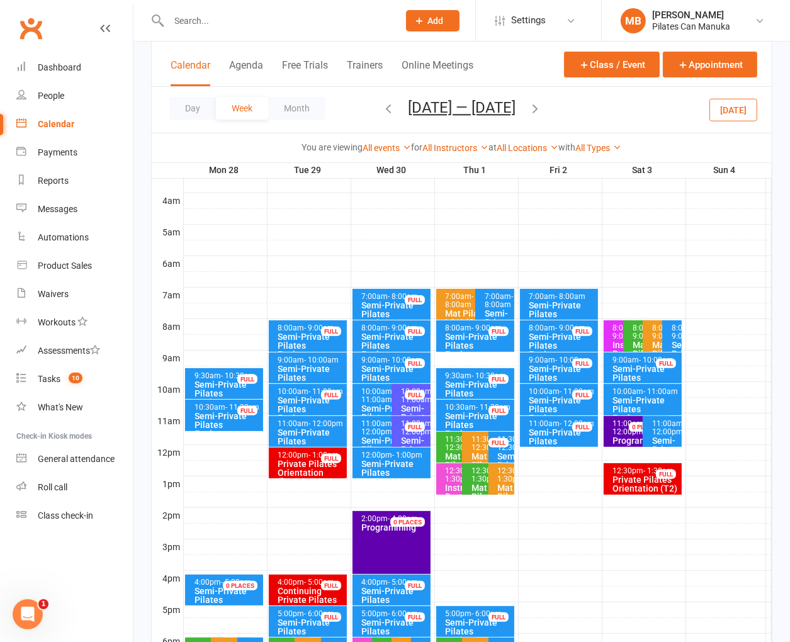
click at [303, 401] on div "Semi-Private Pilates Equipment" at bounding box center [311, 409] width 67 height 26
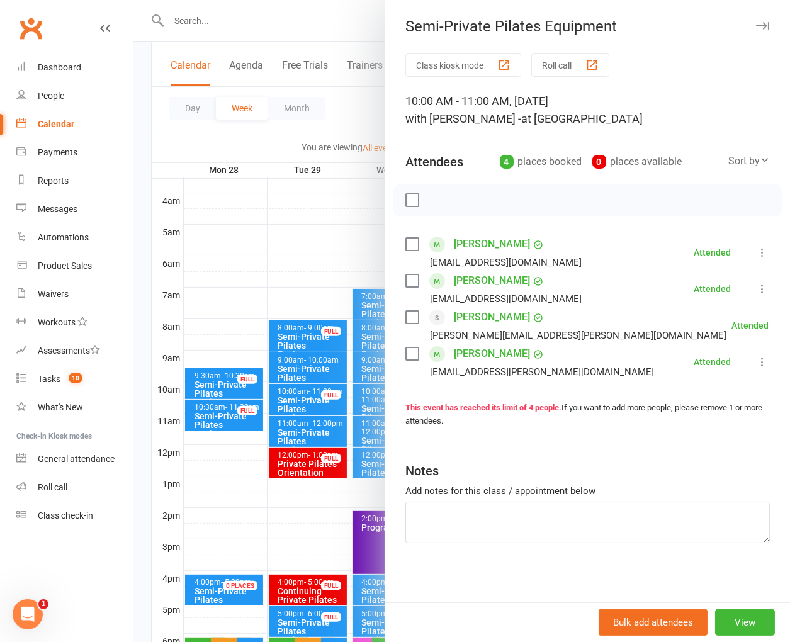
click at [286, 361] on div at bounding box center [461, 321] width 656 height 642
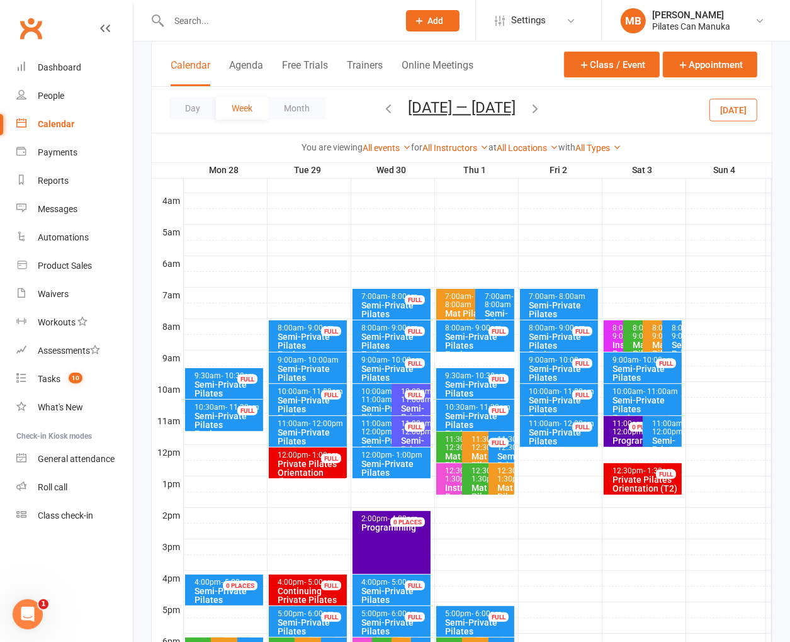
click at [291, 360] on div "9:00am - 10:00am" at bounding box center [311, 360] width 67 height 8
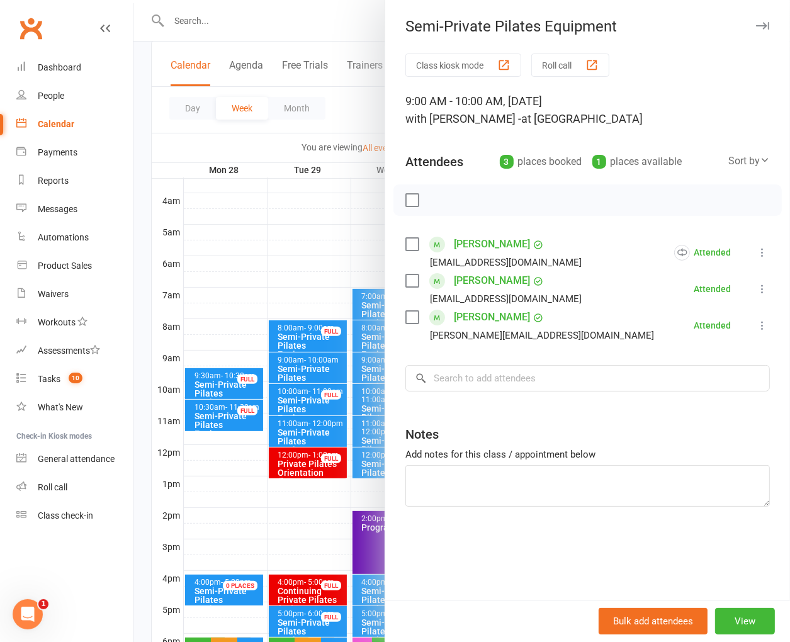
click at [640, 442] on div "Notes" at bounding box center [587, 431] width 364 height 31
click at [344, 129] on div at bounding box center [461, 321] width 656 height 642
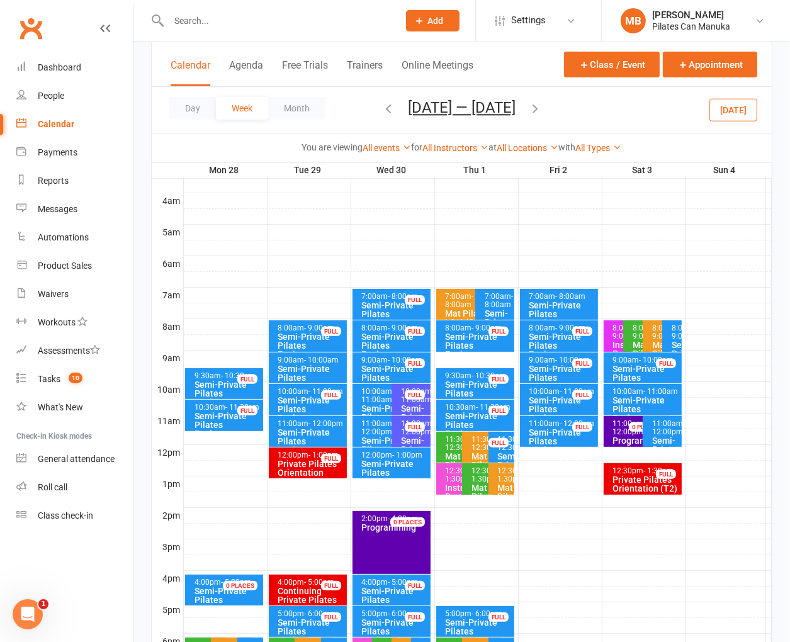
click at [464, 406] on div "10:30am - 11:30am" at bounding box center [478, 407] width 67 height 8
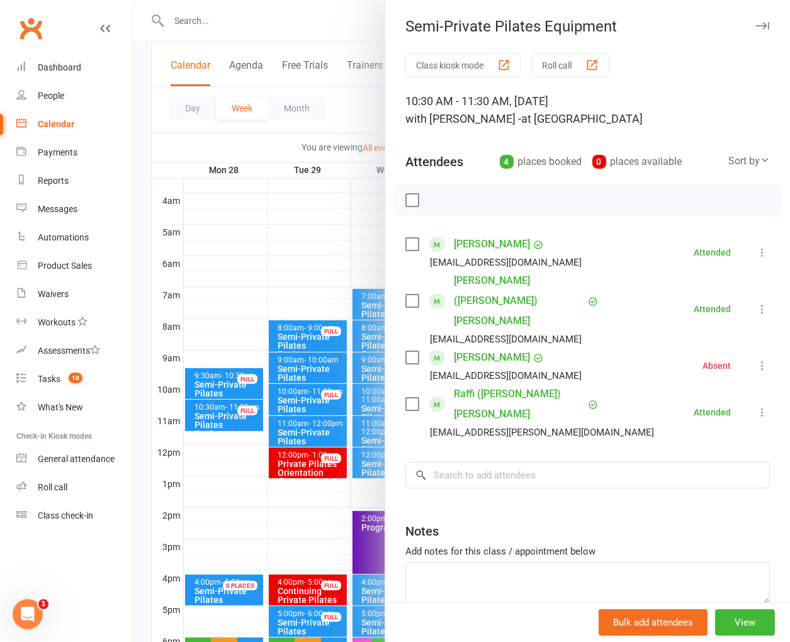
drag, startPoint x: 613, startPoint y: 472, endPoint x: 482, endPoint y: 377, distance: 161.8
click at [613, 513] on div "Notes" at bounding box center [587, 528] width 364 height 31
click at [249, 137] on div at bounding box center [461, 321] width 656 height 642
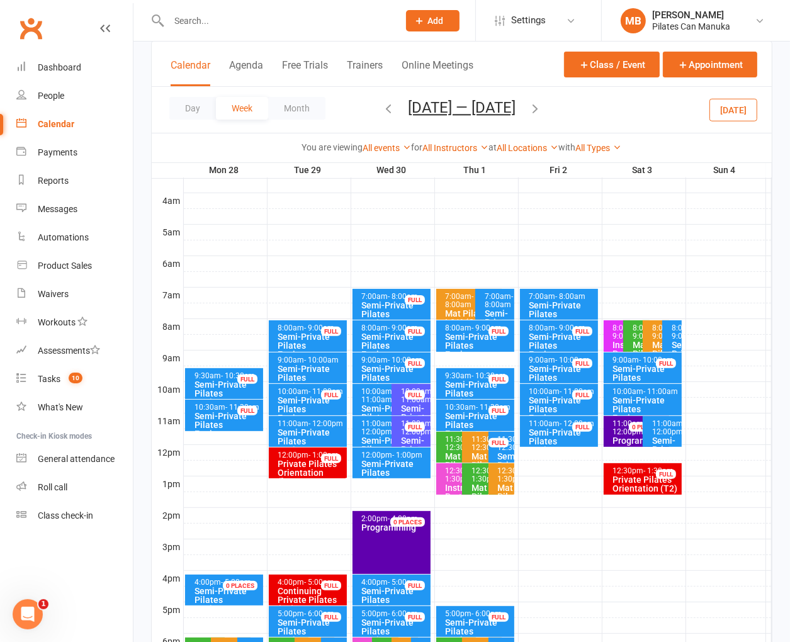
click at [542, 104] on icon "button" at bounding box center [535, 108] width 14 height 14
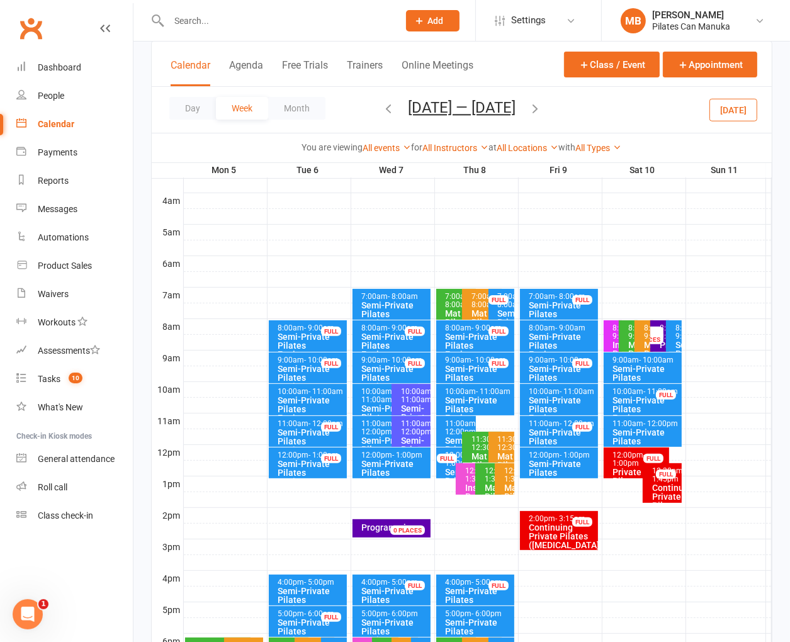
click at [293, 371] on div "Semi-Private Pilates Equipment" at bounding box center [311, 377] width 67 height 26
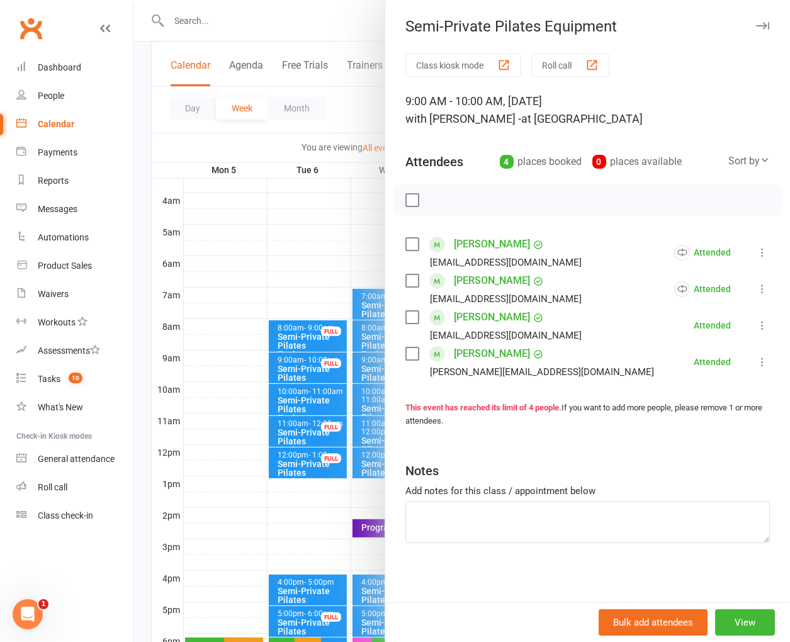
drag, startPoint x: 558, startPoint y: 466, endPoint x: 470, endPoint y: 356, distance: 140.7
click at [558, 466] on div "Notes" at bounding box center [587, 468] width 364 height 31
click at [289, 132] on div at bounding box center [461, 321] width 656 height 642
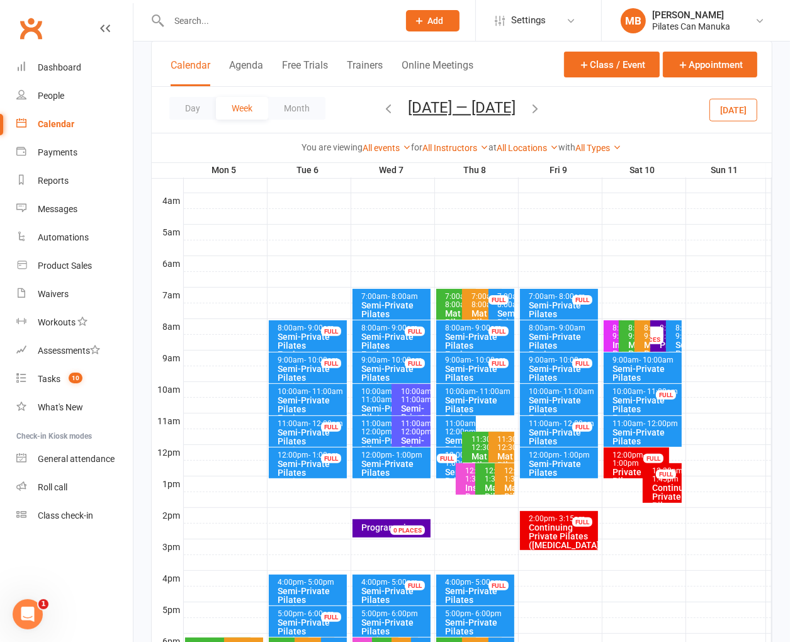
click at [534, 106] on icon "button" at bounding box center [535, 108] width 14 height 14
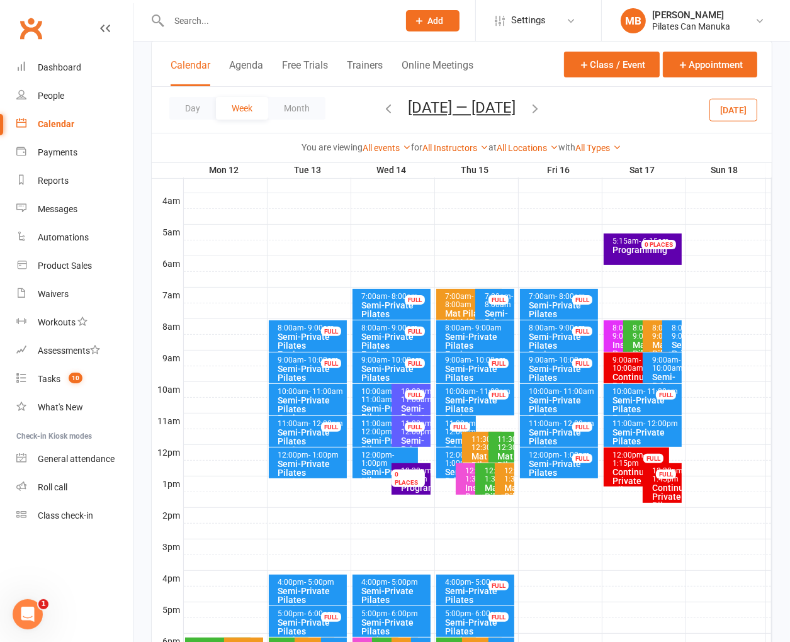
click at [464, 402] on div "Semi-Private Pilates Equipment" at bounding box center [478, 409] width 67 height 26
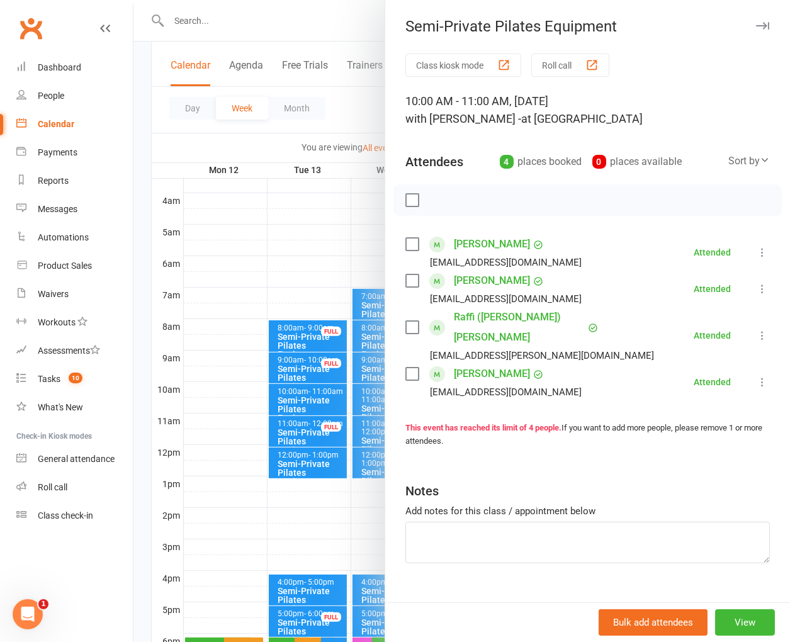
drag, startPoint x: 569, startPoint y: 470, endPoint x: 400, endPoint y: 345, distance: 210.6
click at [569, 473] on div "Notes" at bounding box center [587, 488] width 364 height 31
click at [312, 152] on div at bounding box center [461, 321] width 656 height 642
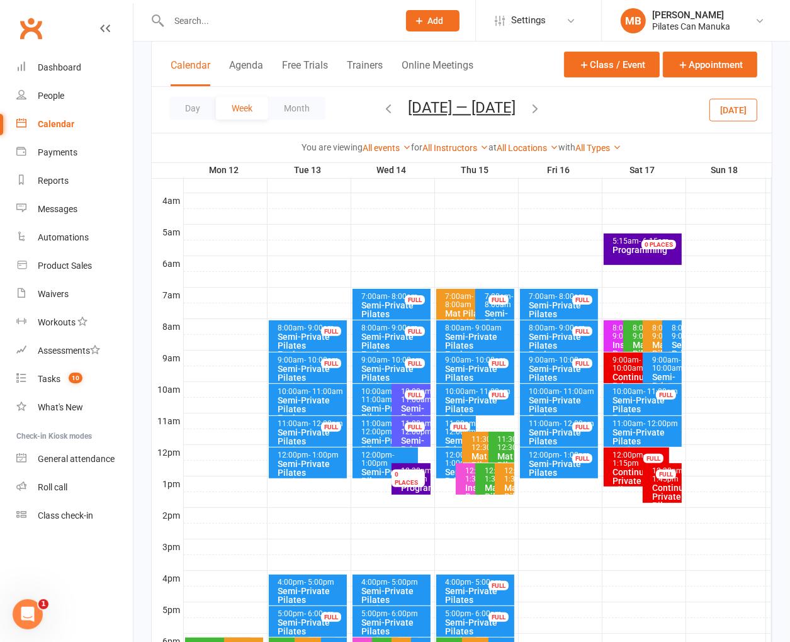
click at [542, 109] on icon "button" at bounding box center [535, 108] width 14 height 14
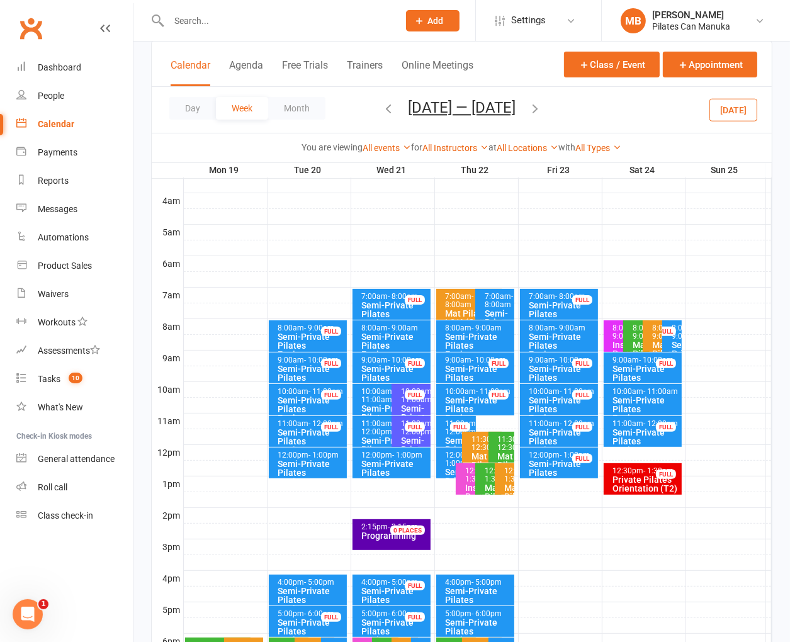
click at [301, 378] on div "Semi-Private Pilates Equipment" at bounding box center [311, 377] width 67 height 26
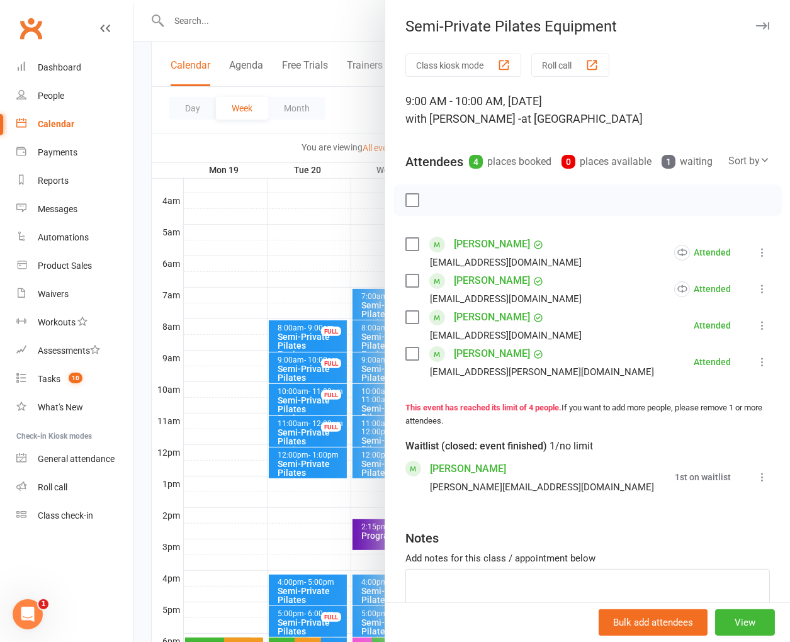
click at [632, 459] on div "Waitlist (closed: event finished) 1/no limit" at bounding box center [587, 443] width 364 height 31
click at [305, 136] on div at bounding box center [461, 321] width 656 height 642
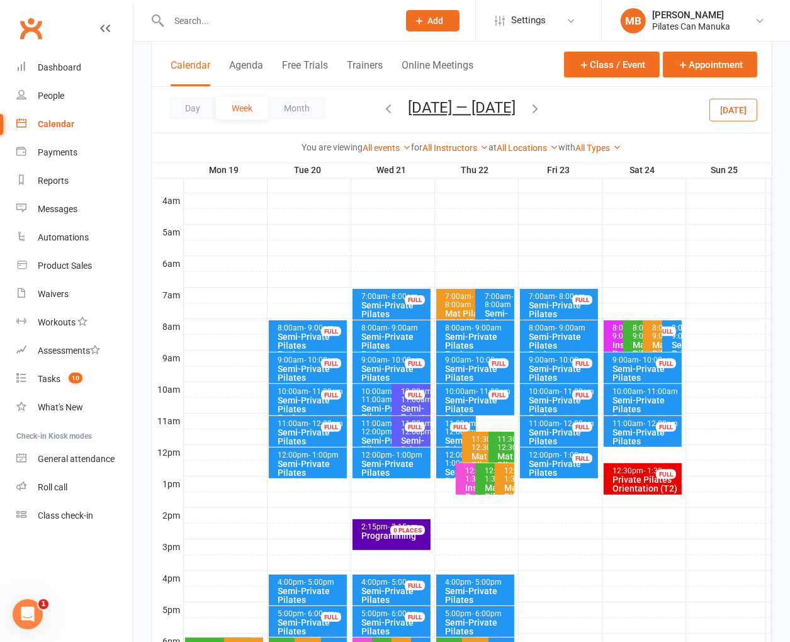
click at [468, 393] on div "10:00am - 11:00am" at bounding box center [478, 392] width 67 height 8
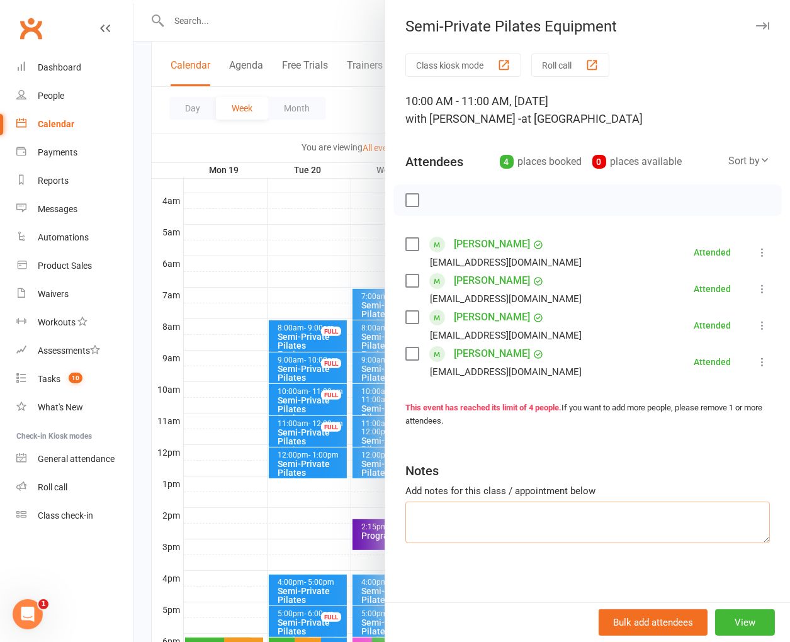
click at [455, 539] on textarea at bounding box center [587, 523] width 364 height 42
click at [267, 121] on div at bounding box center [461, 321] width 656 height 642
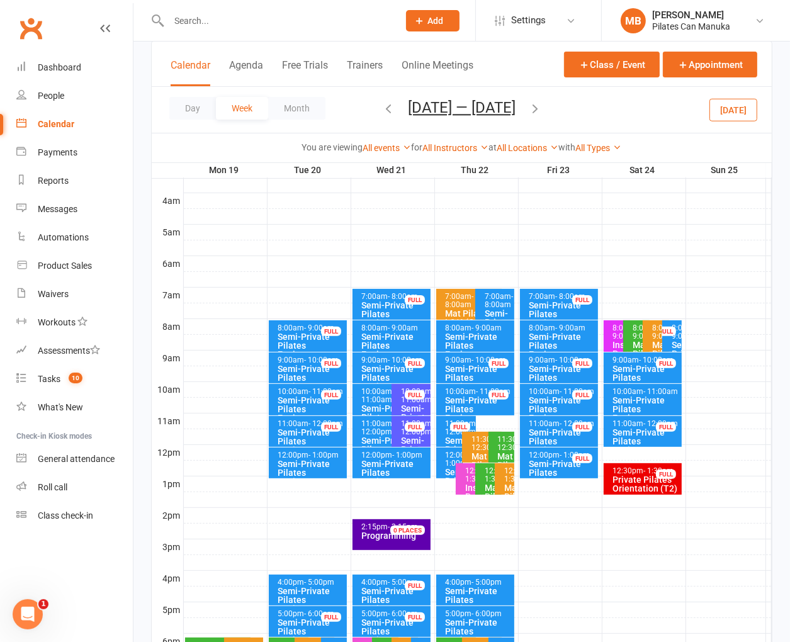
click at [638, 430] on div "Semi-Private Pilates Equipment" at bounding box center [645, 441] width 67 height 26
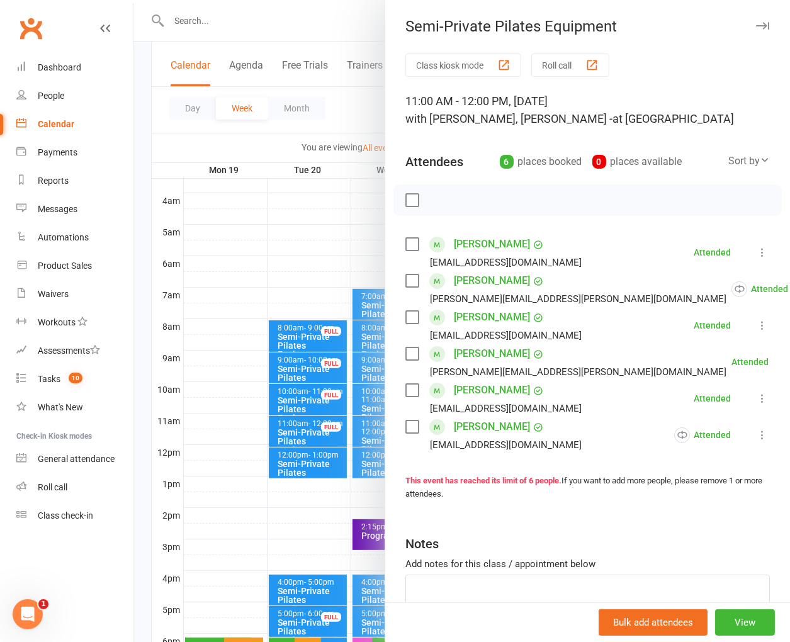
drag, startPoint x: 534, startPoint y: 502, endPoint x: 513, endPoint y: 483, distance: 28.1
click at [534, 502] on div "Class kiosk mode Roll call 11:00 AM - 12:00 PM, [DATE] with [PERSON_NAME], [PER…" at bounding box center [587, 366] width 405 height 626
click at [252, 134] on div at bounding box center [461, 321] width 656 height 642
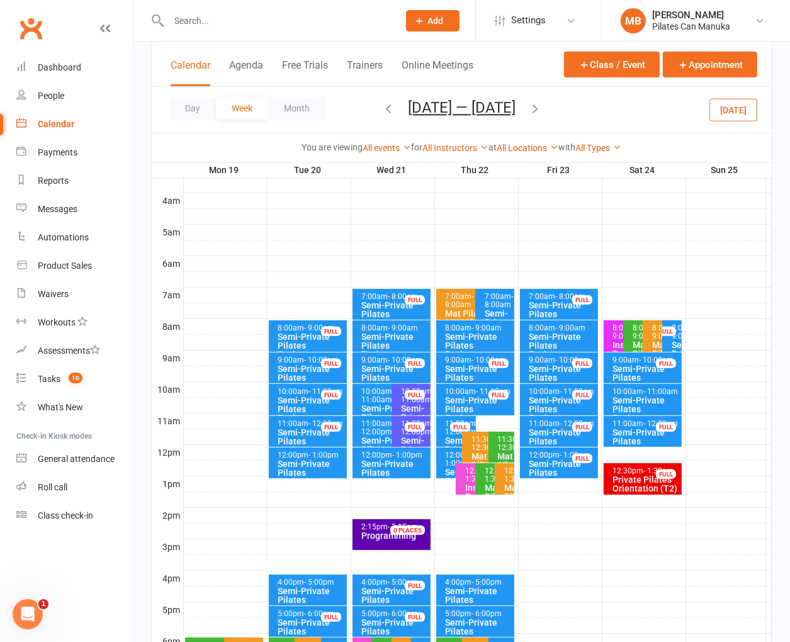
click at [528, 106] on span "[DATE] — [DATE] [DATE] Sun Mon Tue Wed Thu Fri Sat 29 30 31 01 02 03 04 05 06 0…" at bounding box center [461, 110] width 133 height 22
click at [536, 107] on icon "button" at bounding box center [535, 108] width 14 height 14
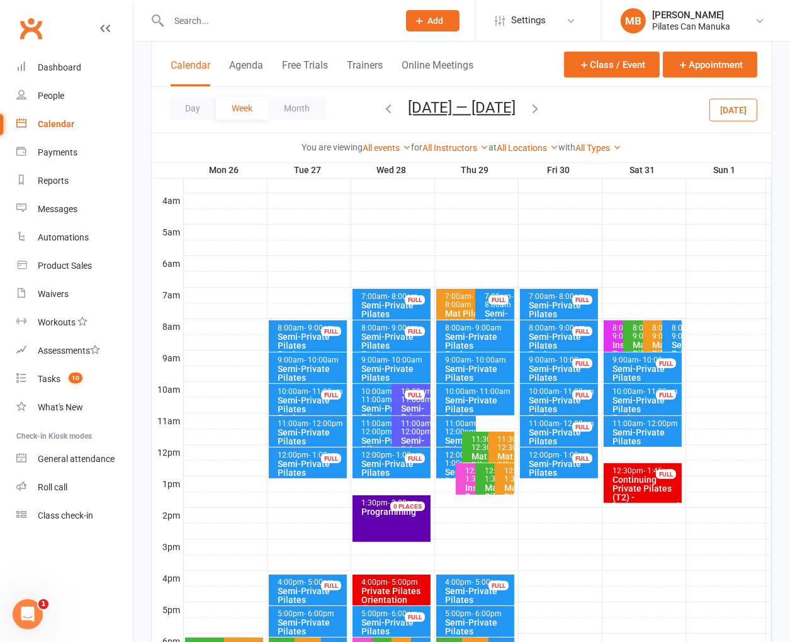
click at [305, 366] on div "Semi-Private Pilates Equipment" at bounding box center [311, 377] width 67 height 26
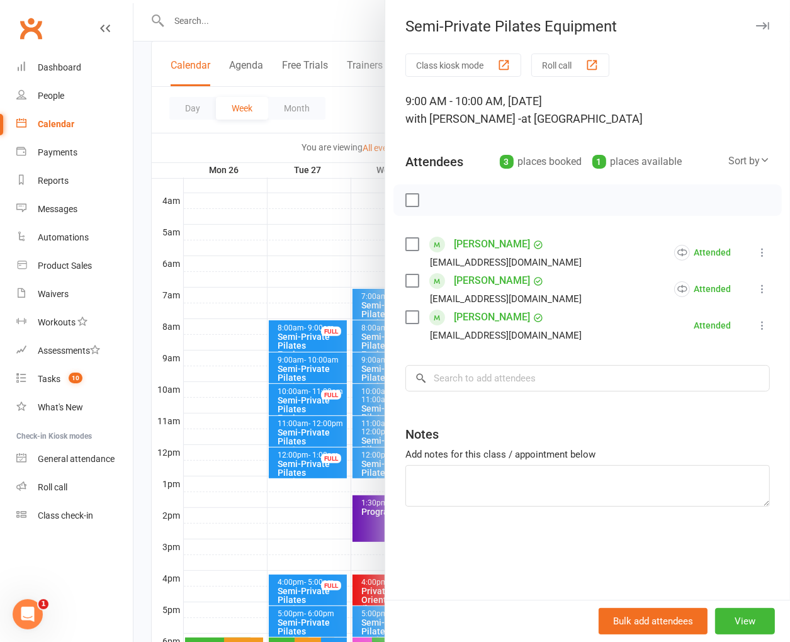
drag, startPoint x: 567, startPoint y: 541, endPoint x: 373, endPoint y: 298, distance: 311.7
click at [567, 541] on div "Class kiosk mode Roll call 9:00 AM - 10:00 AM, [DATE] with [PERSON_NAME] - at S…" at bounding box center [587, 326] width 405 height 546
click at [269, 190] on div at bounding box center [461, 321] width 656 height 642
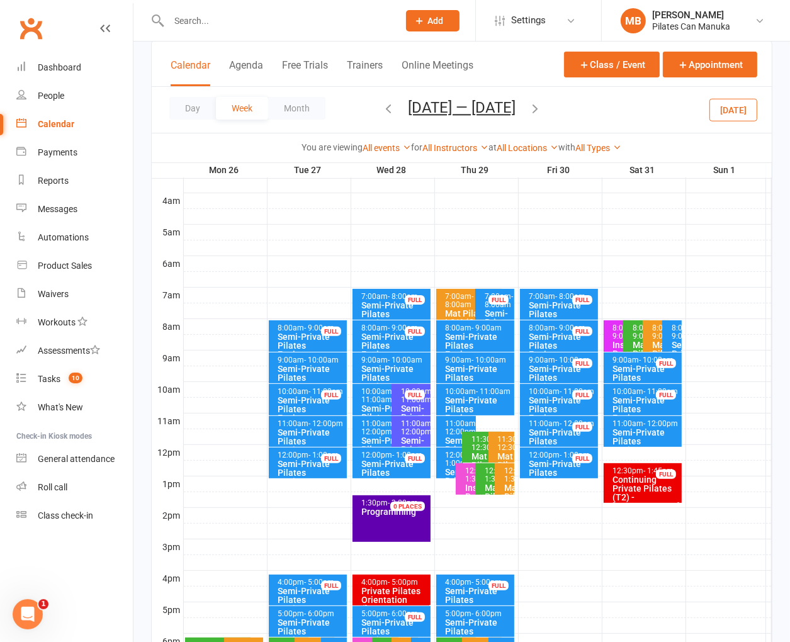
click at [473, 390] on div "10:00am - 11:00am" at bounding box center [478, 392] width 67 height 8
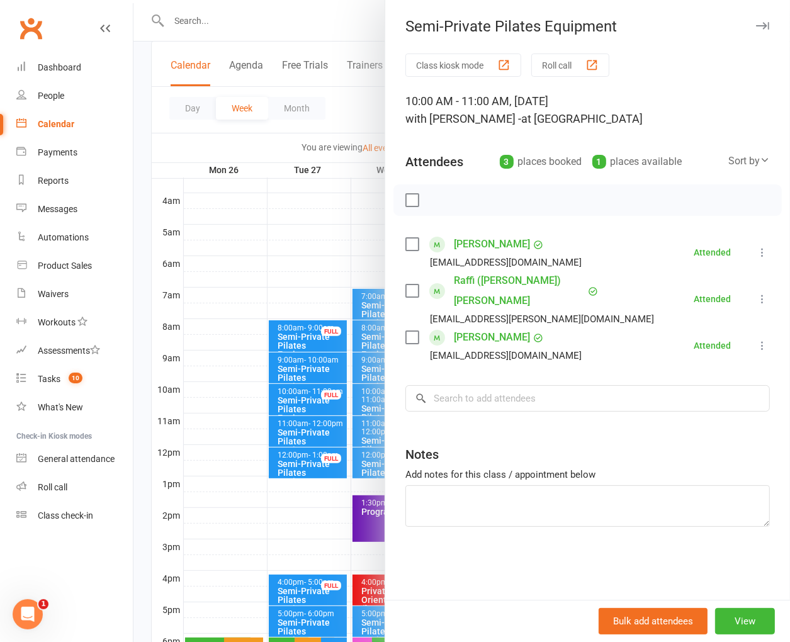
click at [562, 558] on div "Class kiosk mode Roll call 10:00 AM - 11:00 AM, [DATE] with [PERSON_NAME] - at …" at bounding box center [587, 326] width 405 height 546
click at [278, 152] on div at bounding box center [461, 321] width 656 height 642
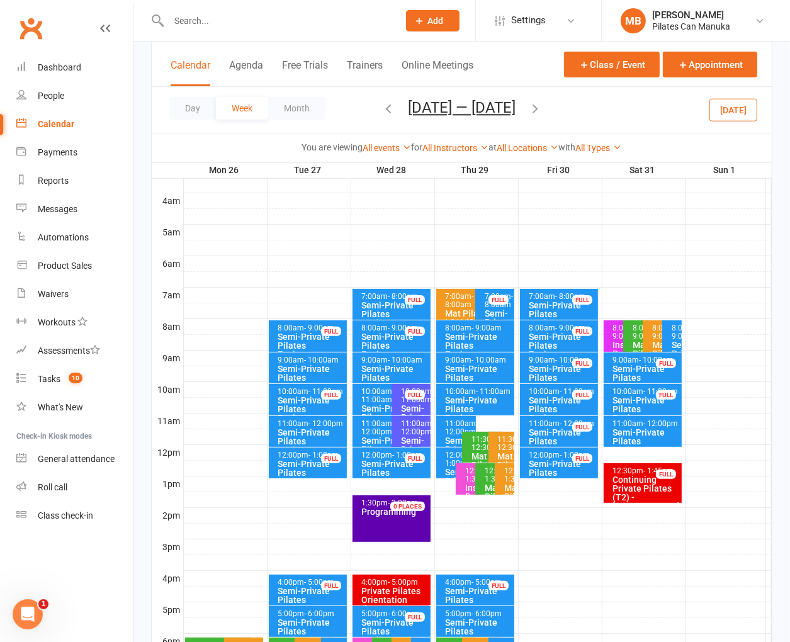
click at [542, 110] on icon "button" at bounding box center [535, 108] width 14 height 14
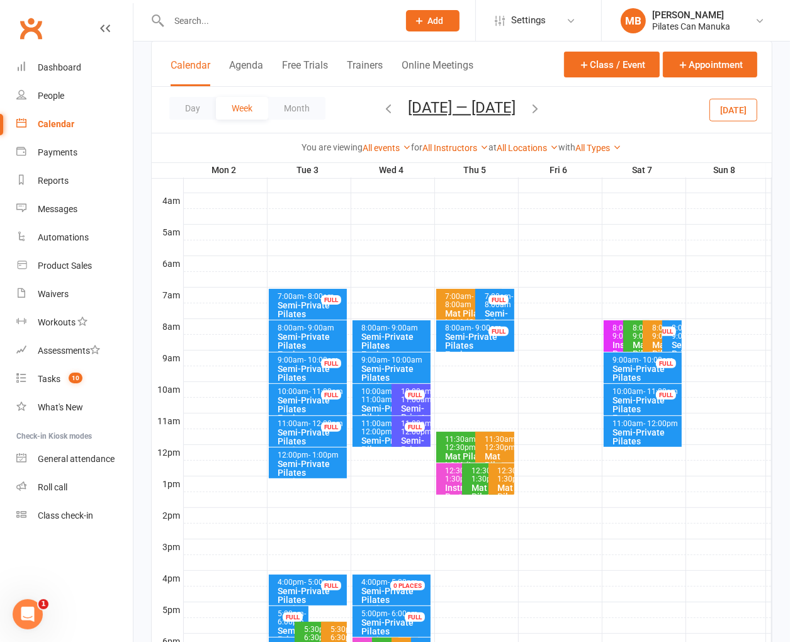
click at [301, 368] on div "Semi-Private Pilates Equipment" at bounding box center [311, 377] width 67 height 26
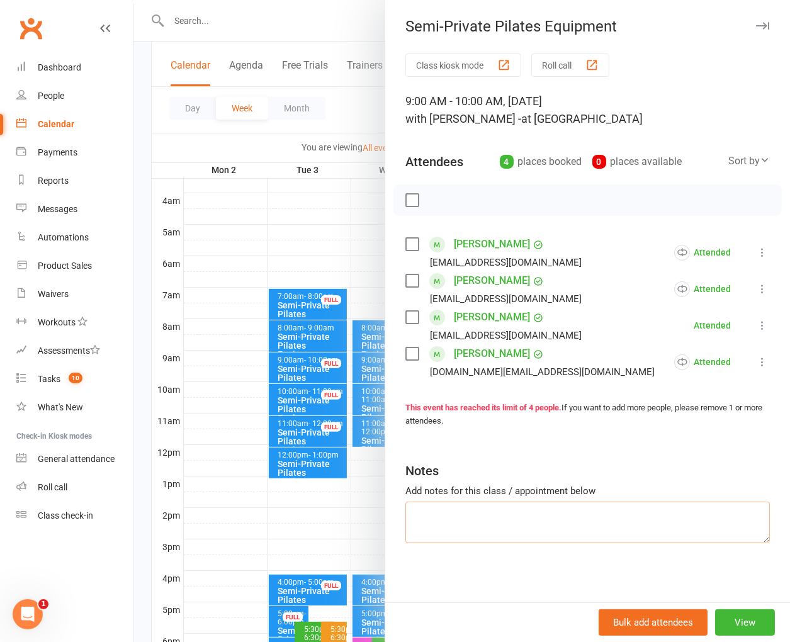
drag, startPoint x: 498, startPoint y: 534, endPoint x: 505, endPoint y: 534, distance: 6.9
click at [498, 534] on textarea at bounding box center [587, 523] width 364 height 42
click at [222, 121] on div at bounding box center [461, 321] width 656 height 642
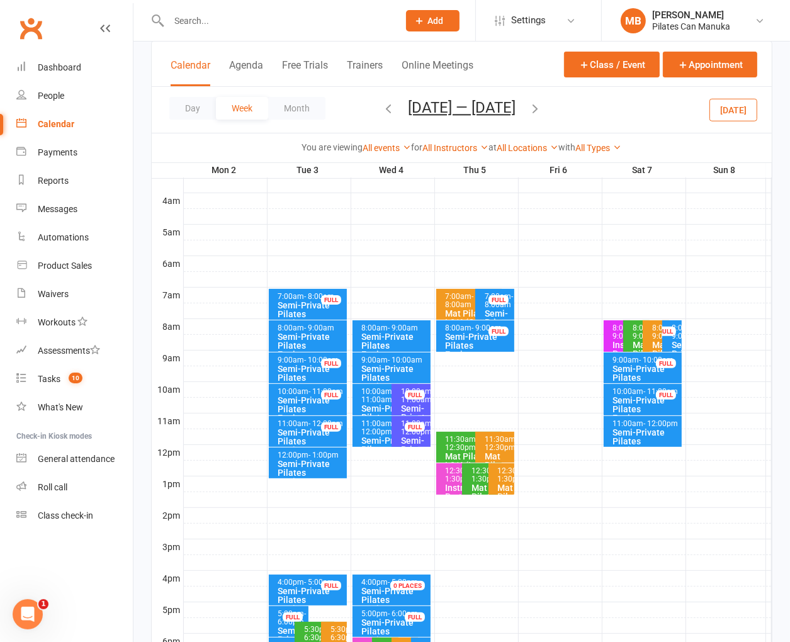
click at [530, 113] on icon "button" at bounding box center [535, 108] width 14 height 14
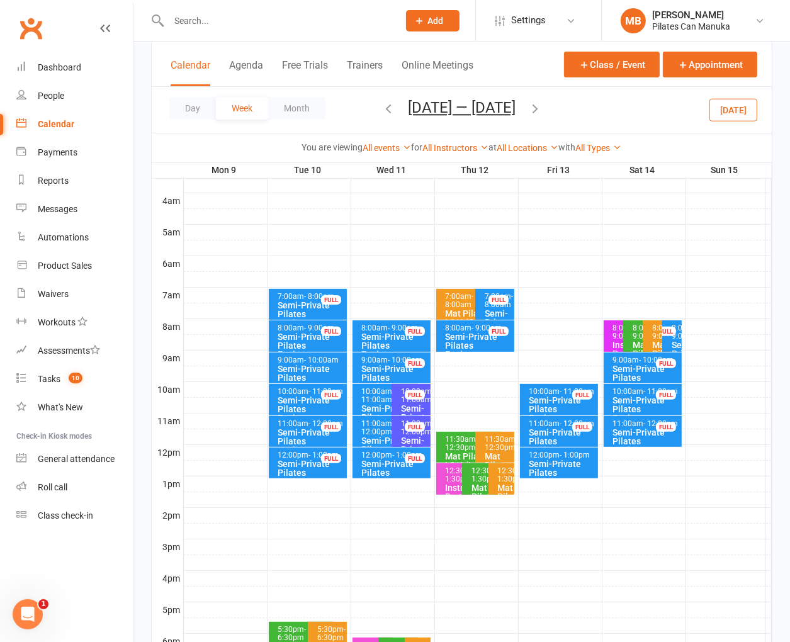
click at [297, 364] on div "Semi-Private Pilates Equipment" at bounding box center [311, 377] width 67 height 26
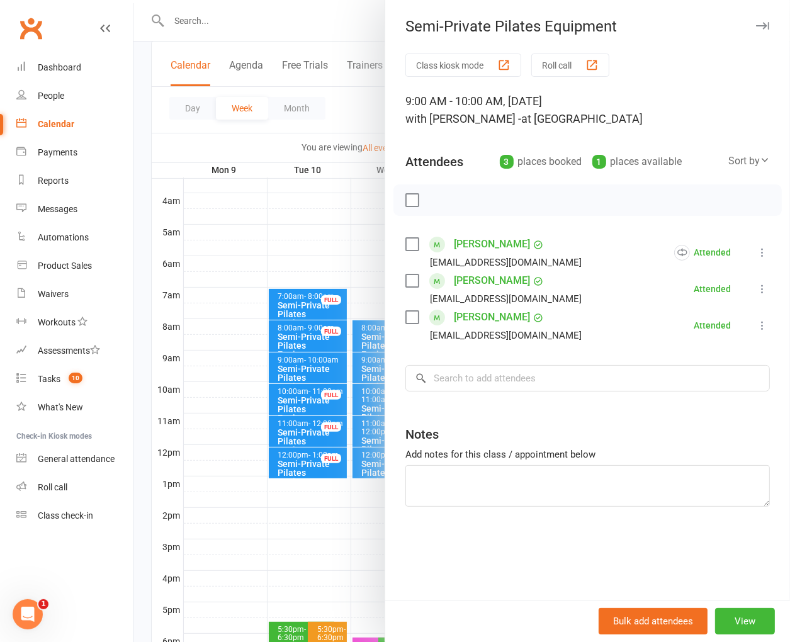
drag, startPoint x: 573, startPoint y: 556, endPoint x: 402, endPoint y: 198, distance: 396.9
click at [573, 549] on div "Class kiosk mode Roll call 9:00 AM - 10:00 AM, [DATE] with [PERSON_NAME] - at S…" at bounding box center [587, 326] width 405 height 546
click at [286, 138] on div at bounding box center [461, 321] width 656 height 642
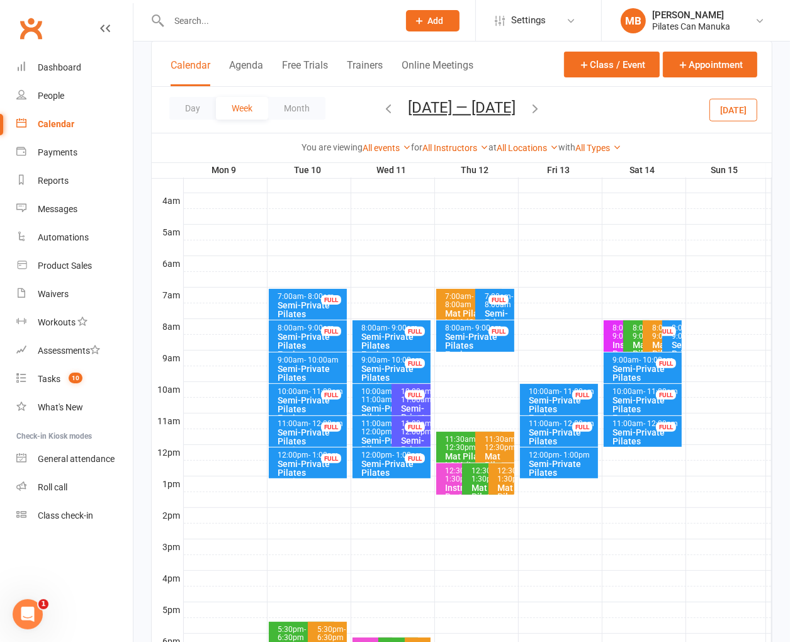
click at [532, 105] on icon "button" at bounding box center [535, 108] width 14 height 14
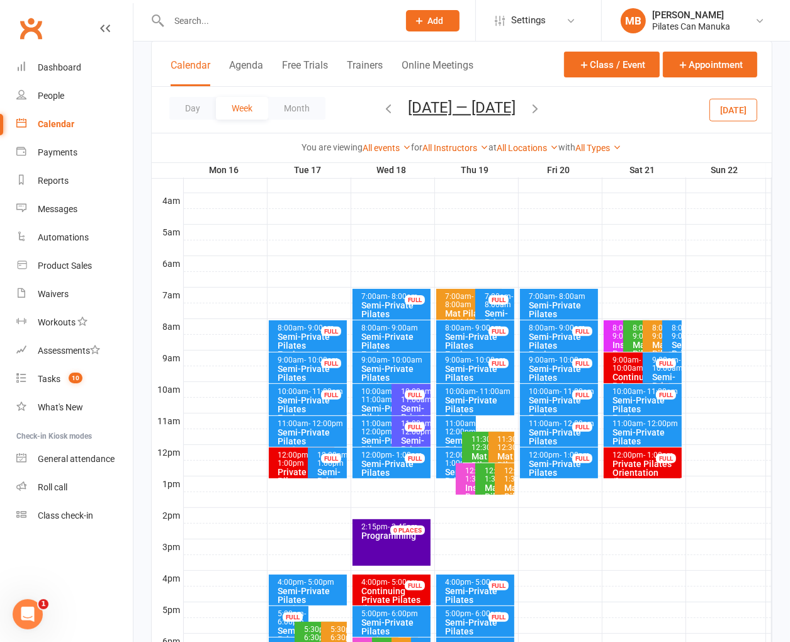
click at [301, 369] on div "Semi-Private Pilates Equipment" at bounding box center [311, 377] width 67 height 26
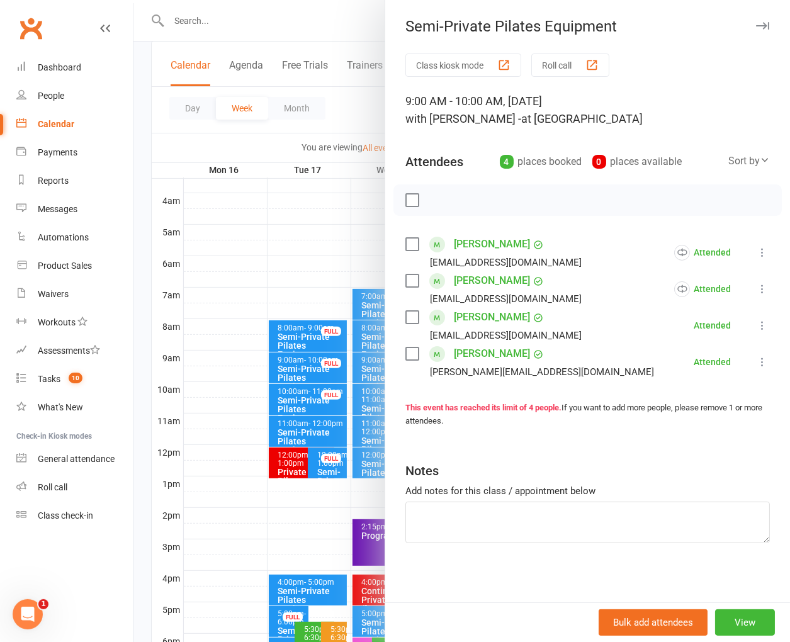
drag, startPoint x: 598, startPoint y: 575, endPoint x: 539, endPoint y: 421, distance: 165.2
click at [598, 568] on div "Class kiosk mode Roll call 9:00 AM - 10:00 AM, [DATE] with [PERSON_NAME] - at S…" at bounding box center [587, 329] width 405 height 553
click at [334, 149] on div at bounding box center [461, 321] width 656 height 642
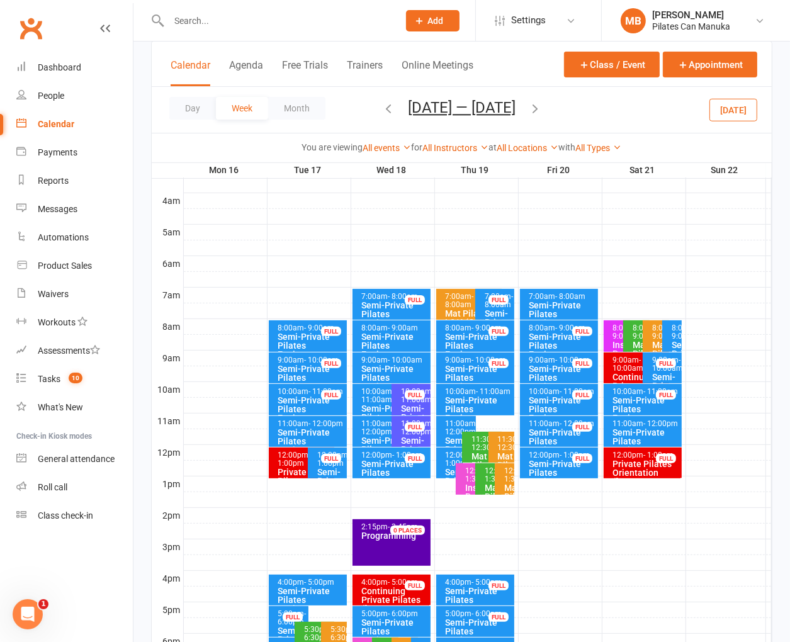
click at [456, 391] on div "10:00am - 11:00am" at bounding box center [478, 392] width 67 height 8
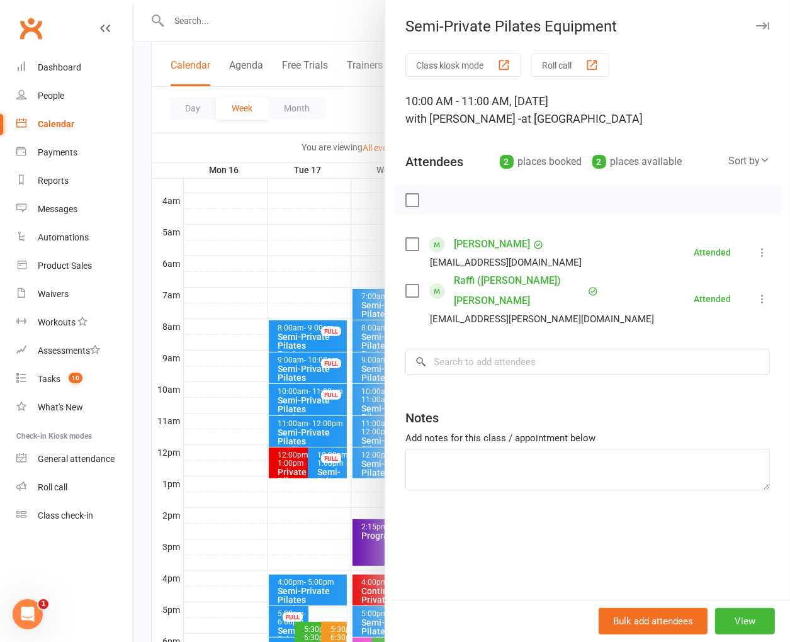
click at [501, 561] on div "Class kiosk mode Roll call 10:00 AM - 11:00 AM, [DATE] with [PERSON_NAME] - at …" at bounding box center [587, 326] width 405 height 546
click at [305, 134] on div at bounding box center [461, 321] width 656 height 642
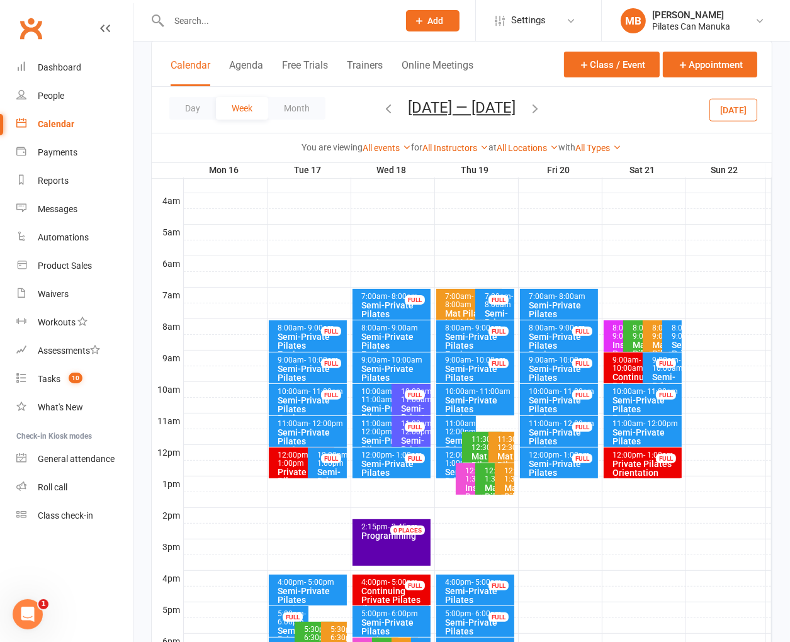
click at [541, 107] on icon "button" at bounding box center [535, 108] width 14 height 14
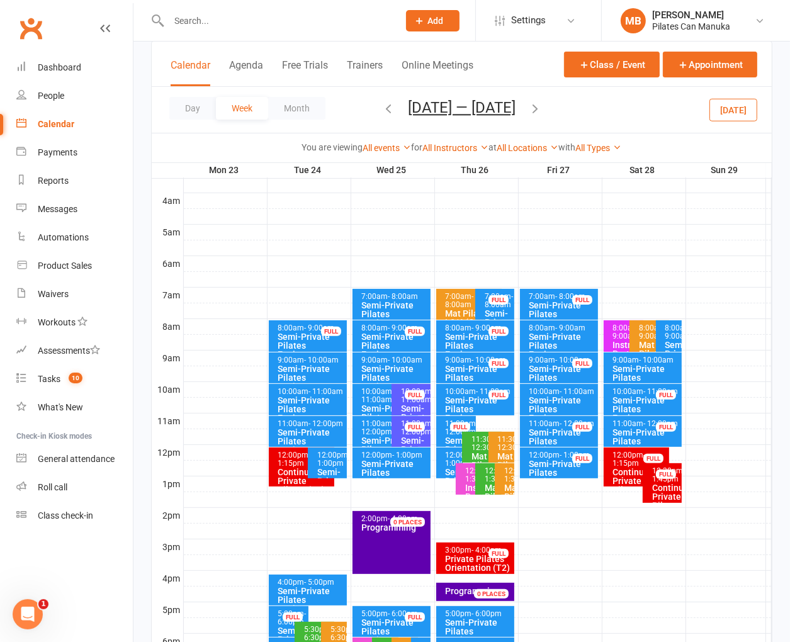
click at [459, 400] on div "Semi-Private Pilates Equipment" at bounding box center [478, 409] width 67 height 26
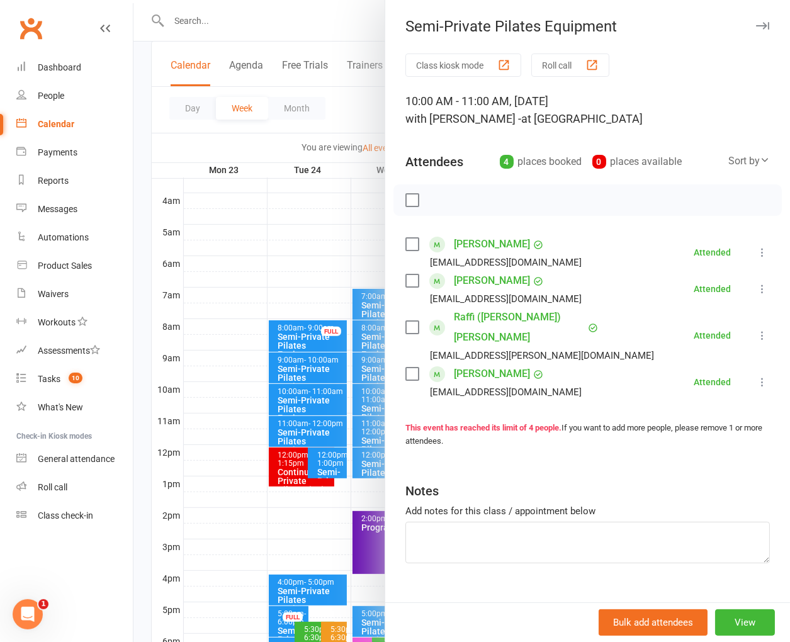
click at [552, 547] on div "Class kiosk mode Roll call 10:00 AM - 11:00 AM, [DATE] with [PERSON_NAME] - at …" at bounding box center [587, 339] width 405 height 573
click at [299, 136] on div at bounding box center [461, 321] width 656 height 642
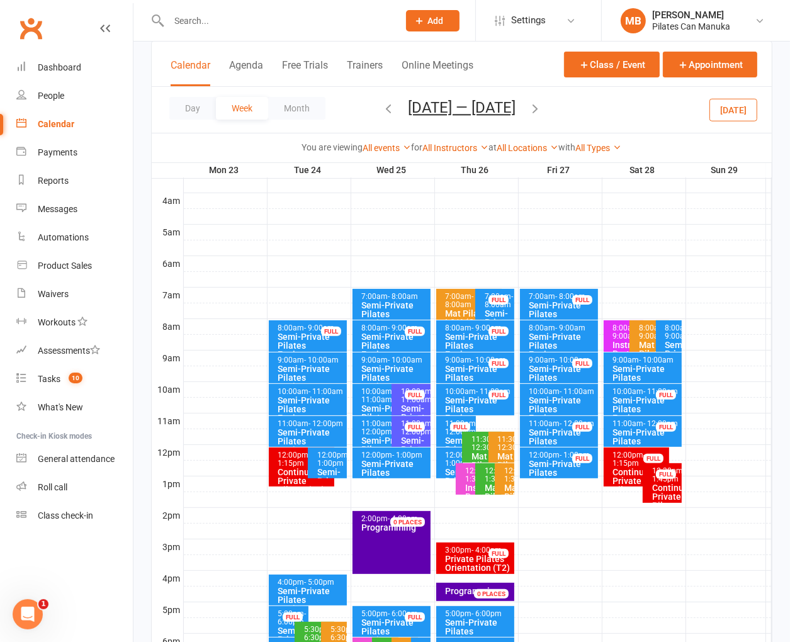
click at [537, 110] on icon "button" at bounding box center [535, 108] width 14 height 14
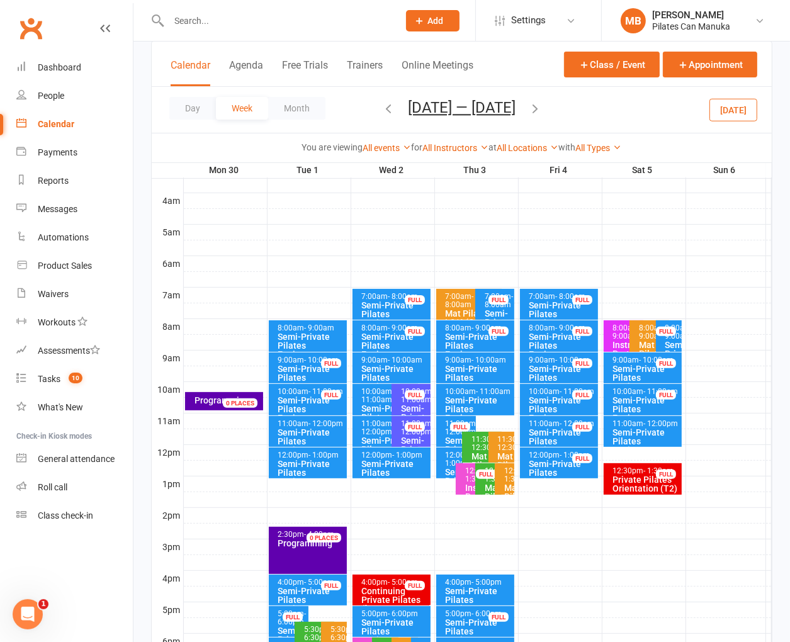
click at [305, 364] on div "Semi-Private Pilates Equipment" at bounding box center [311, 377] width 67 height 26
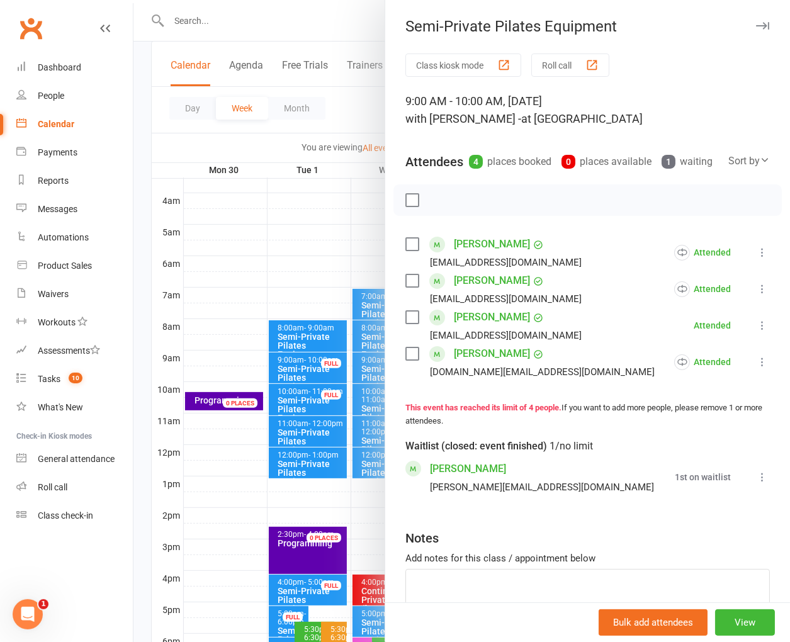
drag, startPoint x: 590, startPoint y: 315, endPoint x: 545, endPoint y: 253, distance: 76.2
click at [590, 307] on li "[PERSON_NAME] [EMAIL_ADDRESS][DOMAIN_NAME] Attended More info Remove [PERSON_NA…" at bounding box center [587, 289] width 364 height 37
click at [269, 140] on div at bounding box center [461, 321] width 656 height 642
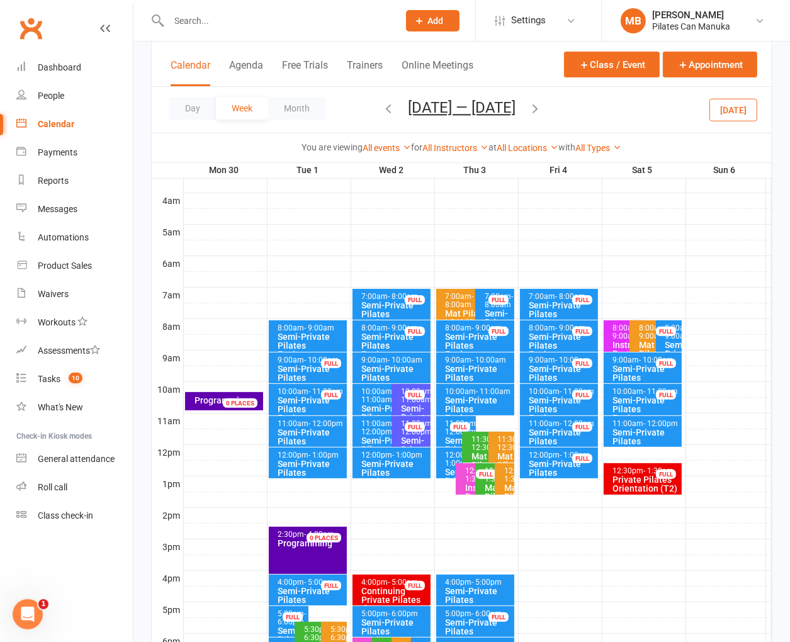
click at [481, 397] on div "Semi-Private Pilates Equipment" at bounding box center [478, 409] width 67 height 26
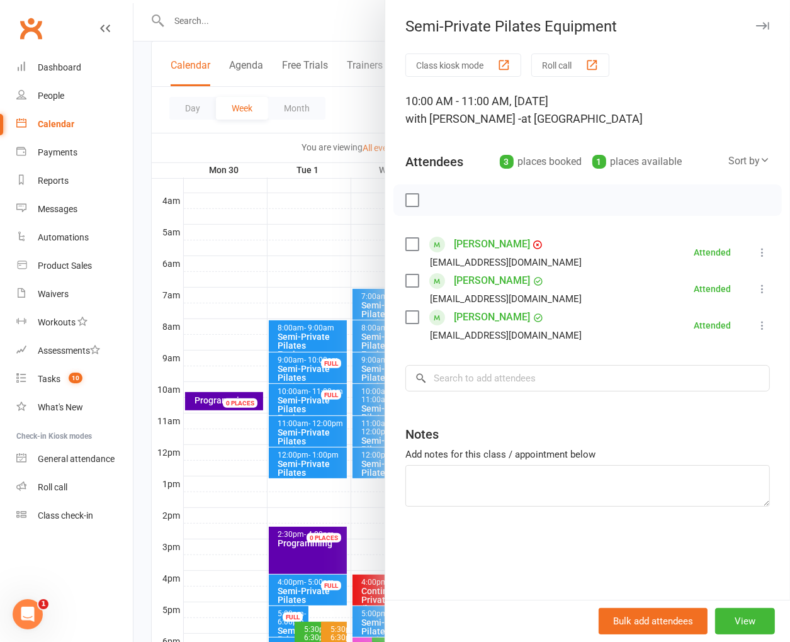
drag, startPoint x: 512, startPoint y: 551, endPoint x: 461, endPoint y: 358, distance: 199.1
click at [512, 551] on div "Class kiosk mode Roll call 10:00 AM - 11:00 AM, [DATE] with [PERSON_NAME] - at …" at bounding box center [587, 326] width 405 height 546
drag, startPoint x: 310, startPoint y: 154, endPoint x: 518, endPoint y: 159, distance: 207.7
click at [310, 144] on div at bounding box center [461, 321] width 656 height 642
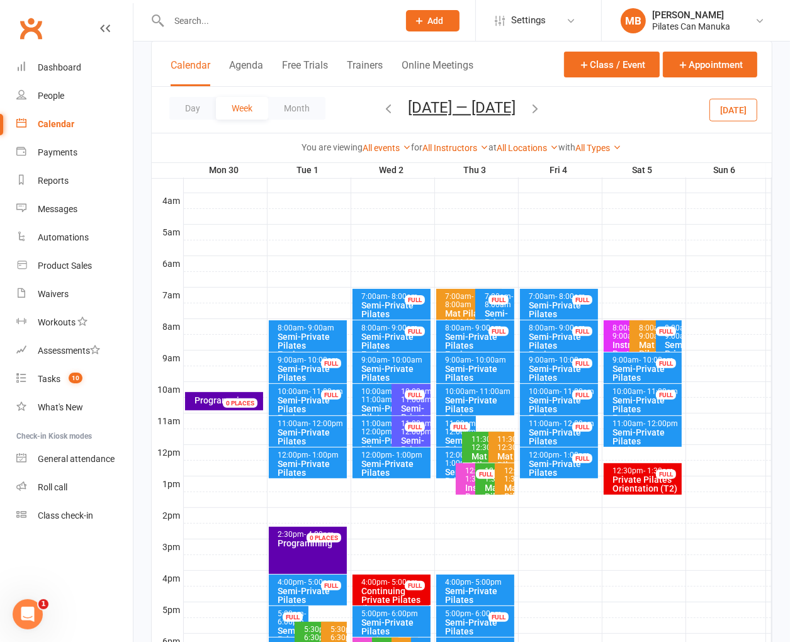
click at [542, 113] on icon "button" at bounding box center [535, 108] width 14 height 14
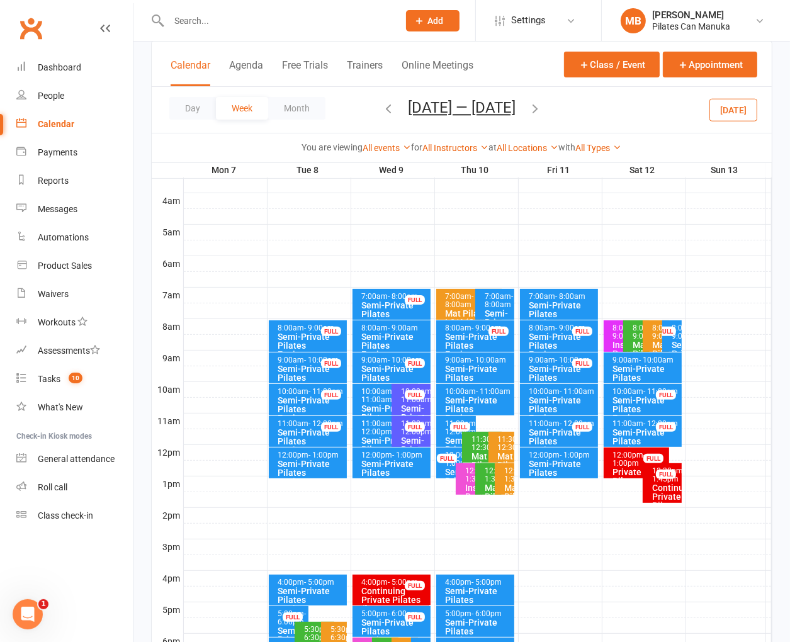
click at [305, 359] on span "- 10:00am" at bounding box center [322, 360] width 35 height 9
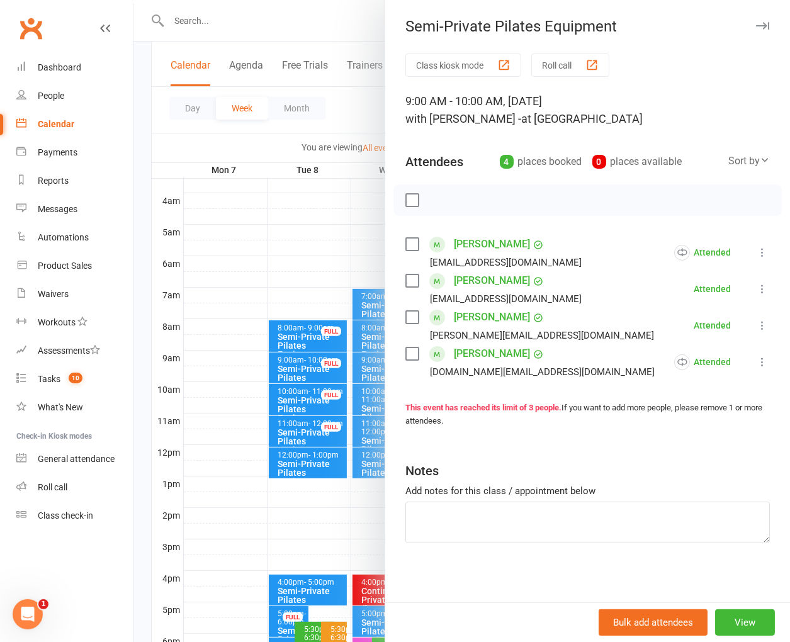
click at [539, 545] on div "Class kiosk mode Roll call 9:00 AM - 10:00 AM, [DATE] with [PERSON_NAME] - at S…" at bounding box center [587, 329] width 405 height 553
click at [294, 142] on div at bounding box center [461, 321] width 656 height 642
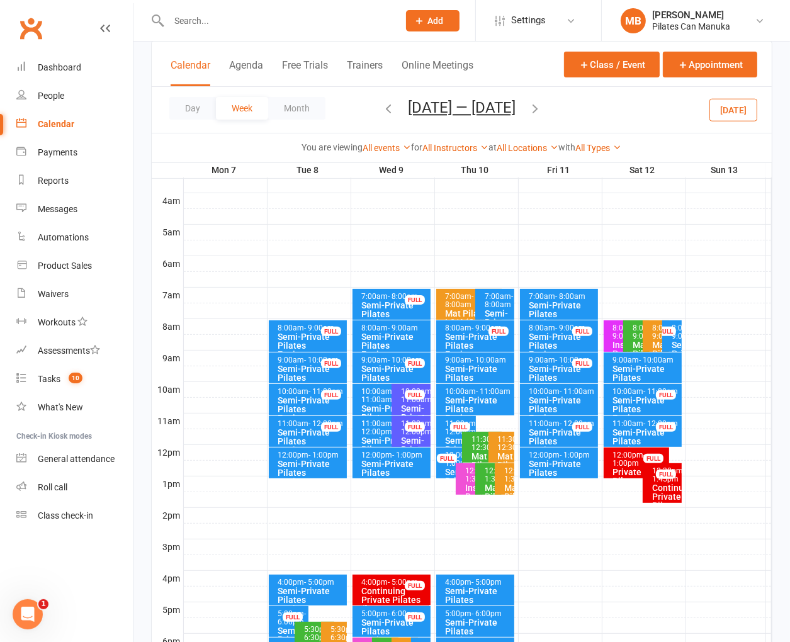
click at [532, 106] on icon "button" at bounding box center [535, 108] width 14 height 14
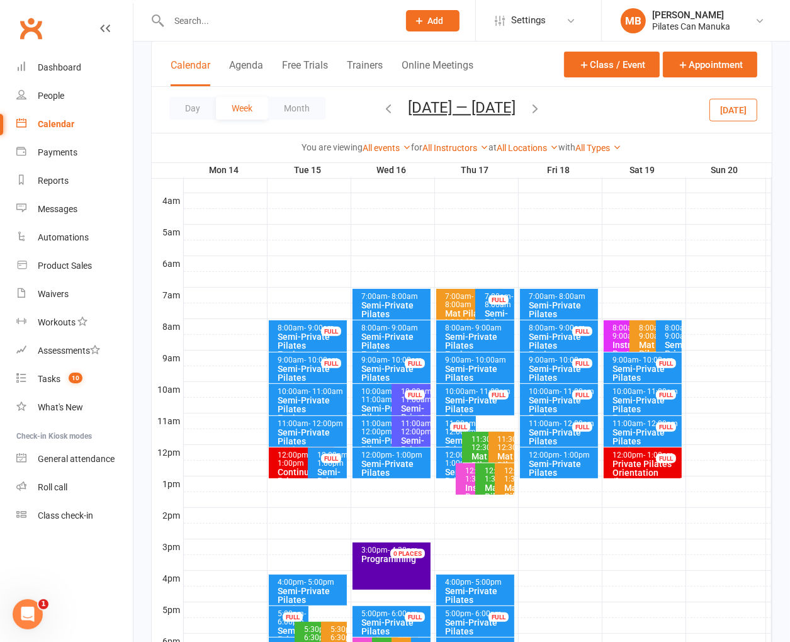
click at [473, 398] on div "Semi-Private Pilates Equipment" at bounding box center [478, 409] width 67 height 26
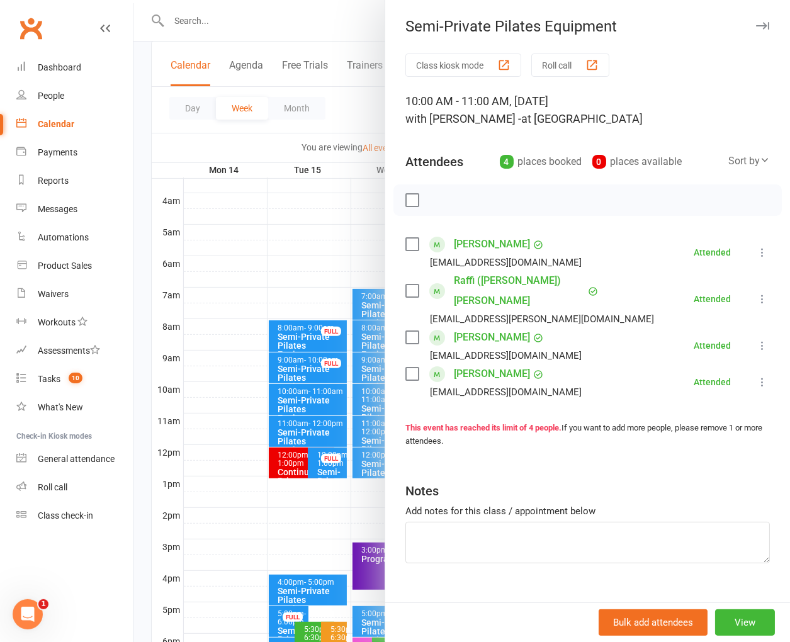
click at [617, 473] on div "Notes" at bounding box center [587, 488] width 364 height 31
drag, startPoint x: 646, startPoint y: 515, endPoint x: 646, endPoint y: 506, distance: 8.8
click at [646, 522] on textarea at bounding box center [587, 543] width 364 height 42
click at [339, 42] on div at bounding box center [461, 321] width 656 height 642
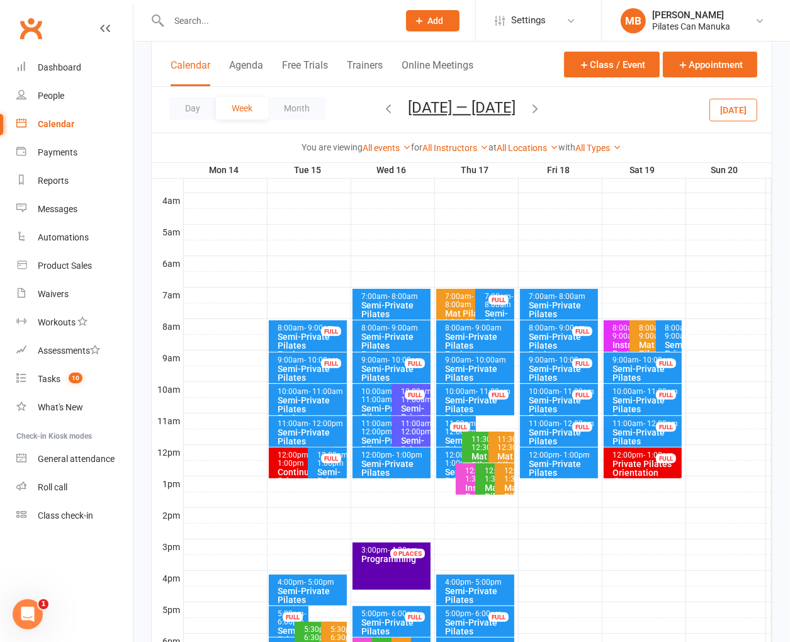
click at [532, 106] on icon "button" at bounding box center [535, 108] width 14 height 14
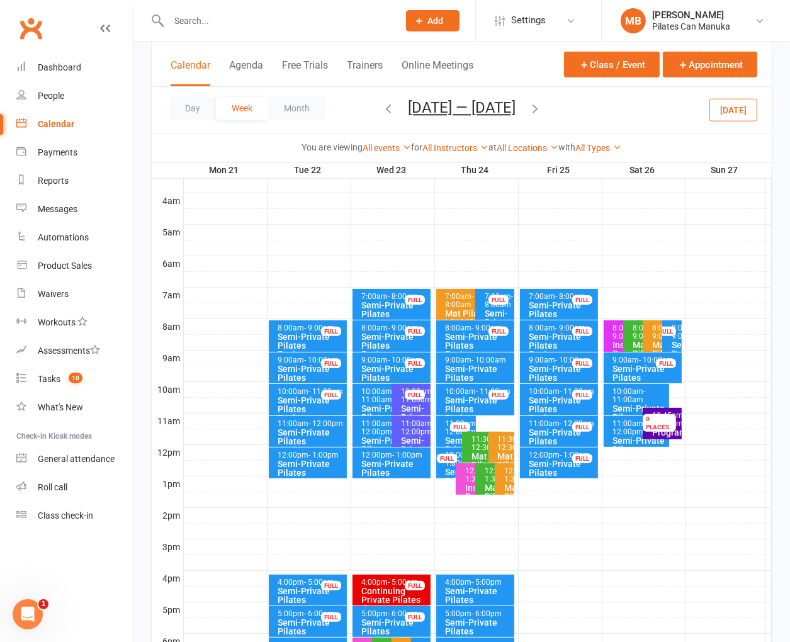
click at [312, 368] on div "Semi-Private Pilates Equipment" at bounding box center [311, 377] width 67 height 26
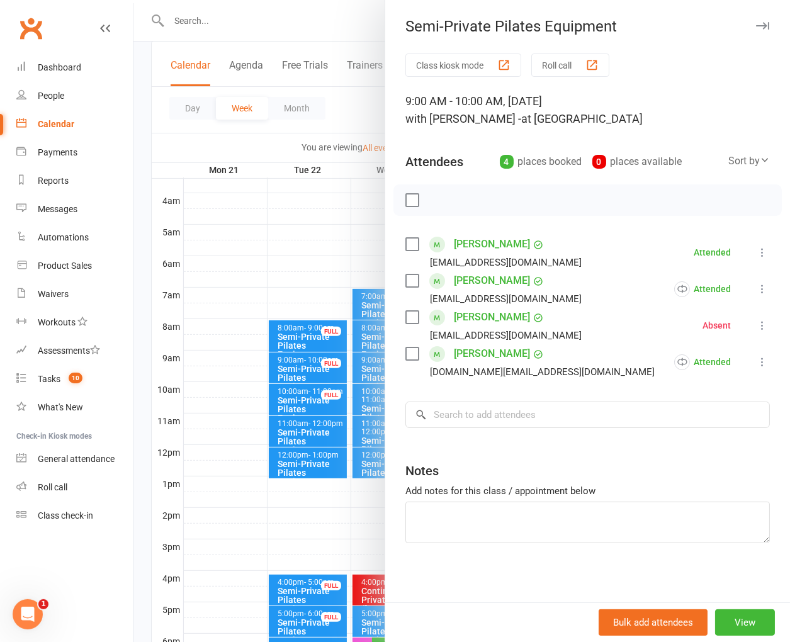
click at [307, 366] on div at bounding box center [461, 321] width 656 height 642
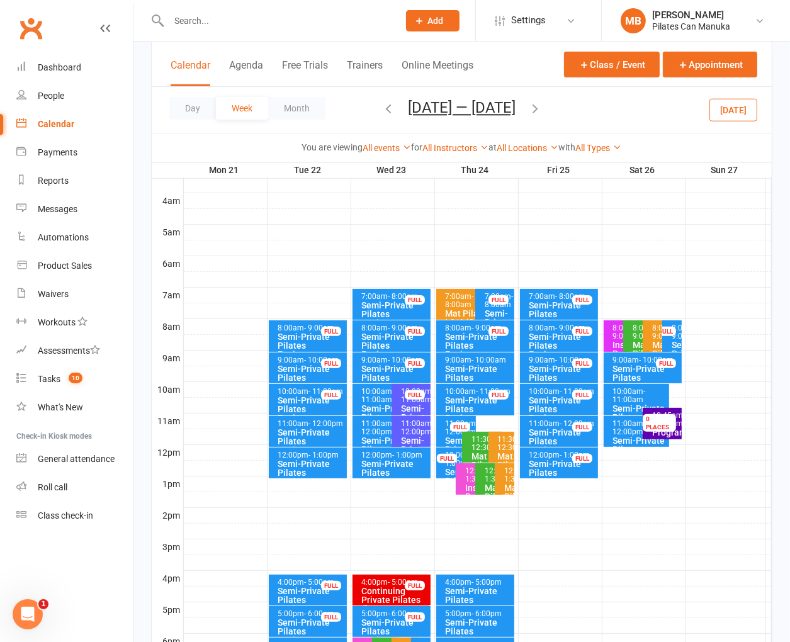
click at [471, 398] on div "Semi-Private Pilates Equipment" at bounding box center [478, 409] width 67 height 26
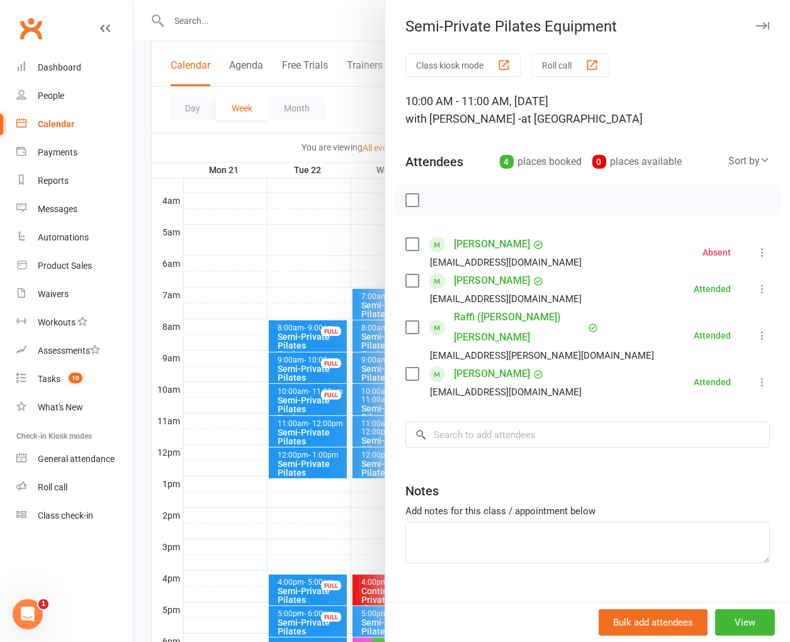
drag, startPoint x: 541, startPoint y: 219, endPoint x: 546, endPoint y: 192, distance: 27.5
click at [541, 219] on div "Class kiosk mode Roll call 10:00 AM - 11:00 AM, [DATE] with [PERSON_NAME] - at …" at bounding box center [587, 339] width 405 height 573
click at [330, 94] on div at bounding box center [461, 321] width 656 height 642
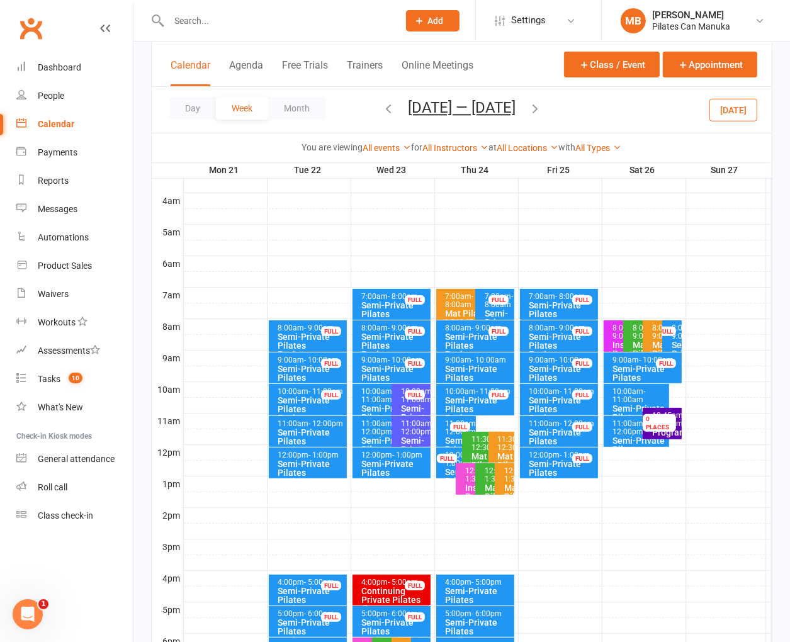
click at [535, 108] on icon "button" at bounding box center [535, 108] width 14 height 14
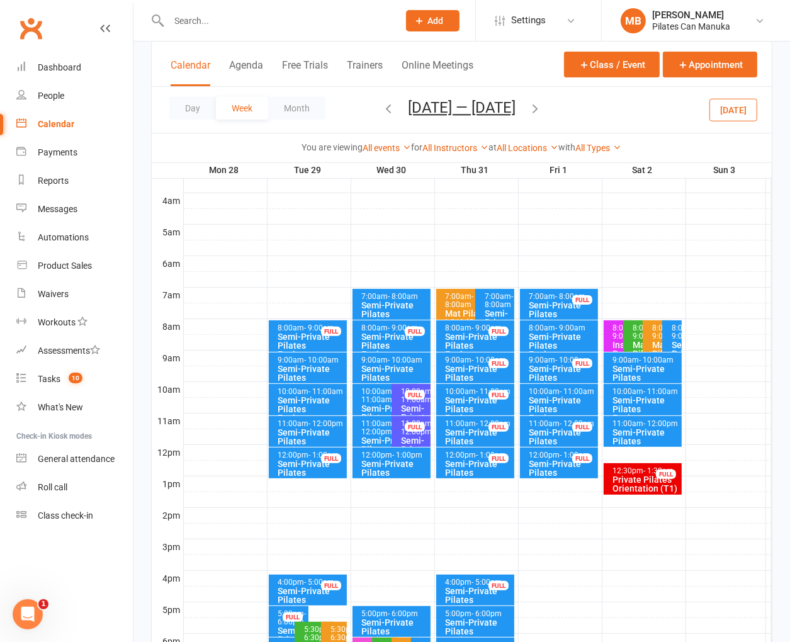
click at [307, 370] on div "Semi-Private Pilates Equipment" at bounding box center [311, 377] width 67 height 26
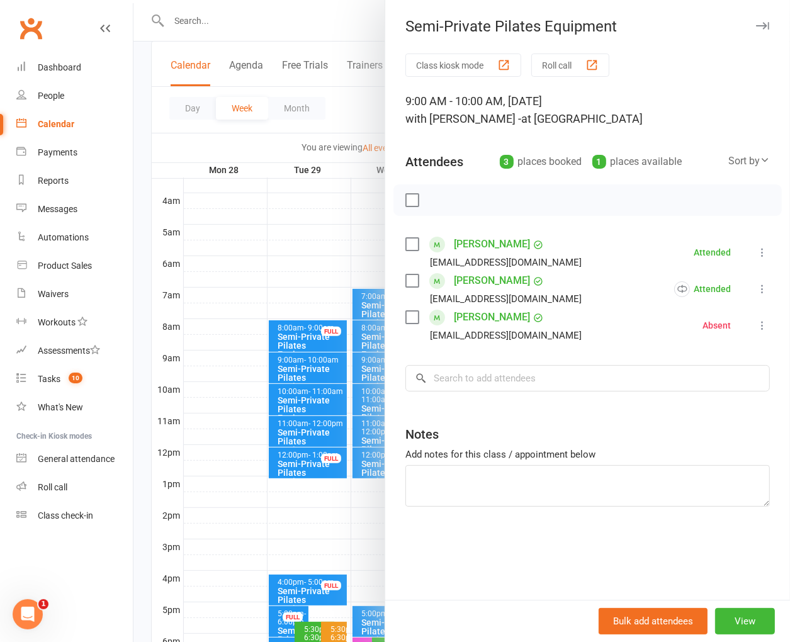
click at [307, 370] on div at bounding box center [461, 321] width 656 height 642
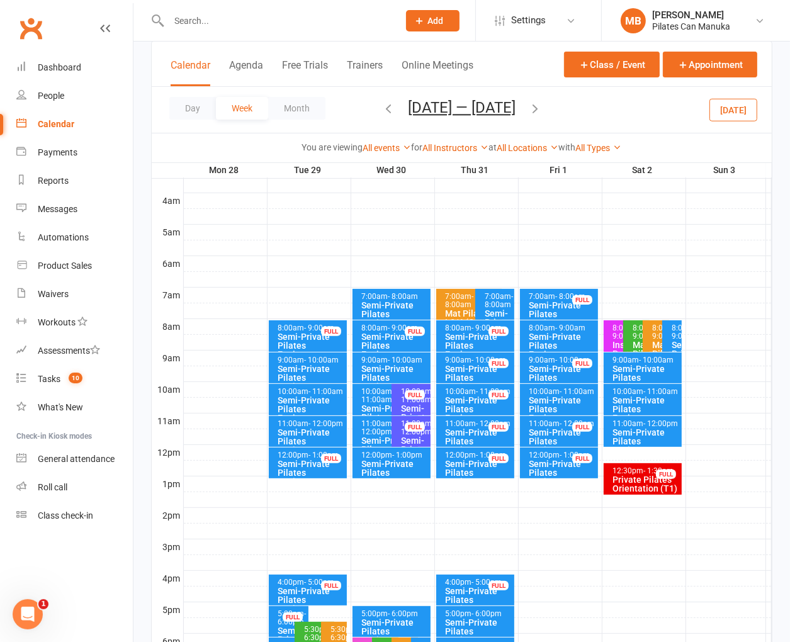
click at [473, 397] on div "Semi-Private Pilates Equipment" at bounding box center [478, 409] width 67 height 26
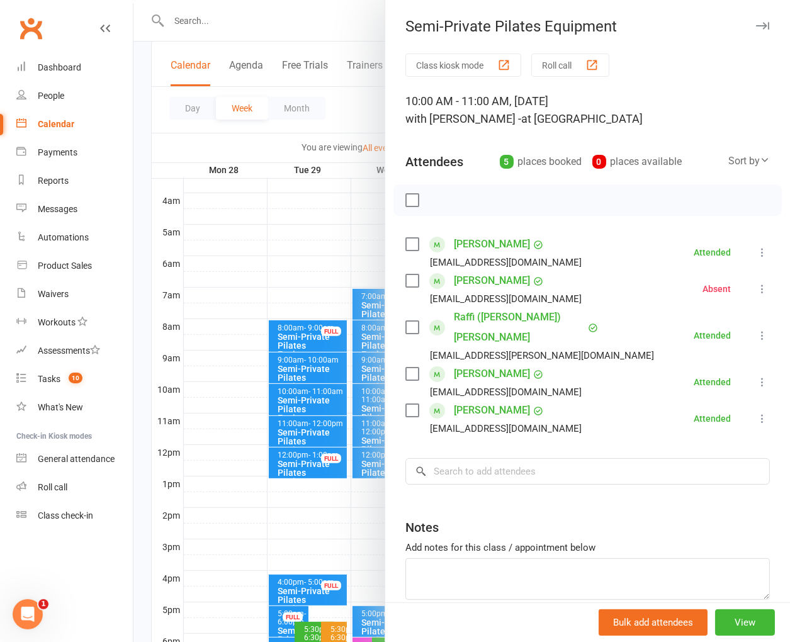
click at [184, 137] on div at bounding box center [461, 321] width 656 height 642
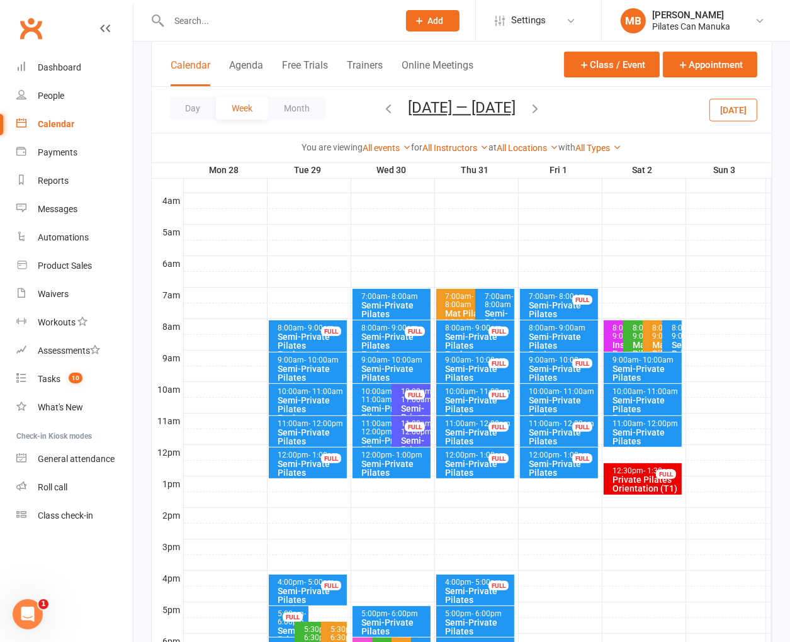
click at [590, 110] on div "Day Week Month [DATE] — [DATE] [DATE] Sun Mon Tue Wed Thu Fri Sat 29 30 31 01 0…" at bounding box center [462, 110] width 620 height 46
click at [542, 111] on icon "button" at bounding box center [535, 108] width 14 height 14
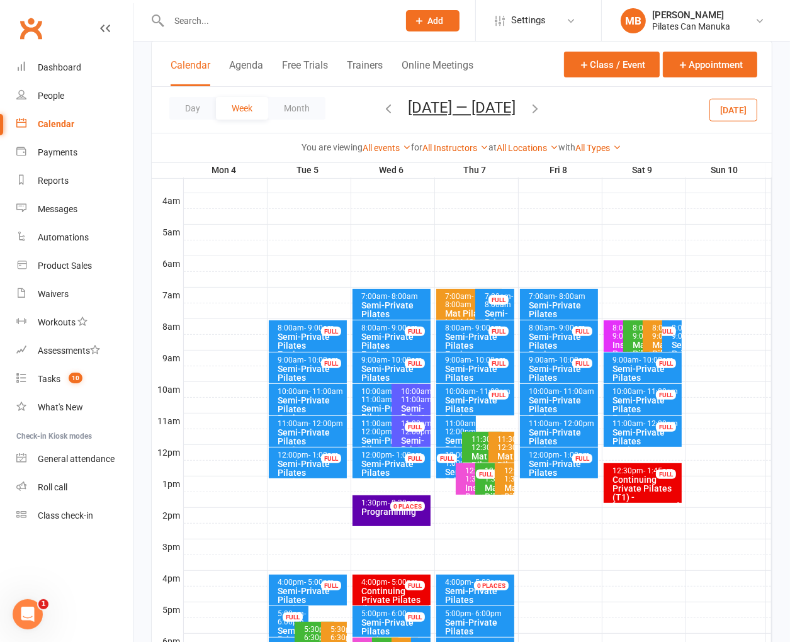
click at [298, 364] on div "Semi-Private Pilates Equipment" at bounding box center [311, 377] width 67 height 26
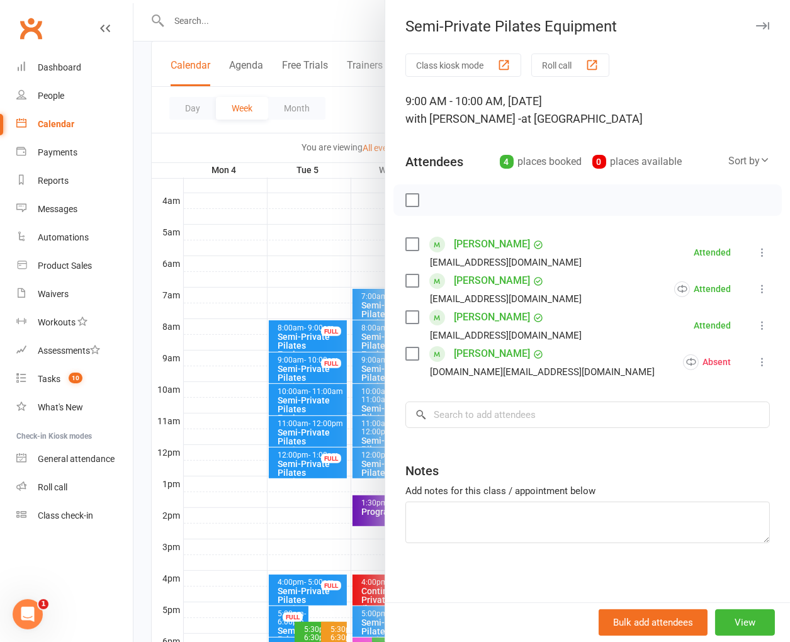
click at [324, 116] on div at bounding box center [461, 321] width 656 height 642
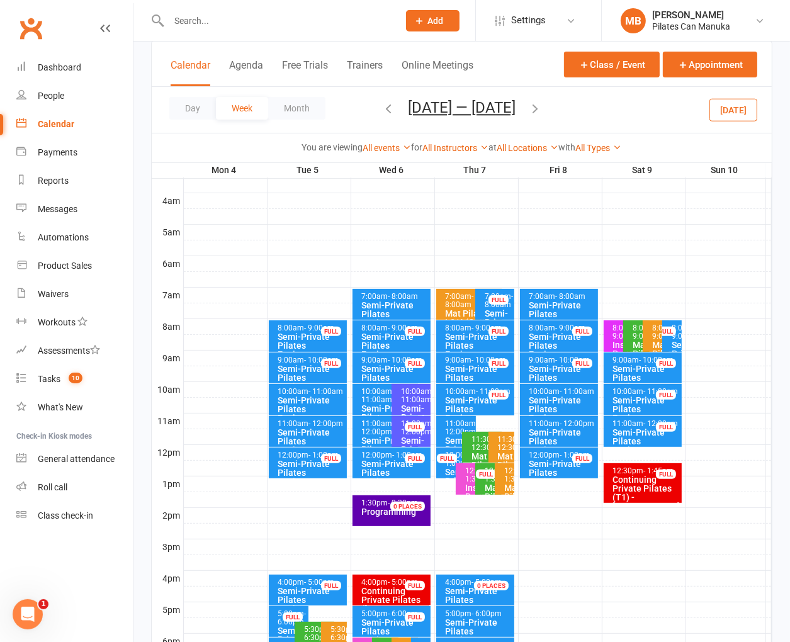
click at [481, 400] on div "Semi-Private Pilates Equipment" at bounding box center [478, 409] width 67 height 26
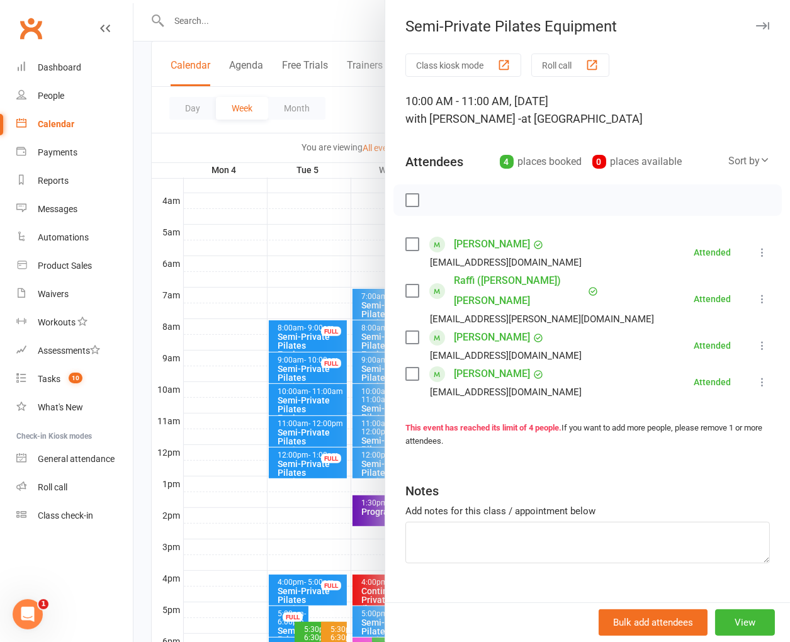
drag, startPoint x: 607, startPoint y: 221, endPoint x: 556, endPoint y: 178, distance: 67.0
click at [607, 221] on div "Class kiosk mode Roll call 10:00 AM - 11:00 AM, [DATE] with [PERSON_NAME] - at …" at bounding box center [587, 339] width 405 height 573
click at [354, 106] on div at bounding box center [461, 321] width 656 height 642
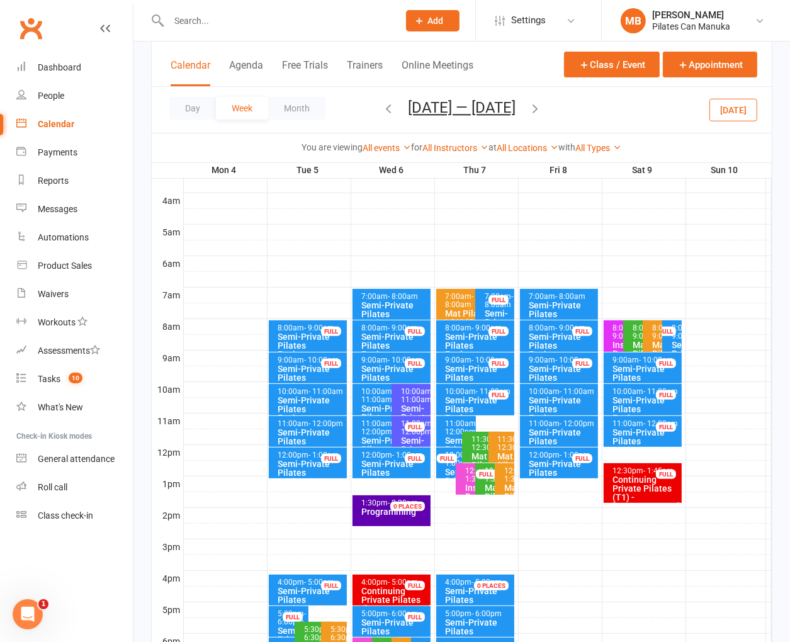
click at [538, 107] on icon "button" at bounding box center [535, 108] width 14 height 14
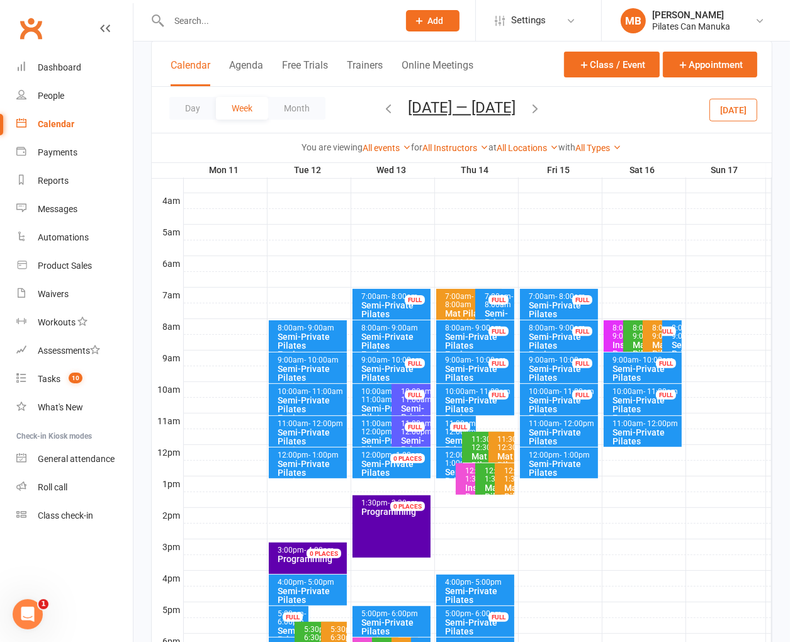
click at [305, 364] on div "Semi-Private Pilates Equipment" at bounding box center [311, 377] width 67 height 26
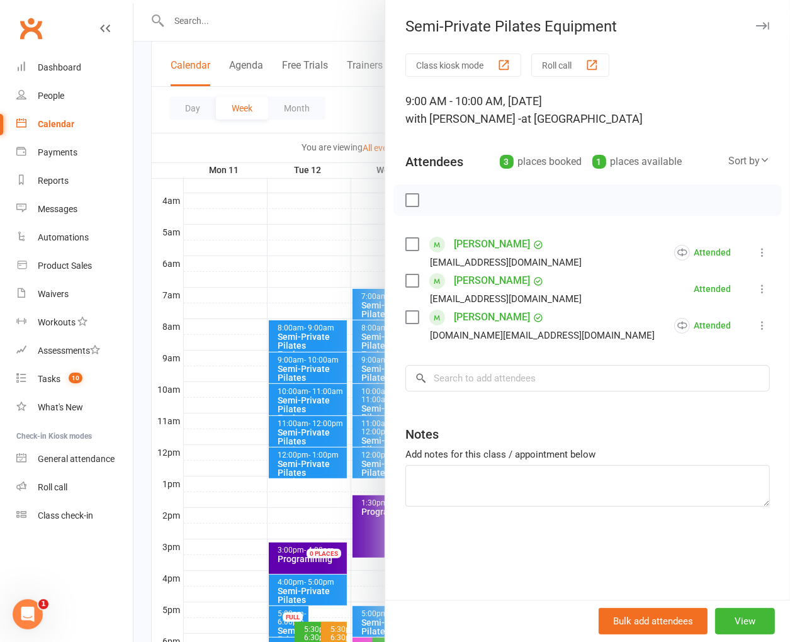
click at [305, 363] on div at bounding box center [461, 321] width 656 height 642
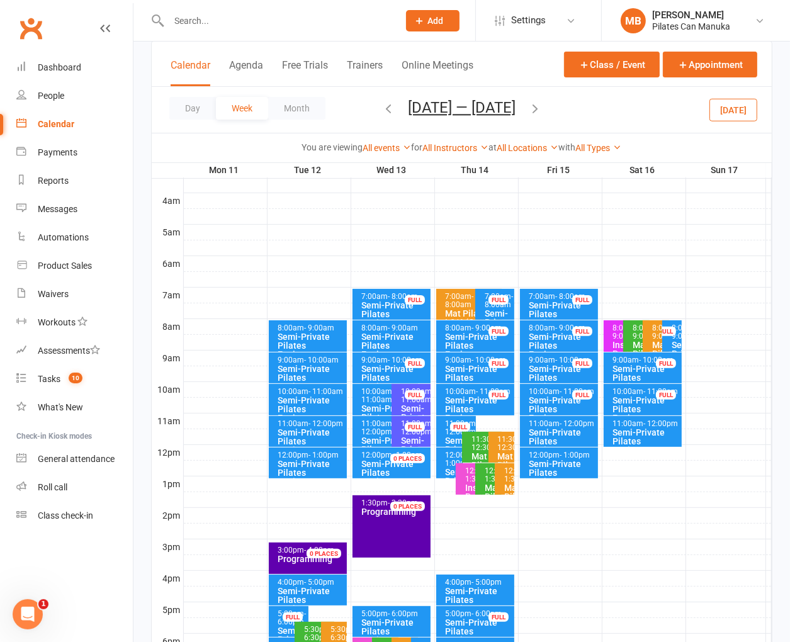
click at [462, 397] on div "Semi-Private Pilates Equipment" at bounding box center [478, 409] width 67 height 26
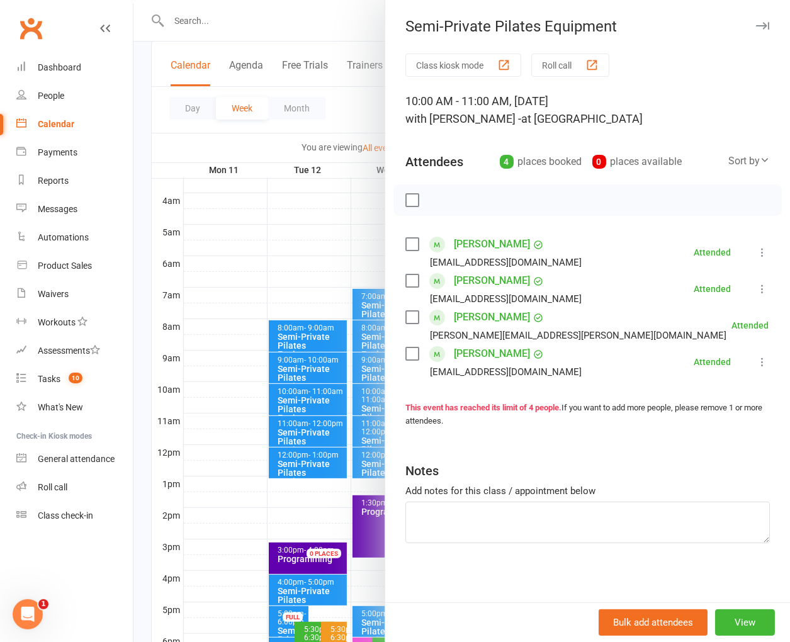
click at [660, 198] on div at bounding box center [587, 199] width 388 height 31
click at [339, 98] on div at bounding box center [461, 321] width 656 height 642
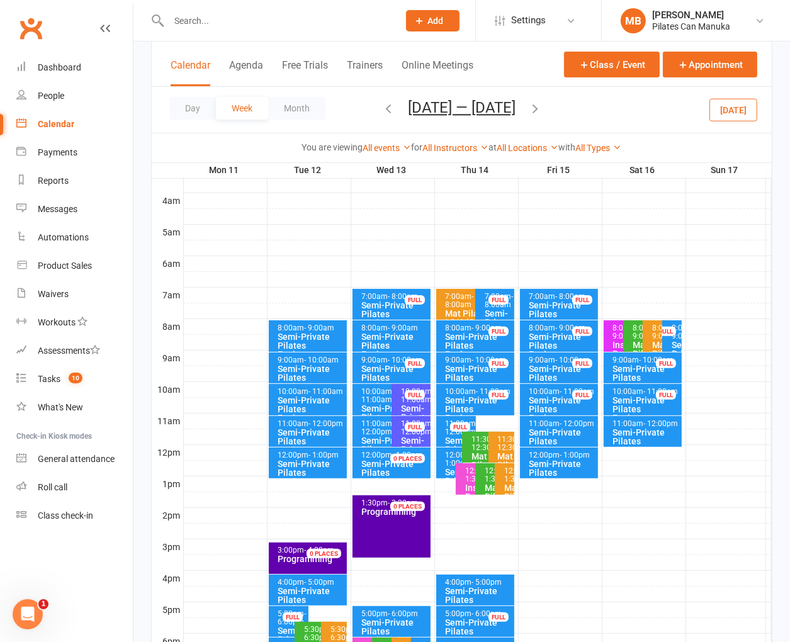
click at [538, 106] on icon "button" at bounding box center [535, 108] width 14 height 14
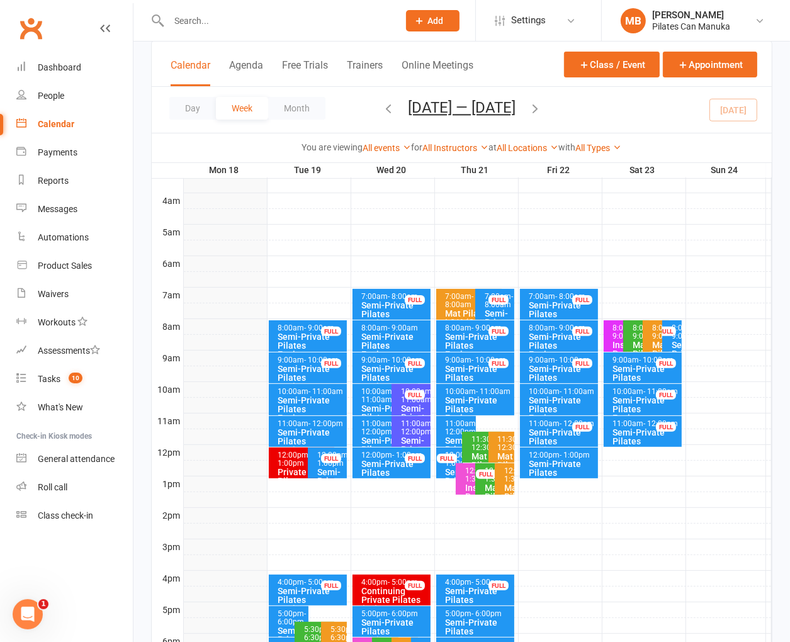
click at [314, 378] on div "Semi-Private Pilates Equipment" at bounding box center [311, 377] width 67 height 26
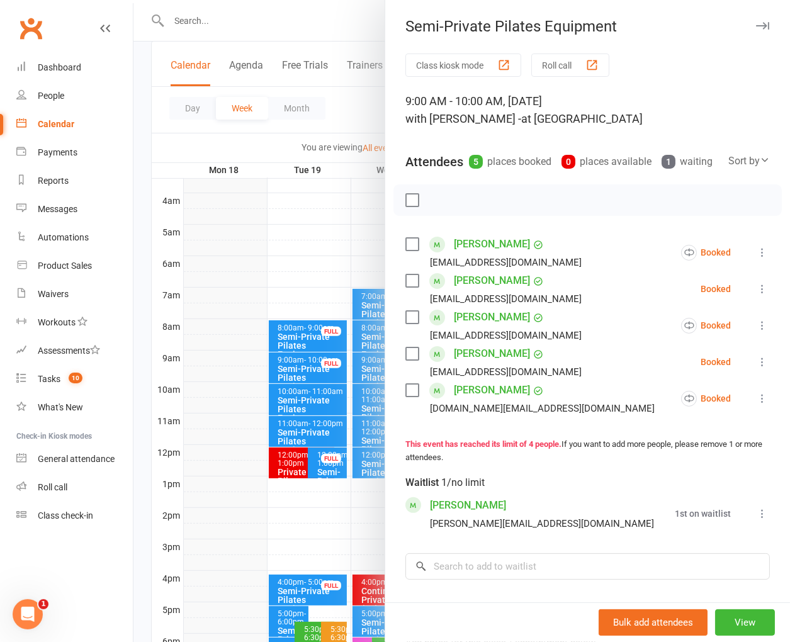
drag, startPoint x: 327, startPoint y: 106, endPoint x: 334, endPoint y: 103, distance: 7.9
click at [328, 106] on div at bounding box center [461, 321] width 656 height 642
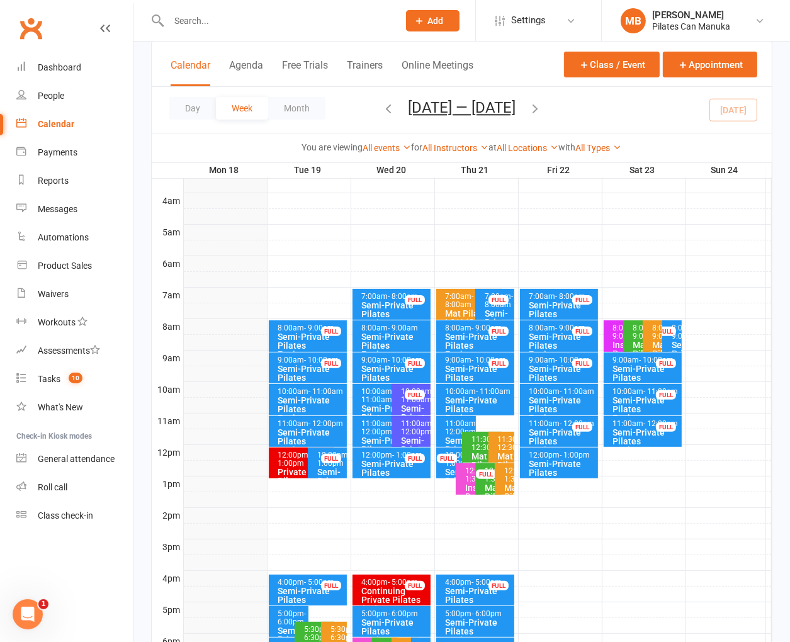
click at [476, 397] on div "Semi-Private Pilates Equipment" at bounding box center [478, 409] width 67 height 26
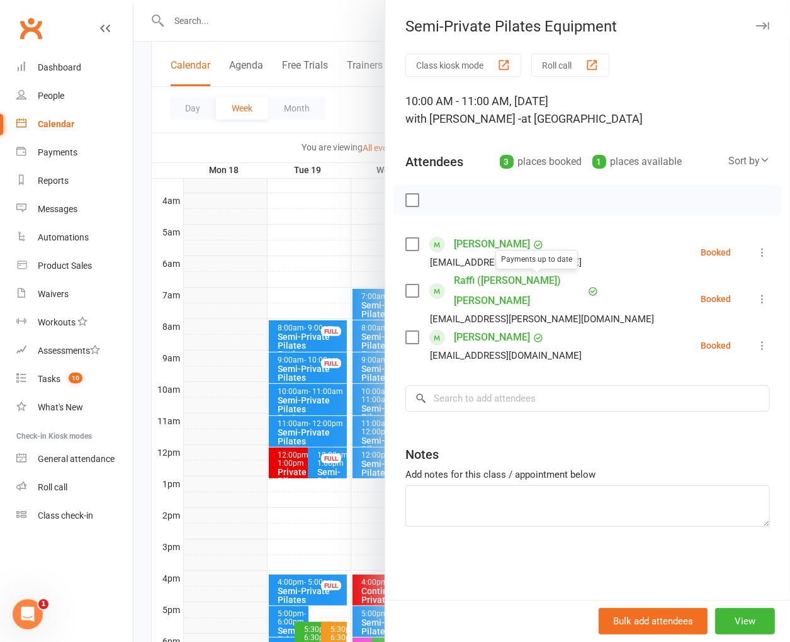
click at [541, 209] on div at bounding box center [587, 199] width 388 height 31
click at [356, 106] on div at bounding box center [461, 321] width 656 height 642
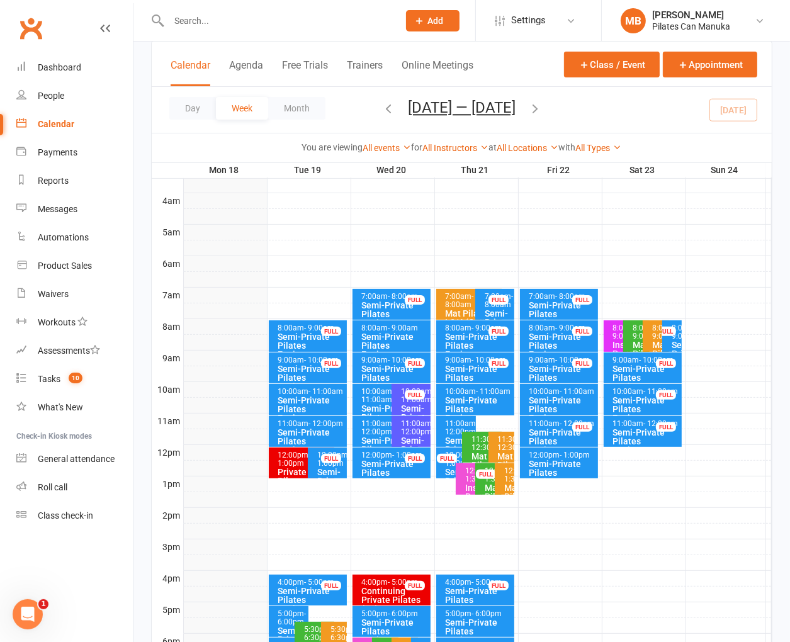
click at [542, 106] on icon "button" at bounding box center [535, 108] width 14 height 14
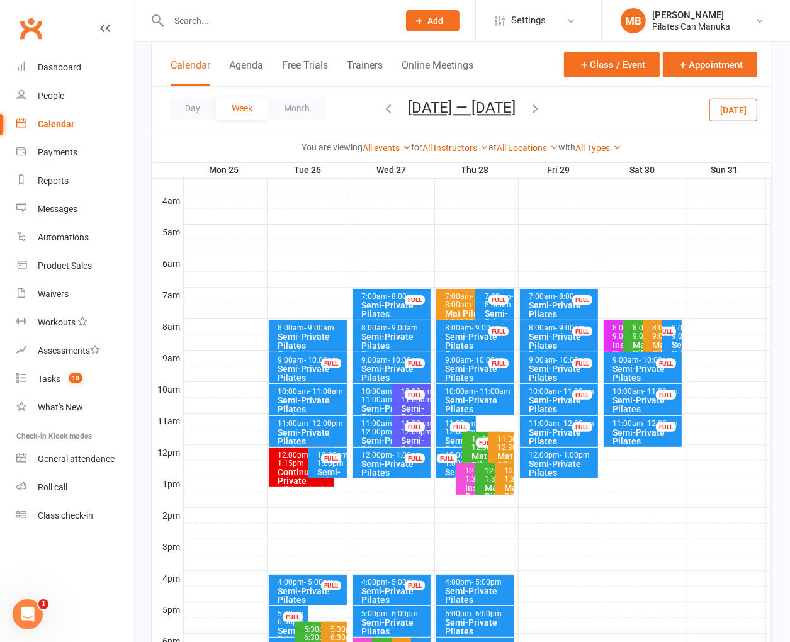
click at [301, 373] on div "Semi-Private Pilates Equipment" at bounding box center [311, 377] width 67 height 26
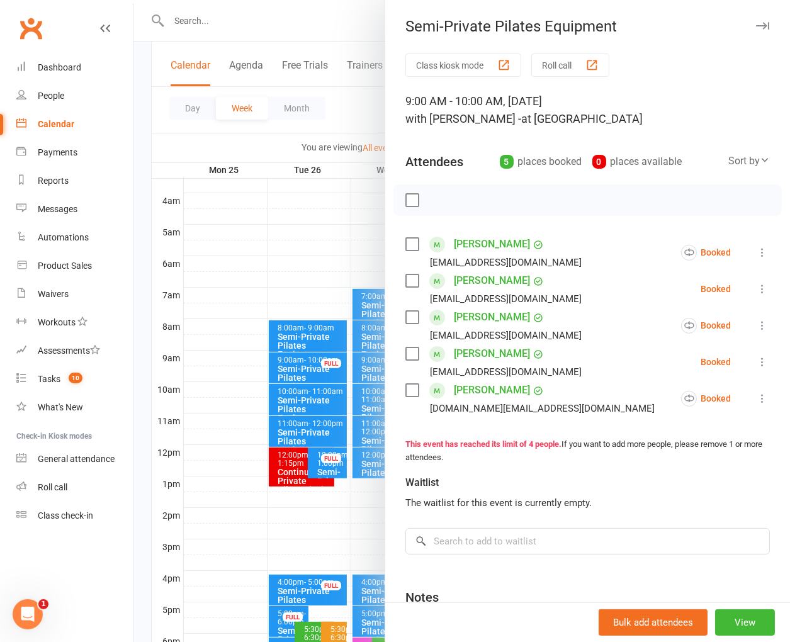
click at [360, 119] on div at bounding box center [461, 321] width 656 height 642
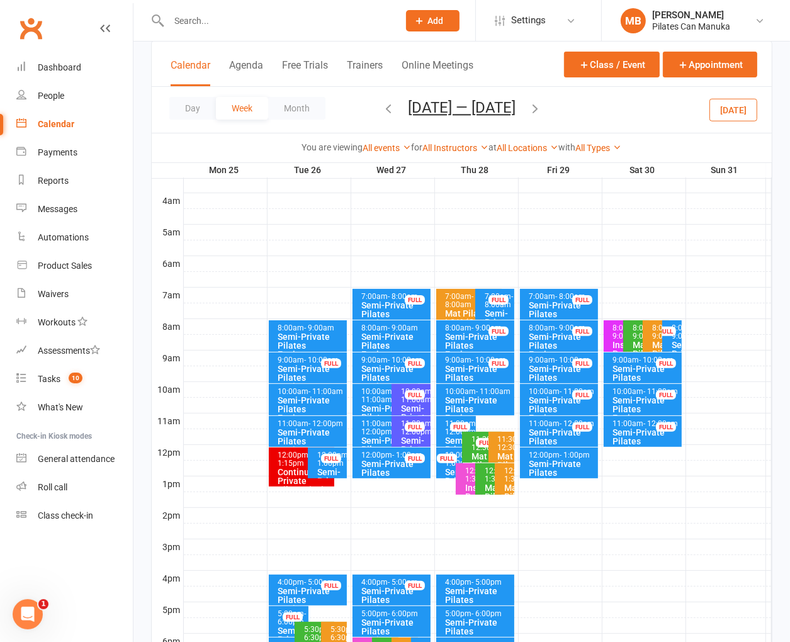
click at [471, 392] on div "10:00am - 11:00am" at bounding box center [478, 392] width 67 height 8
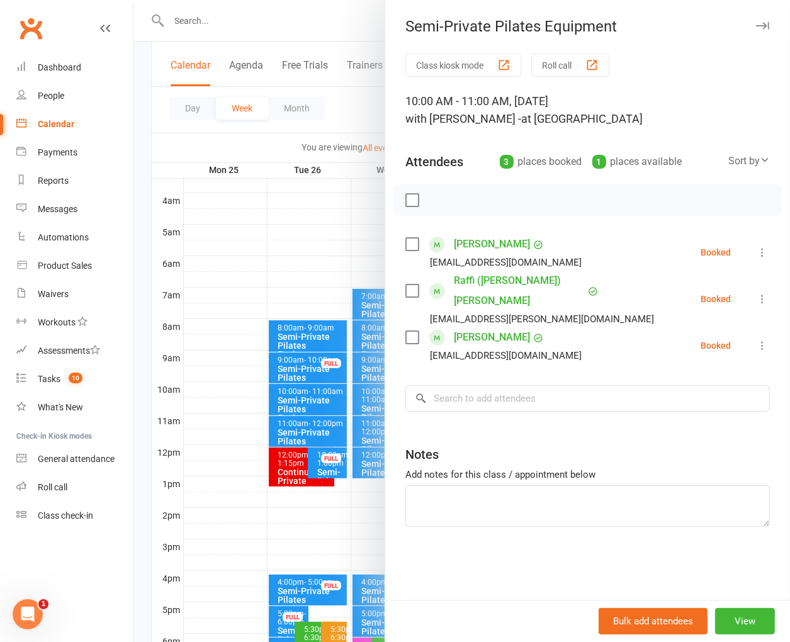
drag, startPoint x: 660, startPoint y: 441, endPoint x: 534, endPoint y: 330, distance: 168.1
click at [660, 441] on div "Notes" at bounding box center [587, 451] width 364 height 31
click at [357, 106] on div at bounding box center [461, 321] width 656 height 642
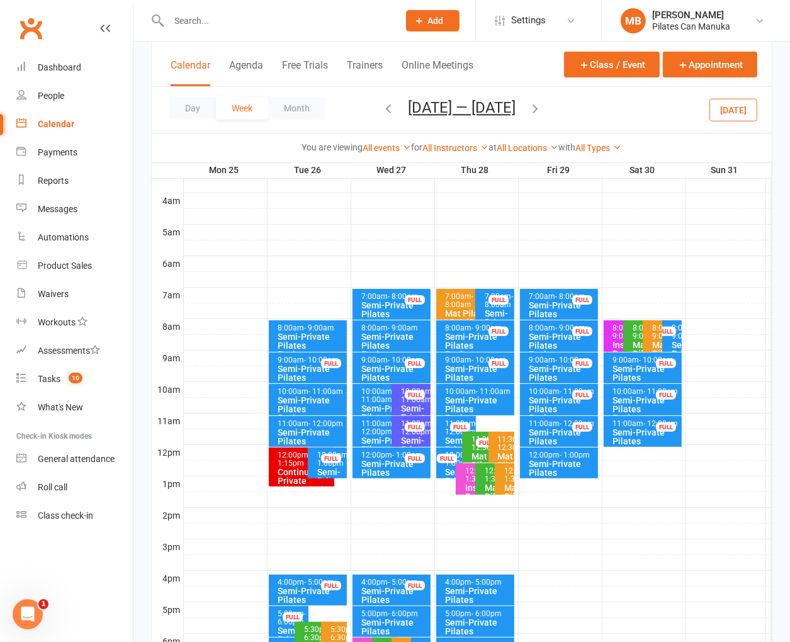
click at [537, 105] on icon "button" at bounding box center [535, 108] width 14 height 14
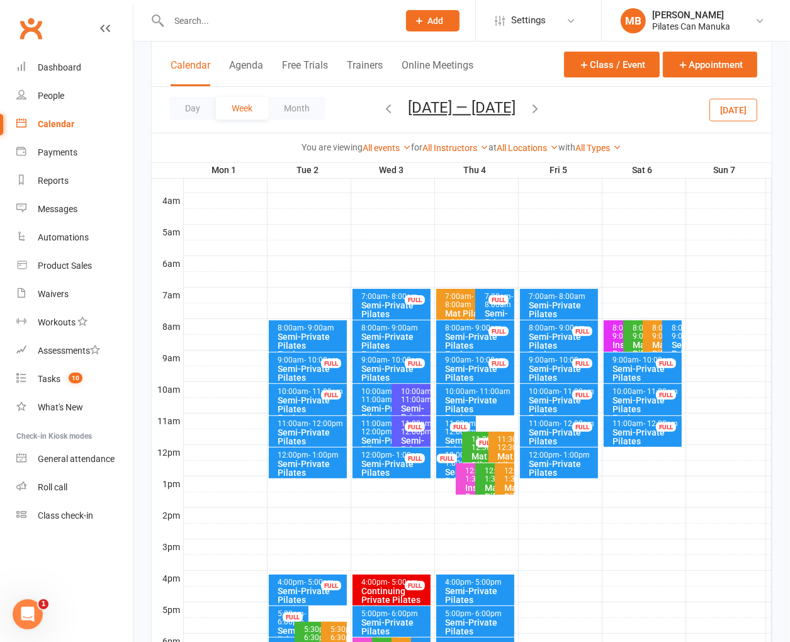
click at [312, 361] on span "- 10:00am" at bounding box center [322, 360] width 35 height 9
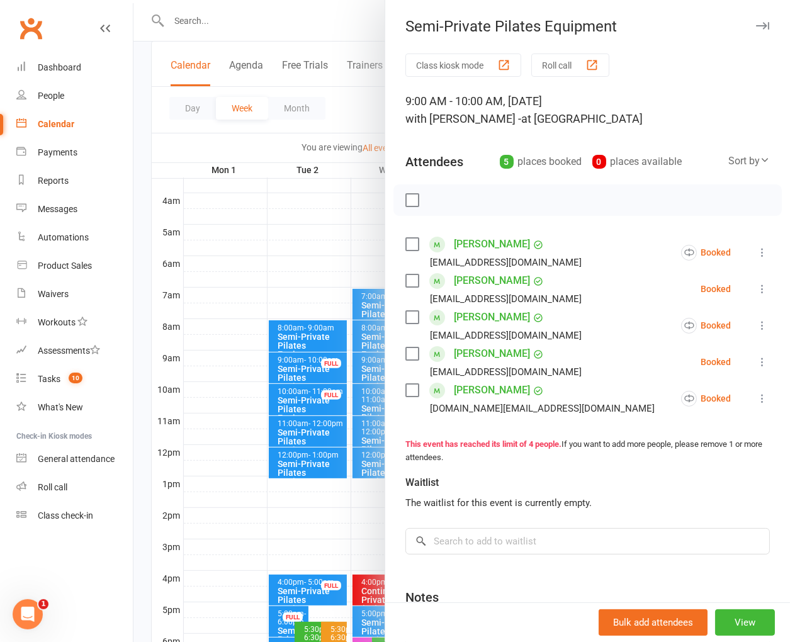
click at [310, 370] on div at bounding box center [461, 321] width 656 height 642
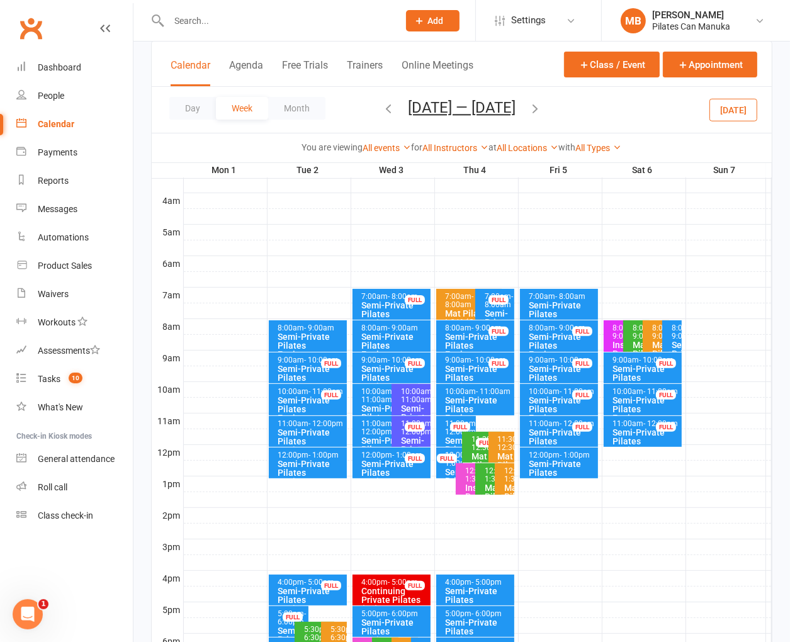
click at [471, 396] on div "Semi-Private Pilates Equipment" at bounding box center [478, 409] width 67 height 26
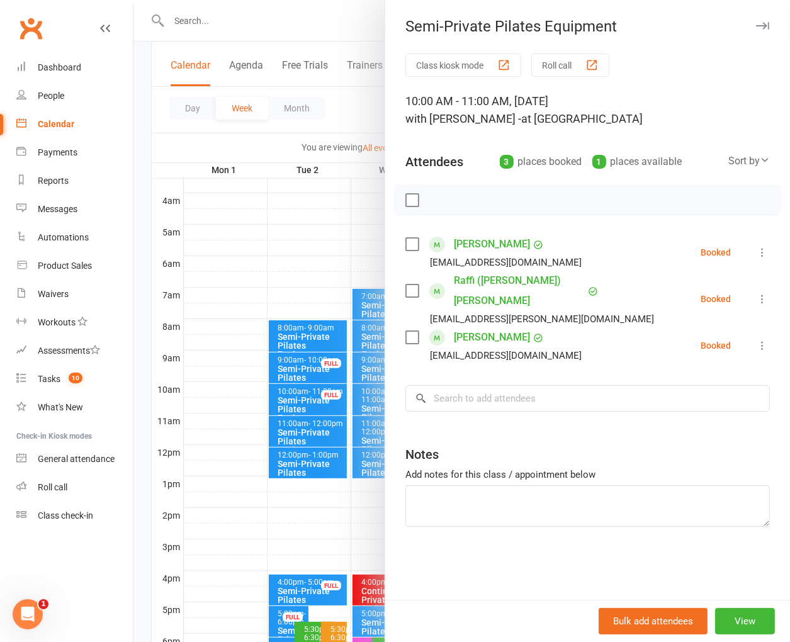
click at [471, 395] on div "Class kiosk mode Roll call 10:00 AM - 11:00 AM, [DATE] with [PERSON_NAME] - at …" at bounding box center [587, 326] width 405 height 546
click at [348, 96] on div at bounding box center [461, 321] width 656 height 642
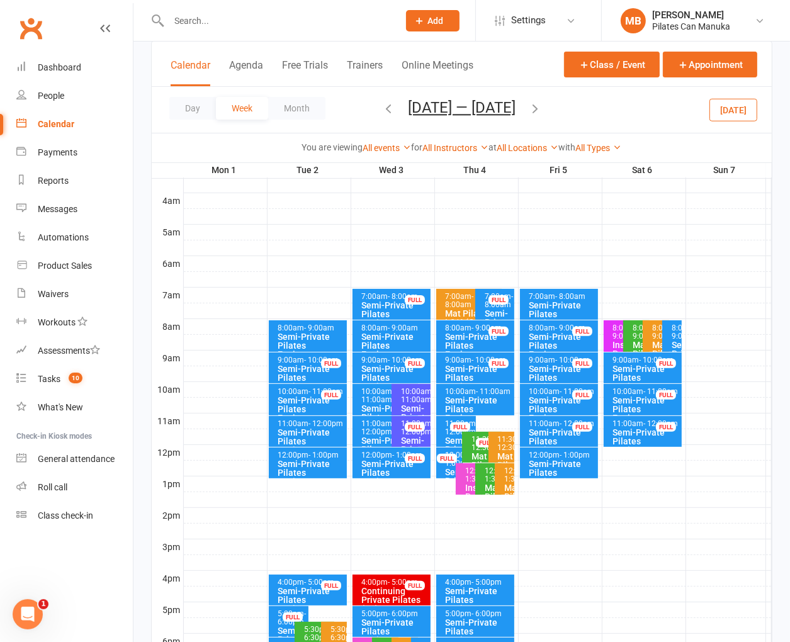
click at [607, 107] on div "Day Week Month [DATE] — [DATE] [DATE] Sun Mon Tue Wed Thu Fri Sat 29 30 31 01 0…" at bounding box center [462, 110] width 620 height 46
click at [528, 102] on icon "button" at bounding box center [535, 108] width 14 height 14
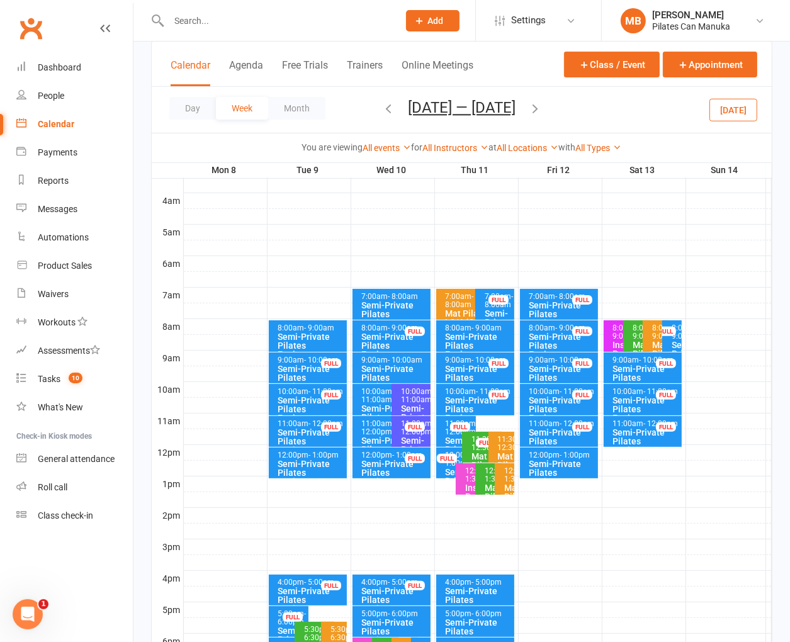
click at [308, 366] on div "Semi-Private Pilates Equipment" at bounding box center [311, 377] width 67 height 26
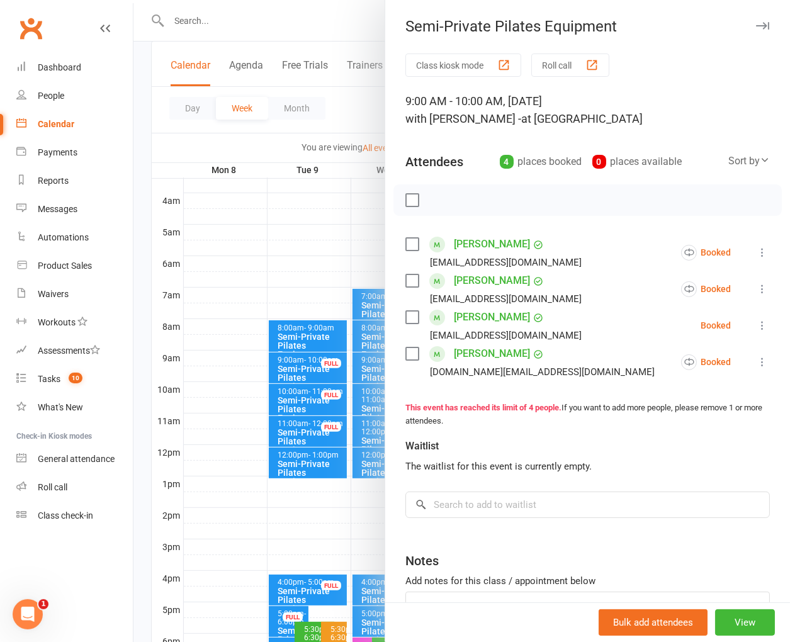
click at [301, 366] on div at bounding box center [461, 321] width 656 height 642
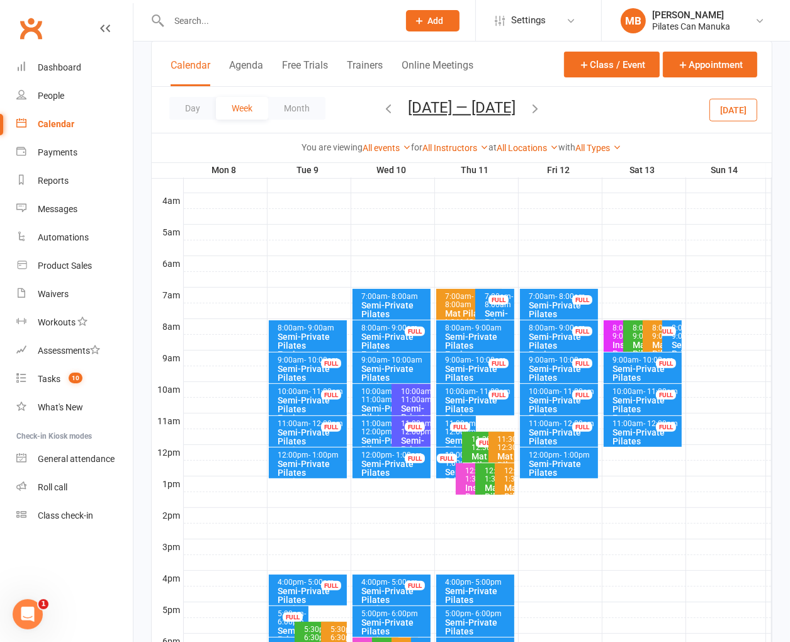
click at [461, 403] on div "Semi-Private Pilates Equipment" at bounding box center [478, 409] width 67 height 26
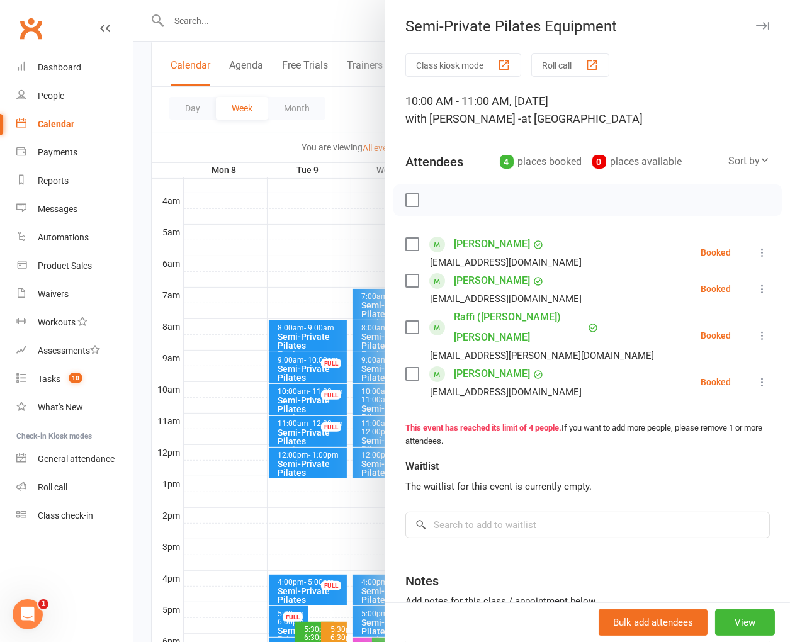
click at [342, 107] on div at bounding box center [461, 321] width 656 height 642
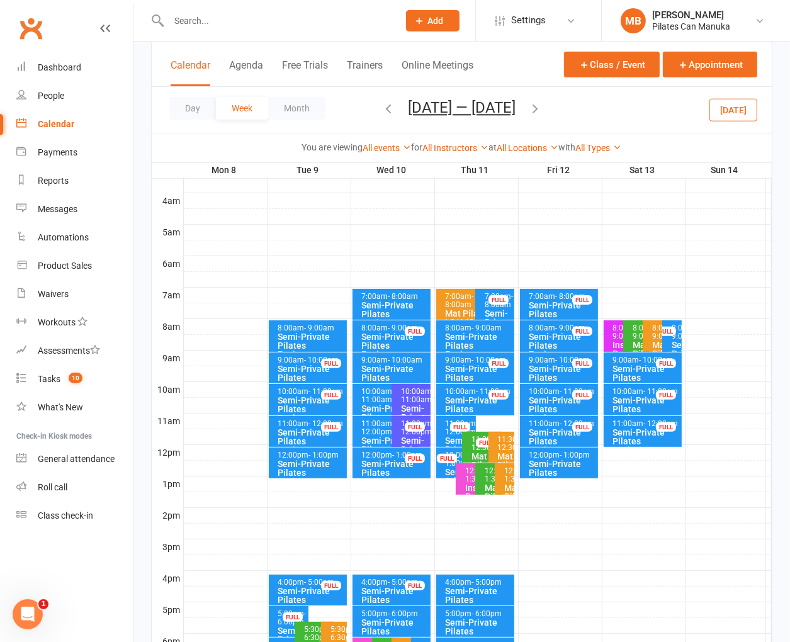
drag, startPoint x: 641, startPoint y: 118, endPoint x: 585, endPoint y: 114, distance: 56.2
click at [641, 118] on div "Day Week Month [DATE] — [DATE] [DATE] Sun Mon Tue Wed Thu Fri Sat 29 30 31 01 0…" at bounding box center [462, 110] width 620 height 46
click at [530, 106] on icon "button" at bounding box center [535, 108] width 14 height 14
click at [295, 366] on div "Semi-Private Pilates Equipment" at bounding box center [311, 377] width 67 height 26
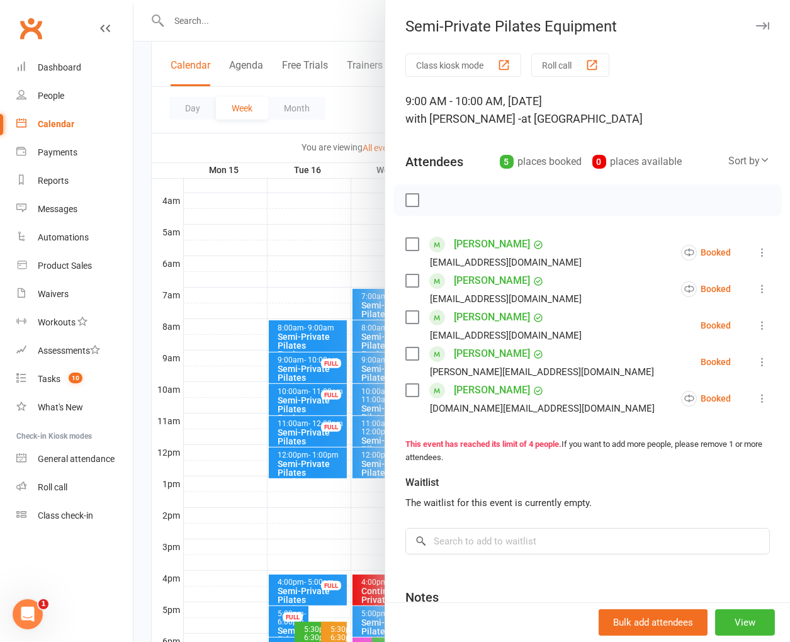
click at [293, 364] on div at bounding box center [461, 321] width 656 height 642
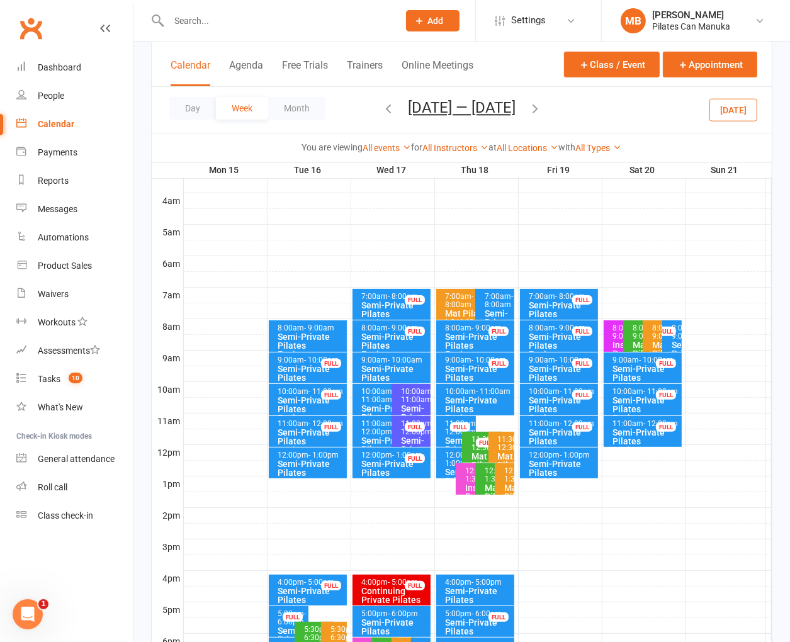
click at [478, 405] on div "Semi-Private Pilates Equipment" at bounding box center [478, 409] width 67 height 26
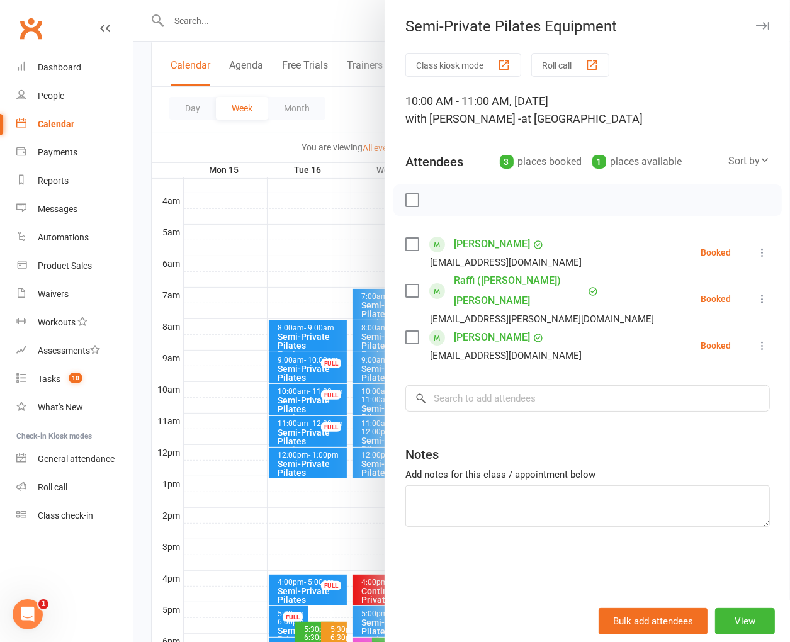
click at [354, 96] on div at bounding box center [461, 321] width 656 height 642
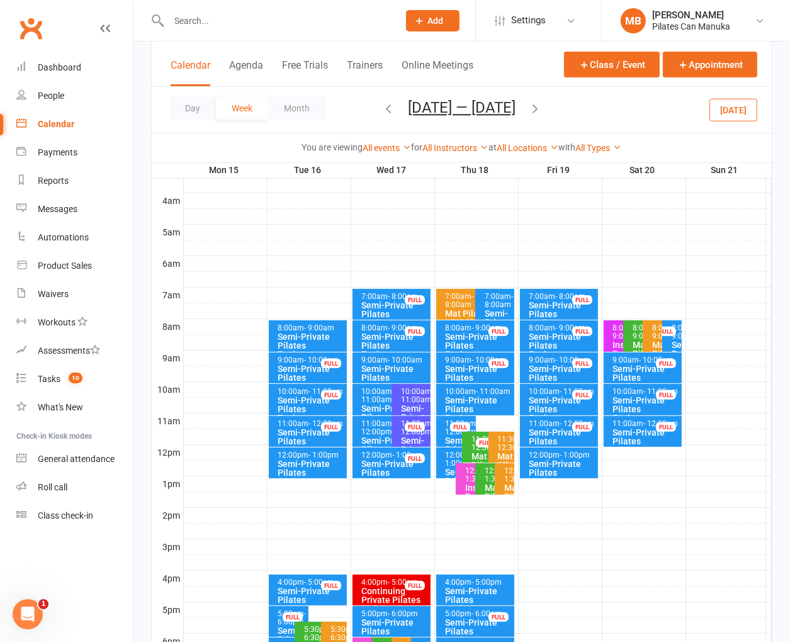
click at [628, 121] on div "Day Week Month [DATE] — [DATE] [DATE] Sun Mon Tue Wed Thu Fri Sat 29 30 31 01 0…" at bounding box center [462, 110] width 620 height 46
click at [541, 116] on button "button" at bounding box center [535, 110] width 14 height 22
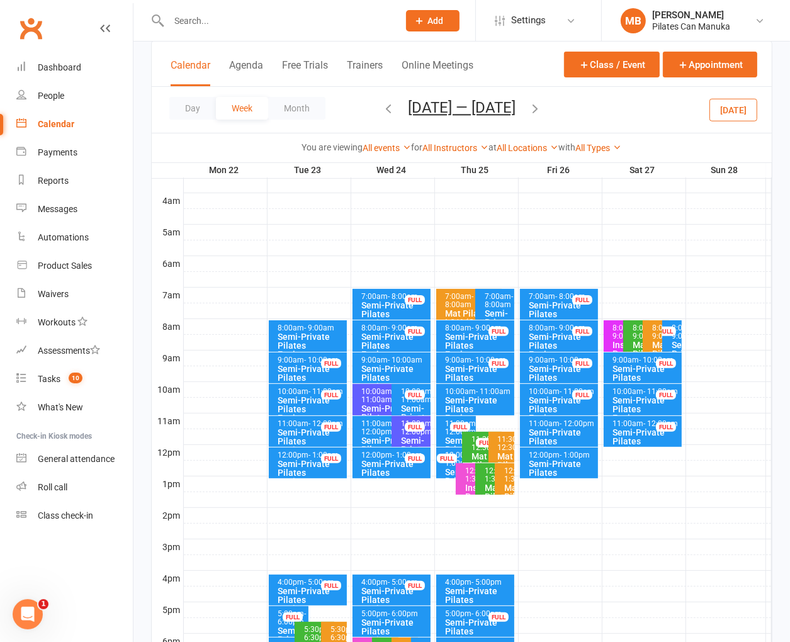
click at [301, 368] on div "Semi-Private Pilates Equipment" at bounding box center [311, 377] width 67 height 26
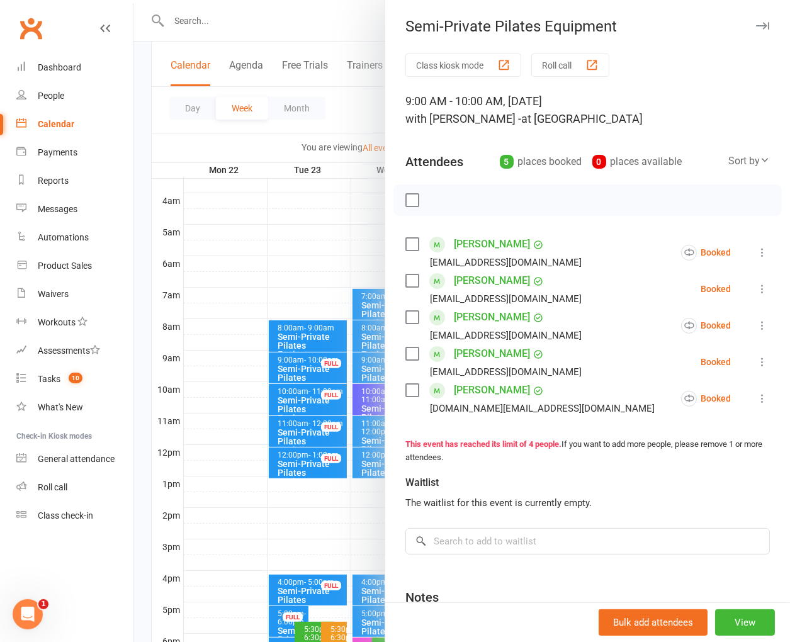
click at [300, 367] on div at bounding box center [461, 321] width 656 height 642
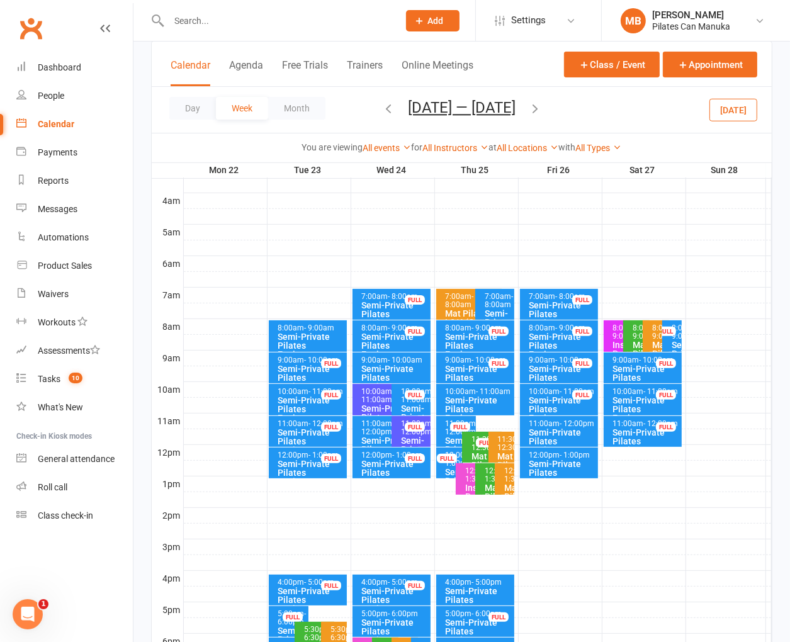
click at [476, 404] on div "Semi-Private Pilates Equipment" at bounding box center [478, 409] width 67 height 26
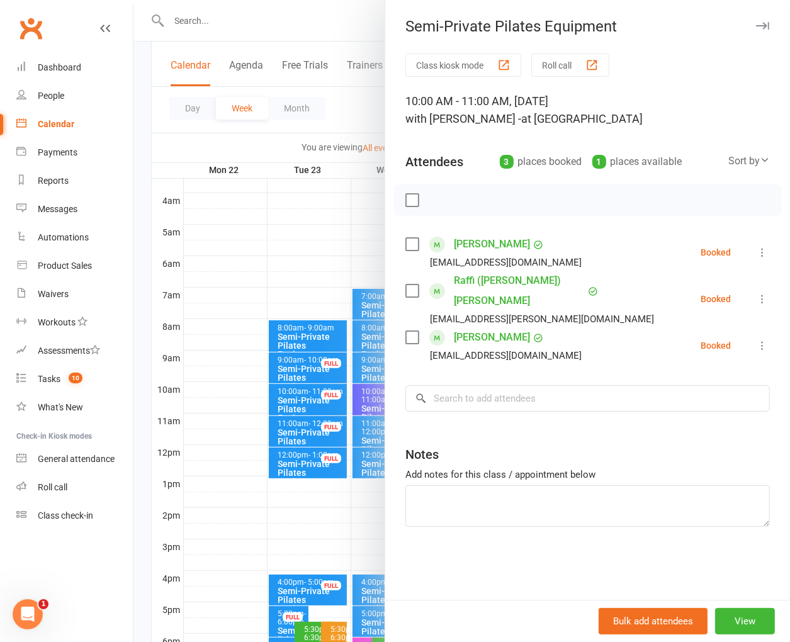
drag, startPoint x: 714, startPoint y: 103, endPoint x: 663, endPoint y: 87, distance: 54.0
click at [714, 103] on div "10:00 AM - 11:00 AM, [DATE] with [PERSON_NAME] - at [GEOGRAPHIC_DATA]" at bounding box center [587, 110] width 364 height 35
click at [354, 115] on div at bounding box center [461, 321] width 656 height 642
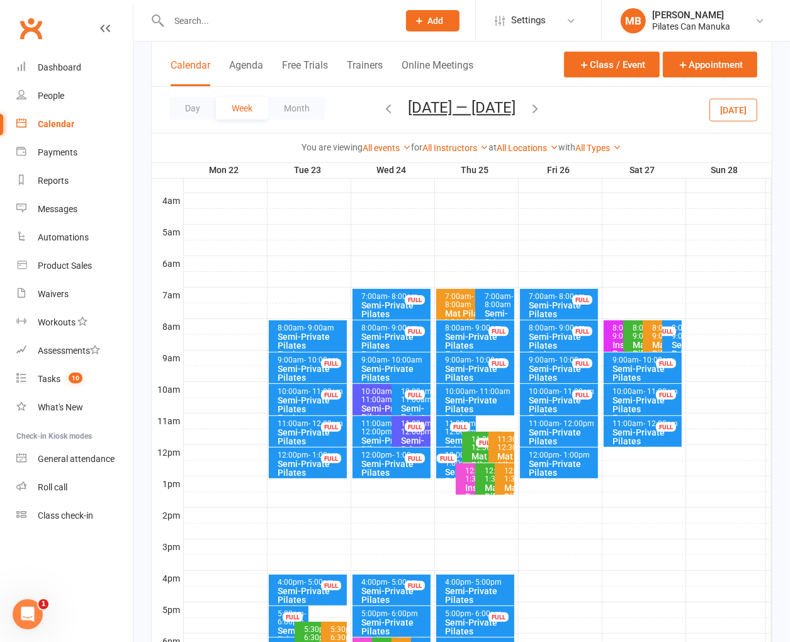
click at [535, 108] on icon "button" at bounding box center [535, 108] width 14 height 14
click at [300, 368] on div "Semi-Private Pilates Equipment" at bounding box center [311, 377] width 67 height 26
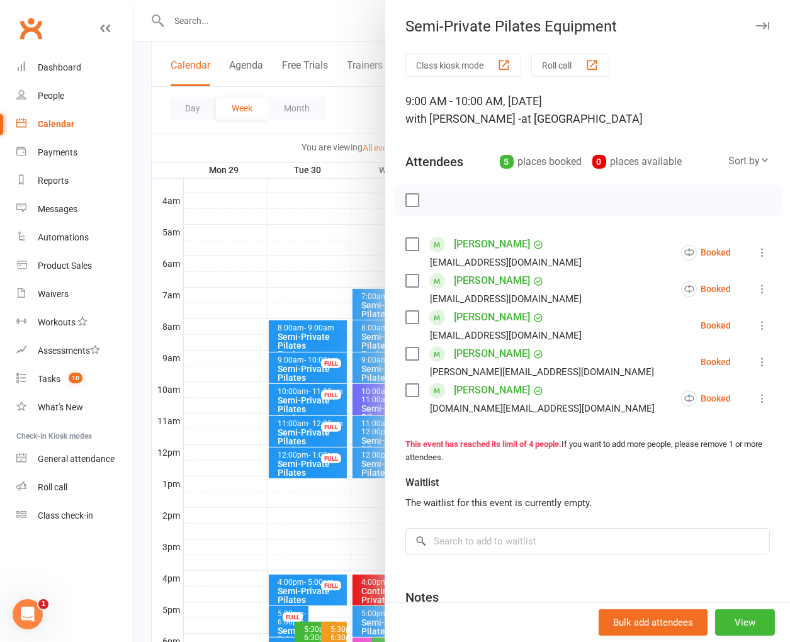
click at [296, 368] on div at bounding box center [461, 321] width 656 height 642
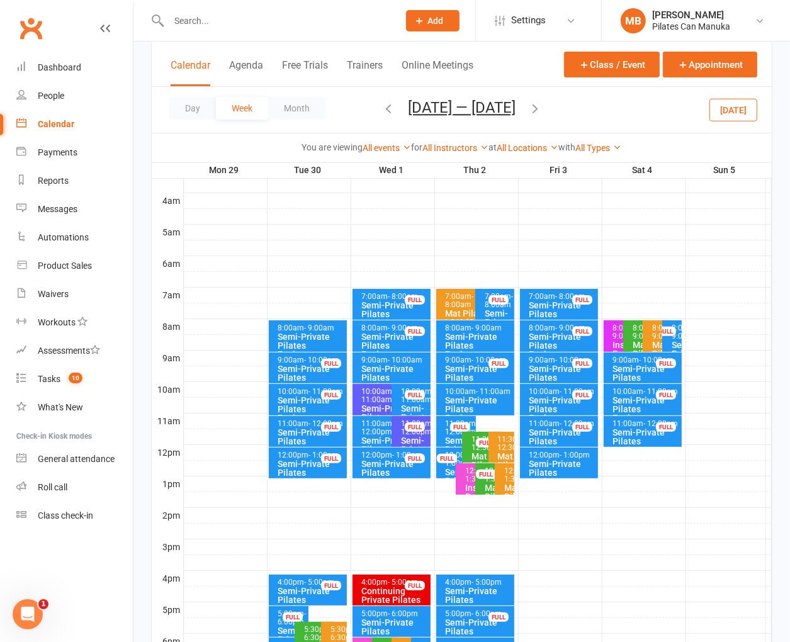
click at [488, 402] on div "Semi-Private Pilates Equipment" at bounding box center [478, 409] width 67 height 26
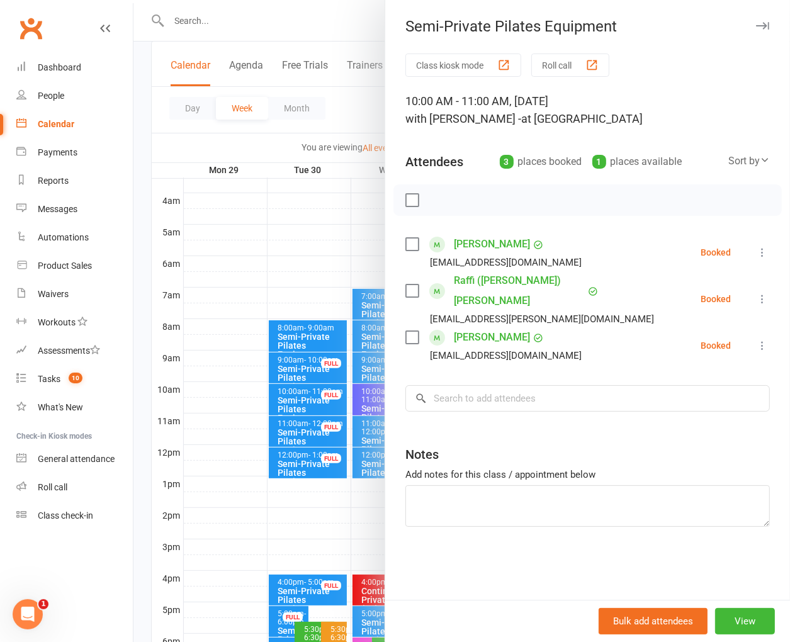
click at [684, 73] on div "Class kiosk mode Roll call" at bounding box center [587, 64] width 364 height 23
click at [320, 28] on div at bounding box center [461, 321] width 656 height 642
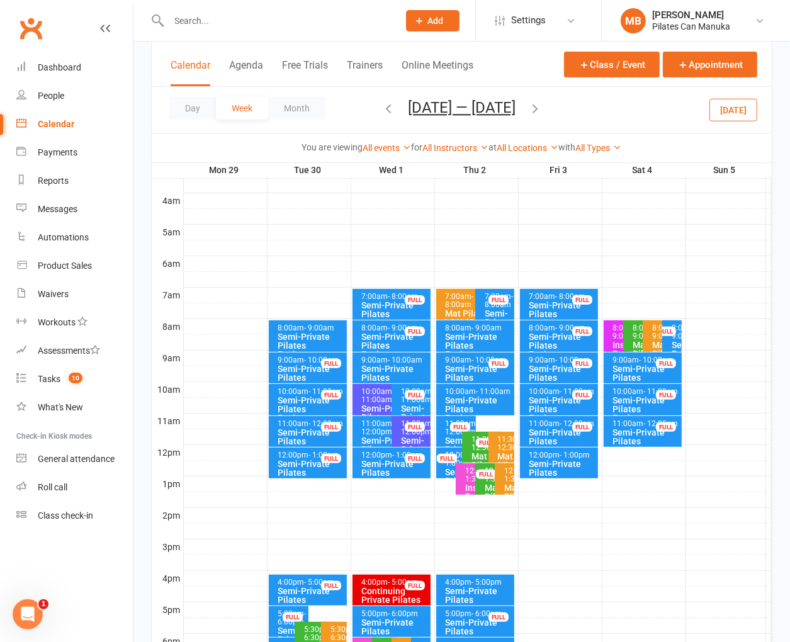
click at [542, 103] on icon "button" at bounding box center [535, 108] width 14 height 14
click at [296, 374] on div "Semi-Private Pilates Equipment" at bounding box center [311, 377] width 67 height 26
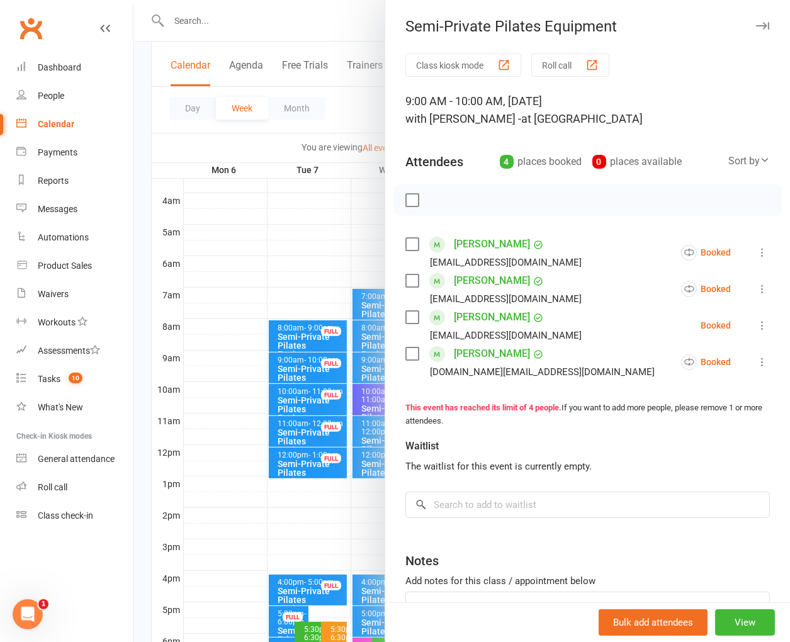
click at [297, 373] on div at bounding box center [461, 321] width 656 height 642
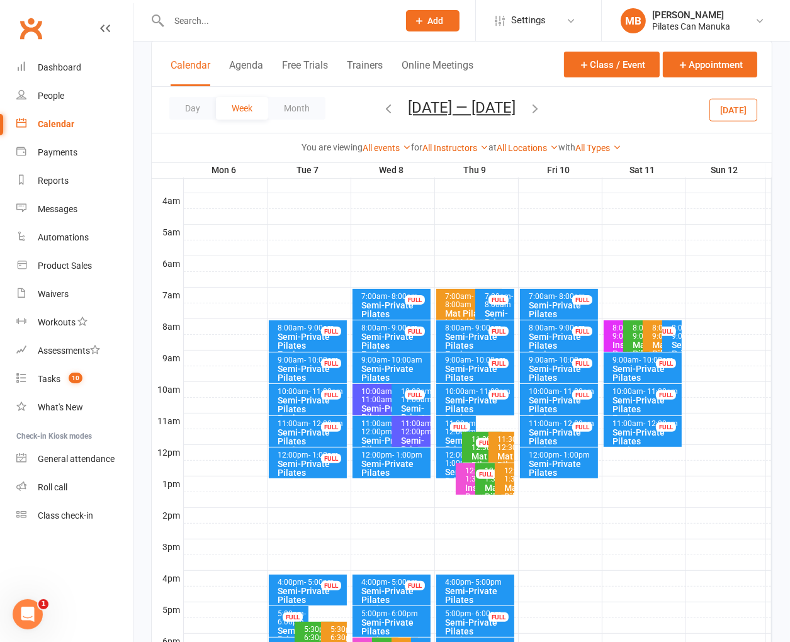
click at [470, 404] on div "Semi-Private Pilates Equipment" at bounding box center [478, 409] width 67 height 26
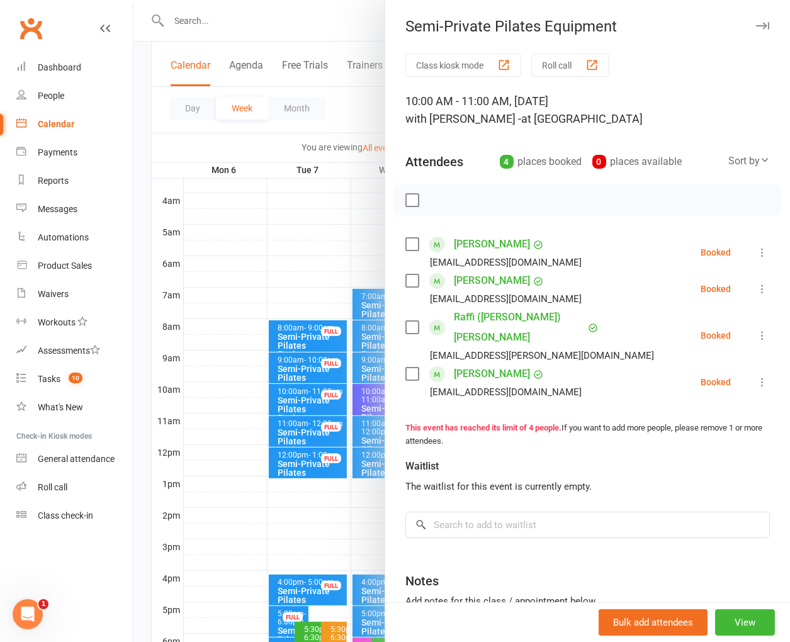
click at [707, 62] on div "Class kiosk mode Roll call" at bounding box center [587, 64] width 364 height 23
click at [352, 101] on div at bounding box center [461, 321] width 656 height 642
